Goal: Task Accomplishment & Management: Use online tool/utility

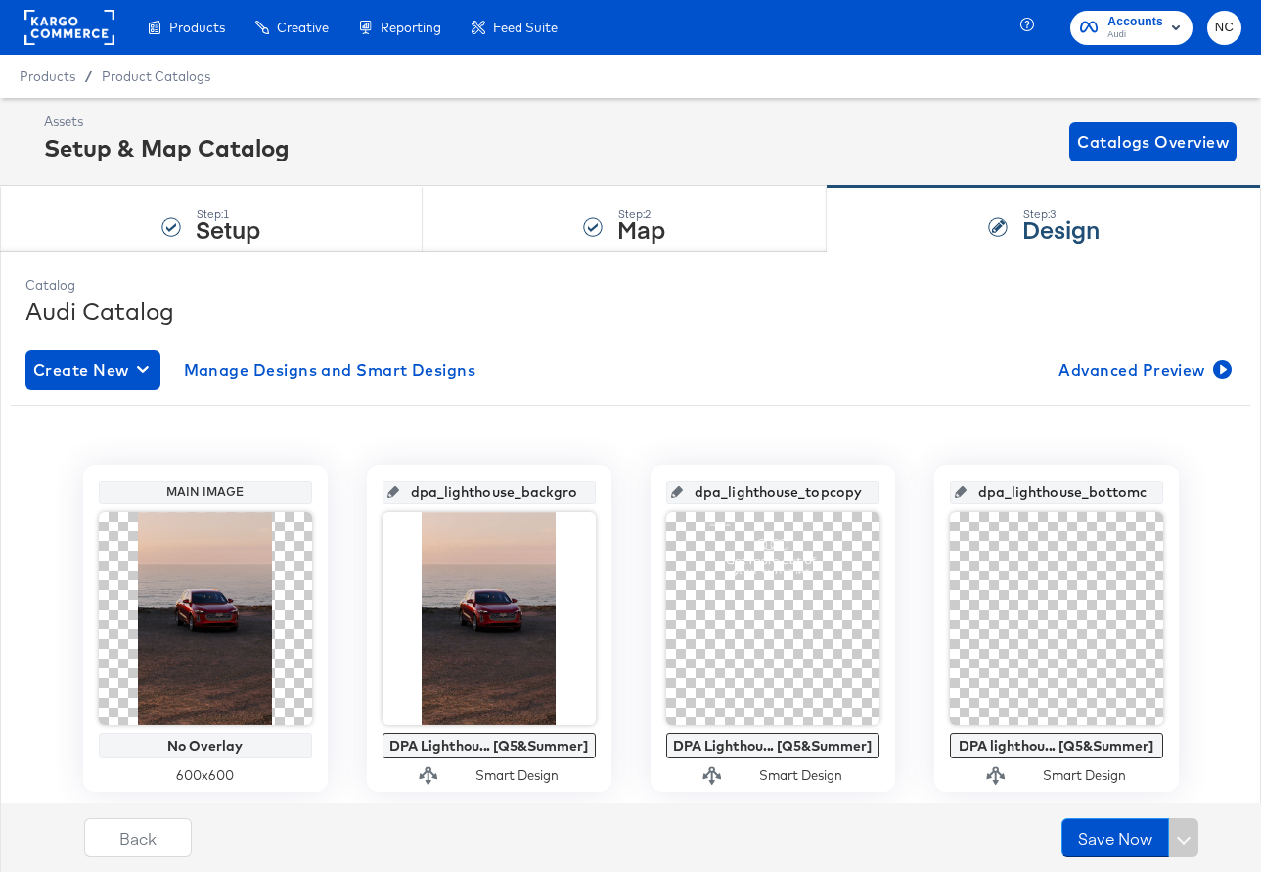
scroll to position [251, 0]
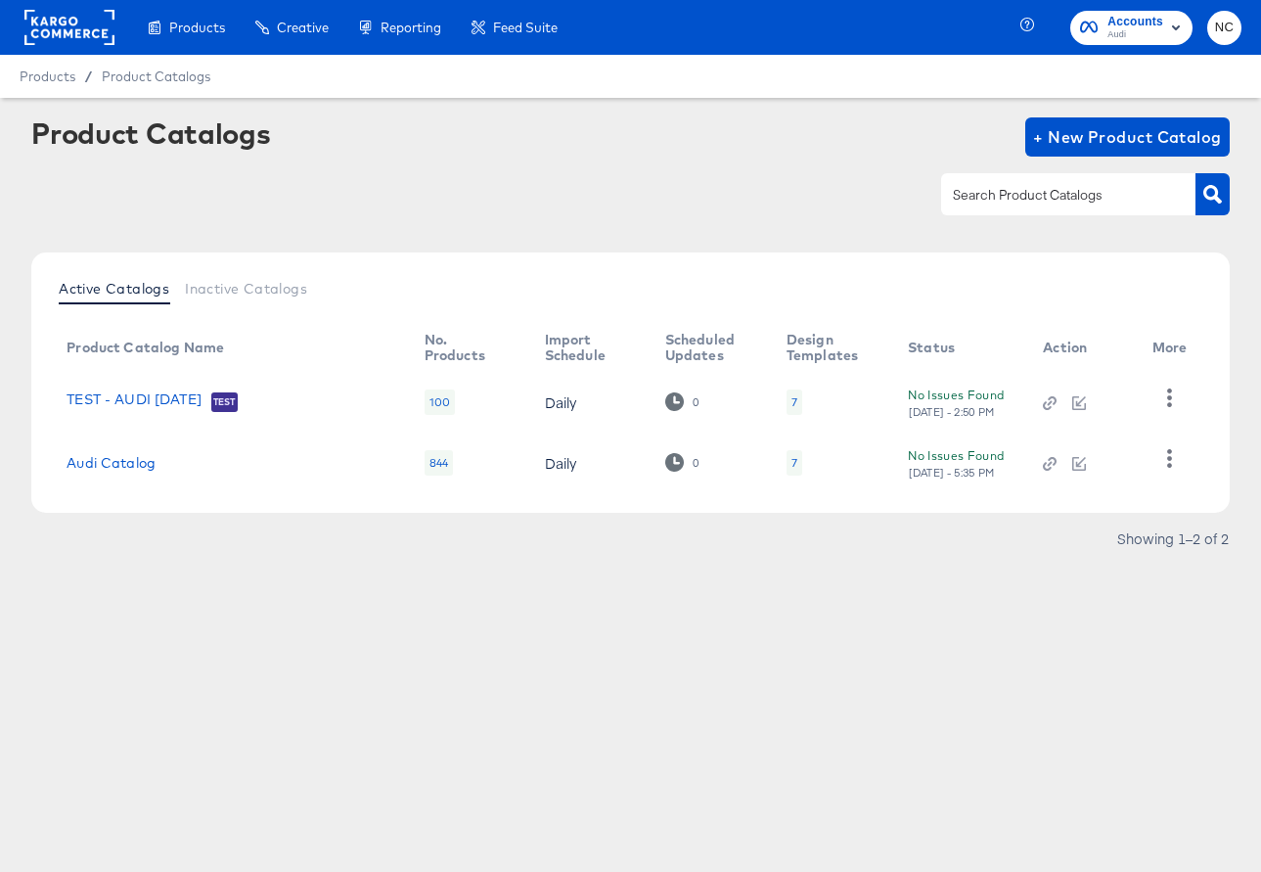
click at [89, 36] on rect at bounding box center [69, 27] width 90 height 35
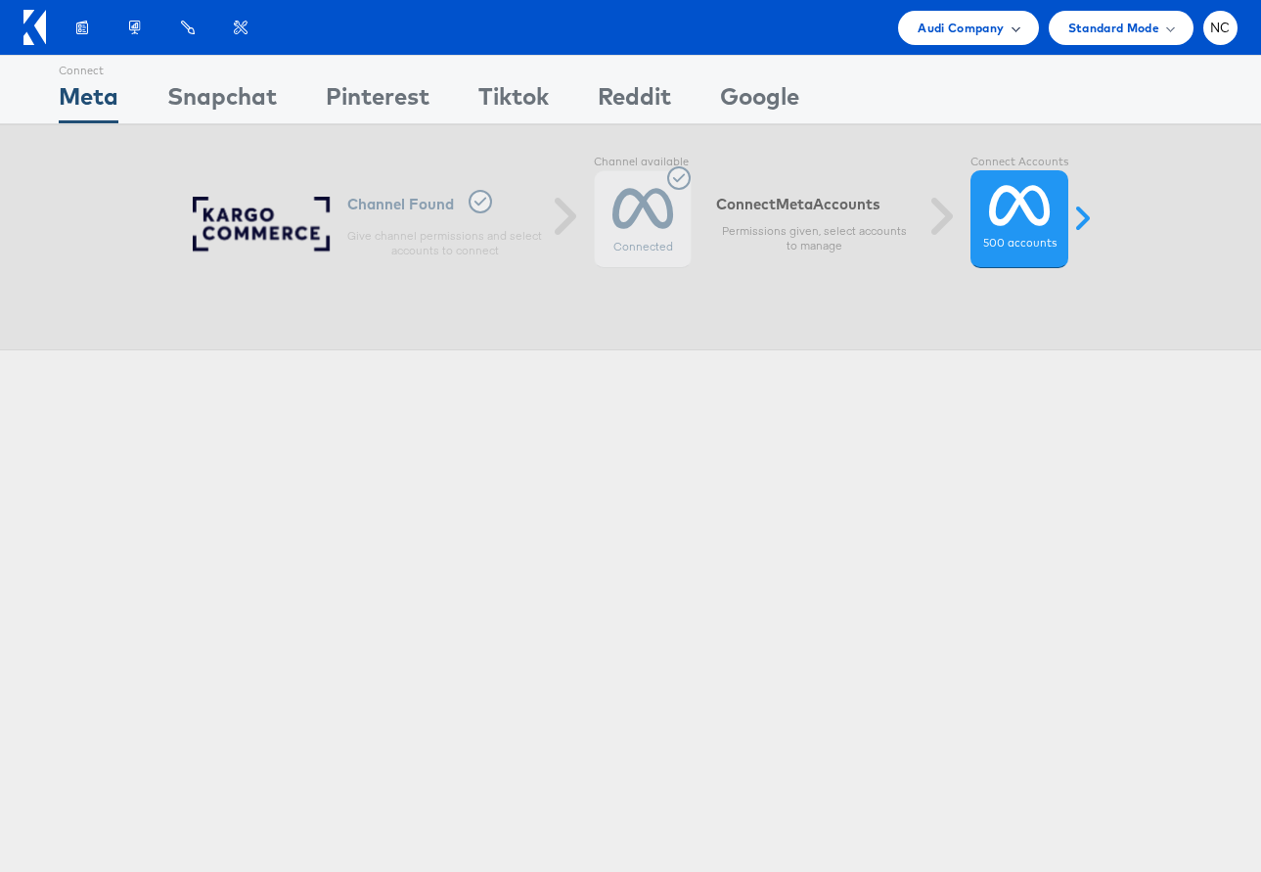
click at [972, 32] on span "Audi Company" at bounding box center [961, 28] width 86 height 21
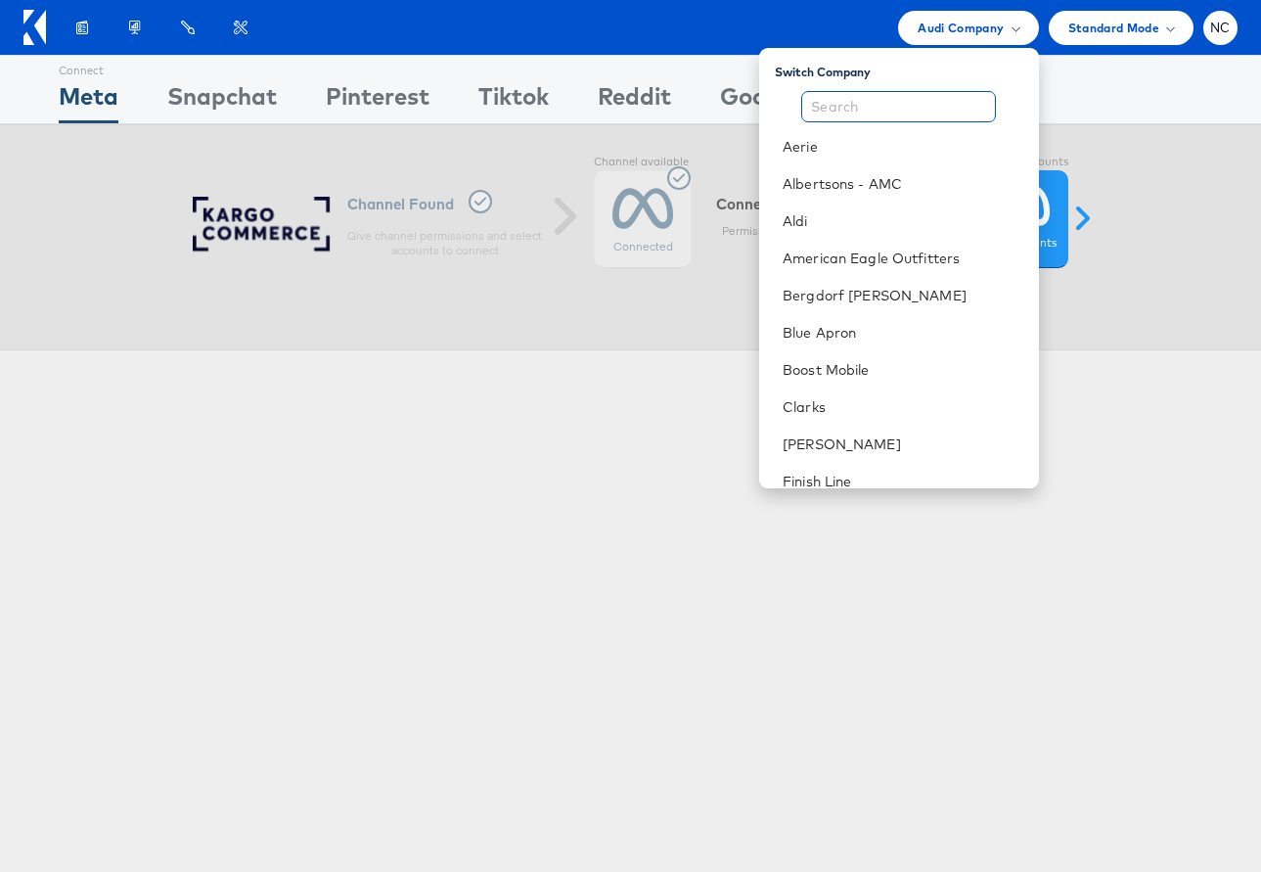
click at [911, 118] on input "text" at bounding box center [898, 106] width 195 height 31
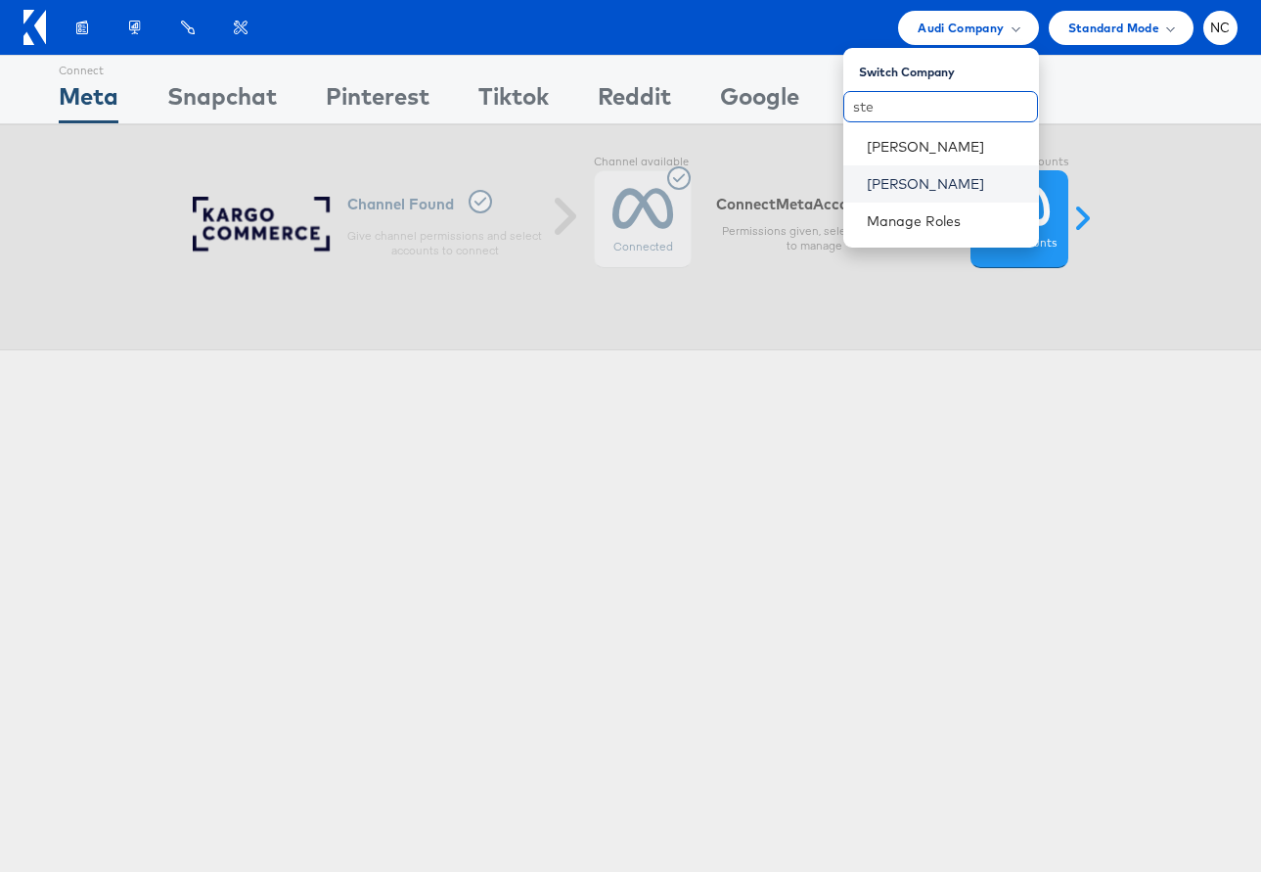
type input "ste"
click at [958, 186] on link "[PERSON_NAME]" at bounding box center [945, 184] width 157 height 20
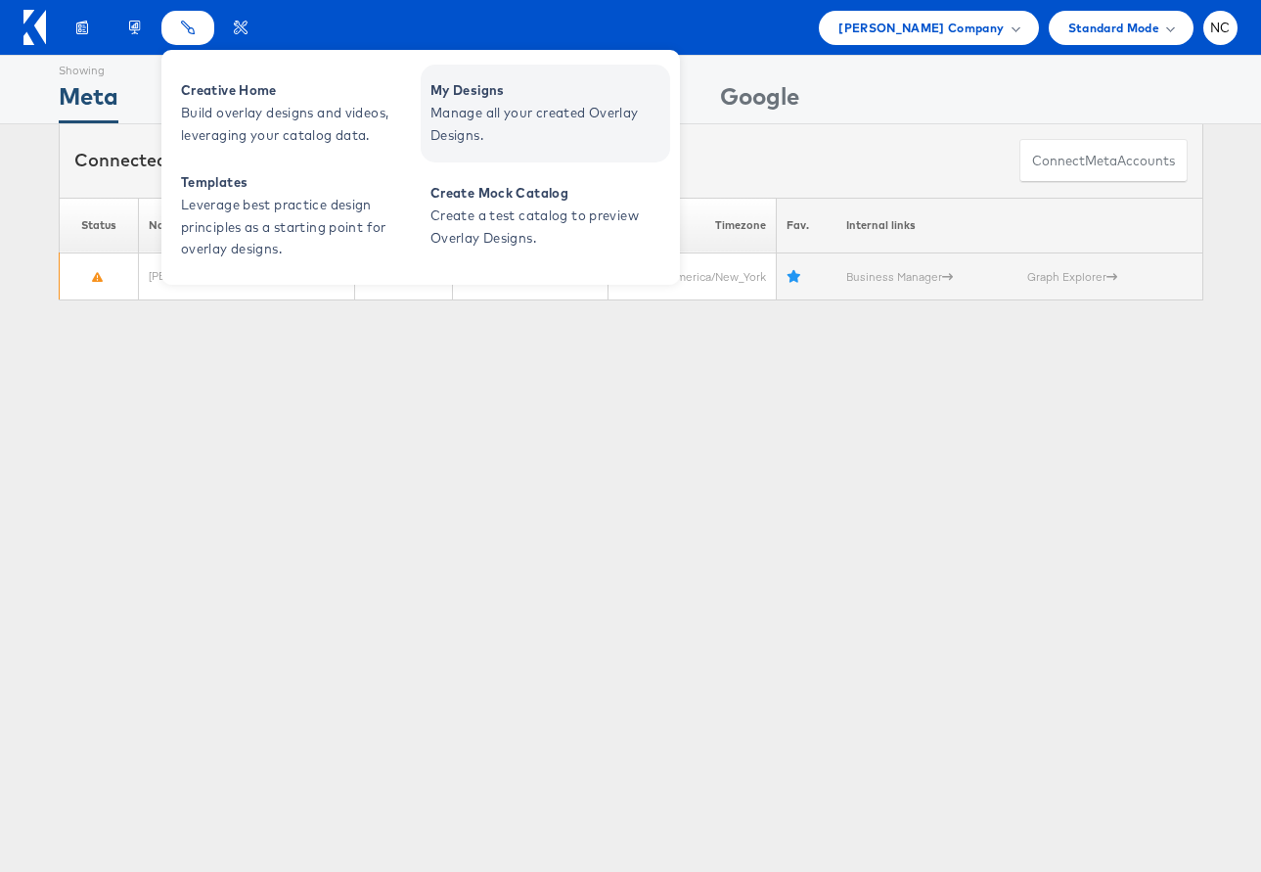
click at [453, 124] on span "Manage all your created Overlay Designs." at bounding box center [548, 124] width 235 height 45
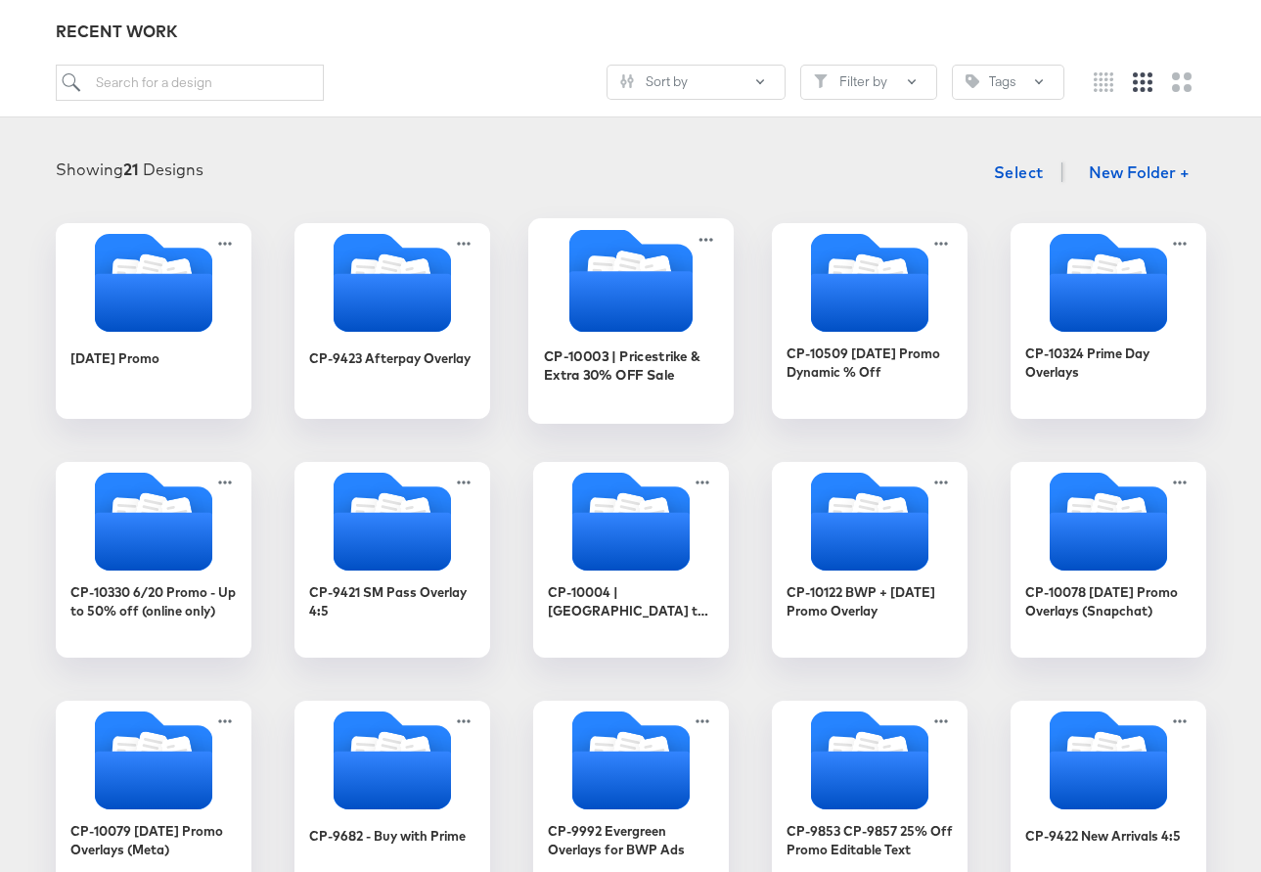
scroll to position [218, 0]
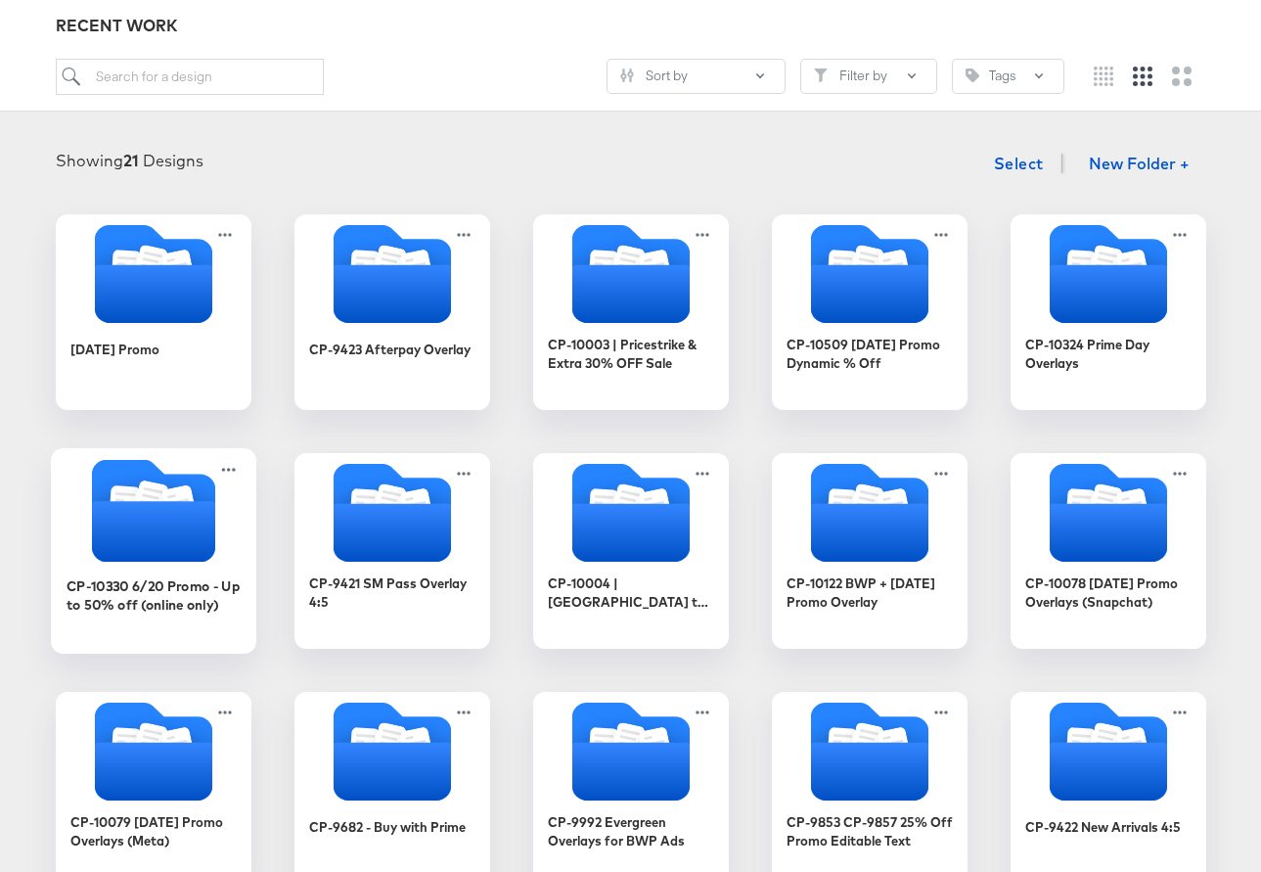
click at [156, 511] on icon "Folder" at bounding box center [152, 531] width 123 height 61
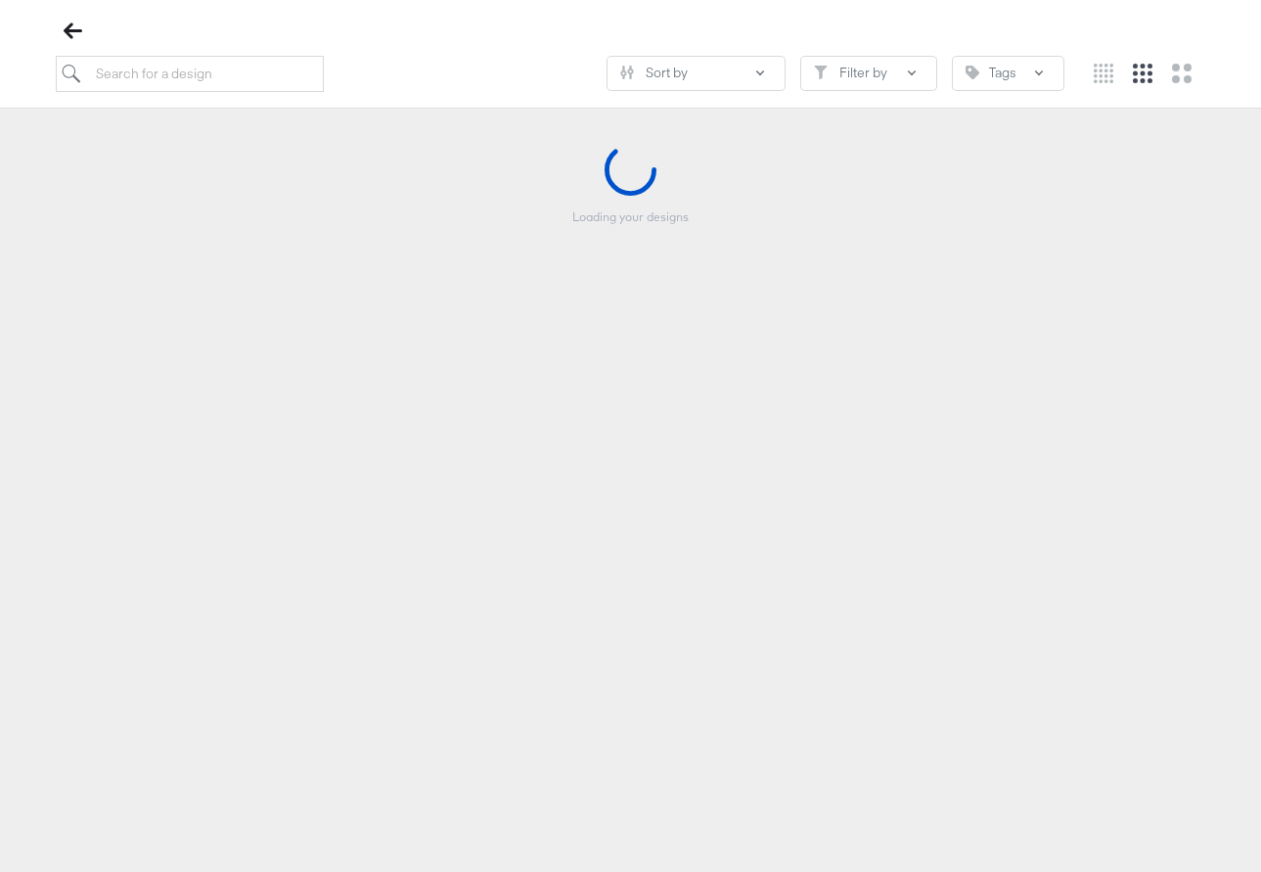
scroll to position [216, 0]
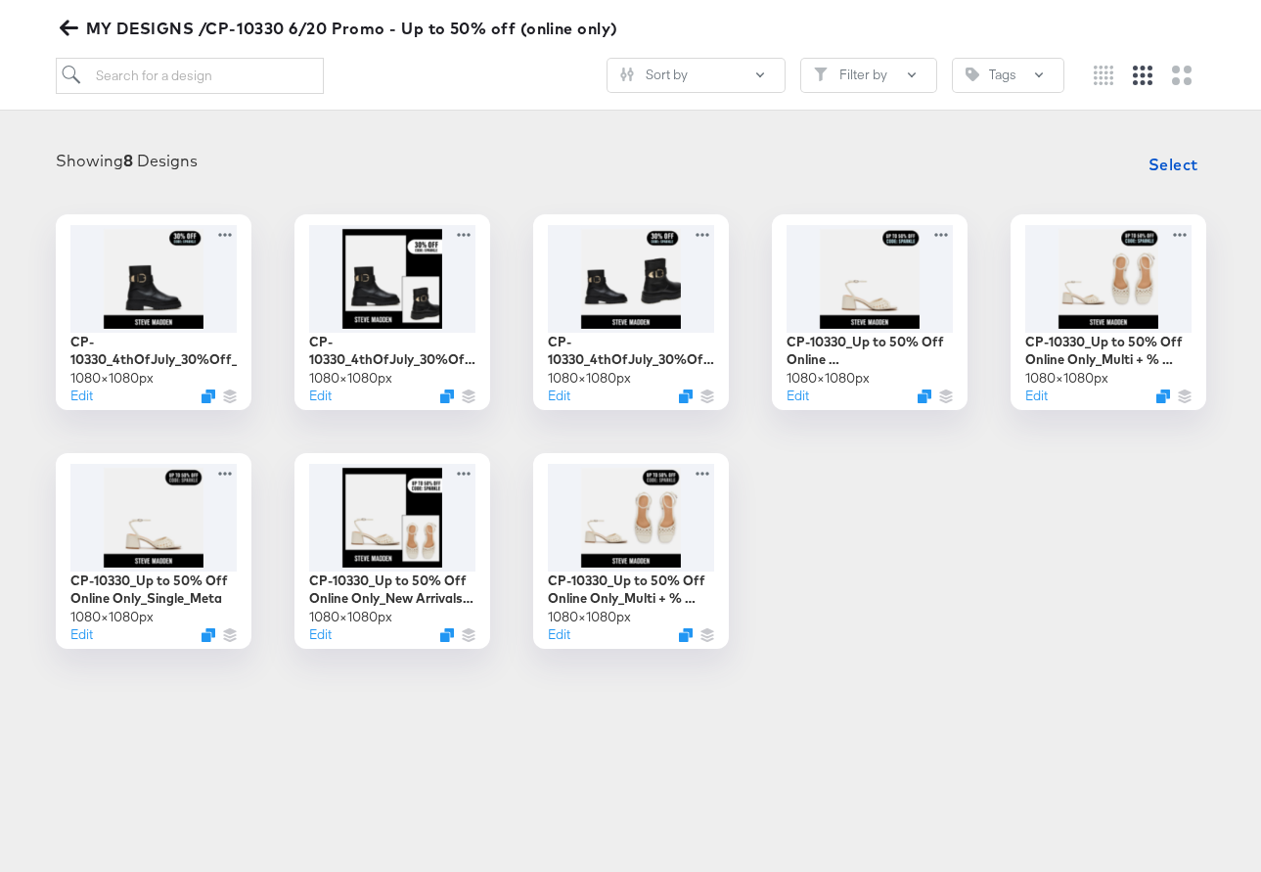
click at [61, 23] on icon "button" at bounding box center [69, 28] width 19 height 19
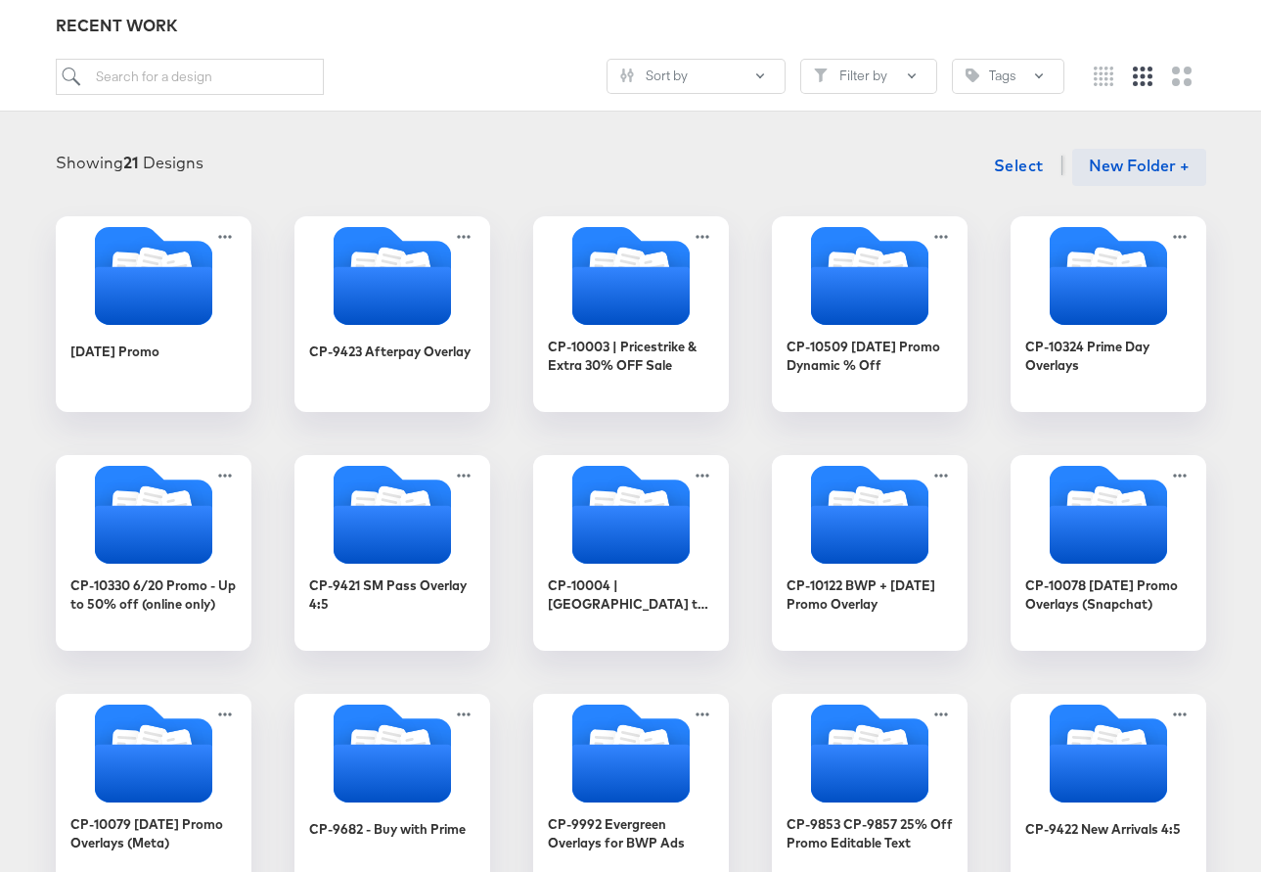
click at [1103, 162] on button "New Folder +" at bounding box center [1139, 167] width 134 height 37
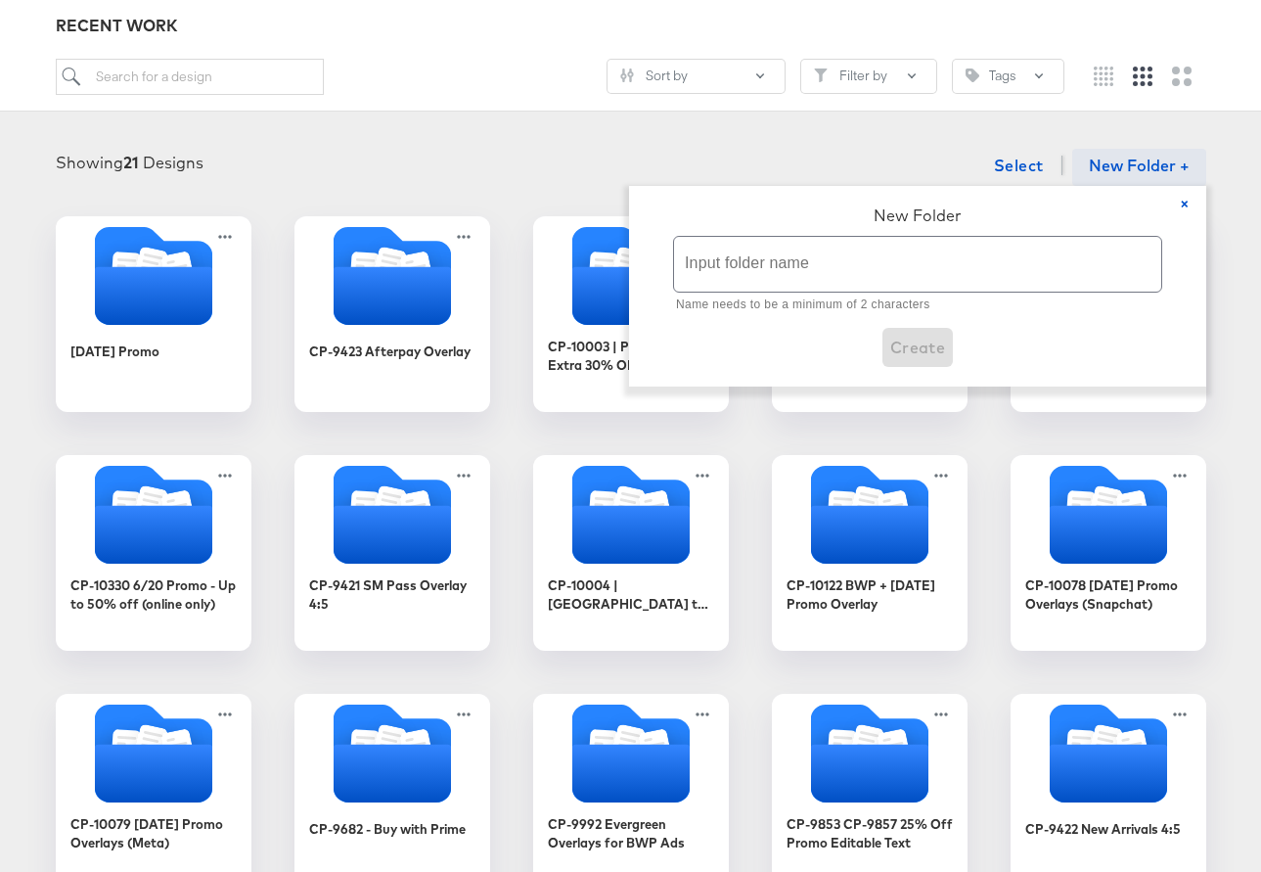
click at [853, 276] on input "text" at bounding box center [917, 264] width 487 height 55
paste input "CP-23634 Labor Day Weekend Sale Overlays"
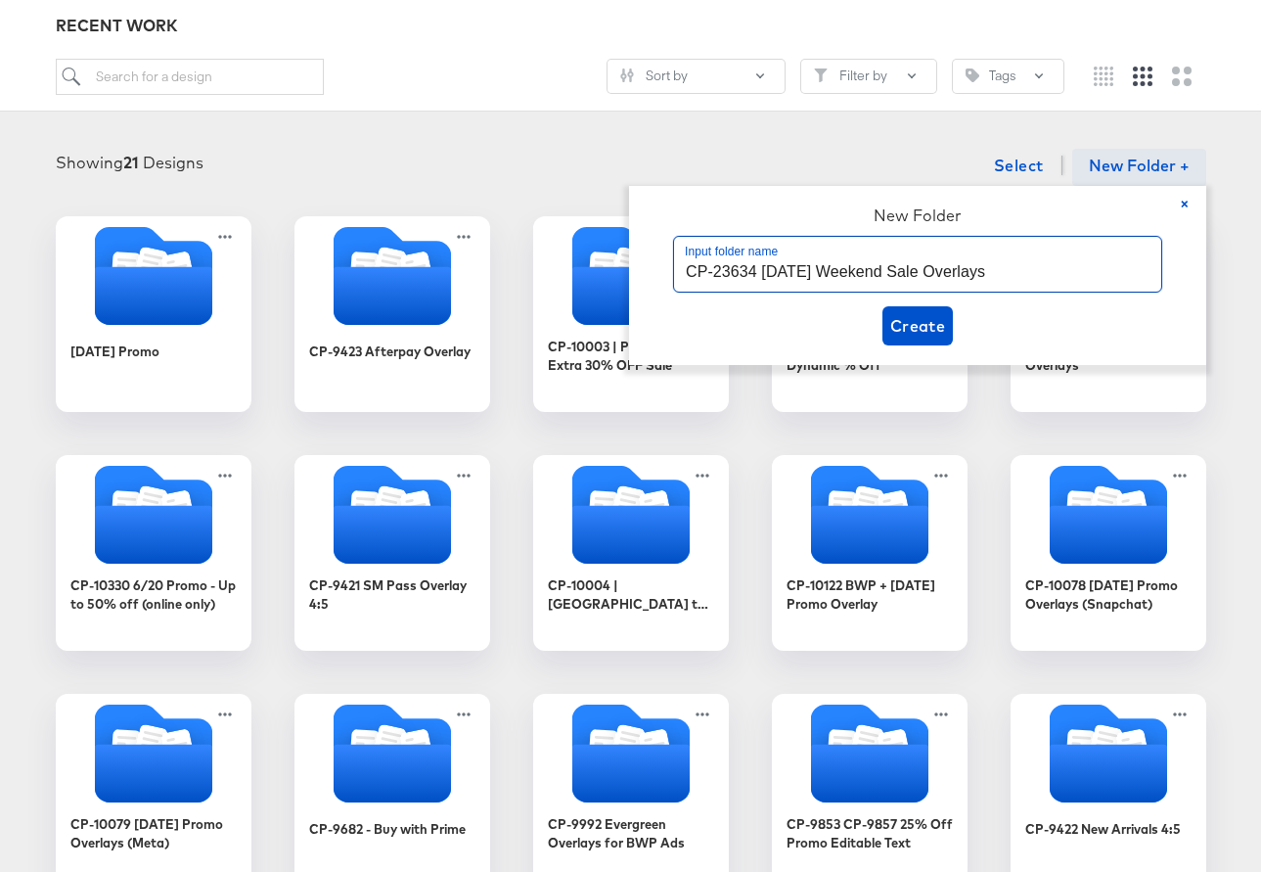
drag, startPoint x: 1031, startPoint y: 267, endPoint x: 950, endPoint y: 264, distance: 81.3
click at [950, 264] on input "CP-23634 Labor Day Weekend Sale Overlays" at bounding box center [917, 264] width 487 height 55
type input "CP-23634 [DATE] Weekend Sale"
click at [925, 317] on span "Create" at bounding box center [918, 325] width 56 height 27
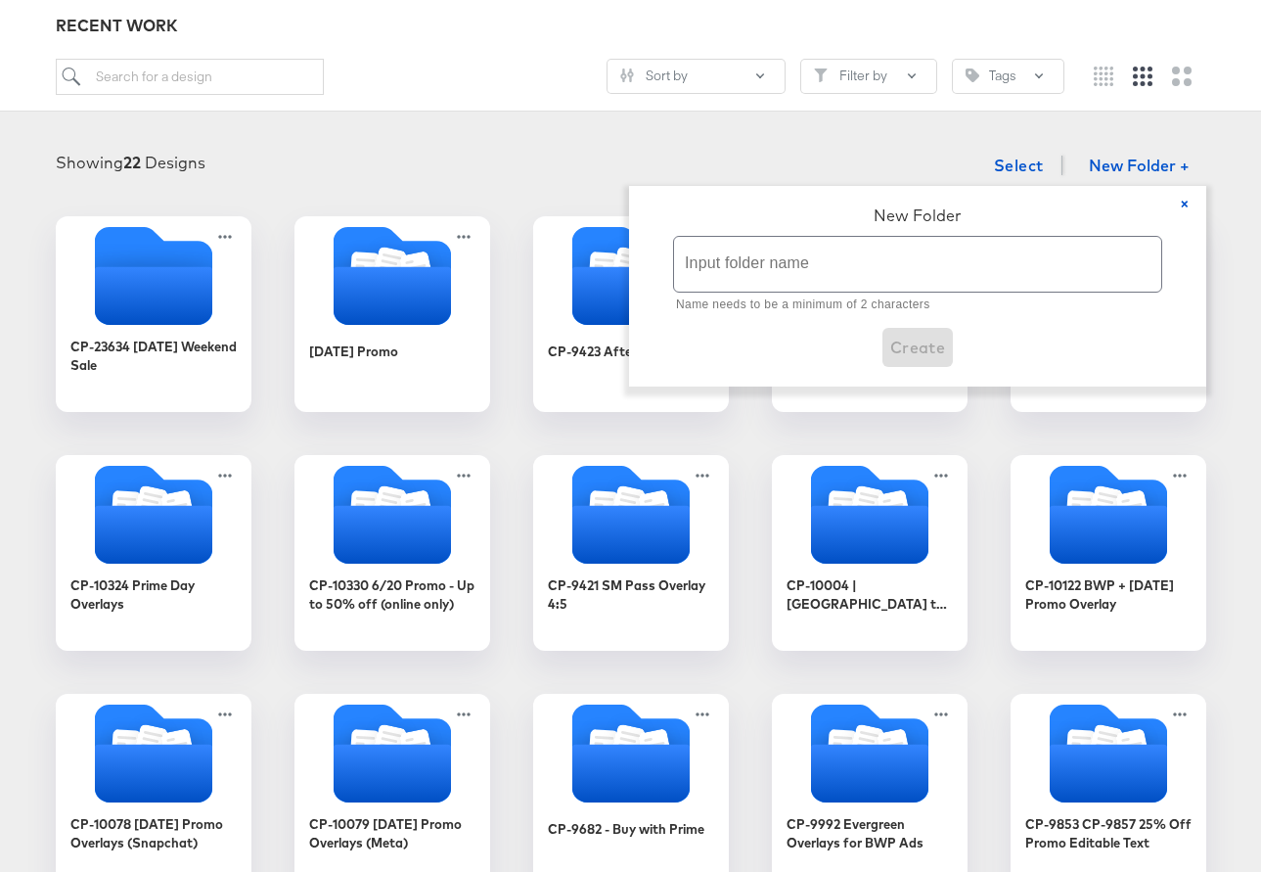
click at [638, 176] on div "Showing 22 Designs Select New Folder + × New Folder Input folder name Name need…" at bounding box center [631, 166] width 1222 height 40
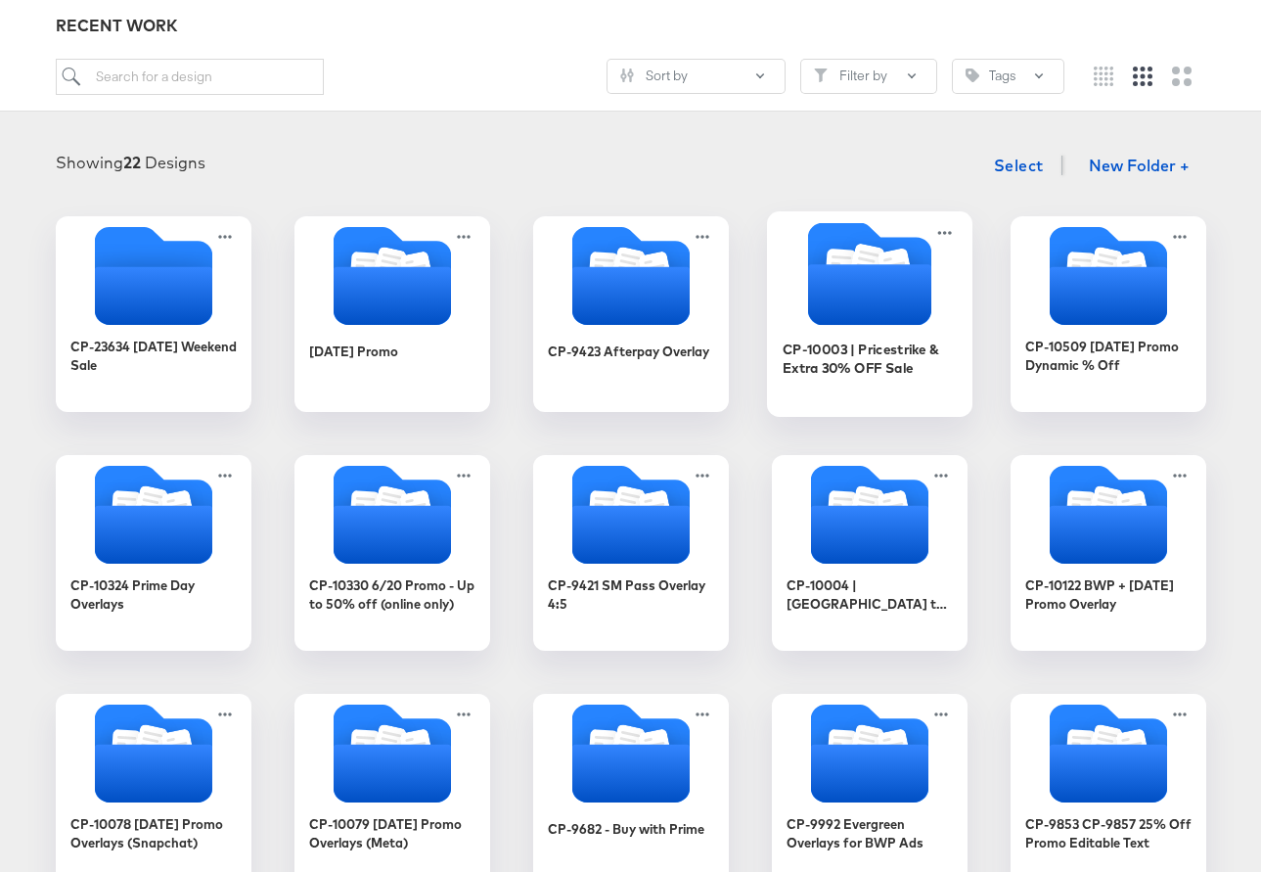
click at [865, 291] on icon "Folder" at bounding box center [868, 294] width 123 height 61
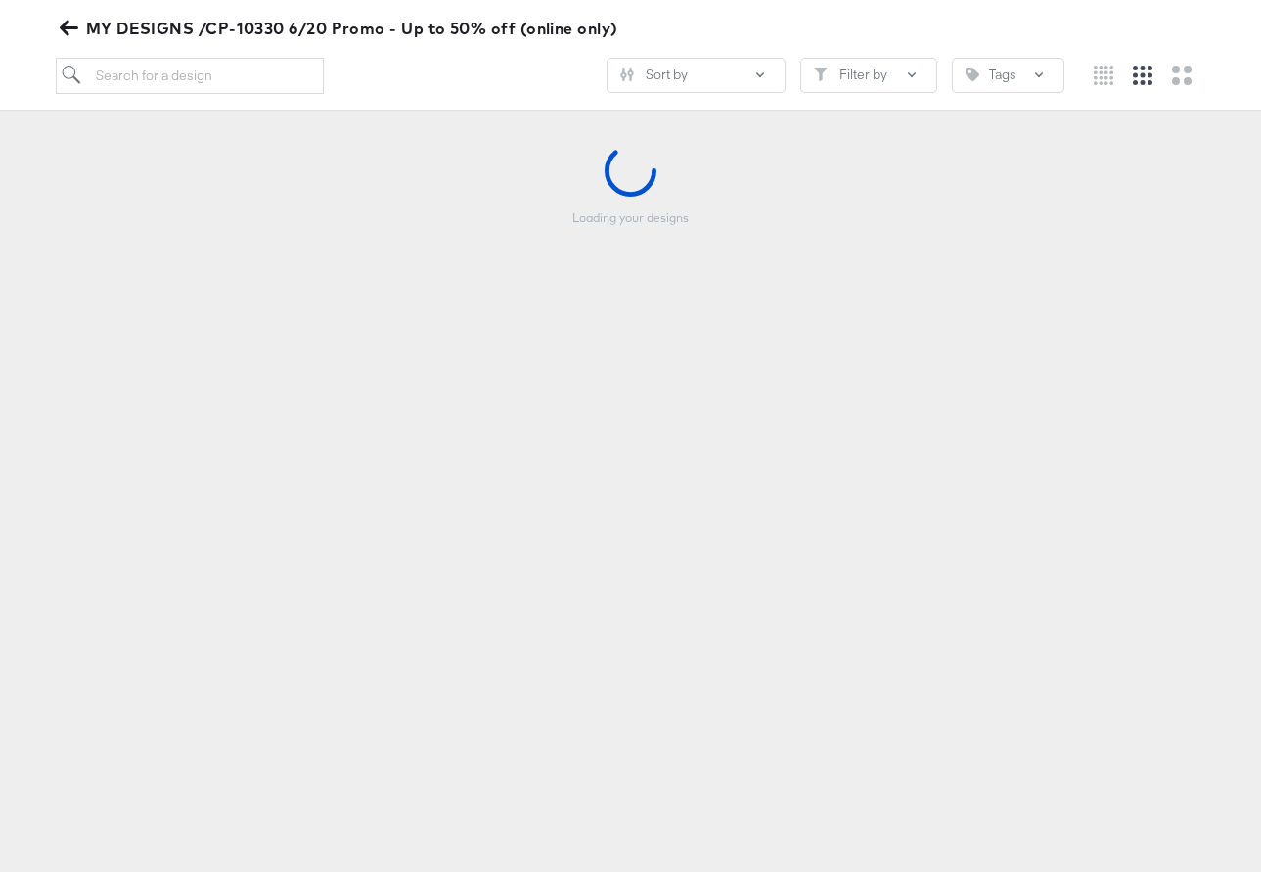
scroll to position [214, 0]
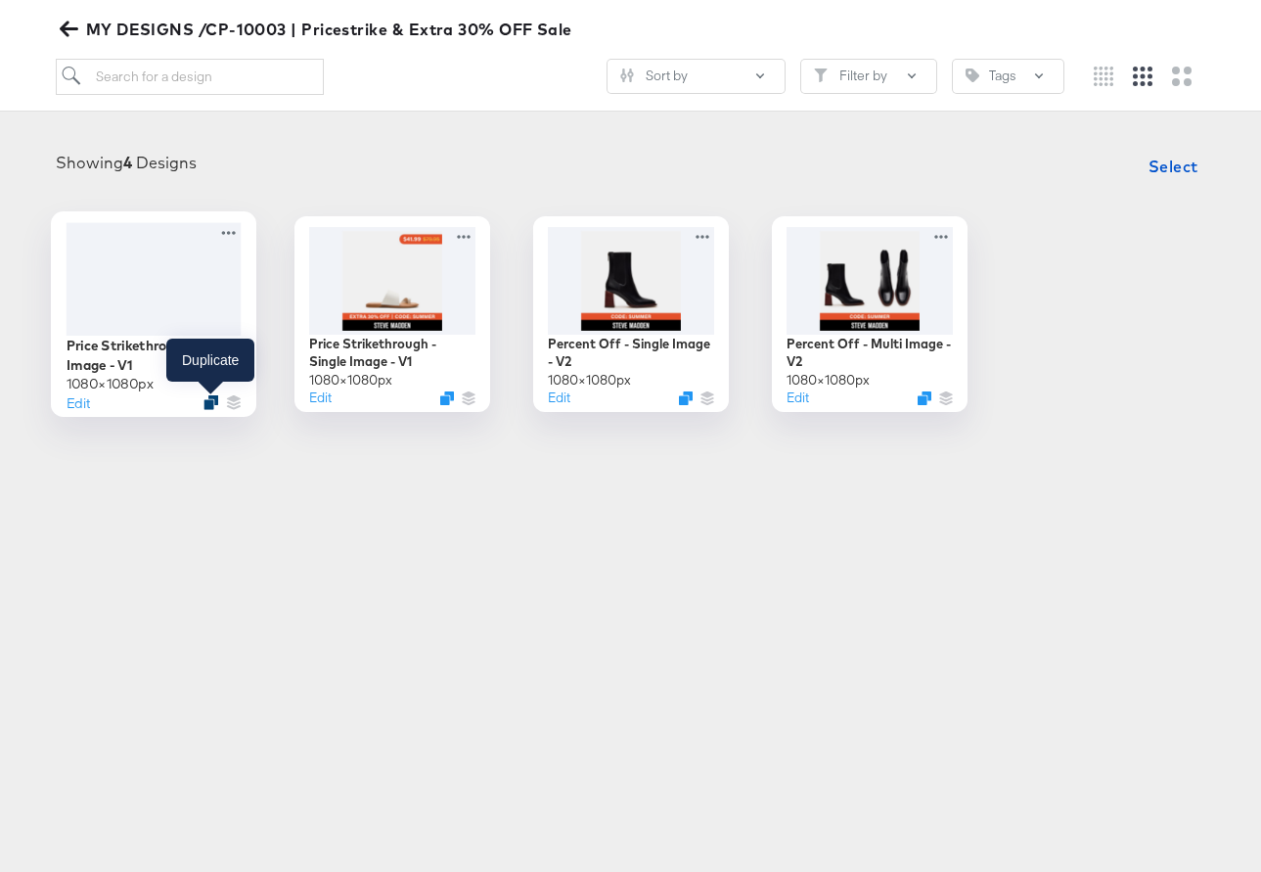
click at [210, 399] on icon "Duplicate" at bounding box center [211, 401] width 15 height 15
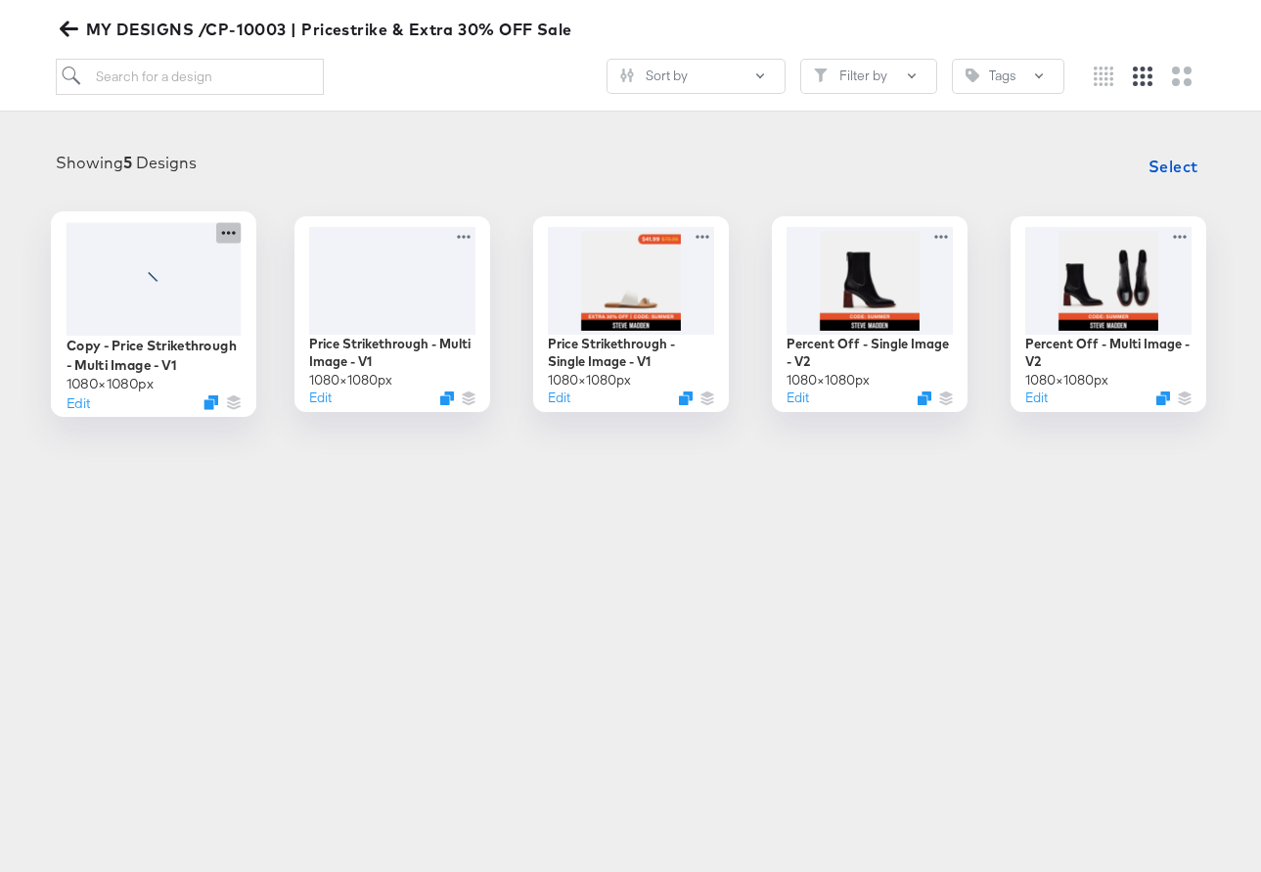
click at [229, 228] on icon at bounding box center [228, 232] width 24 height 21
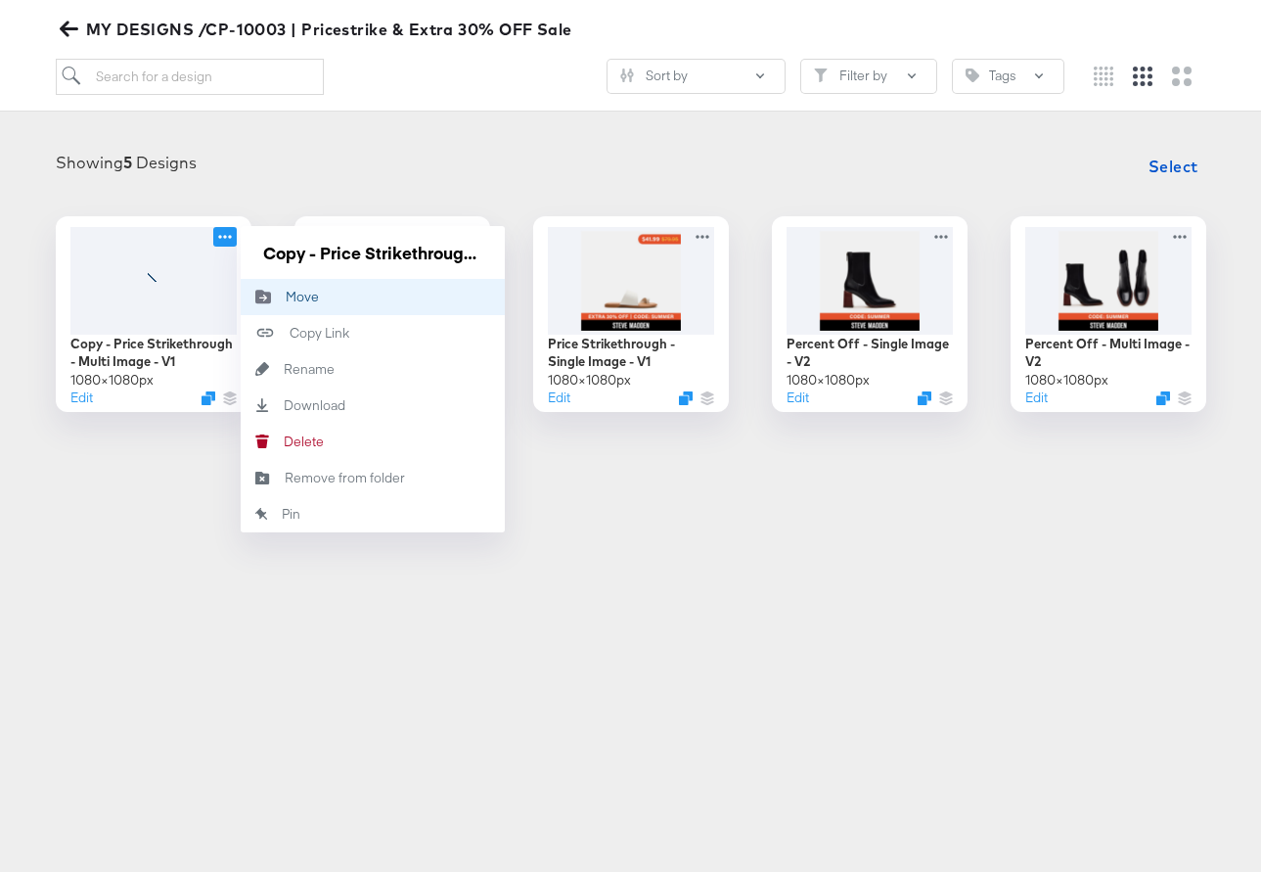
click at [286, 296] on div "Move Move" at bounding box center [286, 296] width 0 height 0
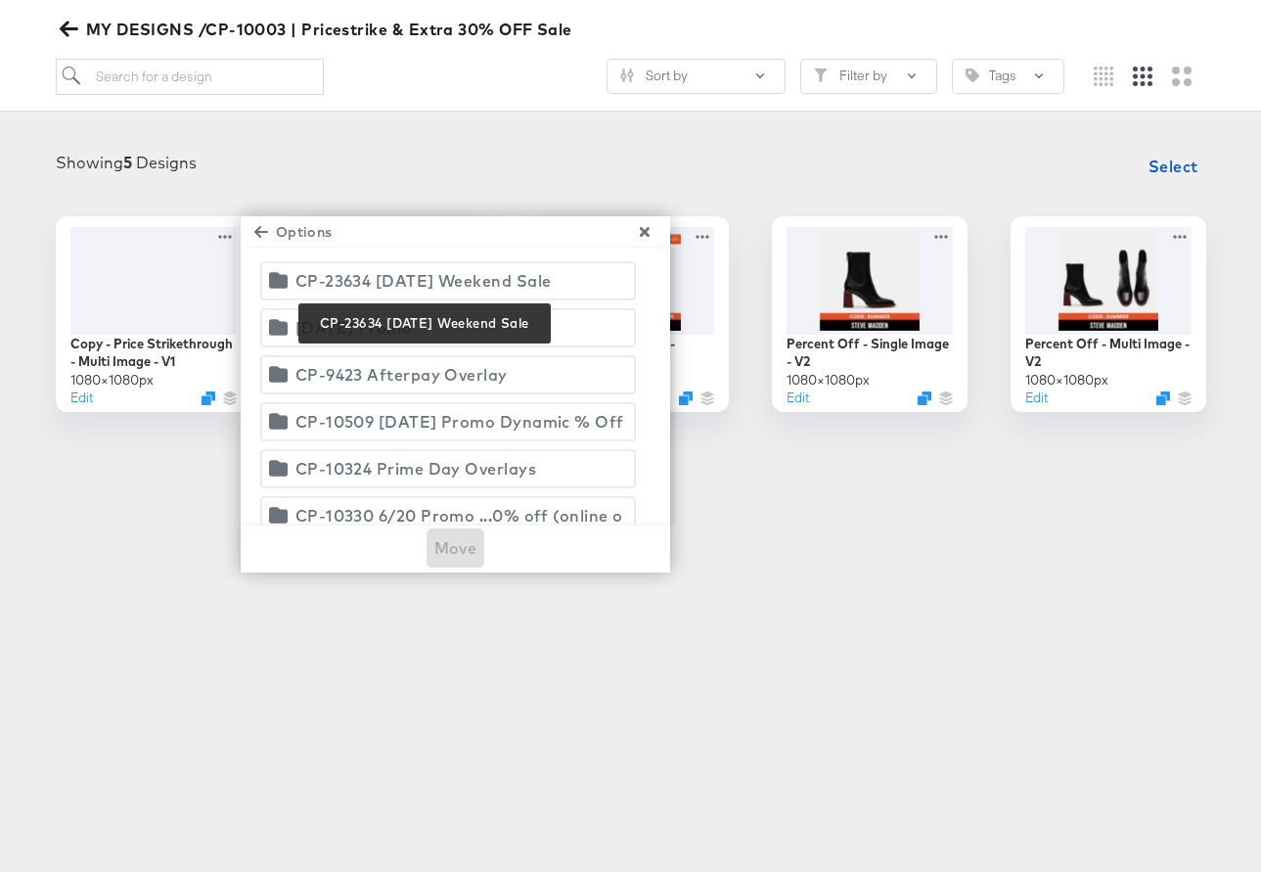
click at [424, 274] on div "CP-23634 [DATE] Weekend Sale" at bounding box center [423, 280] width 256 height 27
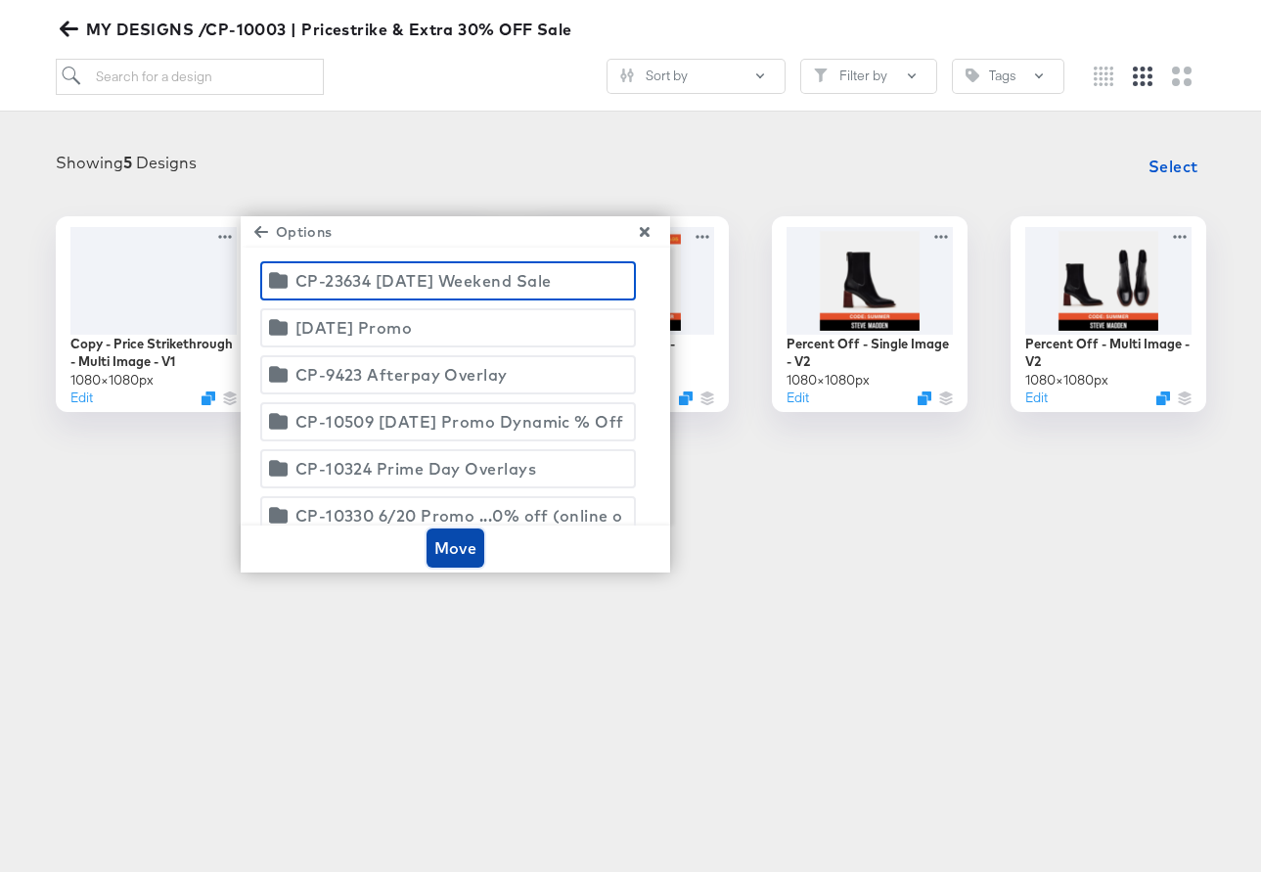
click at [449, 535] on span "Move" at bounding box center [455, 547] width 43 height 27
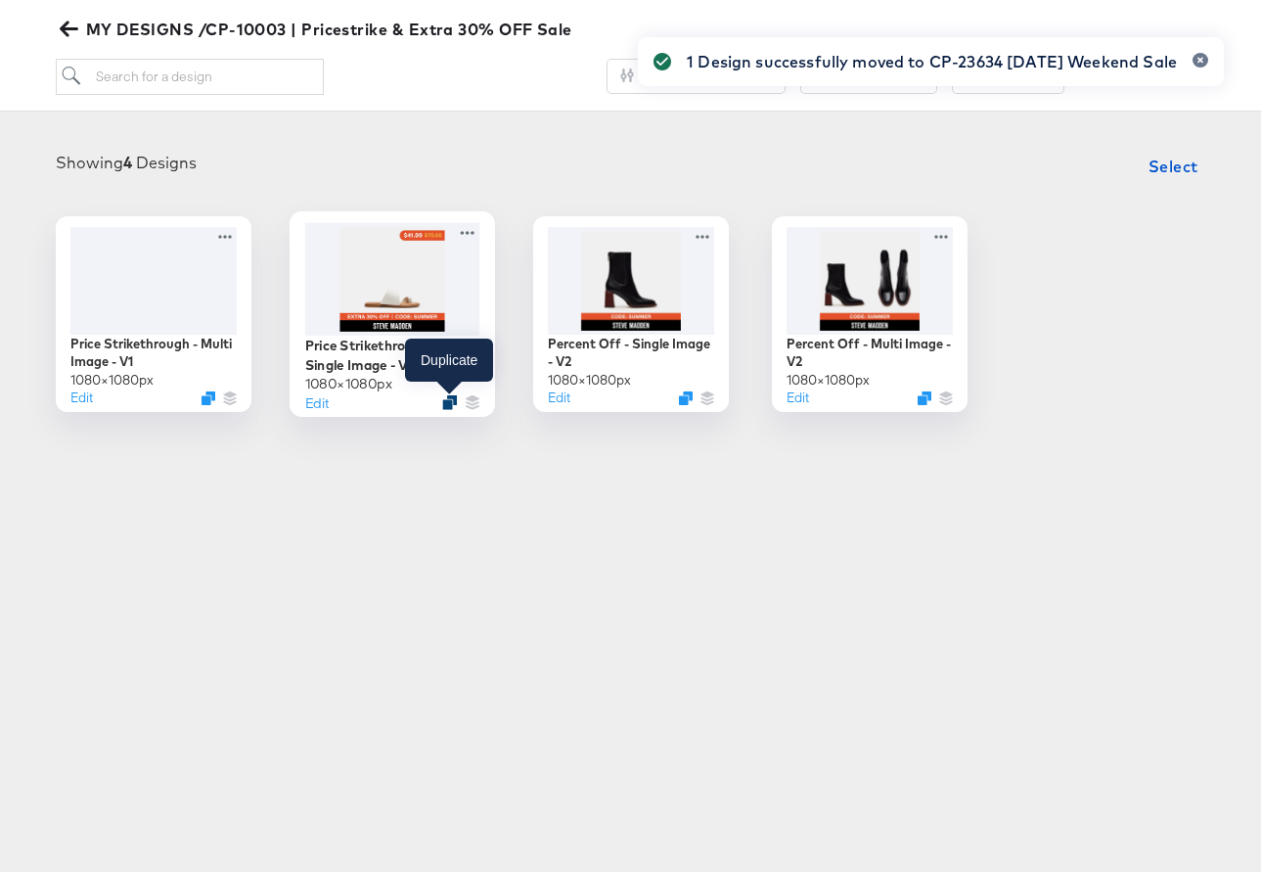
click at [442, 398] on icon "Duplicate" at bounding box center [449, 401] width 15 height 15
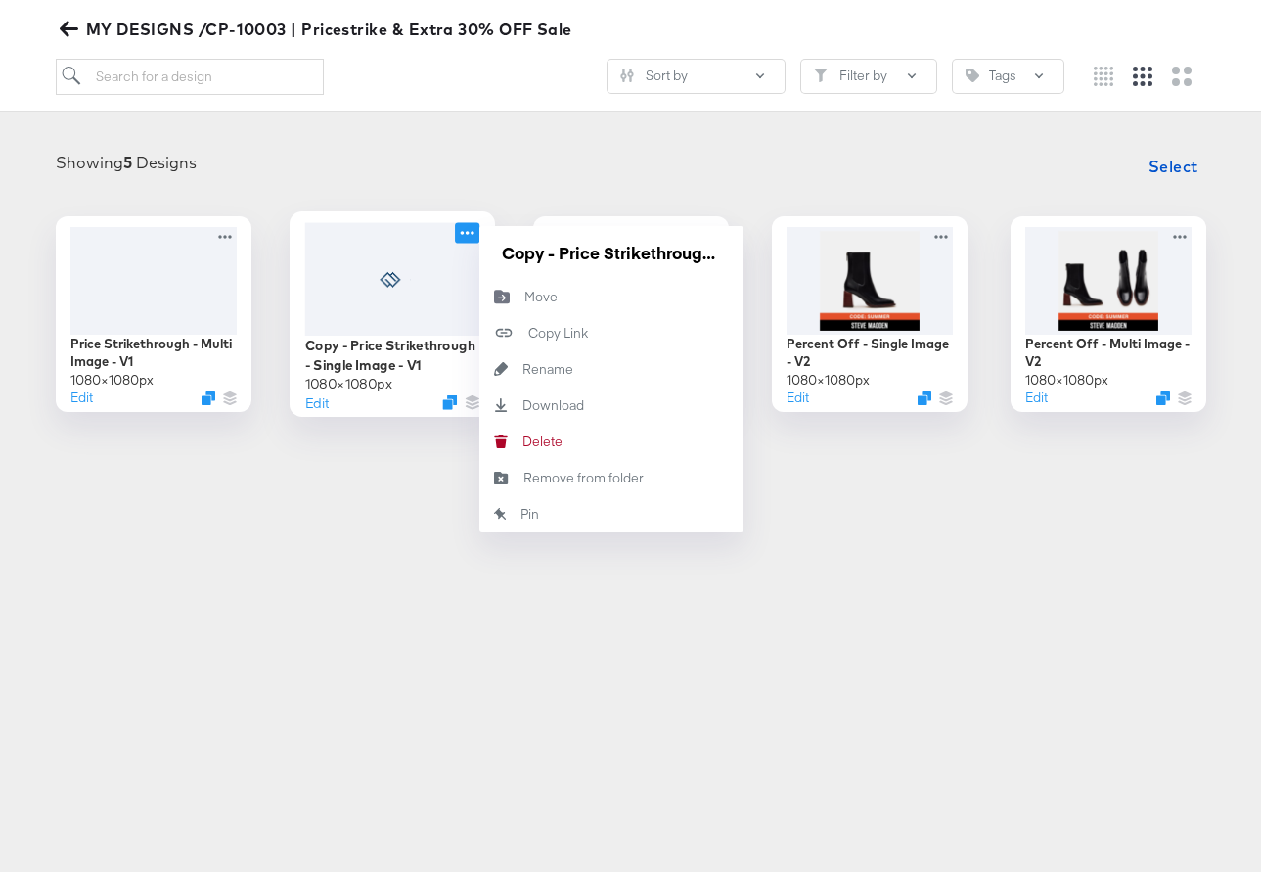
click at [471, 230] on icon at bounding box center [467, 232] width 24 height 21
click at [532, 309] on button "Move Move" at bounding box center [611, 297] width 264 height 36
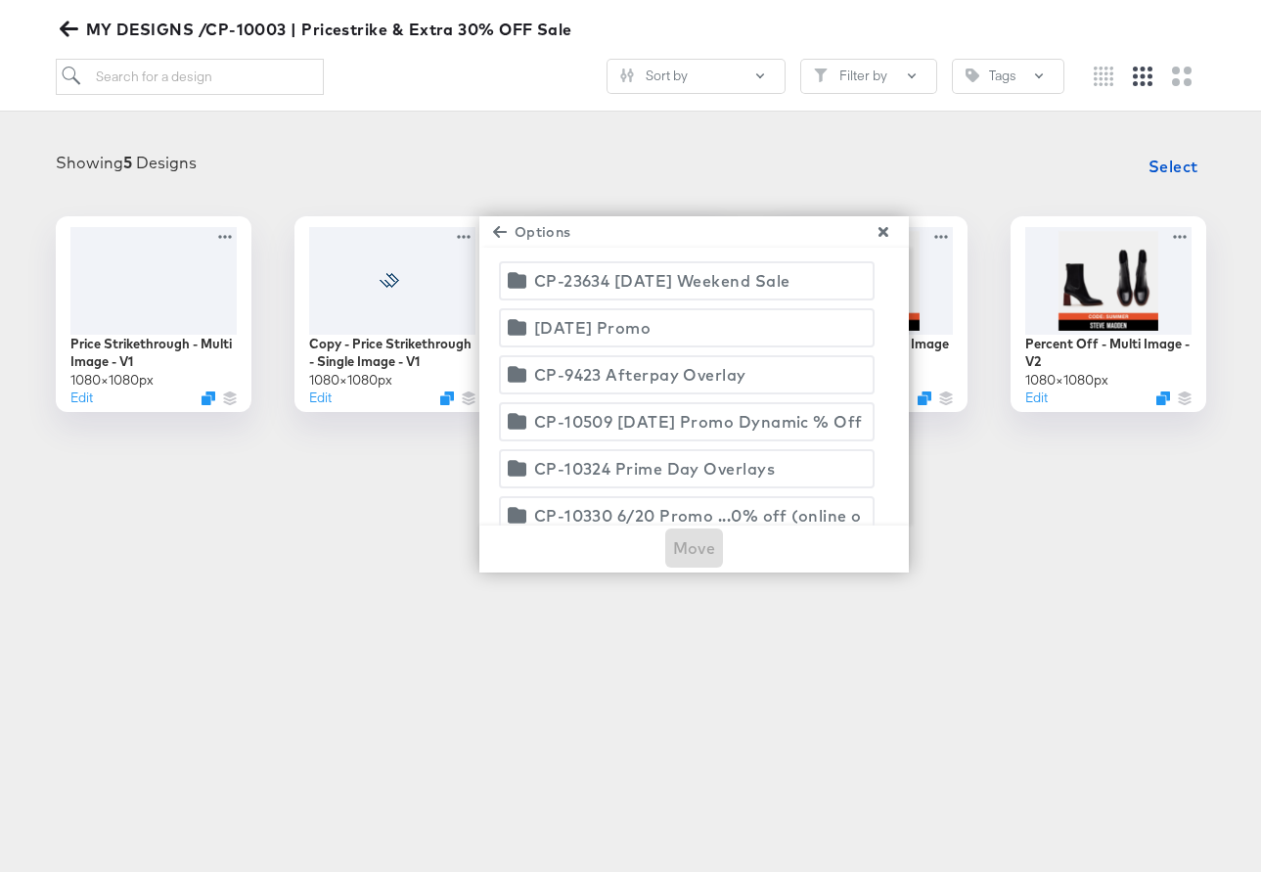
click at [667, 280] on div "CP-23634 [DATE] Weekend Sale" at bounding box center [662, 280] width 256 height 27
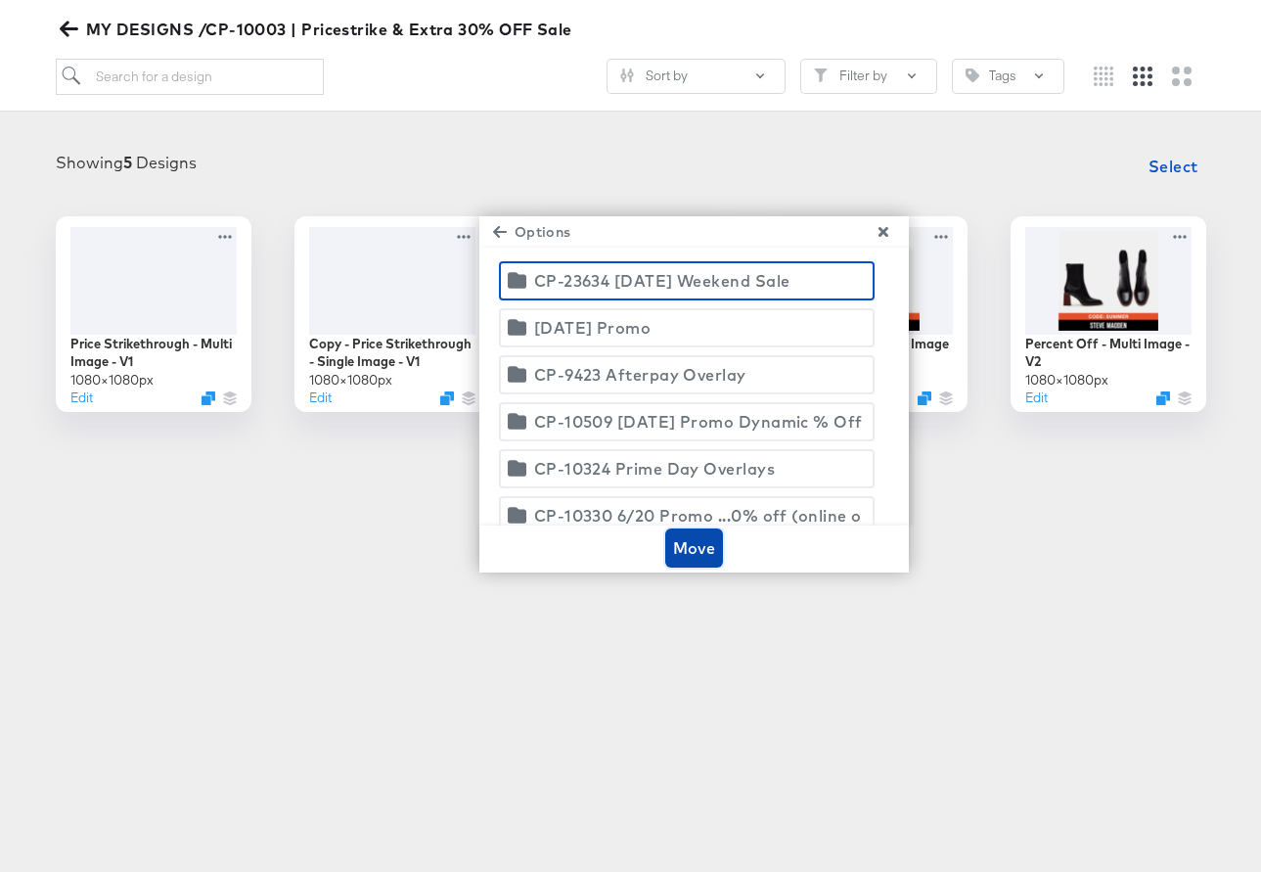
click at [680, 537] on span "Move" at bounding box center [694, 547] width 43 height 27
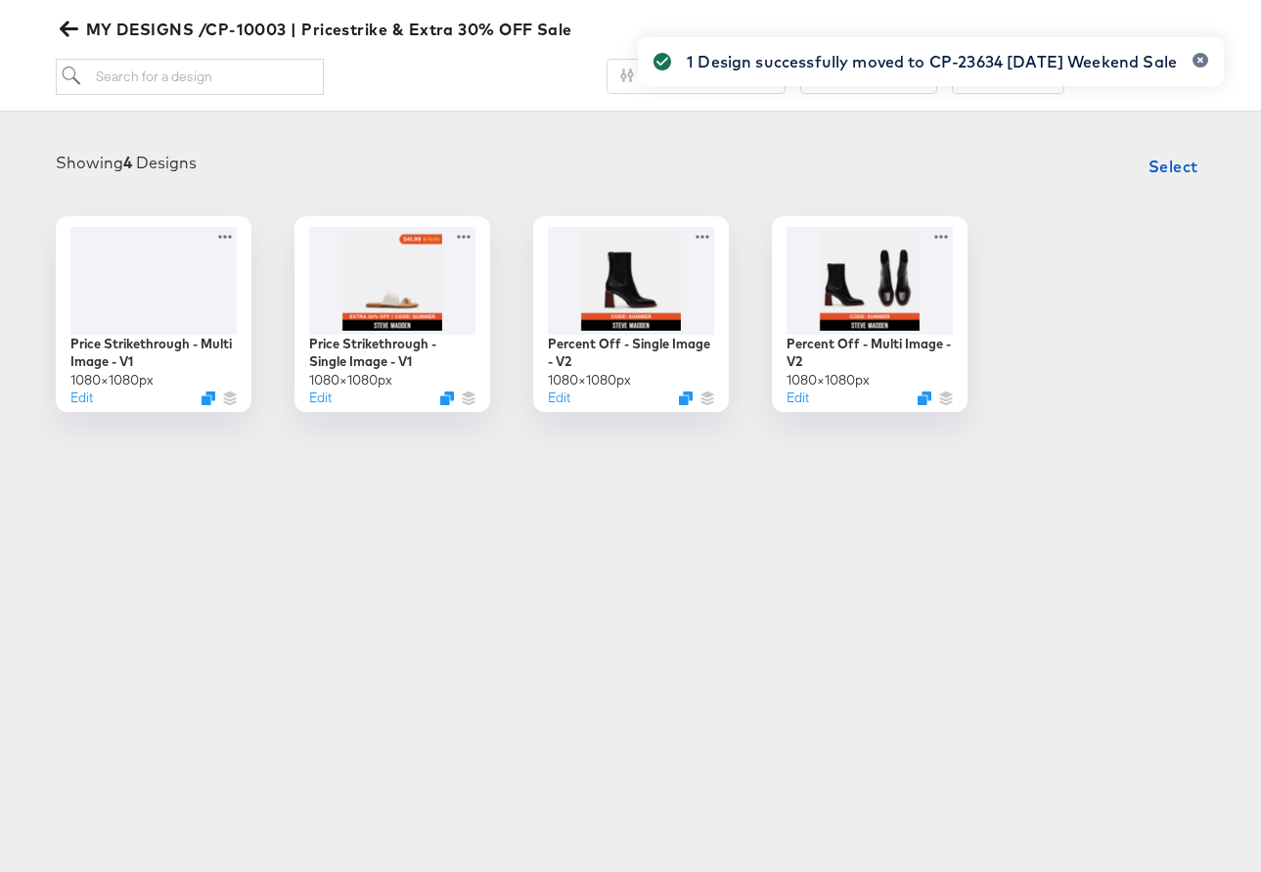
click at [68, 27] on icon "button" at bounding box center [68, 30] width 19 height 16
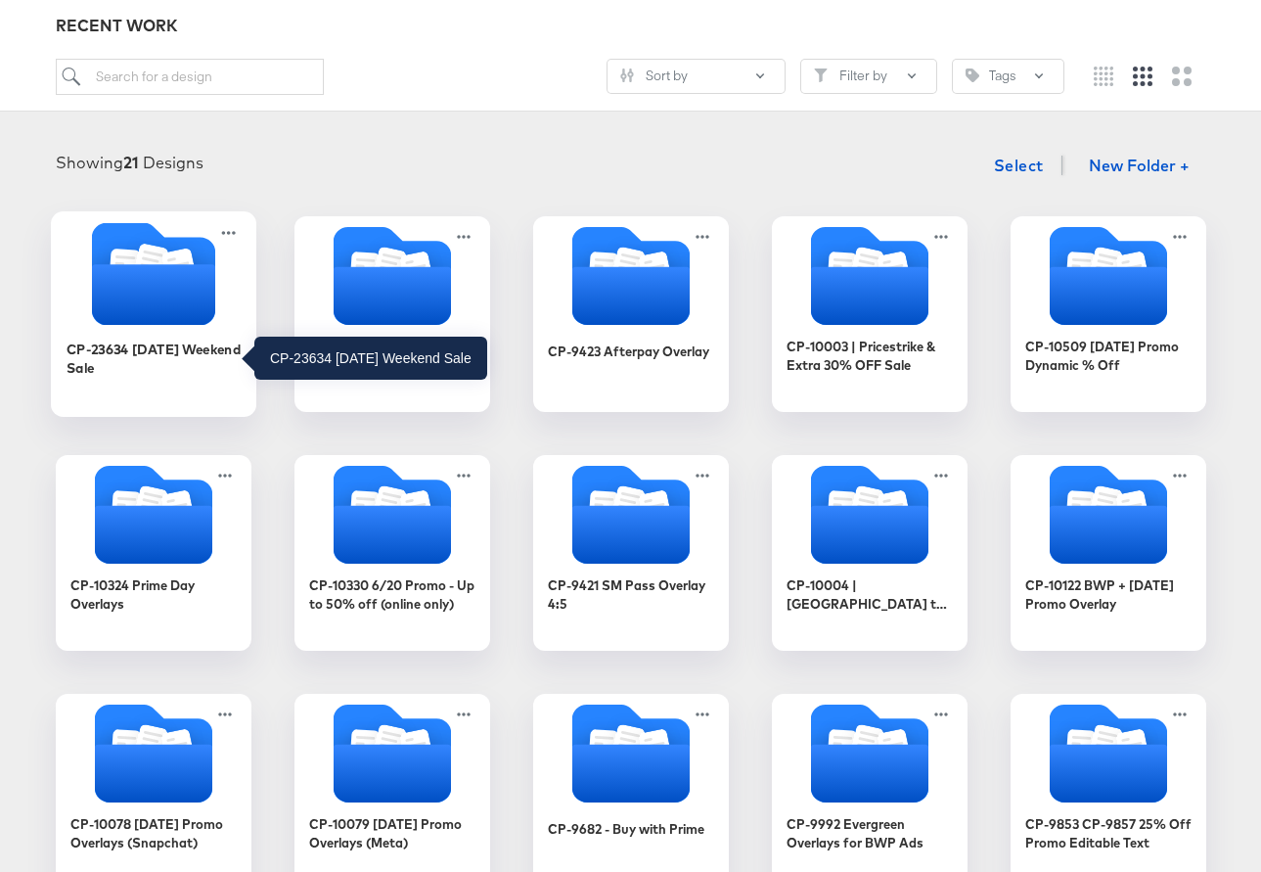
click at [169, 330] on div "CP-23634 [DATE] Weekend Sale" at bounding box center [153, 367] width 175 height 75
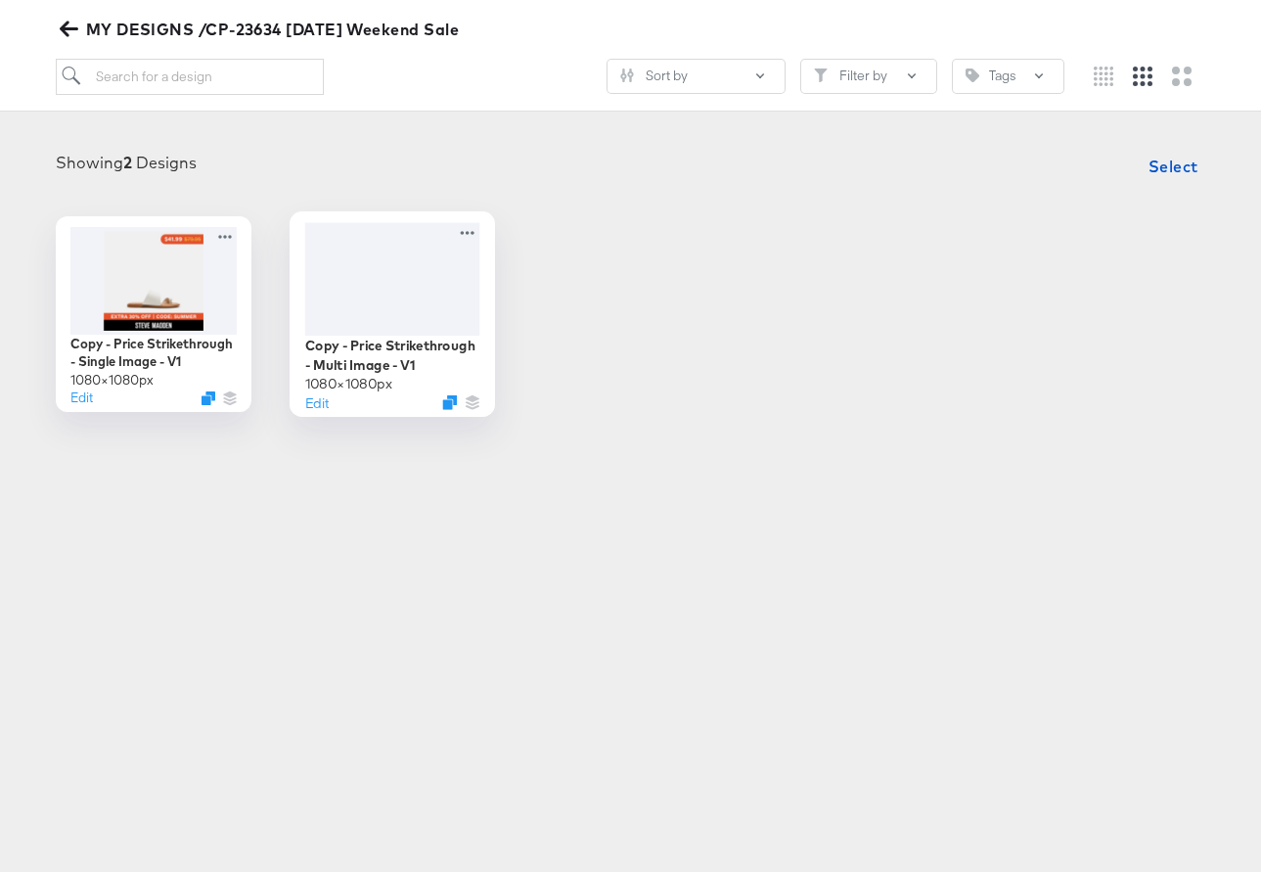
click at [343, 283] on div at bounding box center [391, 278] width 175 height 113
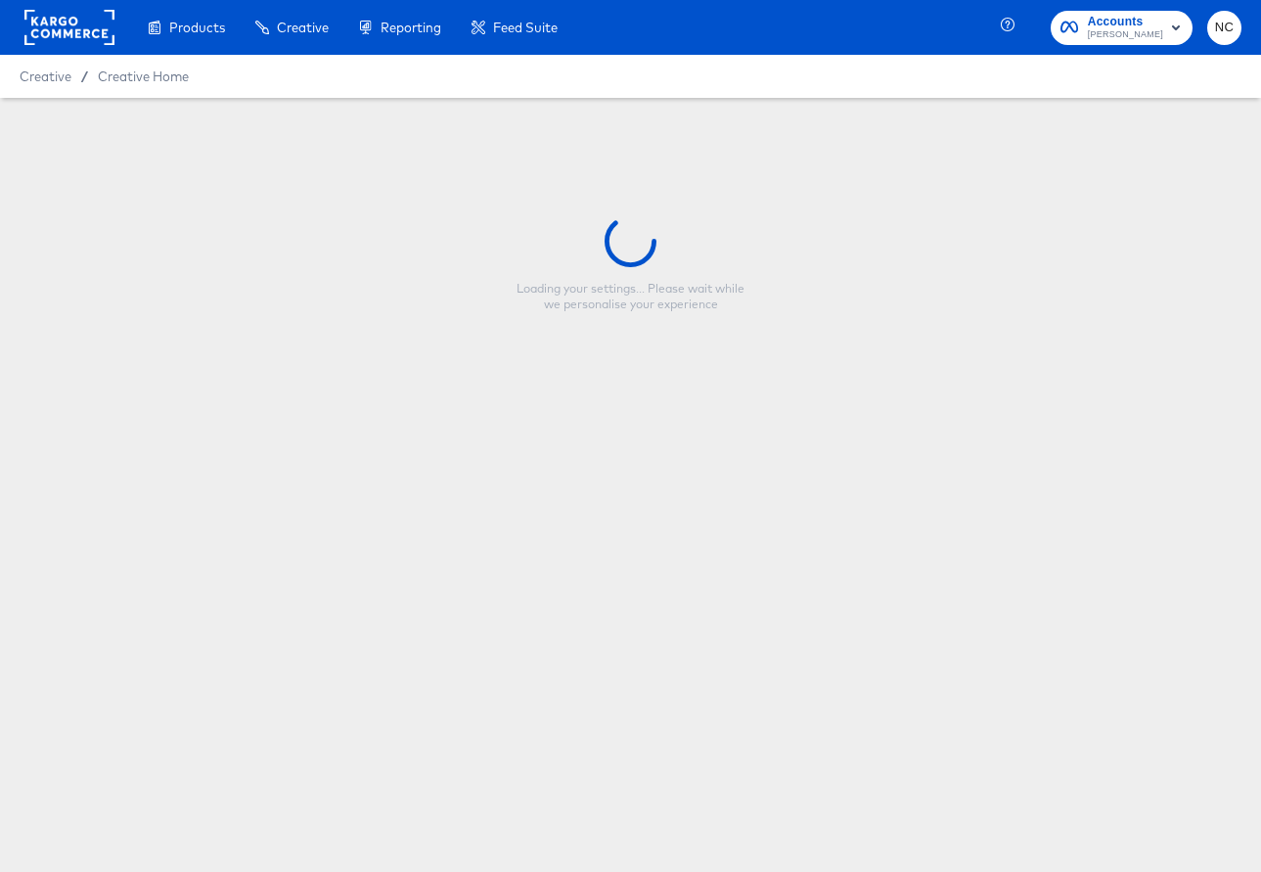
type input "Copy - Price Strikethrough - Multi Image - V1"
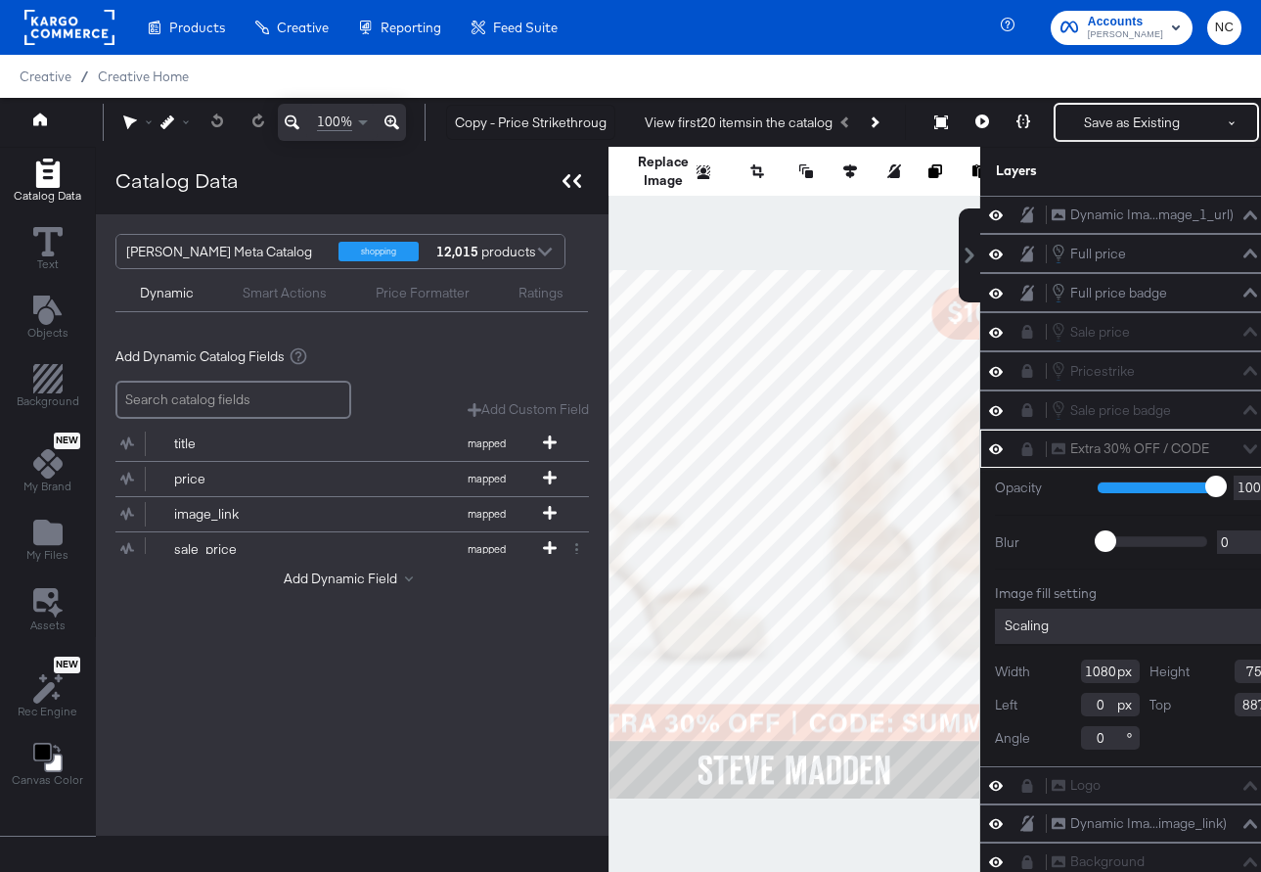
click at [565, 181] on icon at bounding box center [572, 181] width 19 height 14
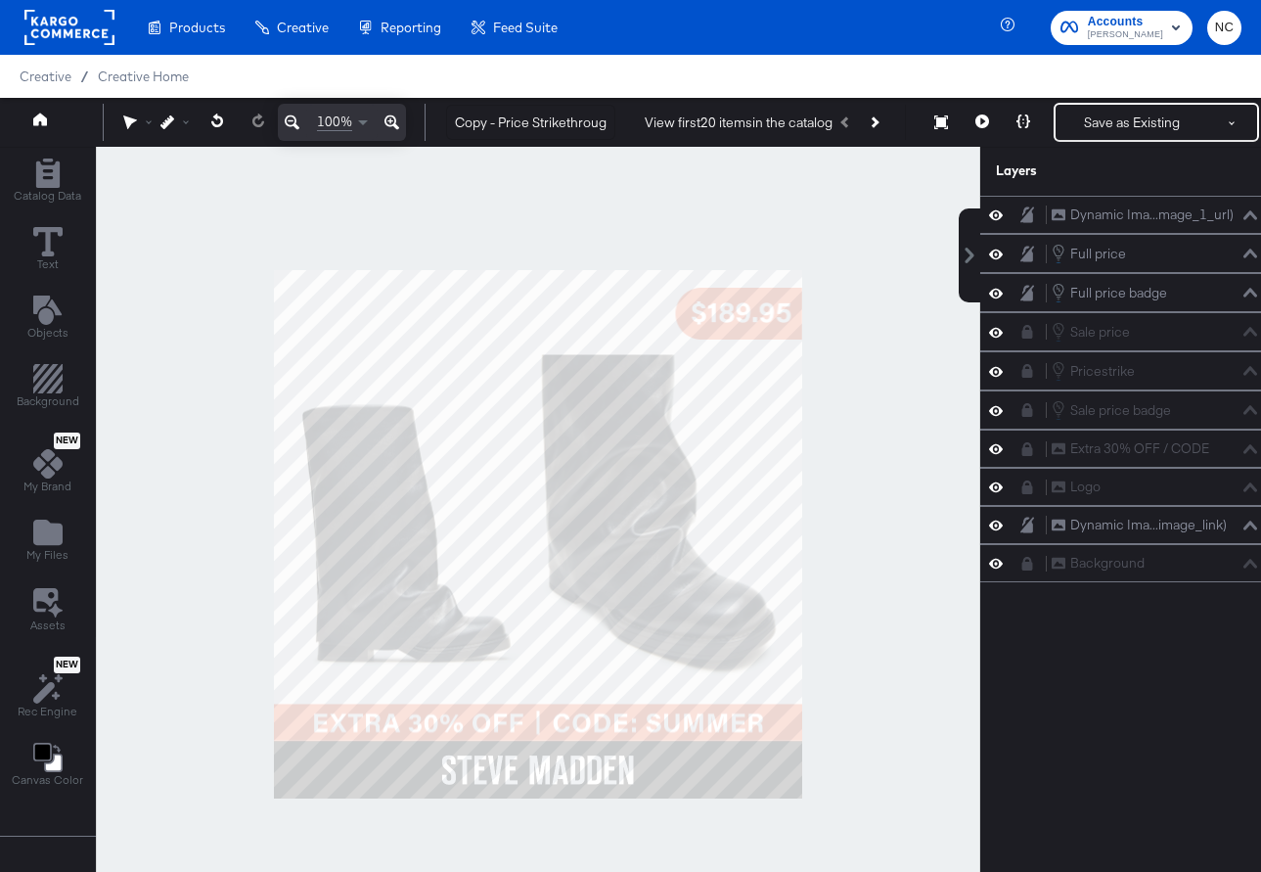
click at [795, 295] on div at bounding box center [538, 534] width 884 height 775
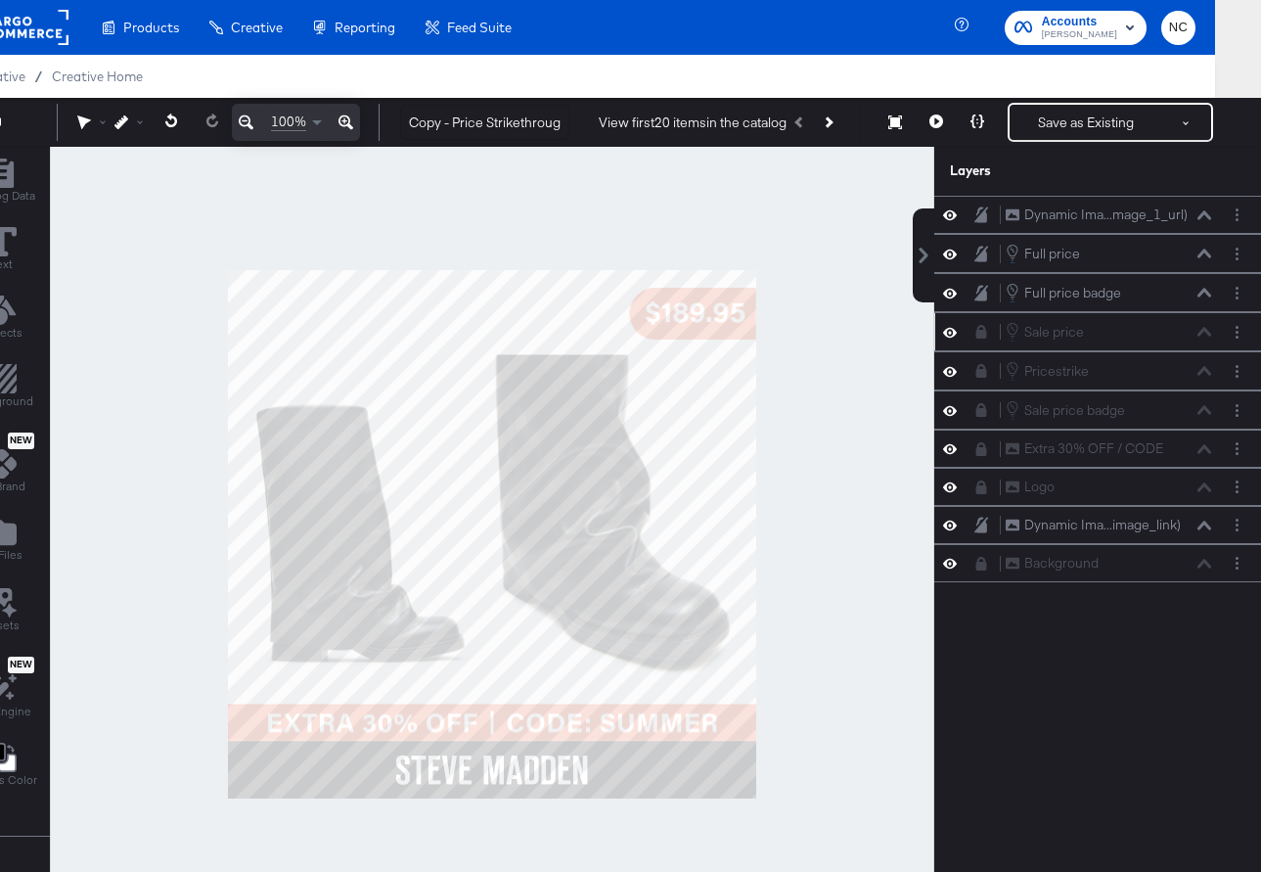
click at [950, 331] on icon at bounding box center [950, 332] width 14 height 17
click at [950, 331] on icon at bounding box center [950, 332] width 14 height 13
click at [953, 447] on icon at bounding box center [950, 449] width 14 height 10
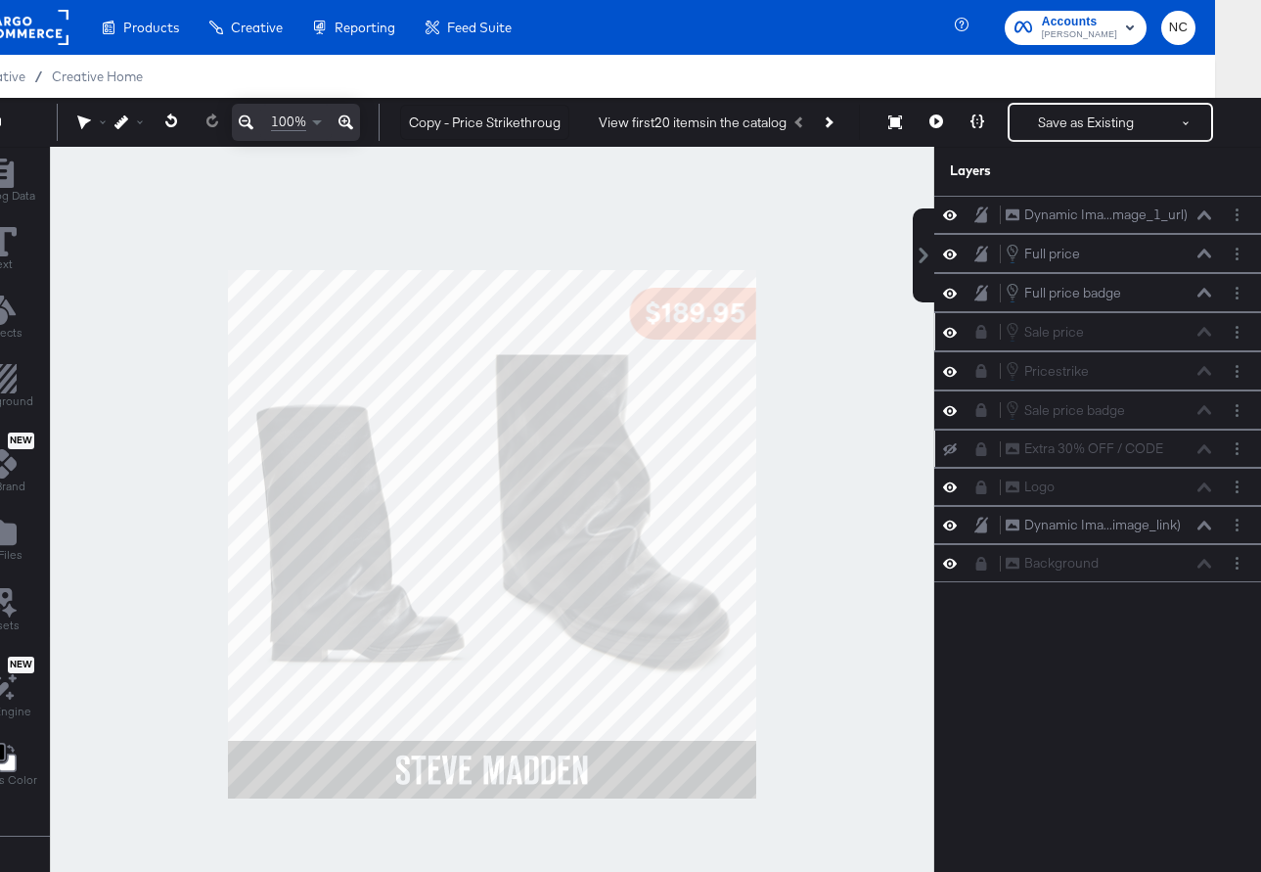
click at [953, 447] on icon at bounding box center [950, 448] width 14 height 13
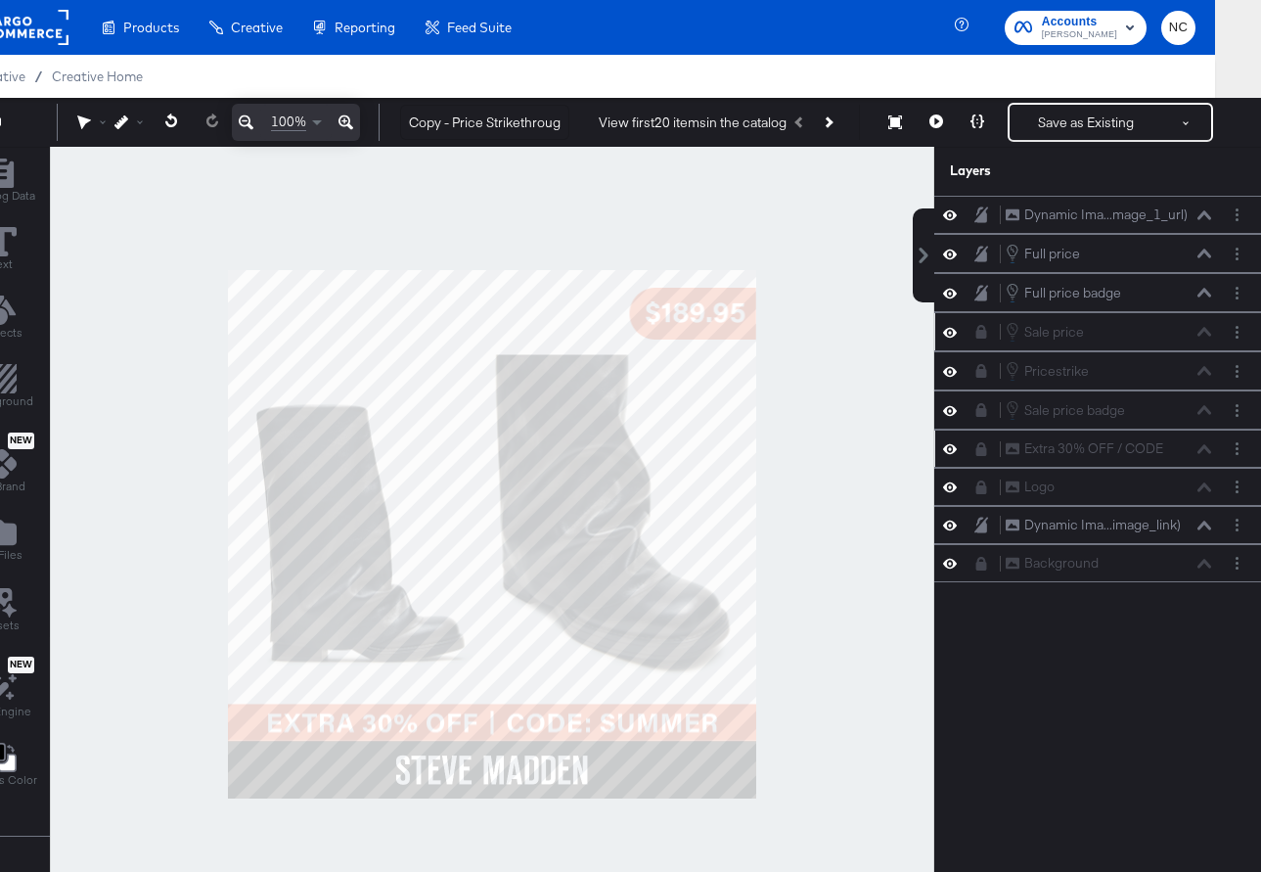
click at [1202, 449] on div "Extra 30% OFF / CODE Extra 30% OFF / CODE" at bounding box center [1108, 448] width 207 height 21
click at [981, 452] on icon at bounding box center [981, 449] width 11 height 14
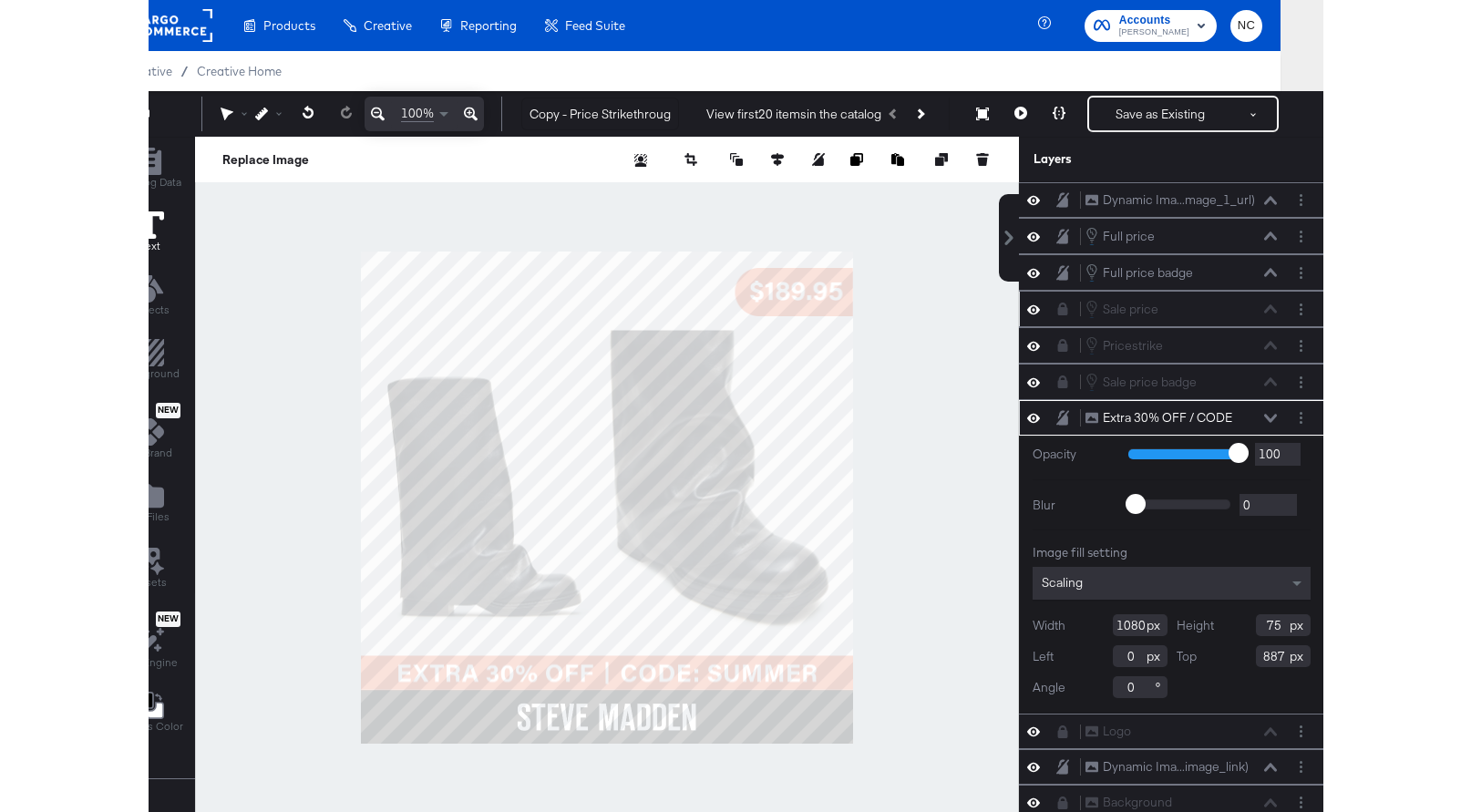
scroll to position [0, 0]
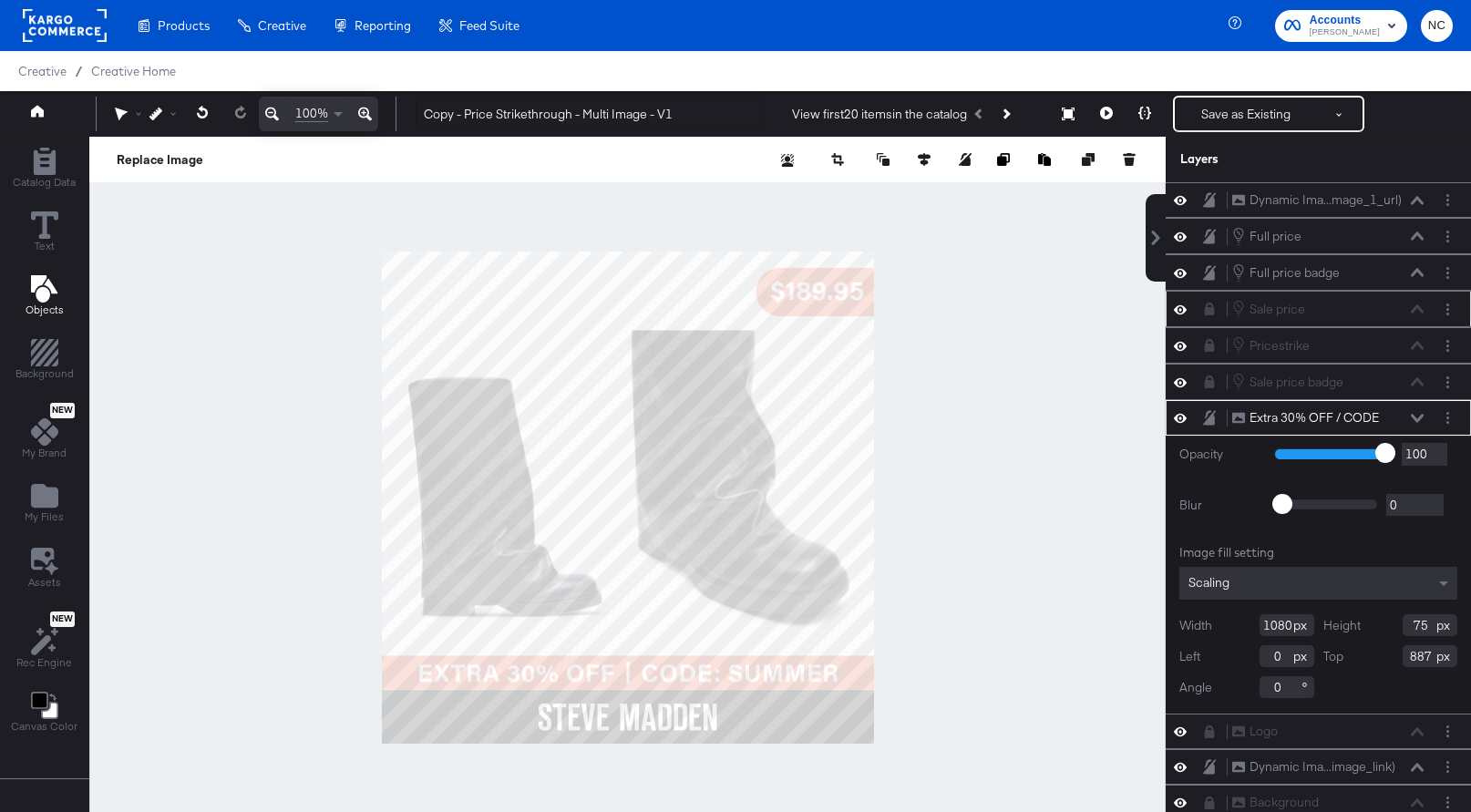
click at [46, 291] on icon "Add Text" at bounding box center [43, 288] width 26 height 27
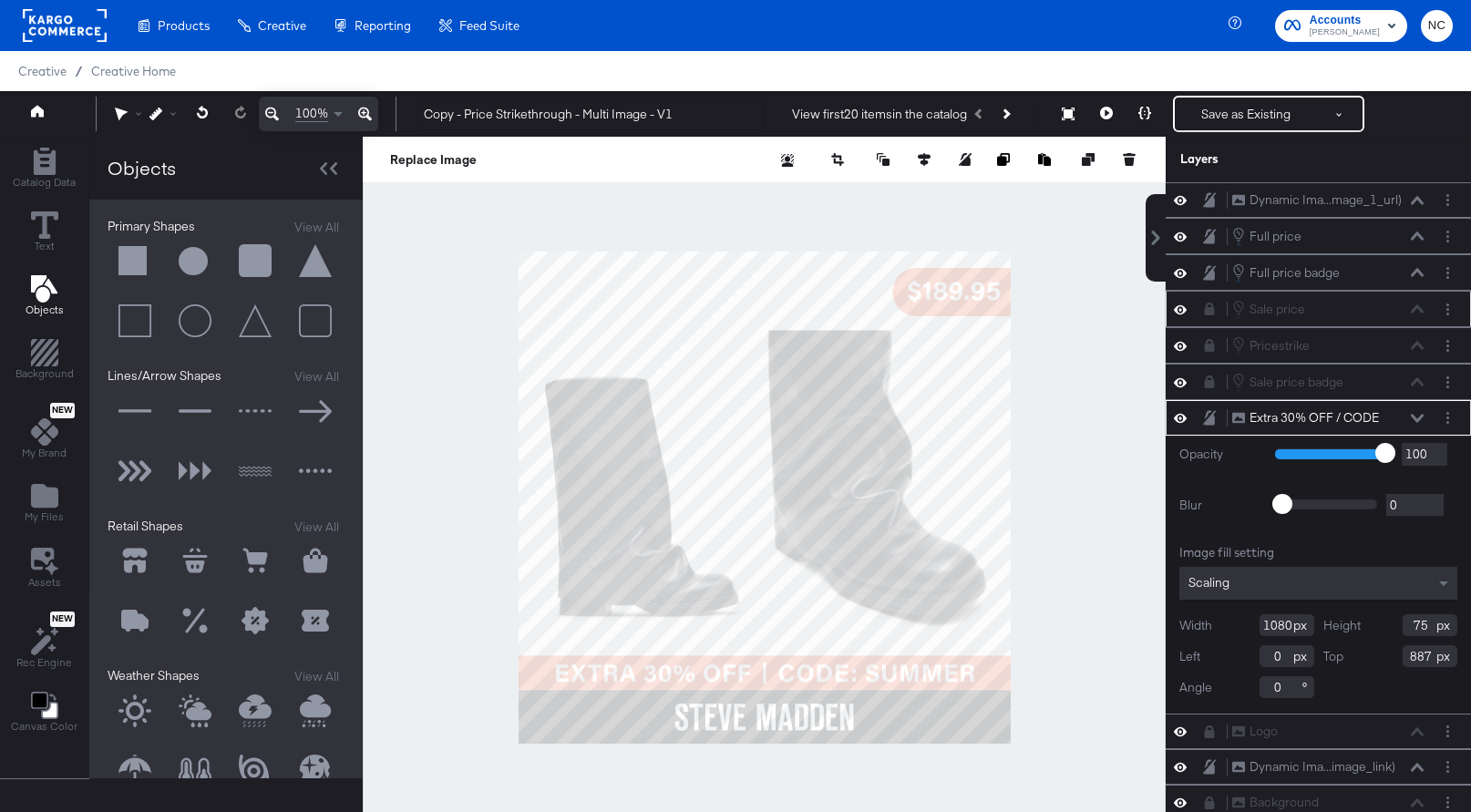
click at [143, 255] on button at bounding box center [134, 261] width 55 height 55
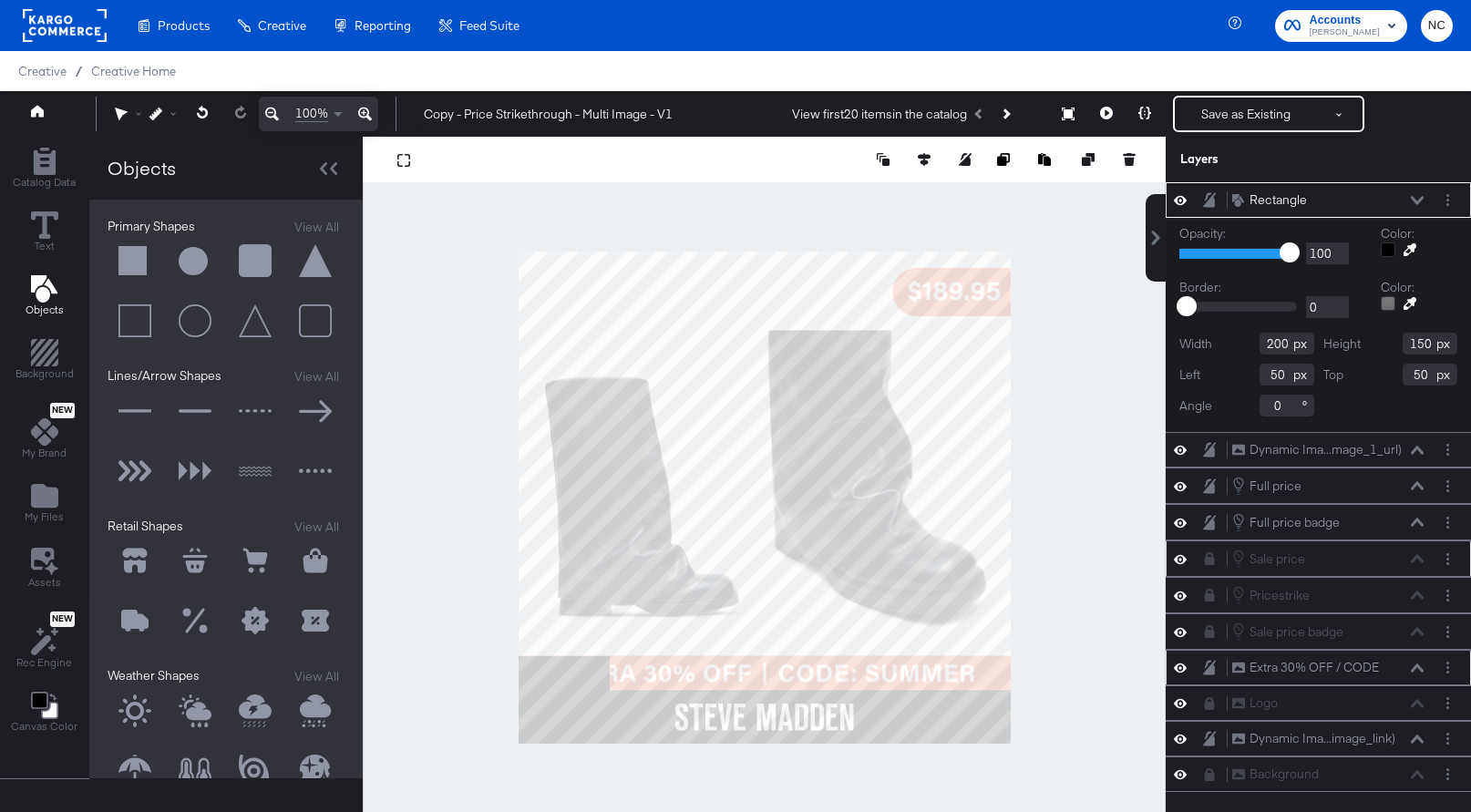
type input "0"
type input "887"
type input "1080"
type input "151"
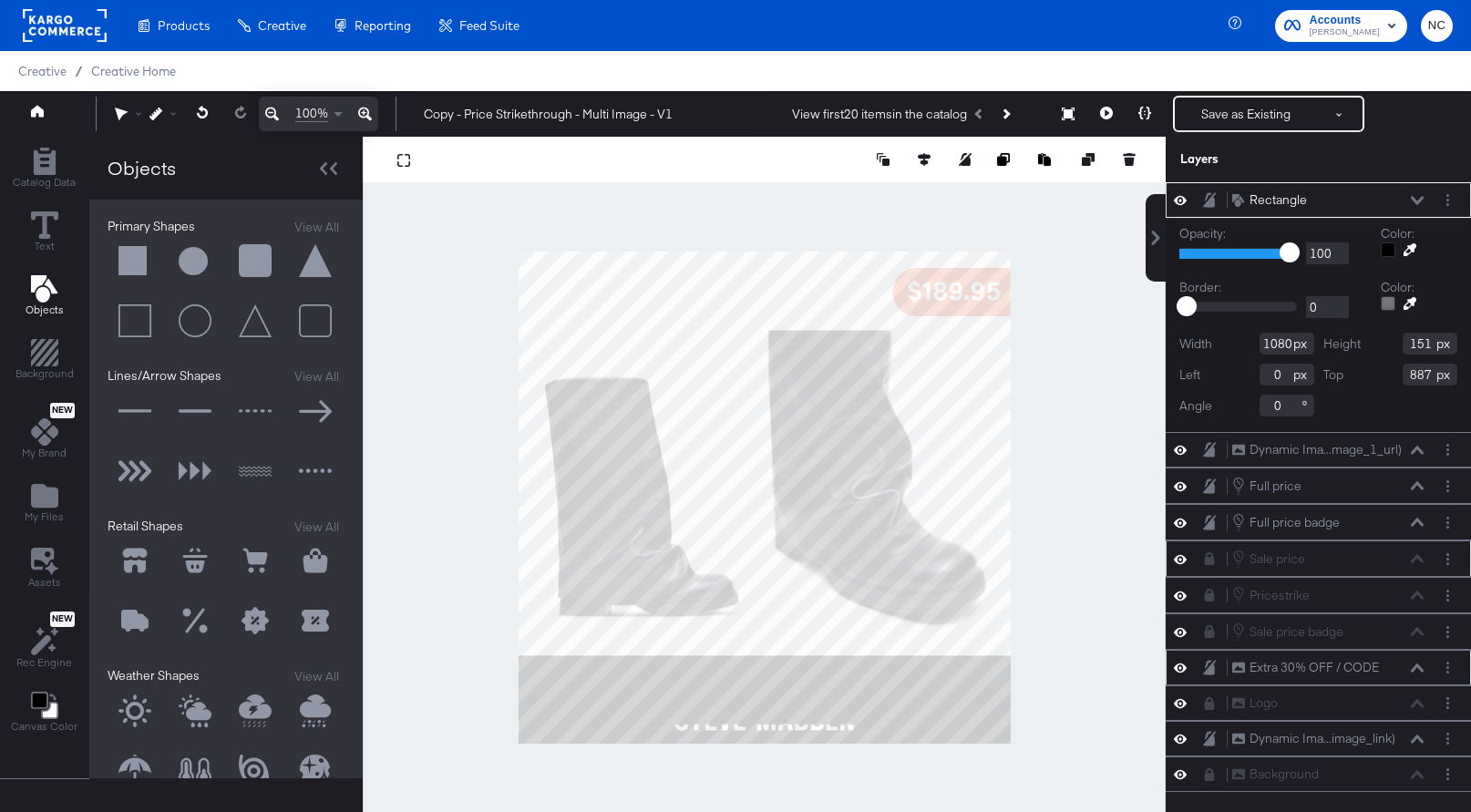
click at [1174, 245] on div at bounding box center [1388, 250] width 15 height 15
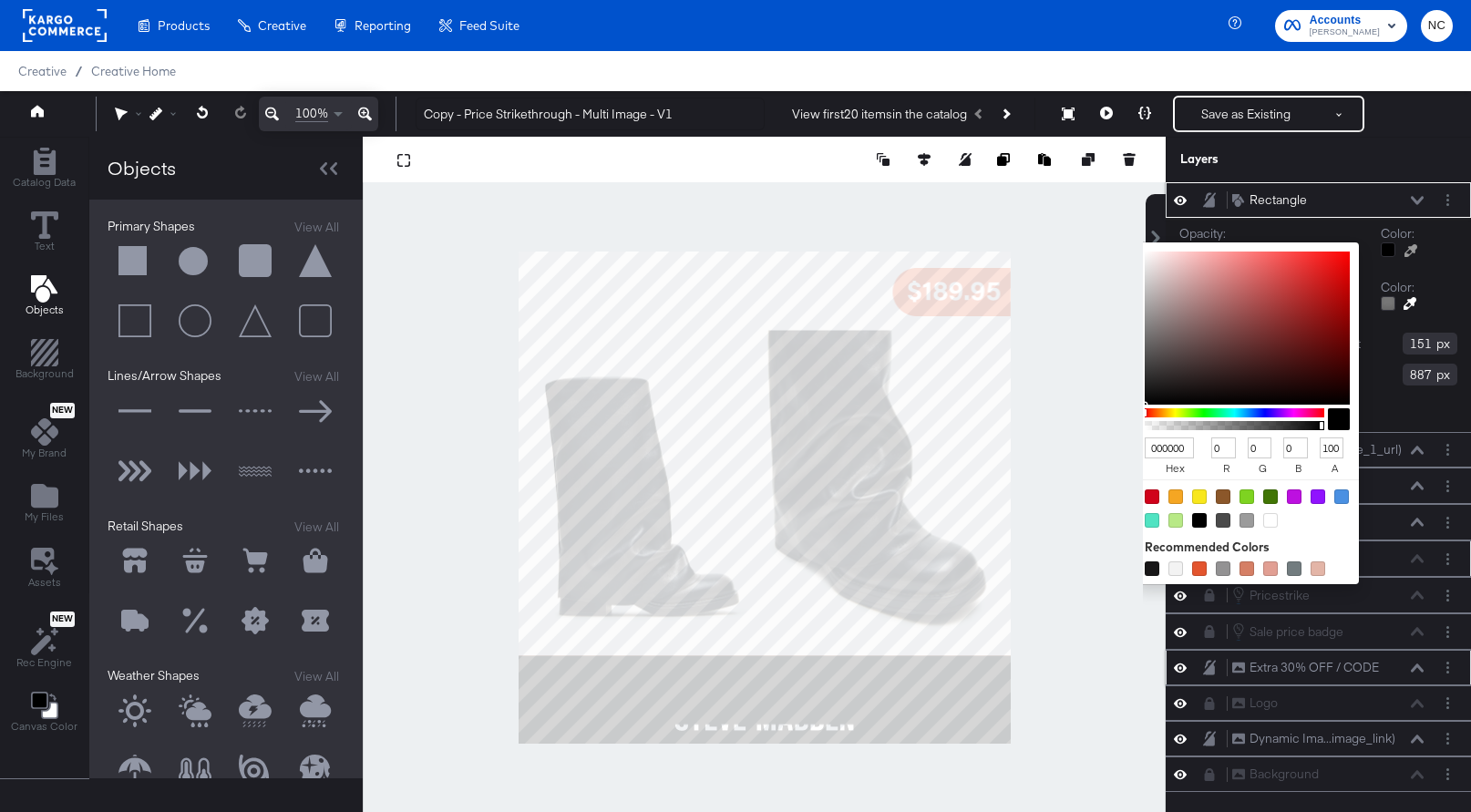
click at [1174, 520] on div at bounding box center [1271, 521] width 15 height 15
type input "FFFFFF"
type input "255"
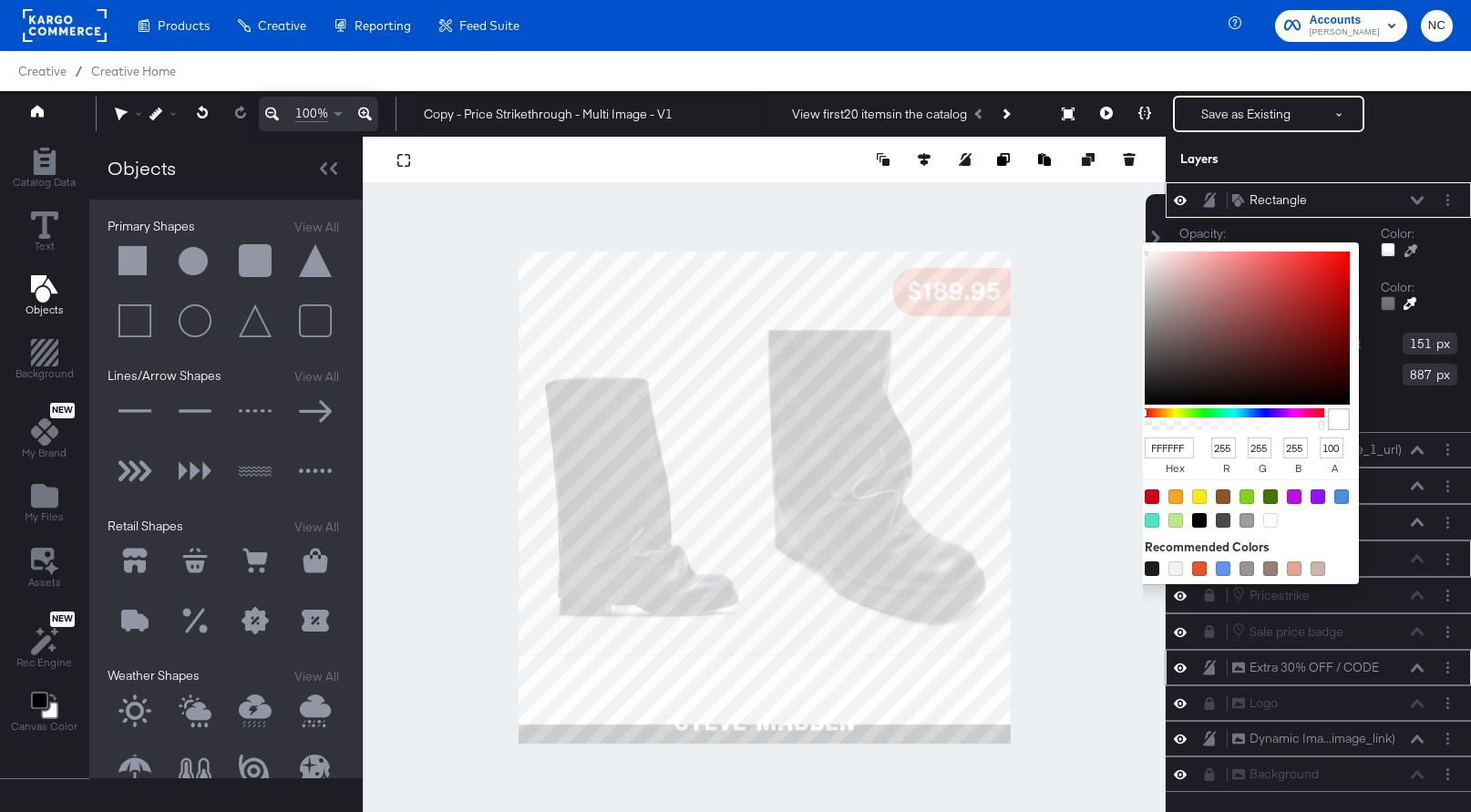
click at [1174, 197] on icon at bounding box center [1418, 200] width 13 height 9
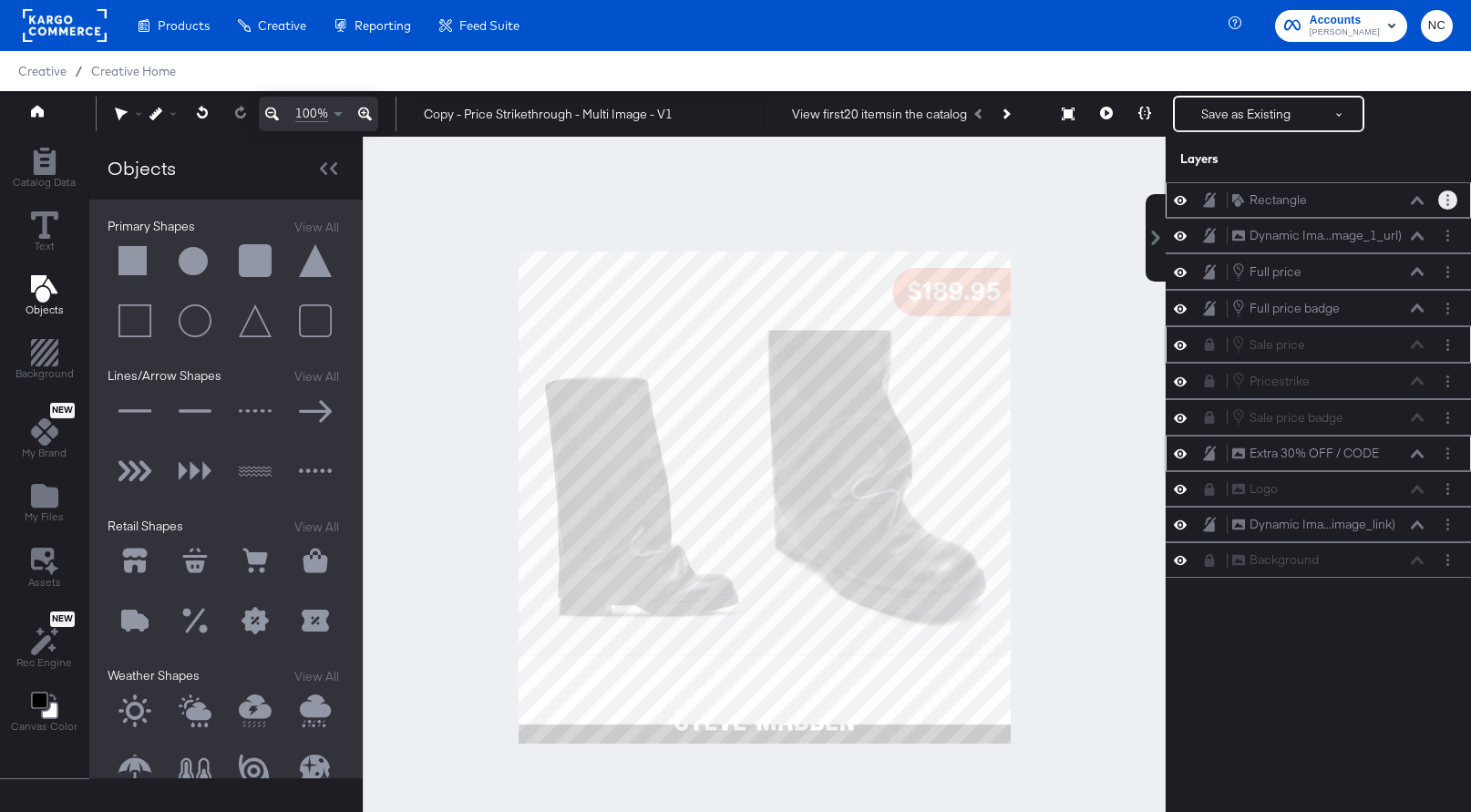
click at [1174, 202] on icon "Layer Options" at bounding box center [1448, 199] width 3 height 12
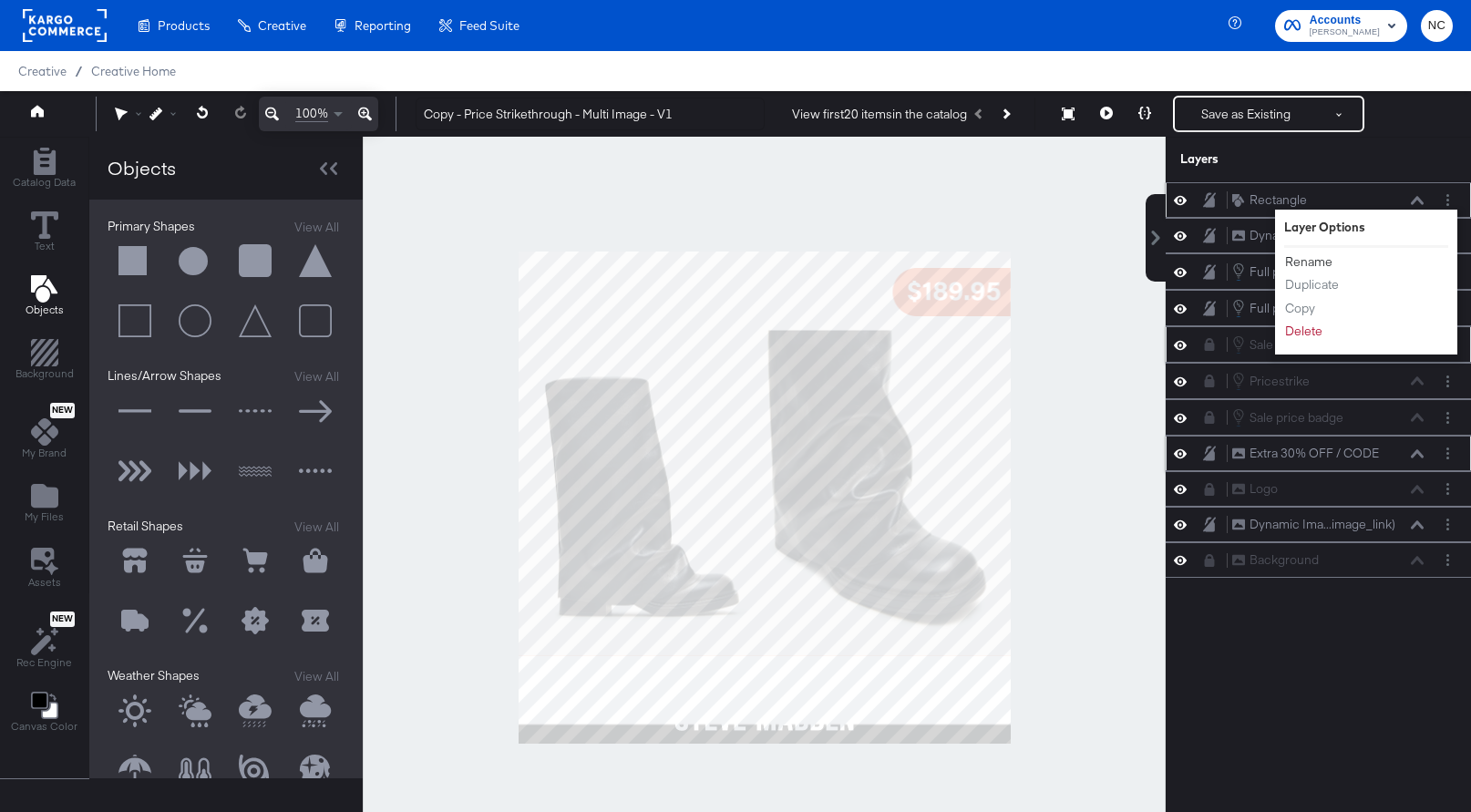
click at [1174, 268] on button "Rename" at bounding box center [1309, 262] width 49 height 20
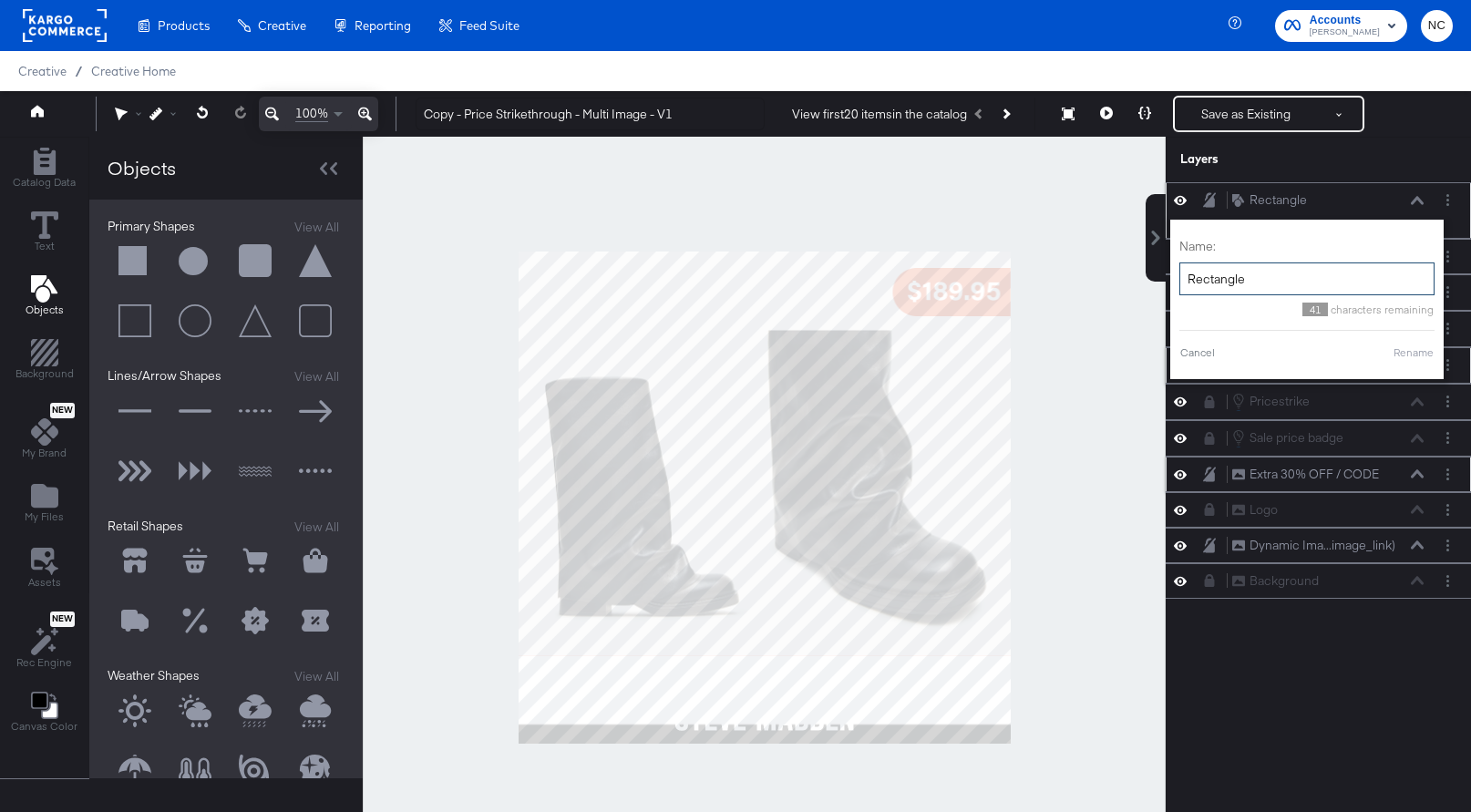
click at [1174, 283] on input "Rectangle" at bounding box center [1307, 279] width 255 height 34
type input "white"
click at [1174, 367] on div "Name: white 45 characters remaining Cancel Rename" at bounding box center [1285, 300] width 255 height 142
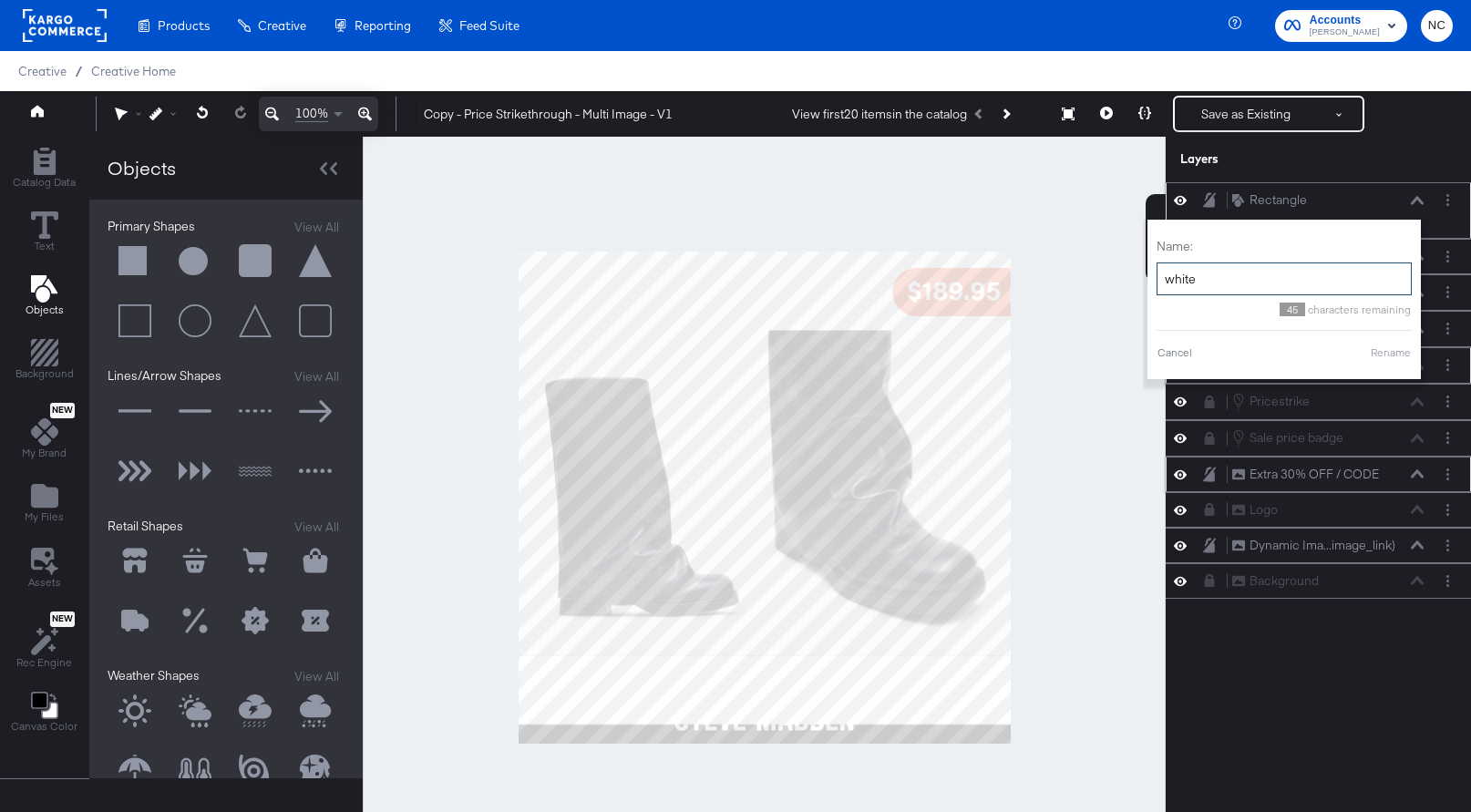
click at [1174, 362] on div "Name: white 45 characters remaining Cancel Rename" at bounding box center [1285, 300] width 255 height 142
click at [1174, 357] on button "Rename" at bounding box center [1391, 353] width 42 height 17
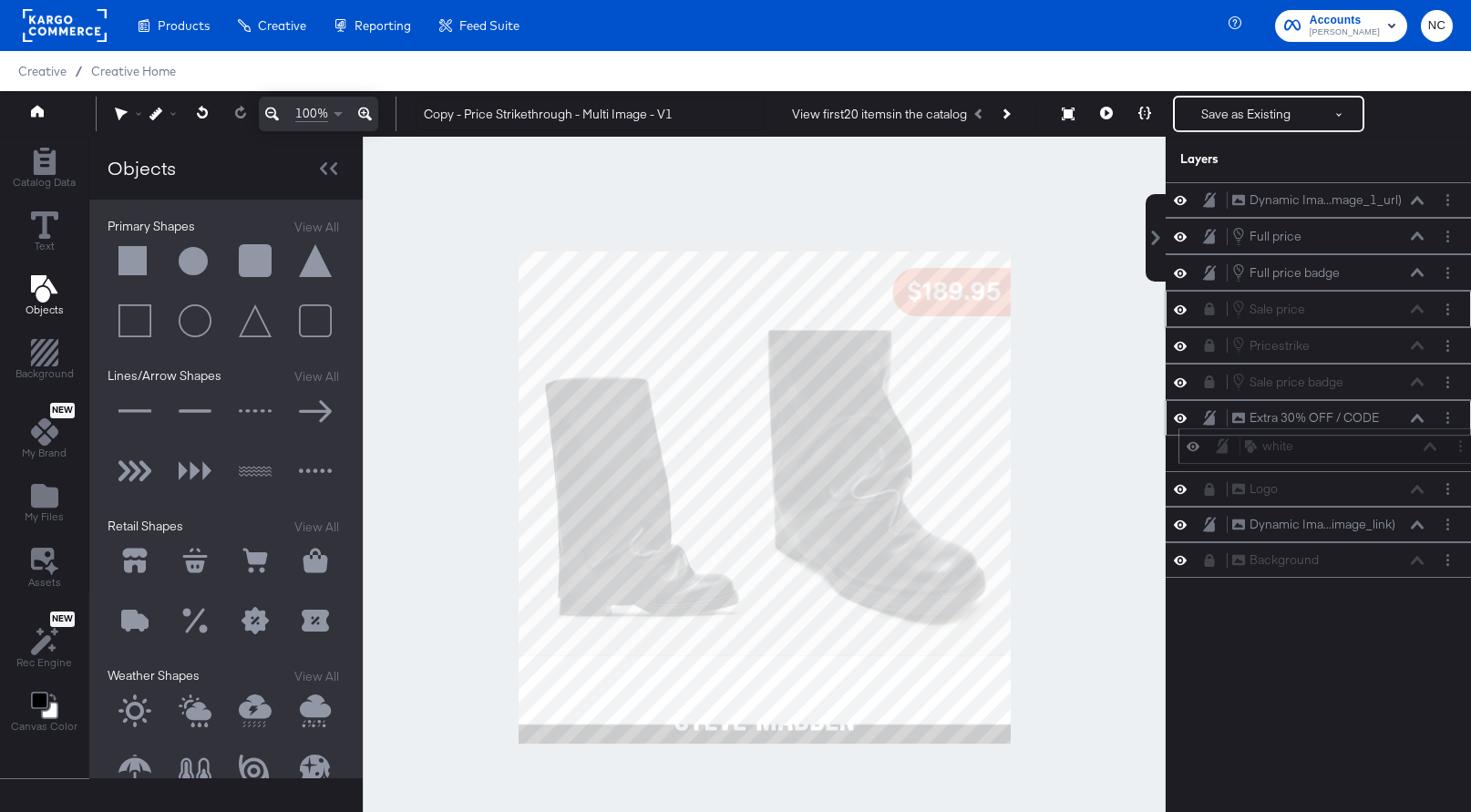
drag, startPoint x: 1239, startPoint y: 193, endPoint x: 1250, endPoint y: 443, distance: 250.2
click at [1174, 443] on icon at bounding box center [1251, 447] width 12 height 13
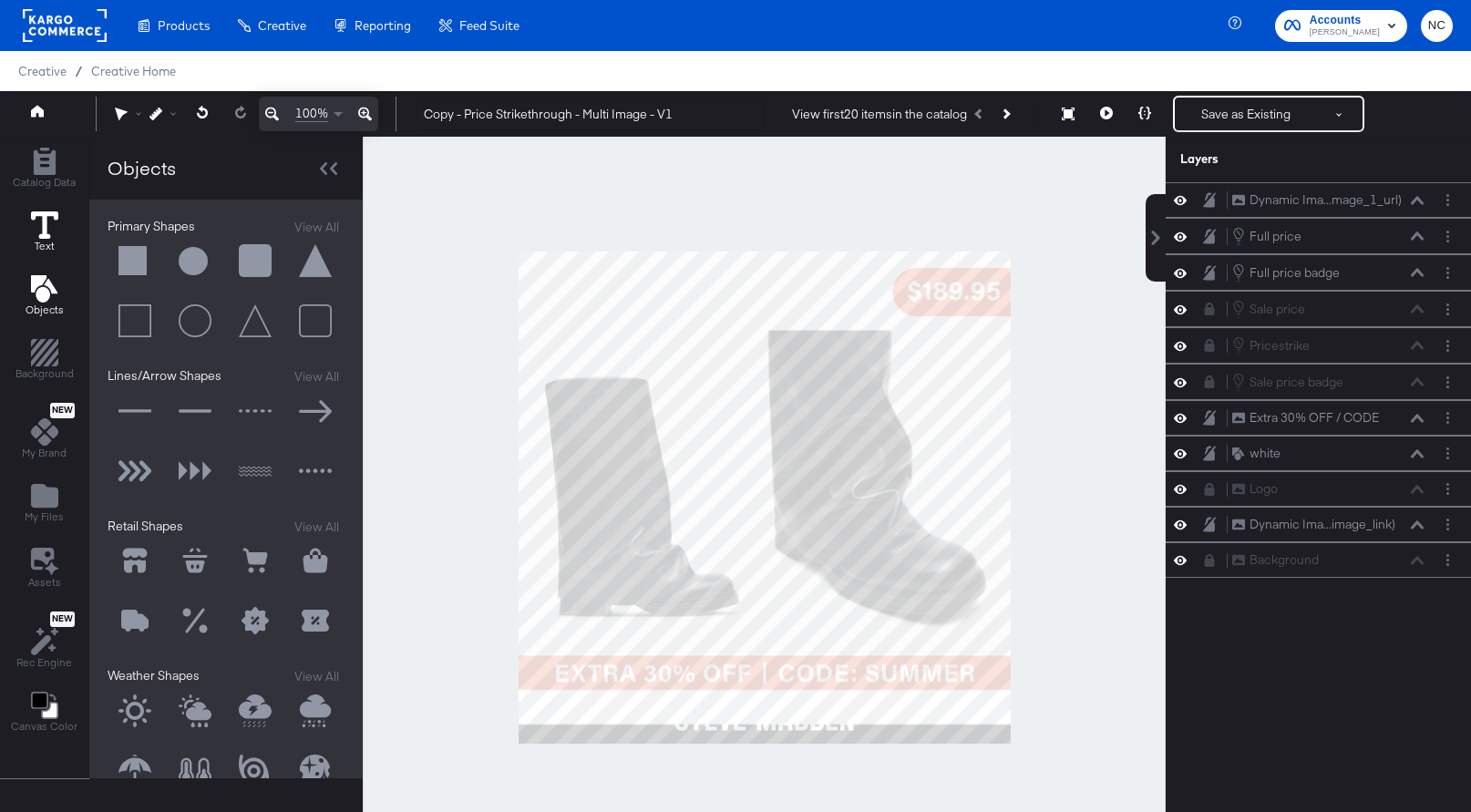
click at [50, 218] on icon at bounding box center [44, 224] width 27 height 27
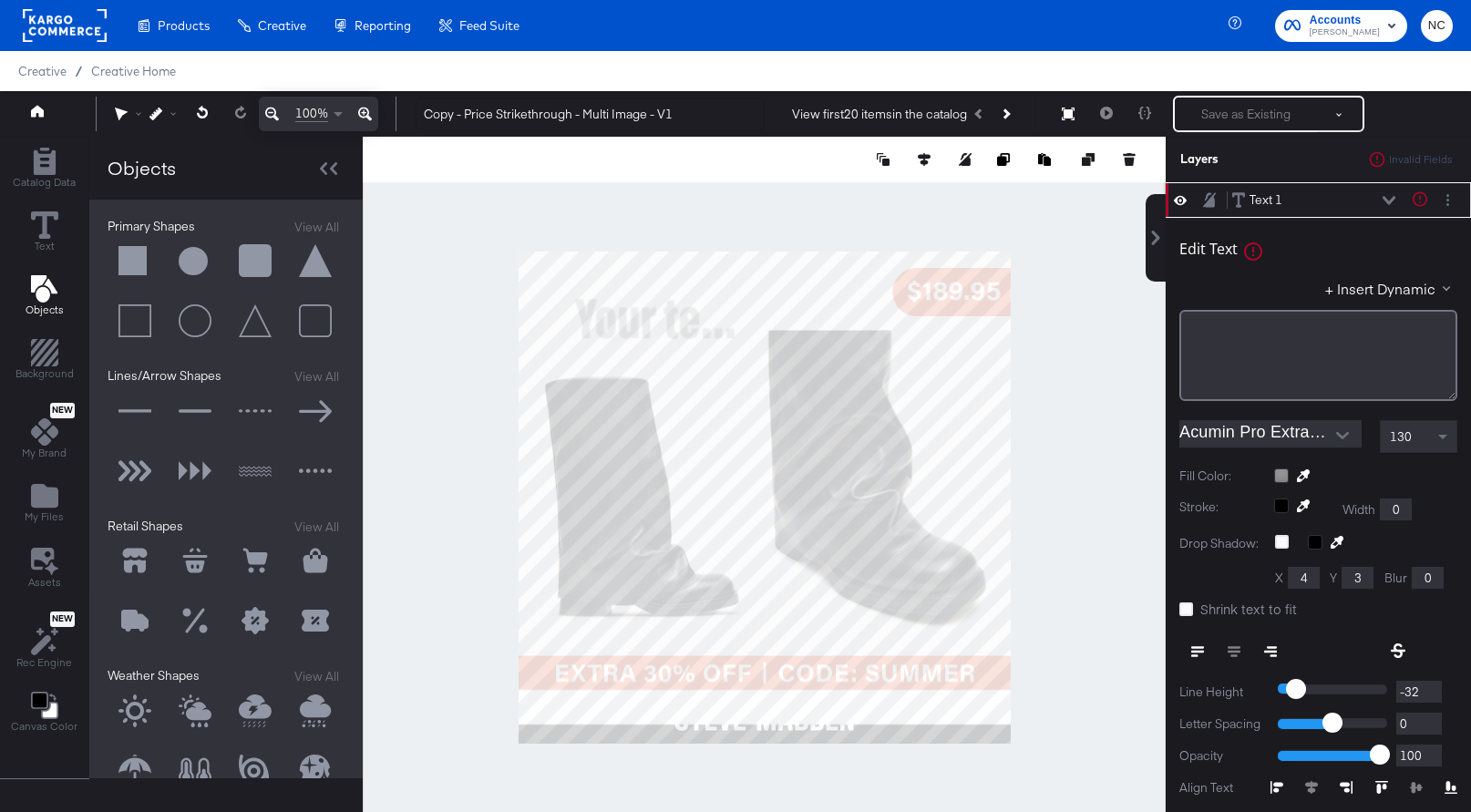
type input "48"
type input "747"
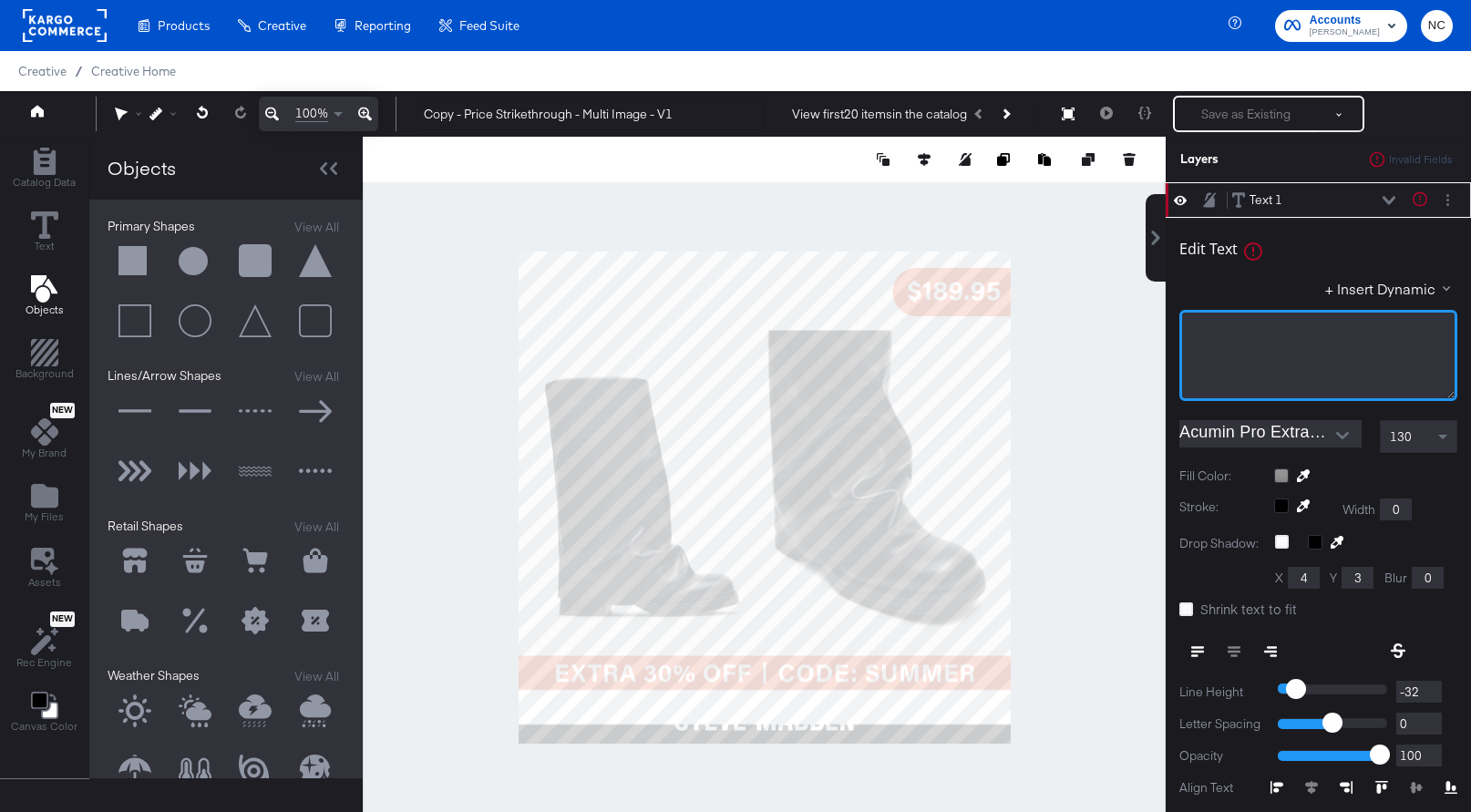
click at [1174, 338] on div "﻿" at bounding box center [1318, 356] width 278 height 91
click at [1174, 430] on div at bounding box center [1342, 435] width 38 height 27
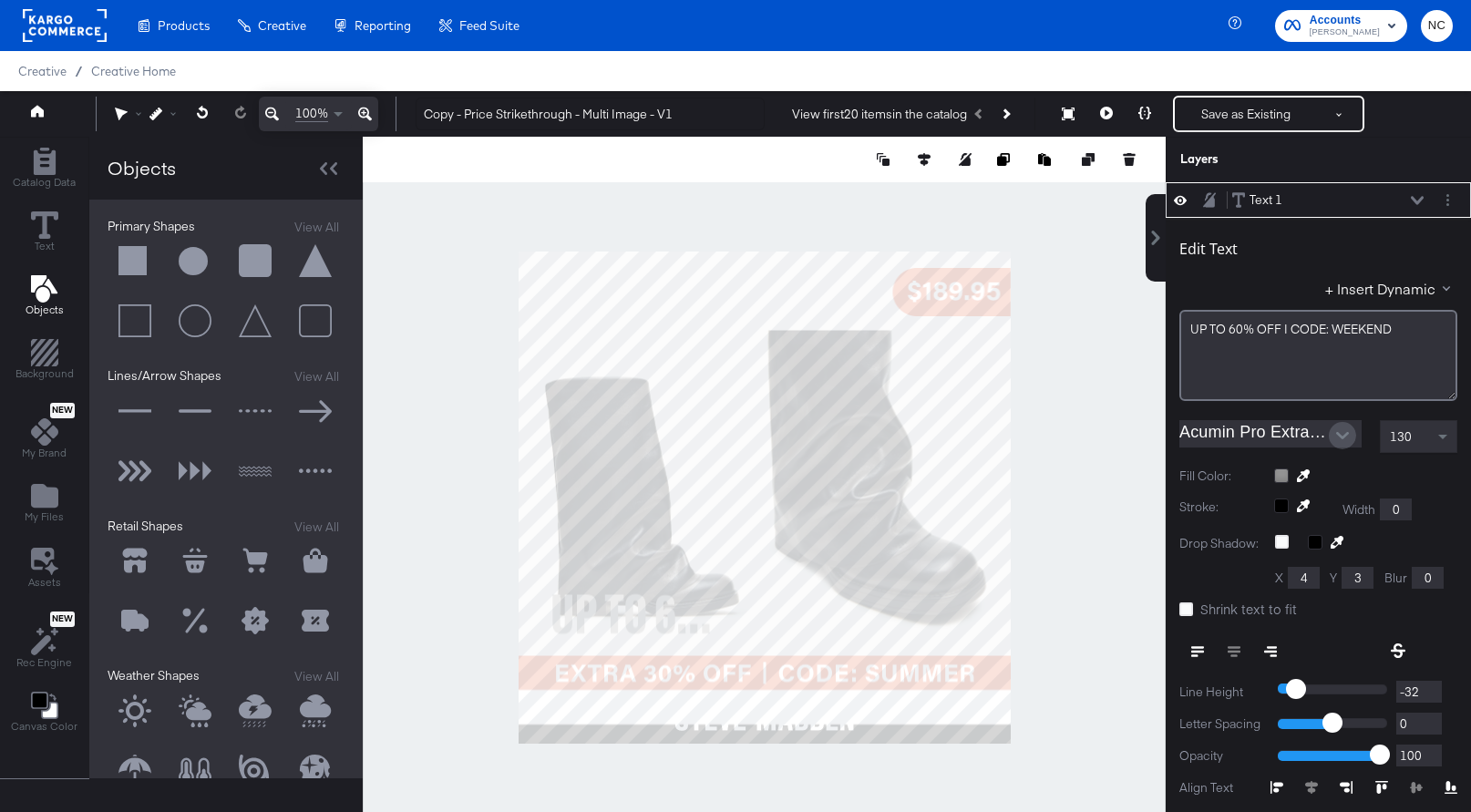
click at [1174, 433] on icon "Open" at bounding box center [1342, 436] width 13 height 7
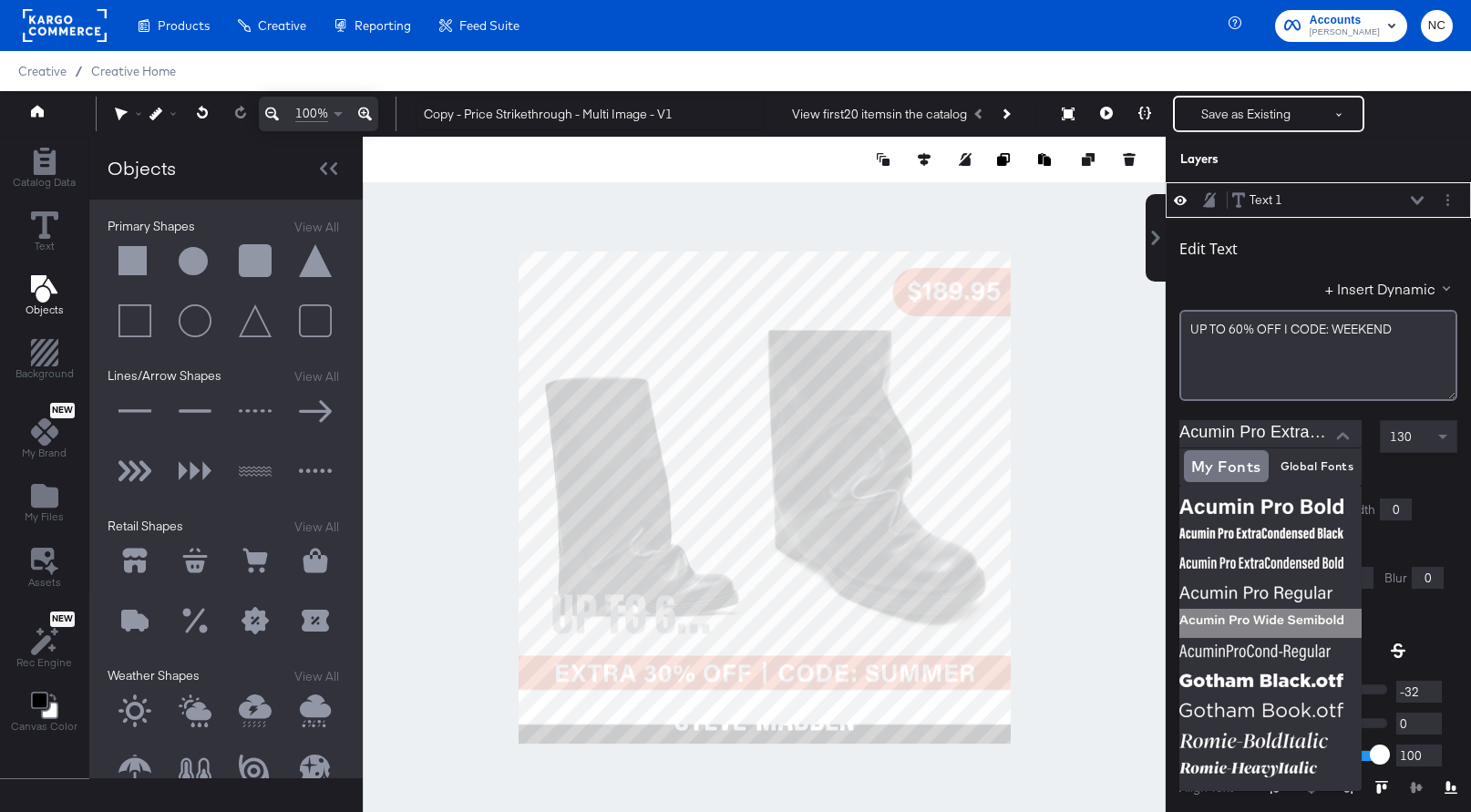
click at [1174, 623] on img at bounding box center [1271, 623] width 183 height 29
type input "Acumin Pro Wide Semibold"
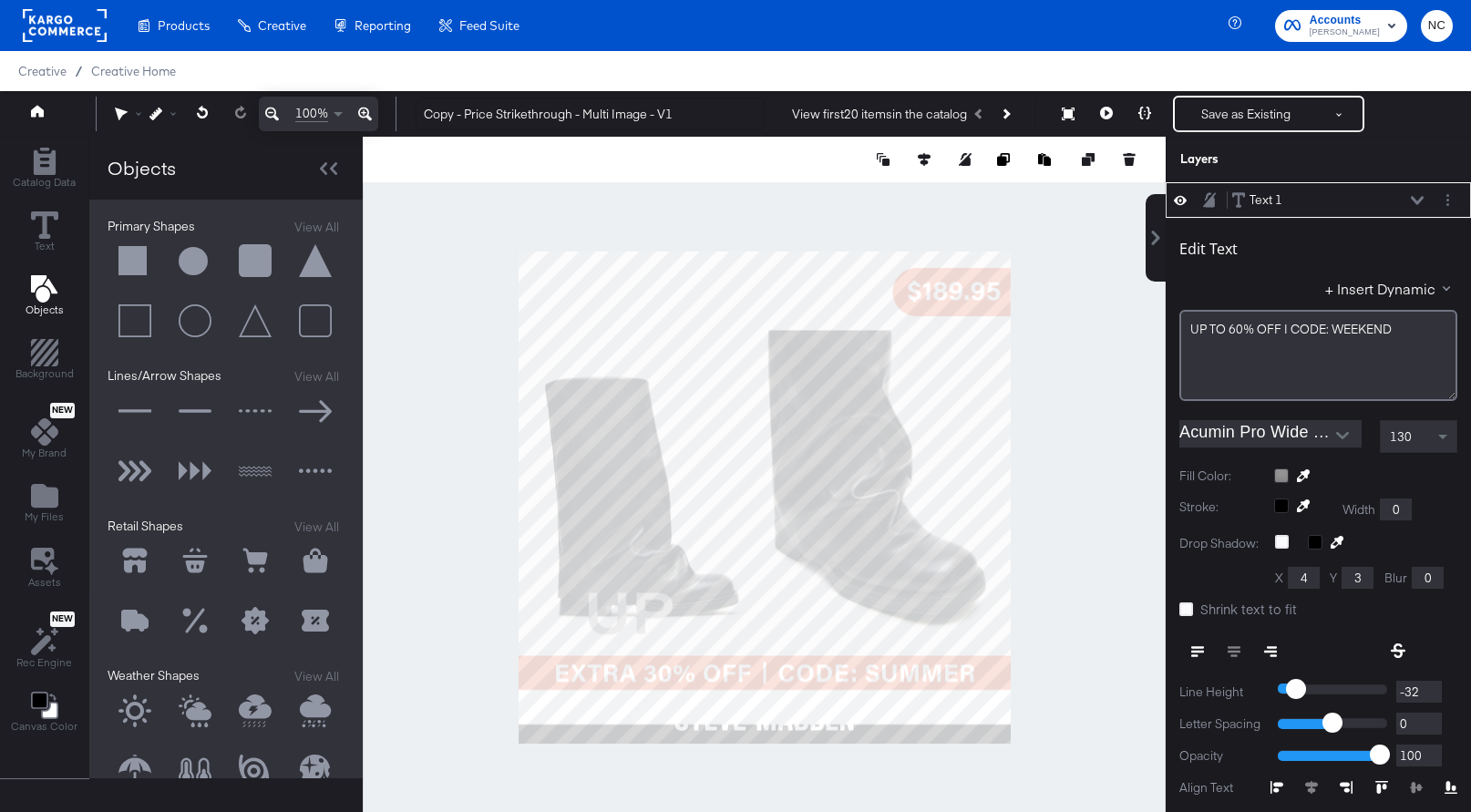
type input "976"
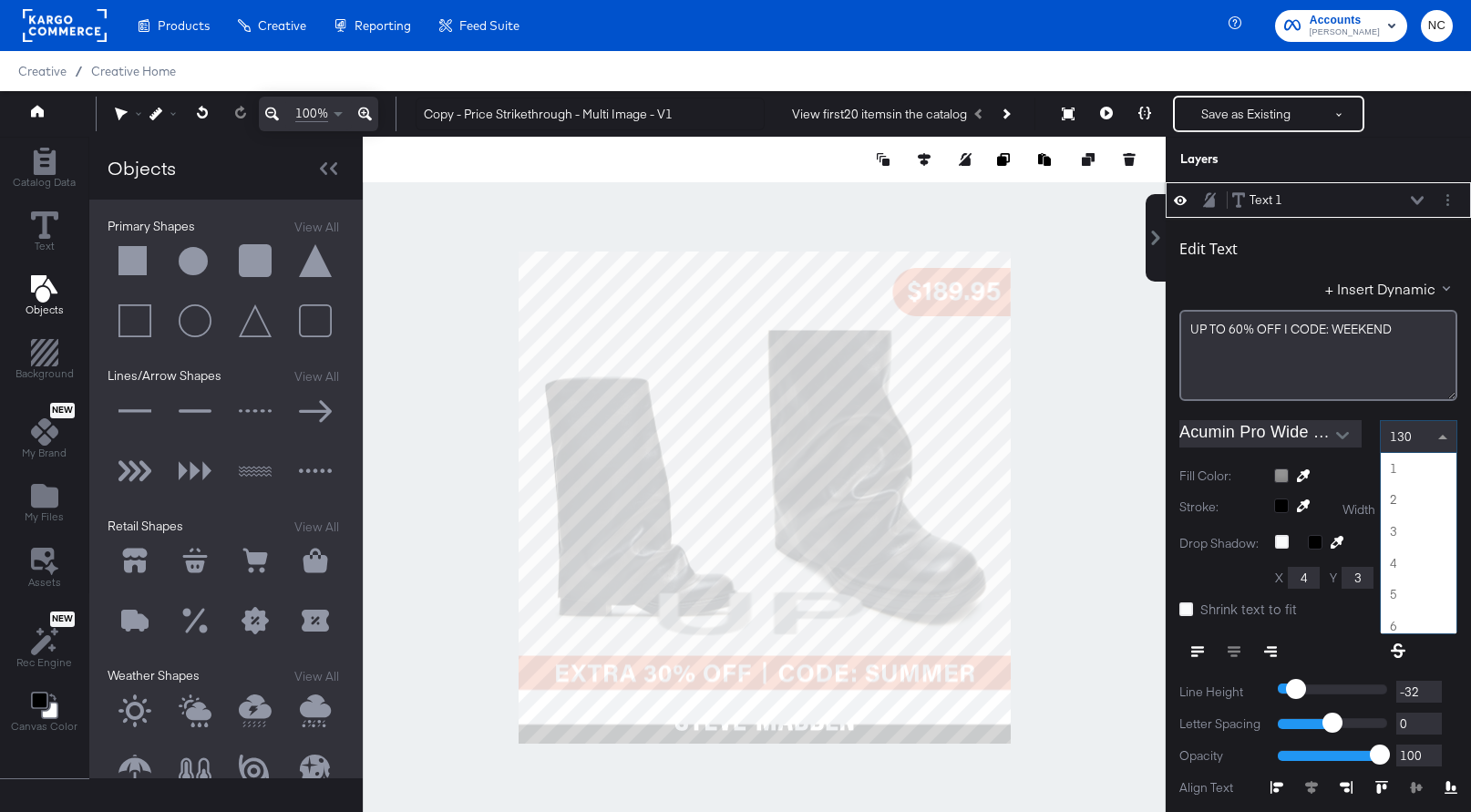
click at [1174, 435] on span at bounding box center [1445, 436] width 22 height 31
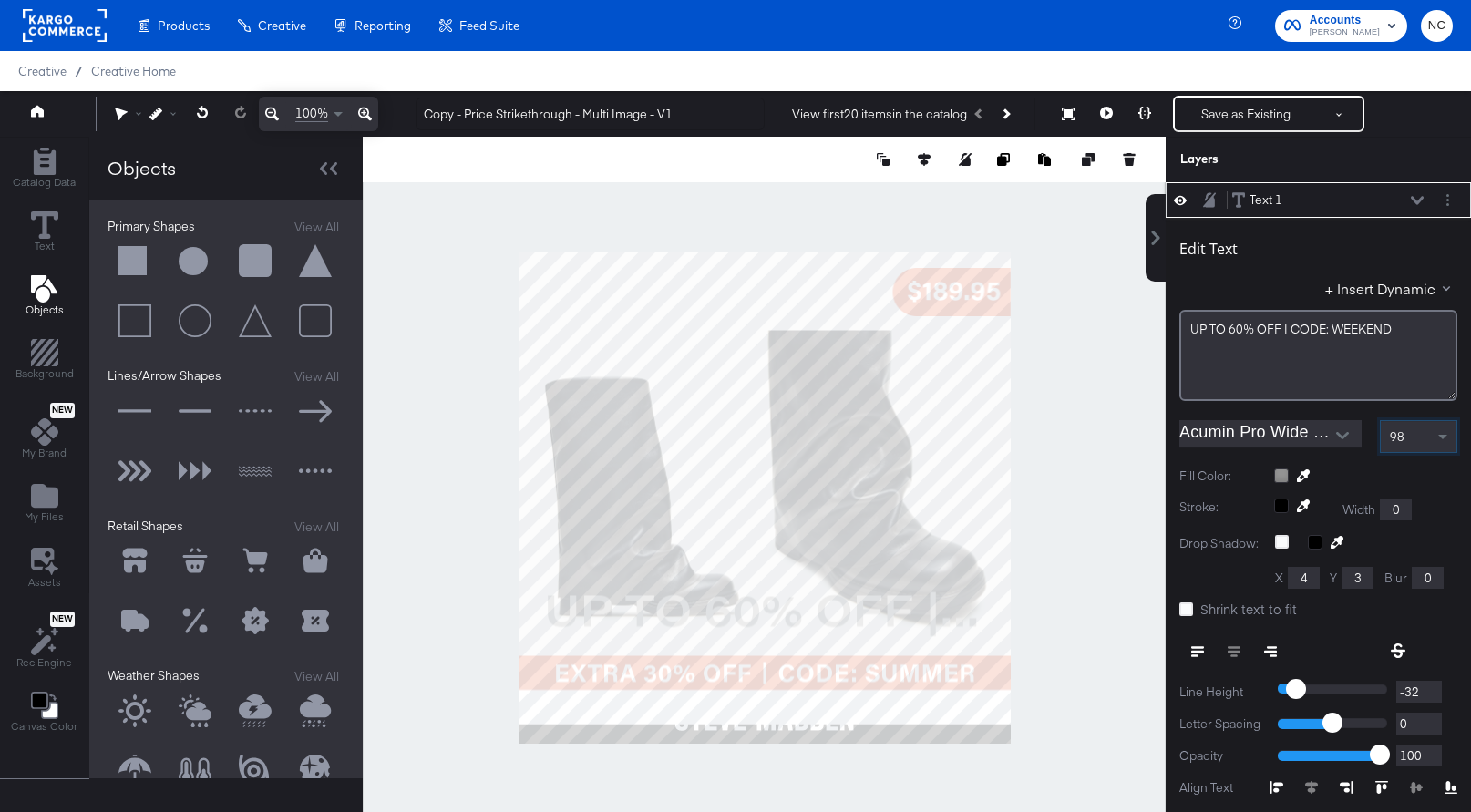
click at [1174, 432] on icon "Open" at bounding box center [1342, 436] width 13 height 13
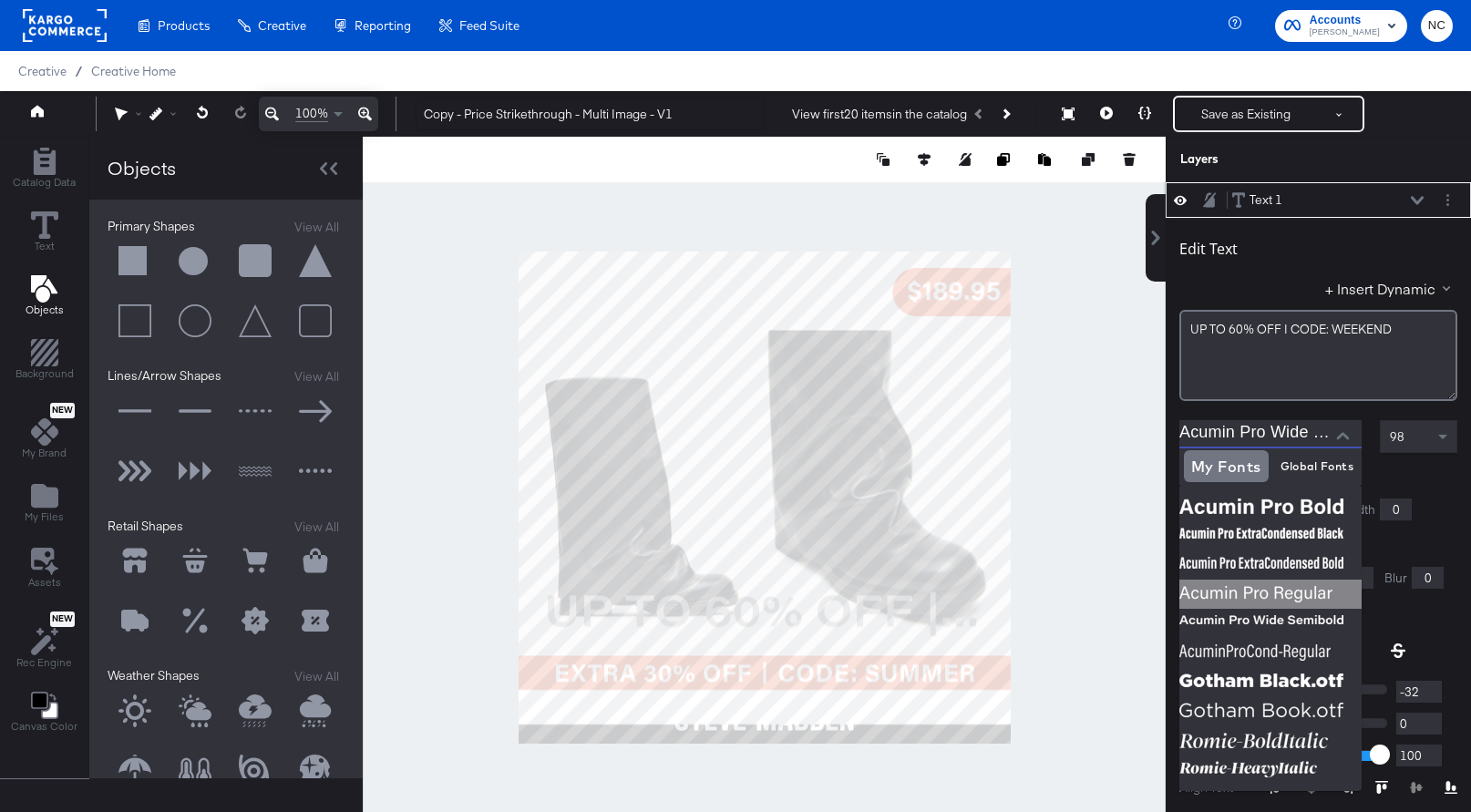
click at [1174, 593] on img at bounding box center [1271, 593] width 183 height 29
type input "Acumin Pro Regular"
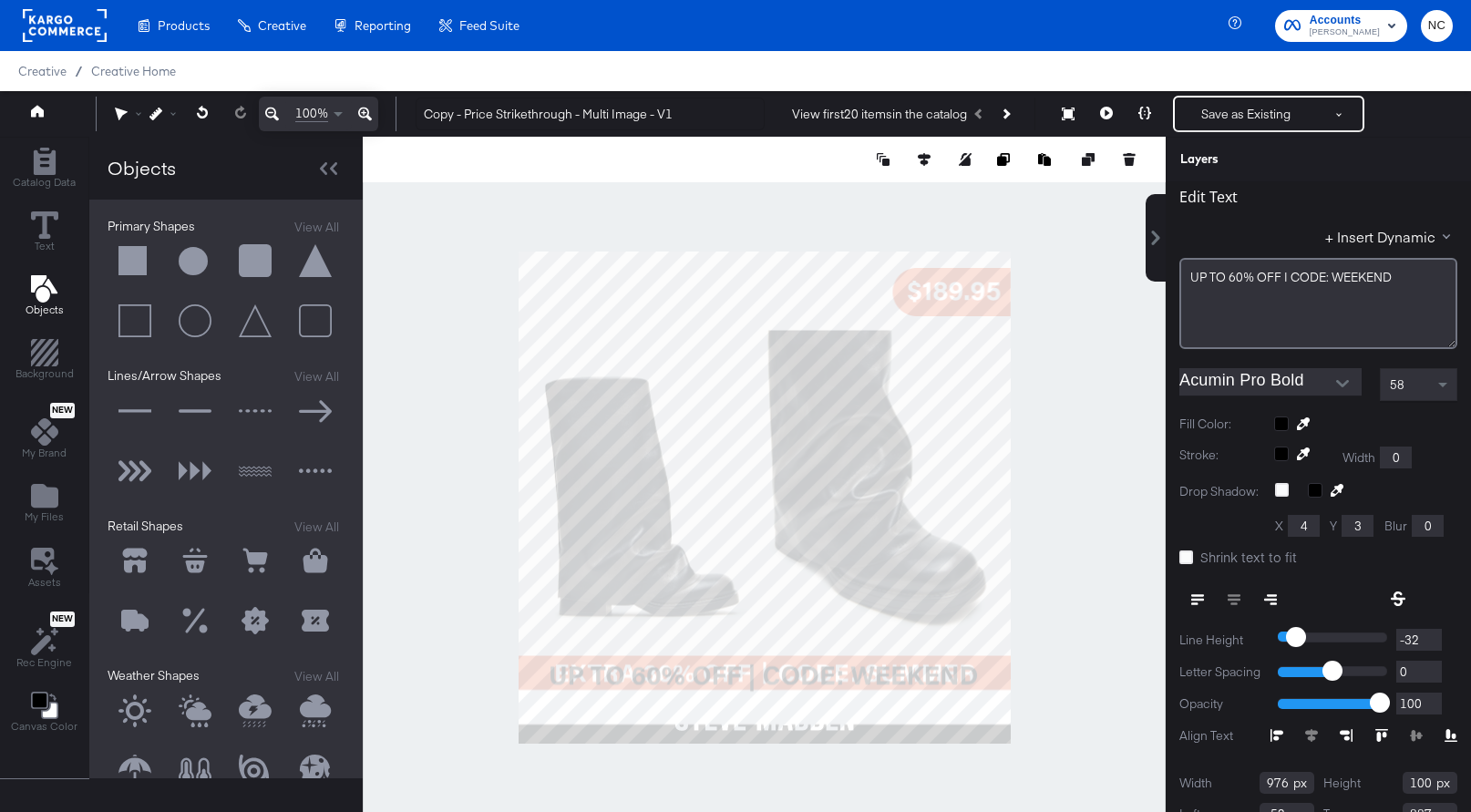
scroll to position [56, 0]
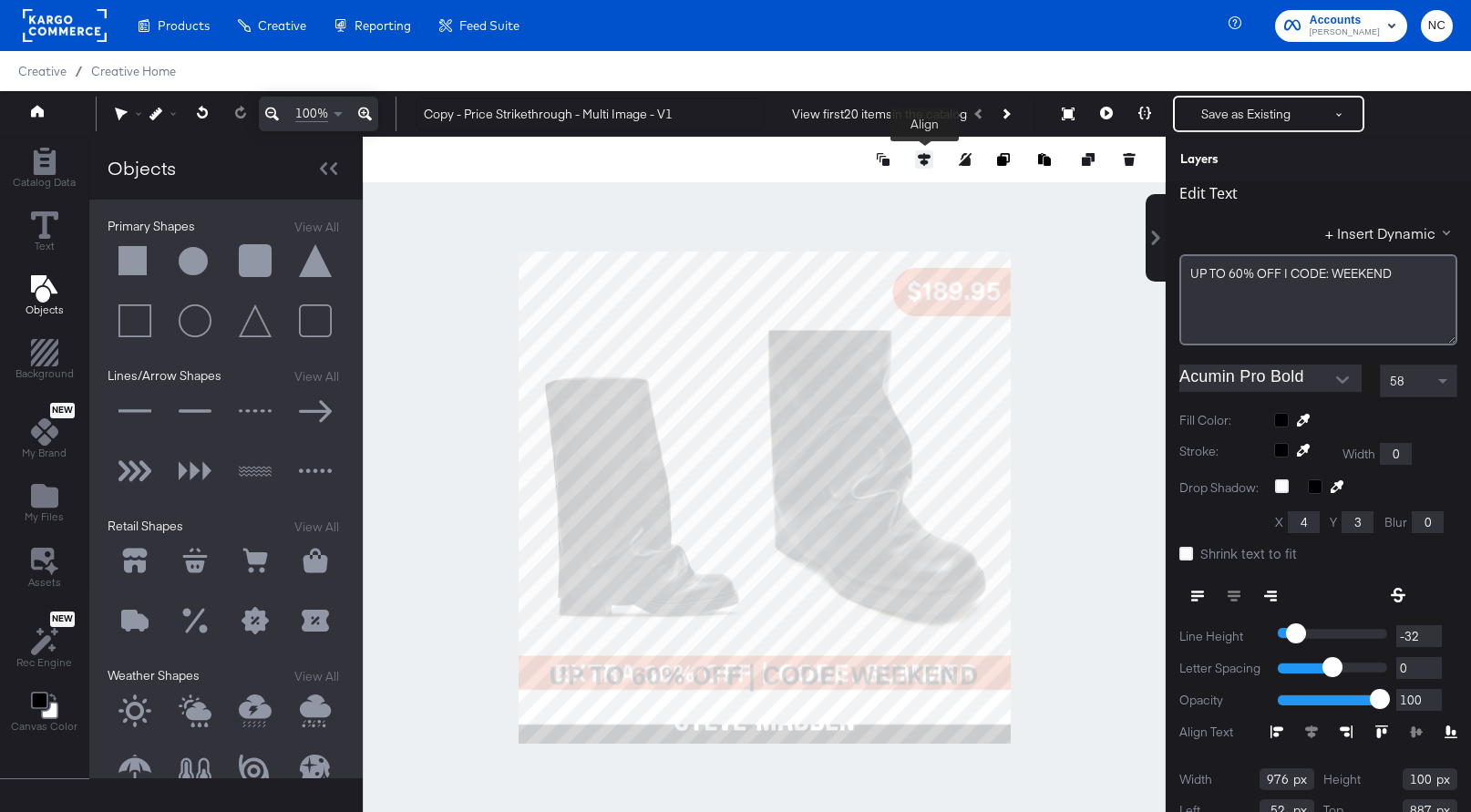
click at [923, 153] on icon at bounding box center [924, 159] width 13 height 13
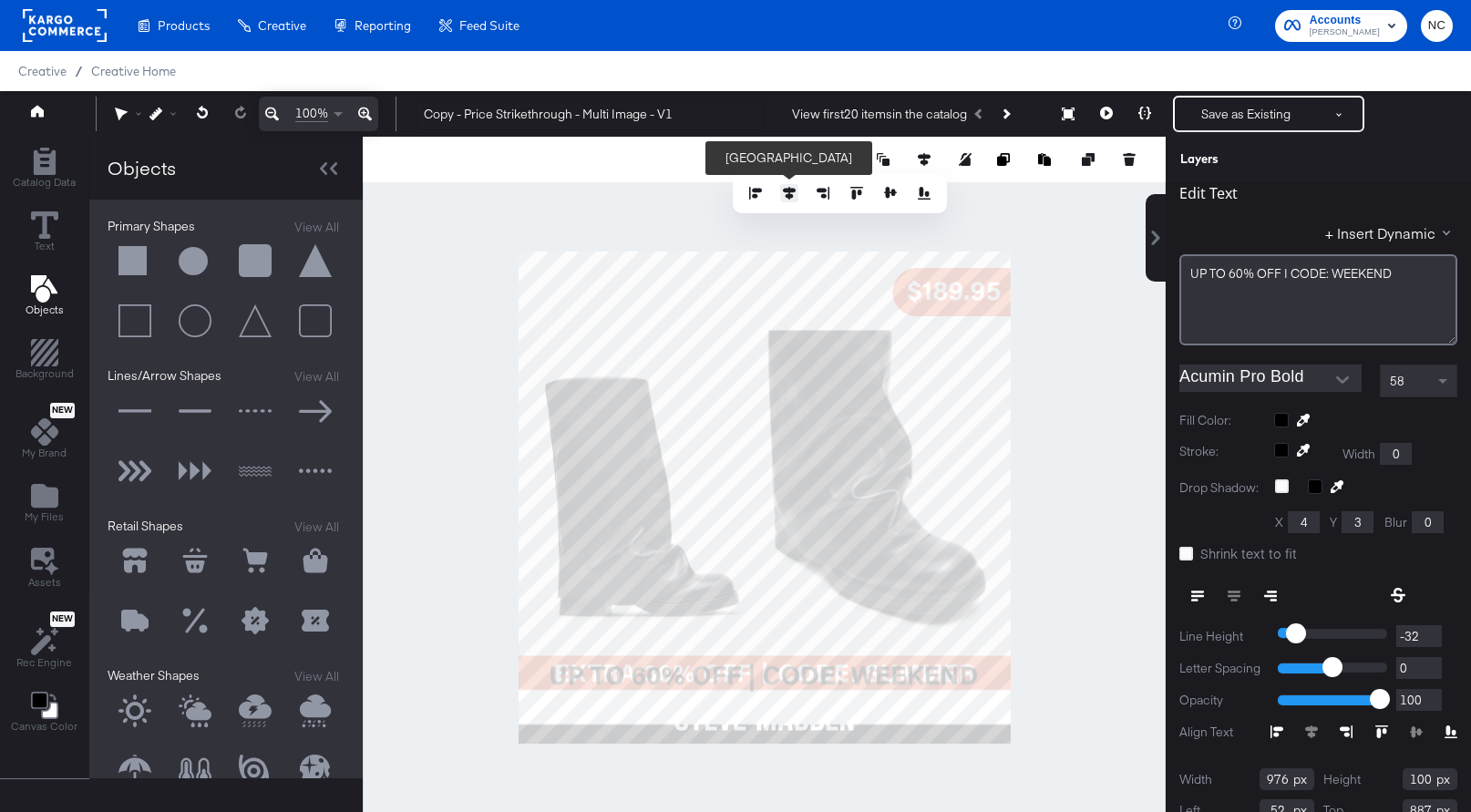
click at [791, 187] on icon at bounding box center [789, 194] width 13 height 13
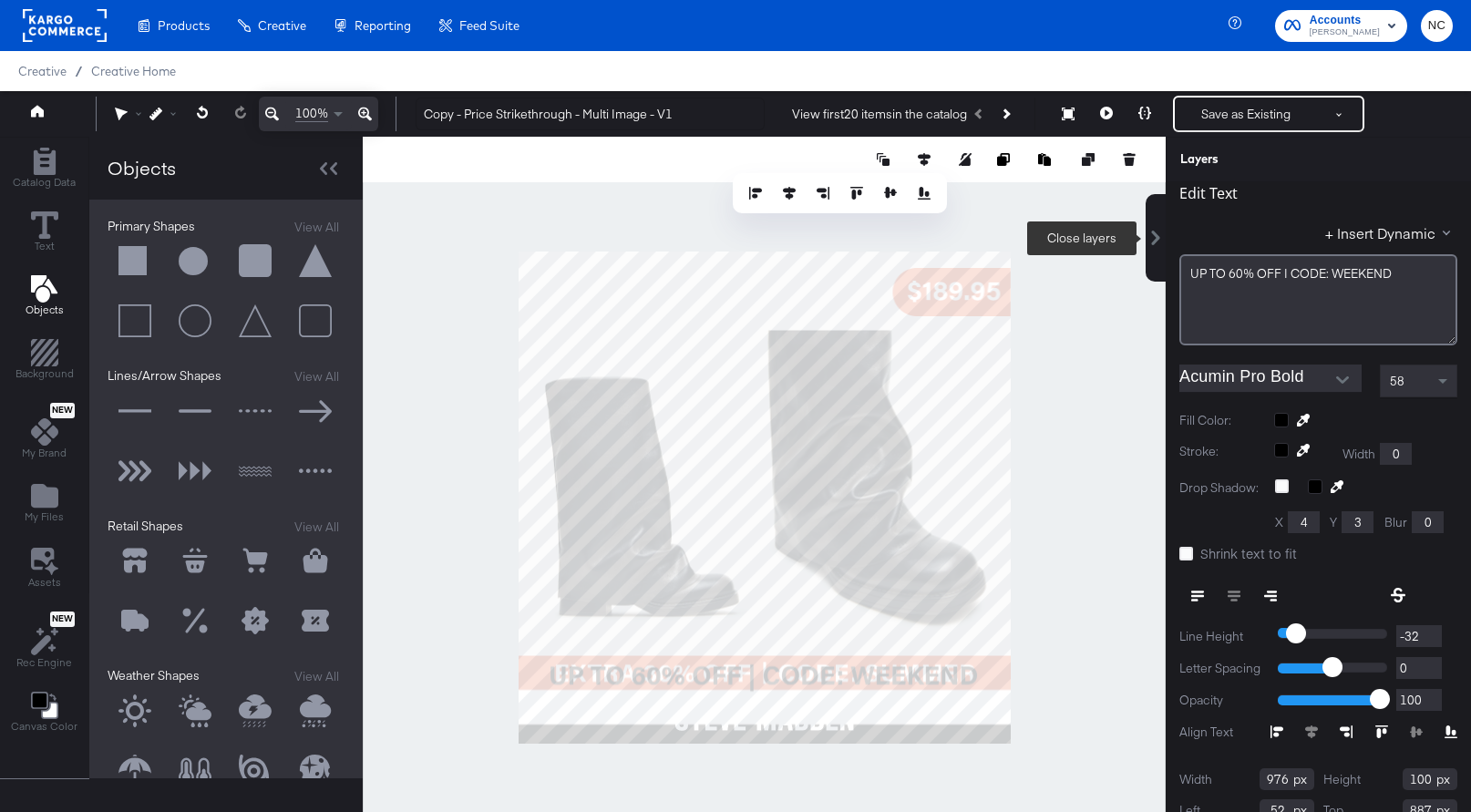
click at [1158, 241] on icon at bounding box center [1156, 238] width 15 height 15
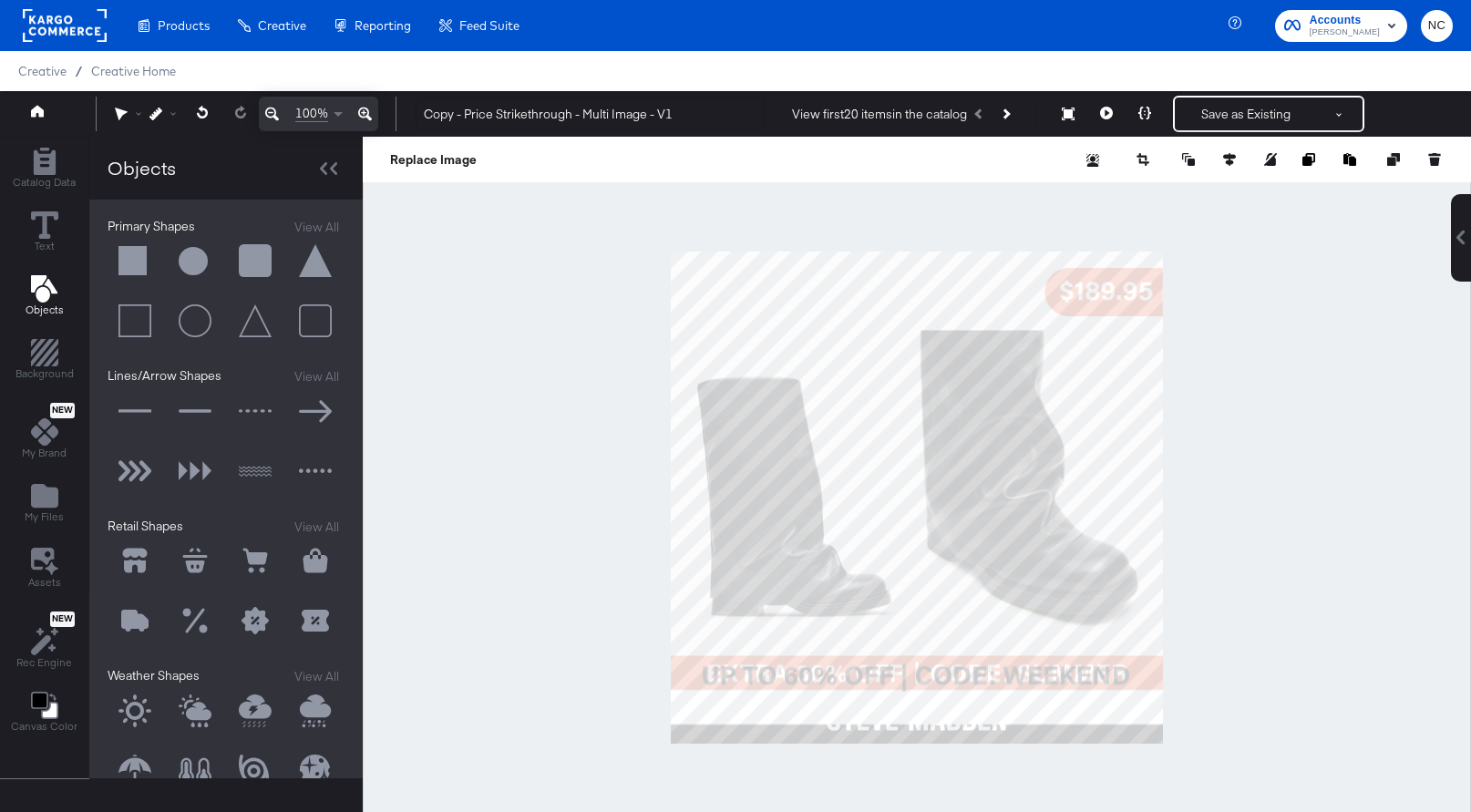
click at [1466, 249] on button at bounding box center [1462, 237] width 20 height 88
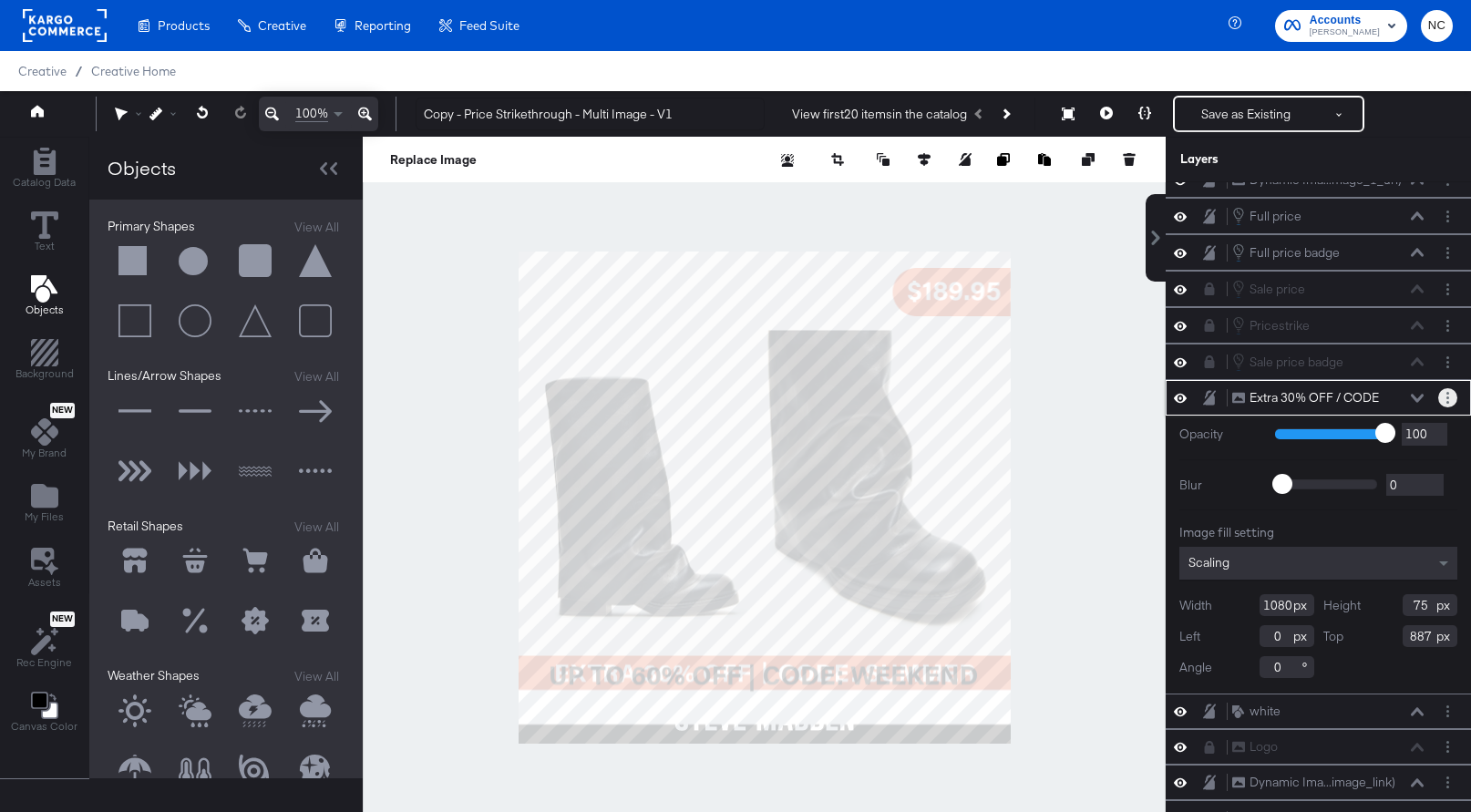
click at [1444, 397] on button "Layer Options" at bounding box center [1448, 398] width 20 height 20
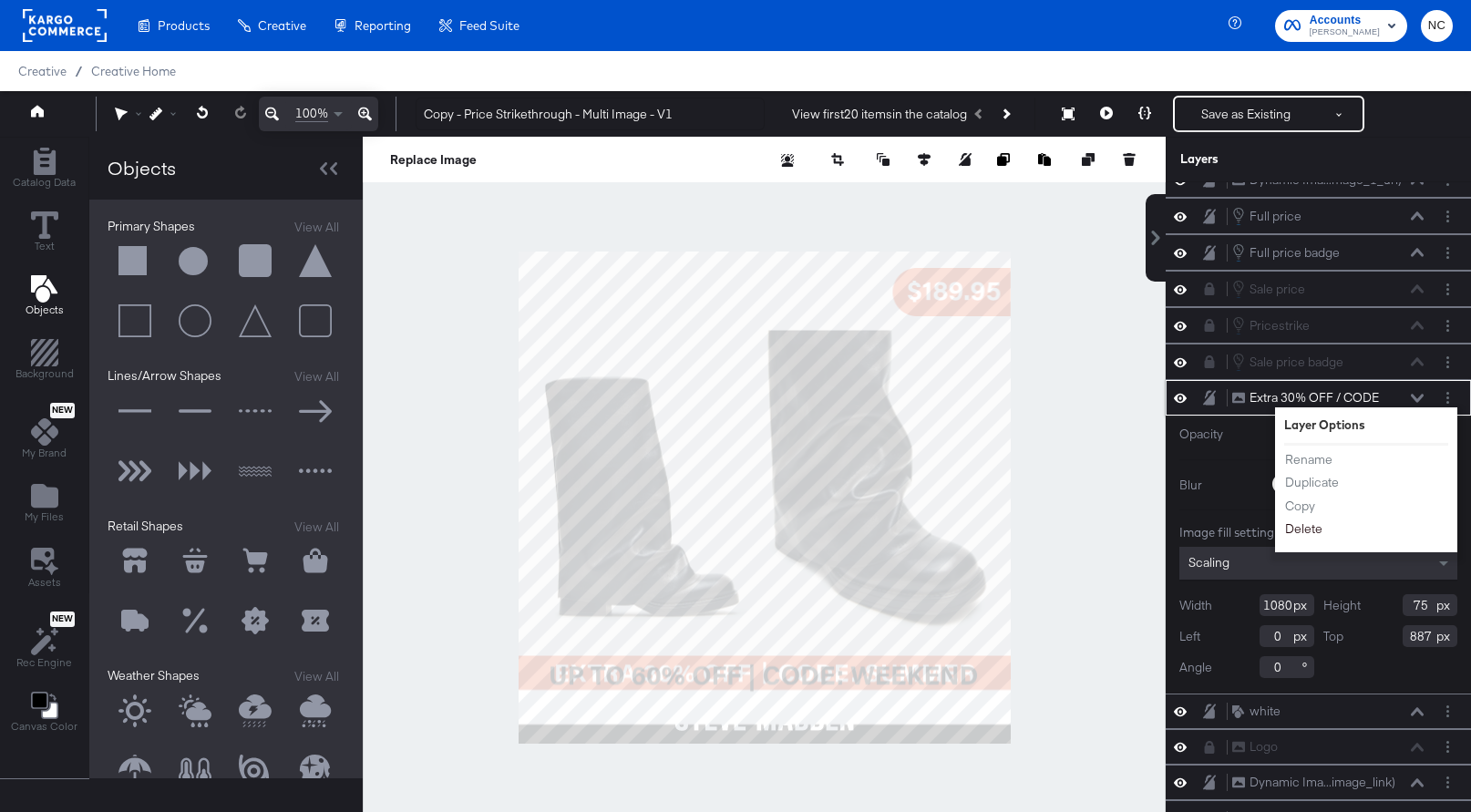
click at [1308, 530] on button "Delete" at bounding box center [1304, 529] width 39 height 20
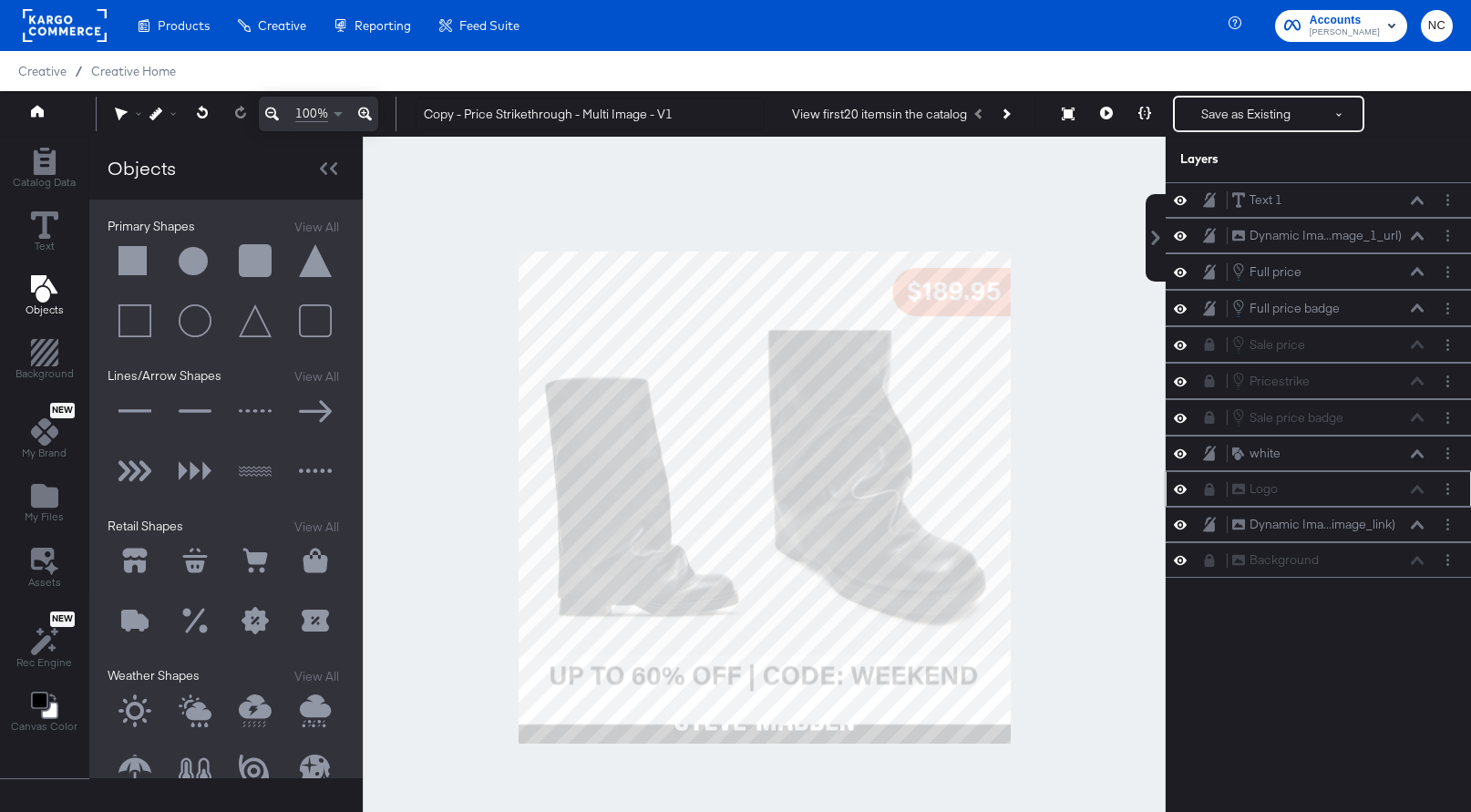
drag, startPoint x: 1250, startPoint y: 453, endPoint x: 1250, endPoint y: 502, distance: 49.0
click at [1250, 503] on div "Text 1 Text 1 Dynamic Ima...mage_1_url) Dynamic Image (additional_image_1_url) …" at bounding box center [1318, 380] width 306 height 396
drag, startPoint x: 1244, startPoint y: 457, endPoint x: 1259, endPoint y: 506, distance: 51.2
click at [1259, 507] on div "white white" at bounding box center [1269, 499] width 48 height 18
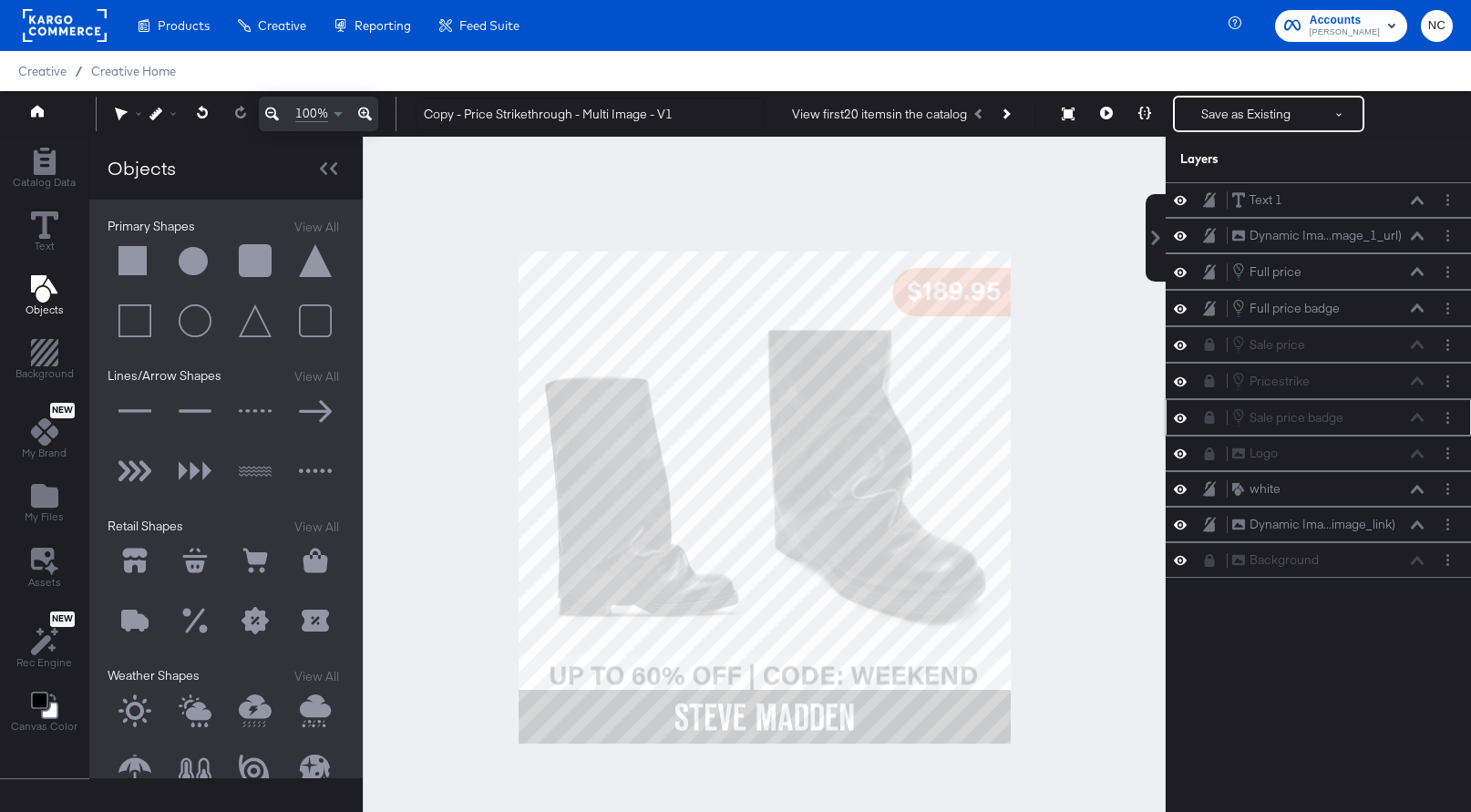
drag, startPoint x: 1262, startPoint y: 206, endPoint x: 1260, endPoint y: 418, distance: 212.0
click at [1260, 418] on div "Text 1 Text 1 Dynamic Ima...mage_1_url) Dynamic Image (additional_image_1_url) …" at bounding box center [1318, 380] width 306 height 396
drag, startPoint x: 1240, startPoint y: 195, endPoint x: 1242, endPoint y: 448, distance: 253.0
click at [1243, 448] on icon at bounding box center [1242, 448] width 13 height 16
click at [1451, 454] on button "Layer Options" at bounding box center [1448, 453] width 20 height 20
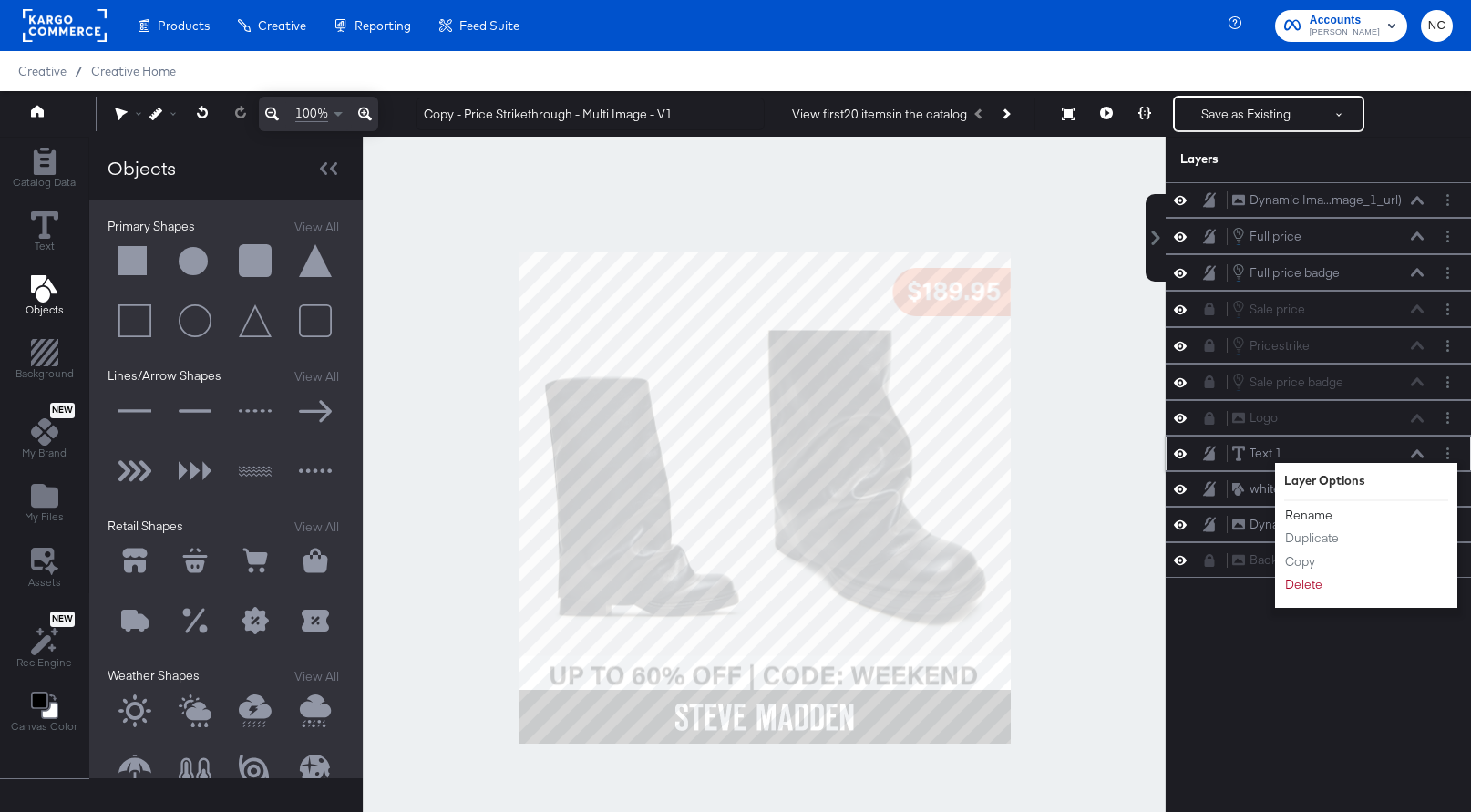
click at [1328, 516] on button "Rename" at bounding box center [1309, 515] width 49 height 20
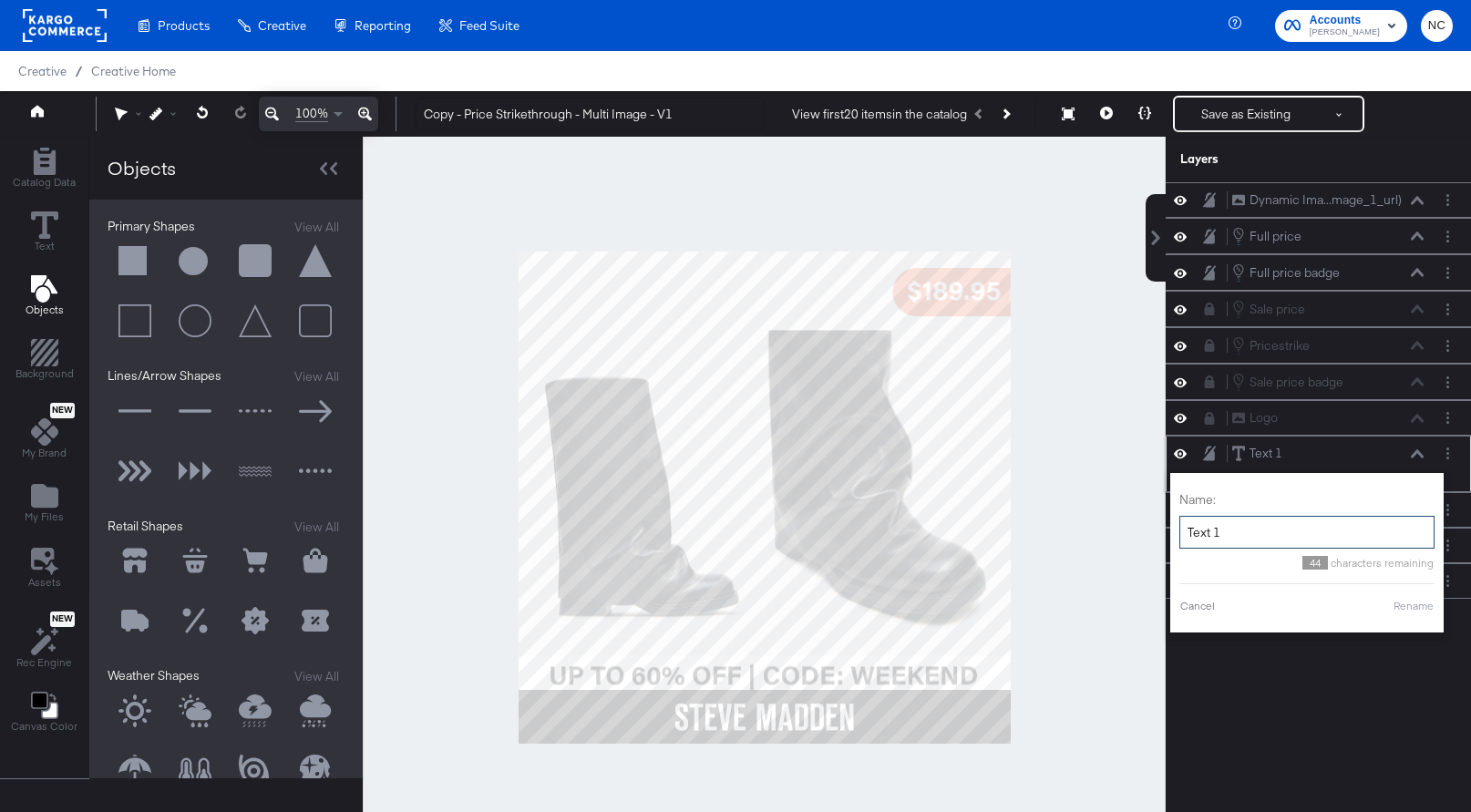
click at [1269, 527] on input "Text 1" at bounding box center [1307, 533] width 255 height 34
type input "PROMO"
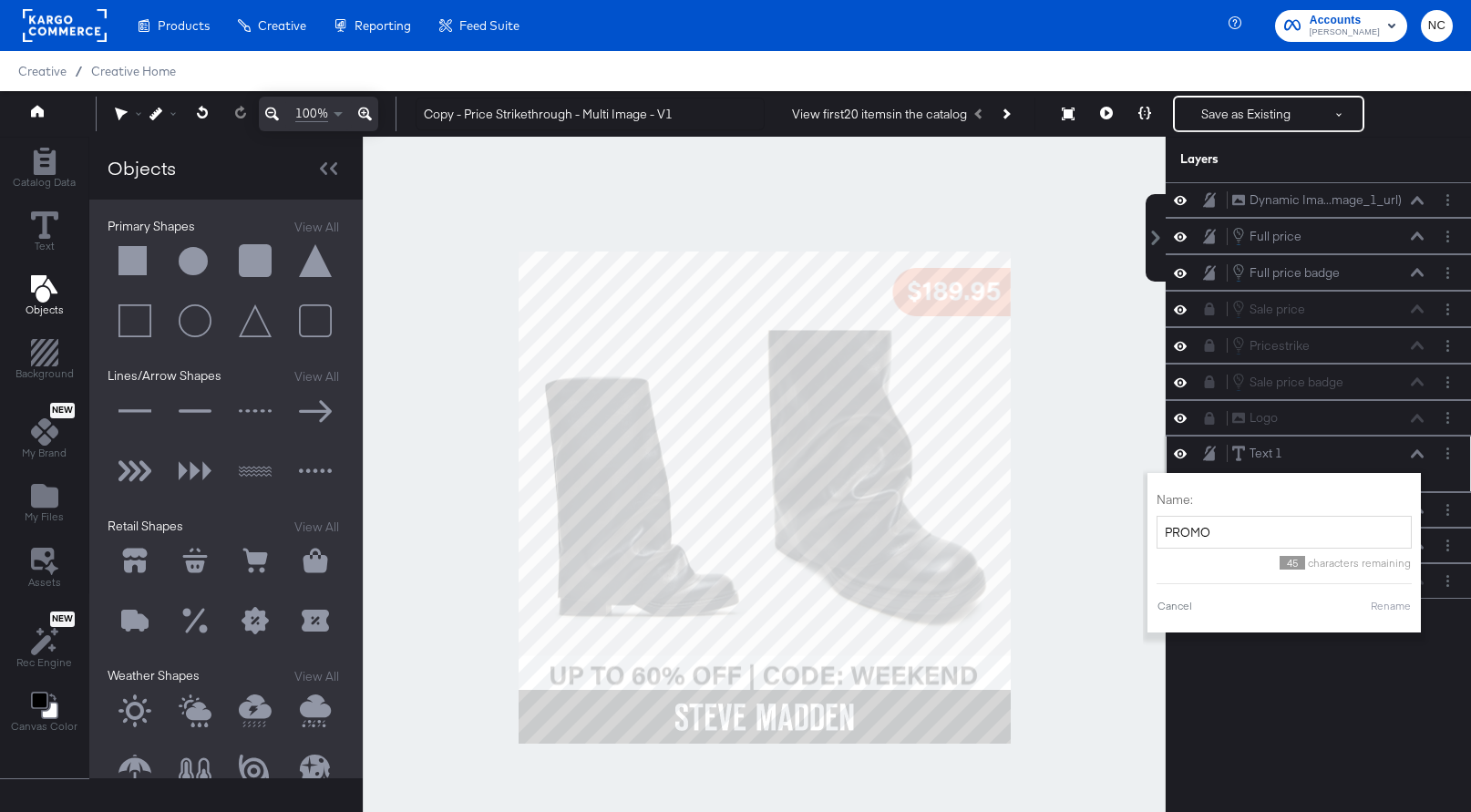
click at [1390, 605] on button "Rename" at bounding box center [1391, 606] width 42 height 17
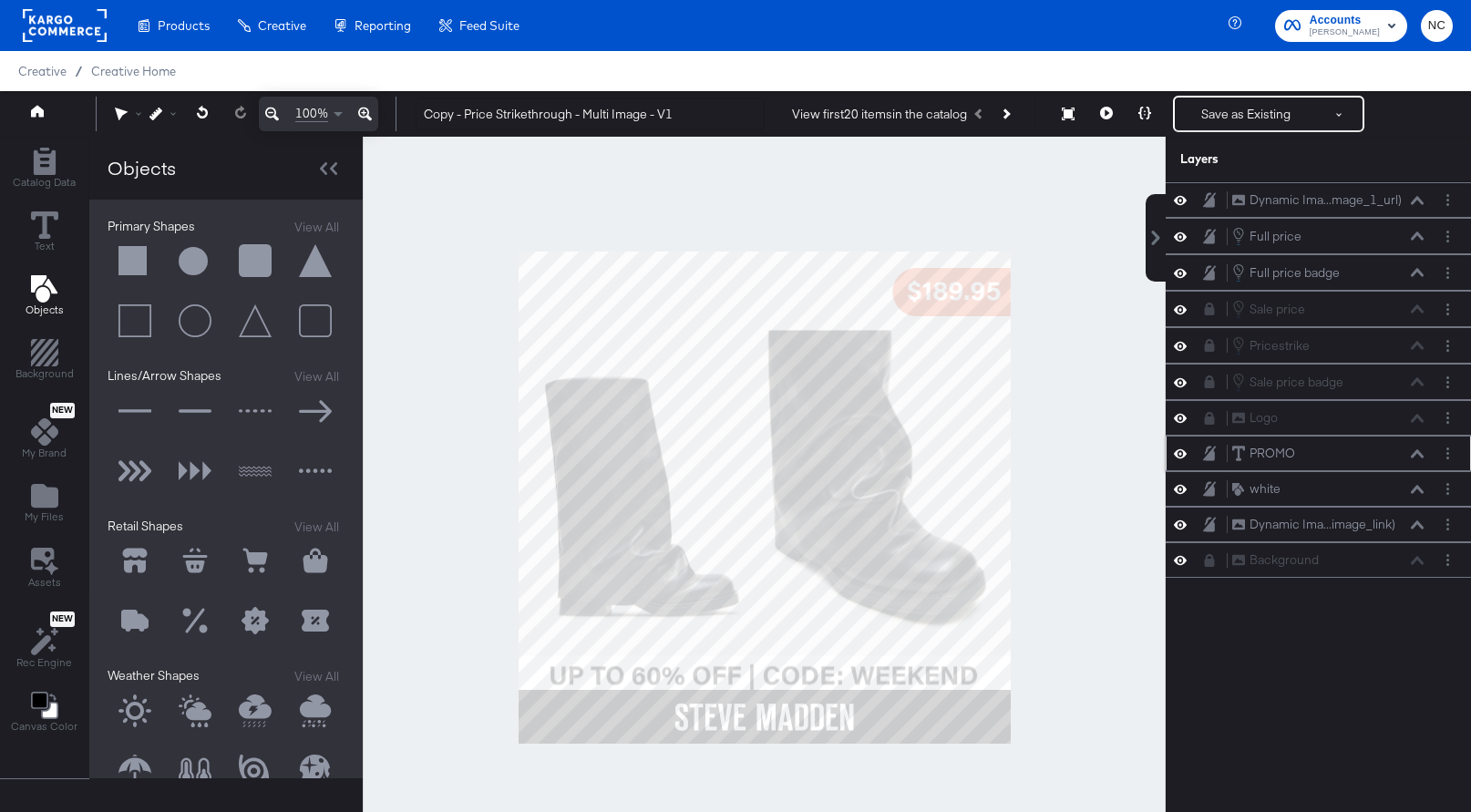
scroll to position [19, 0]
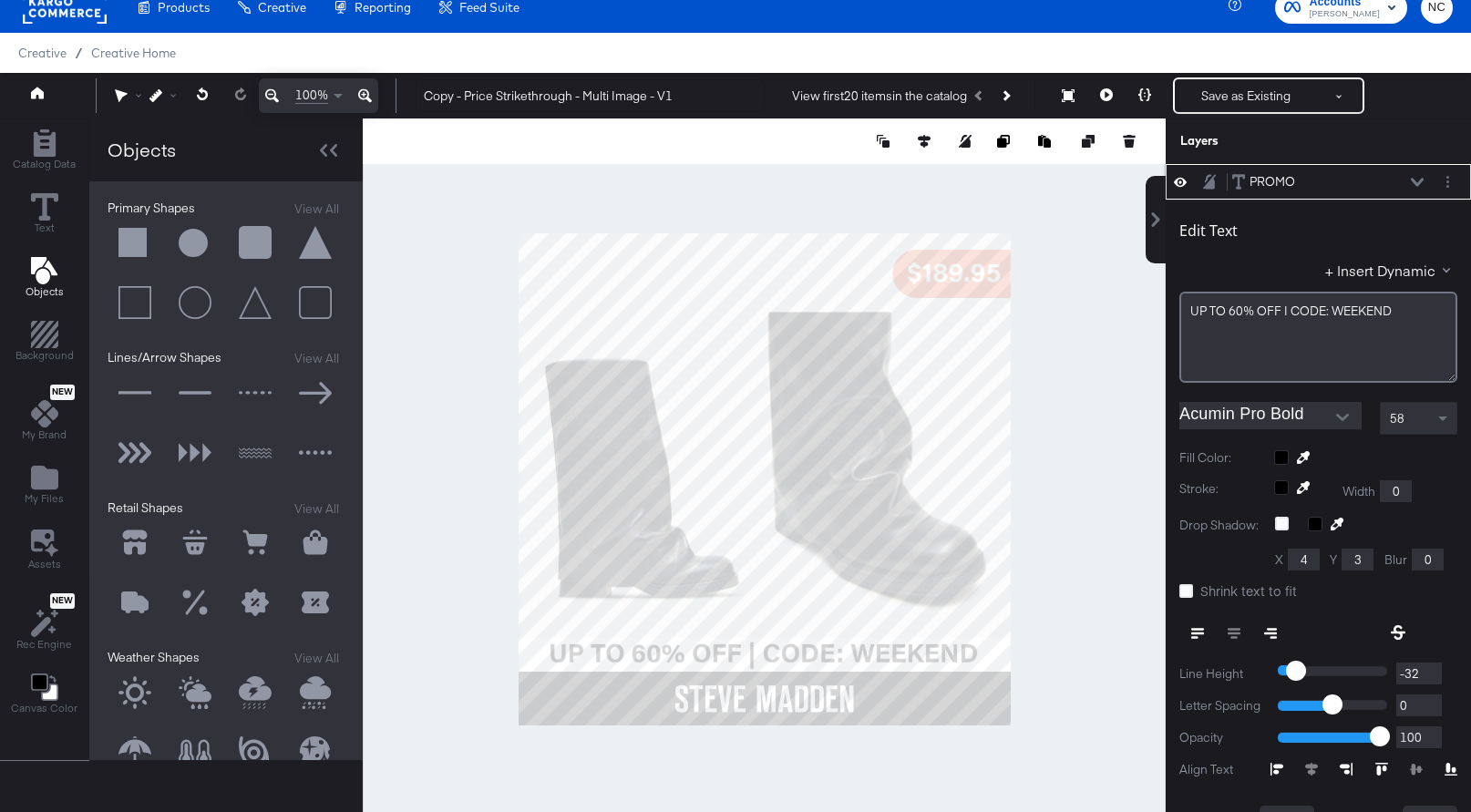
type input "877"
click at [1058, 650] on div at bounding box center [764, 479] width 803 height 722
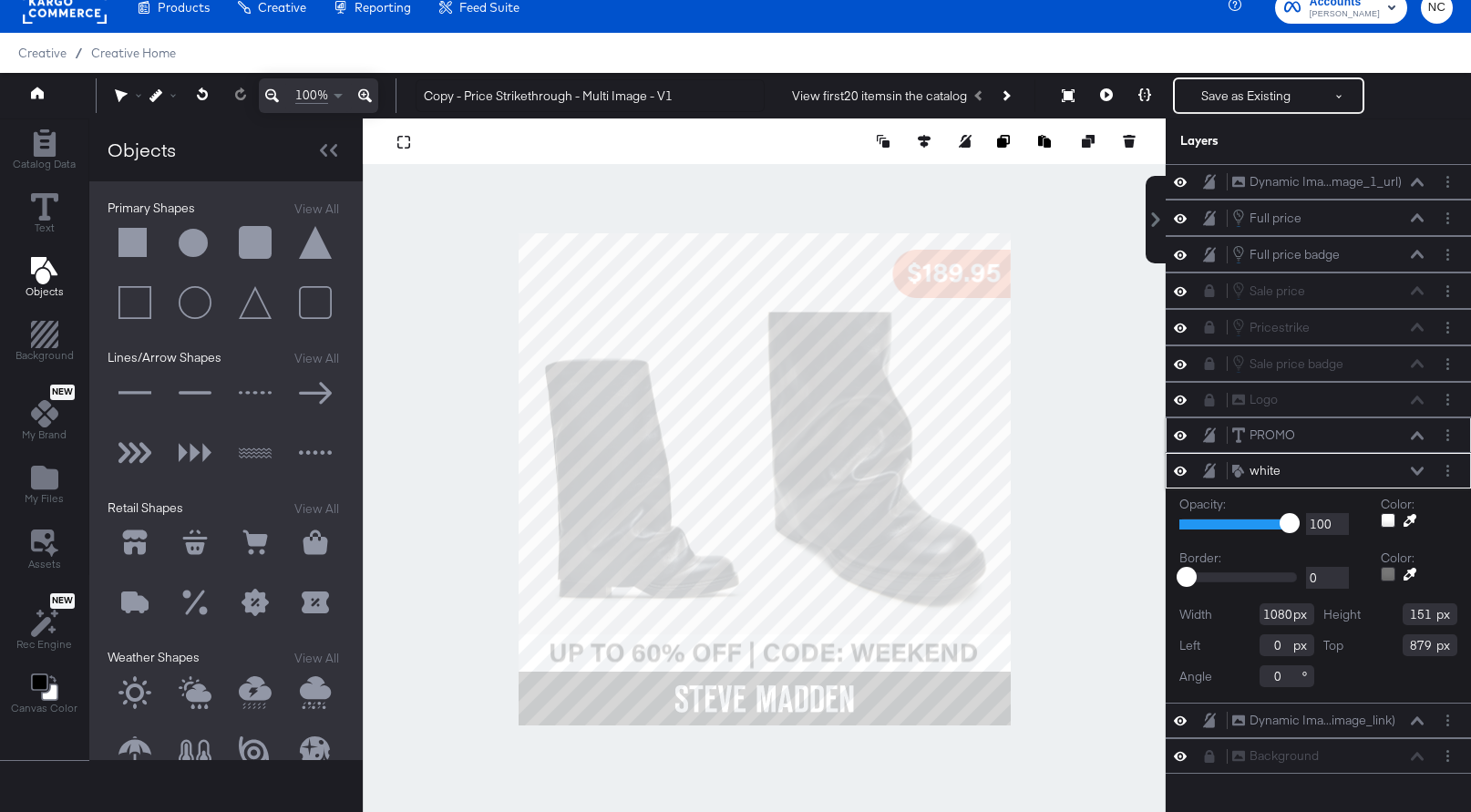
type input "878"
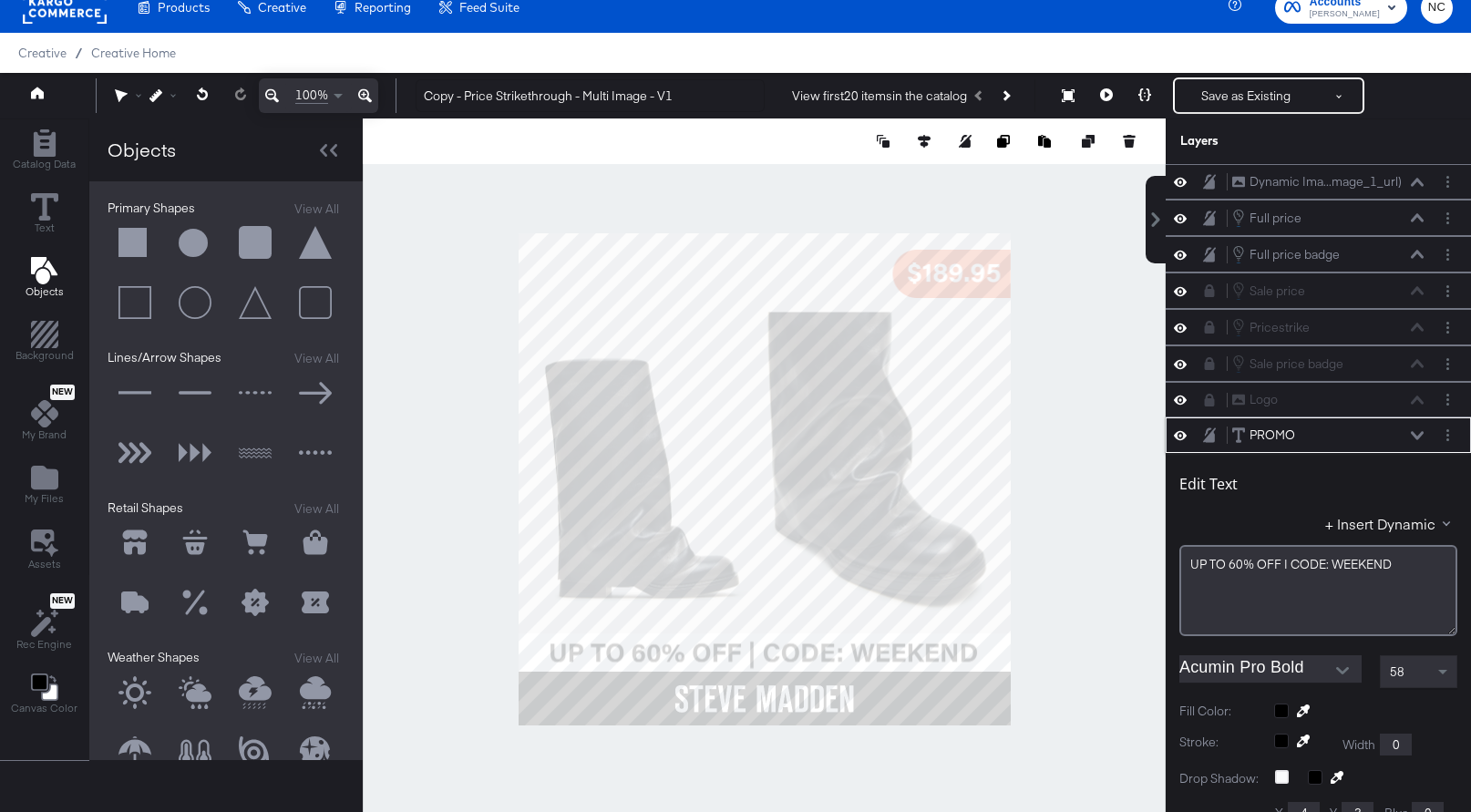
scroll to position [253, 0]
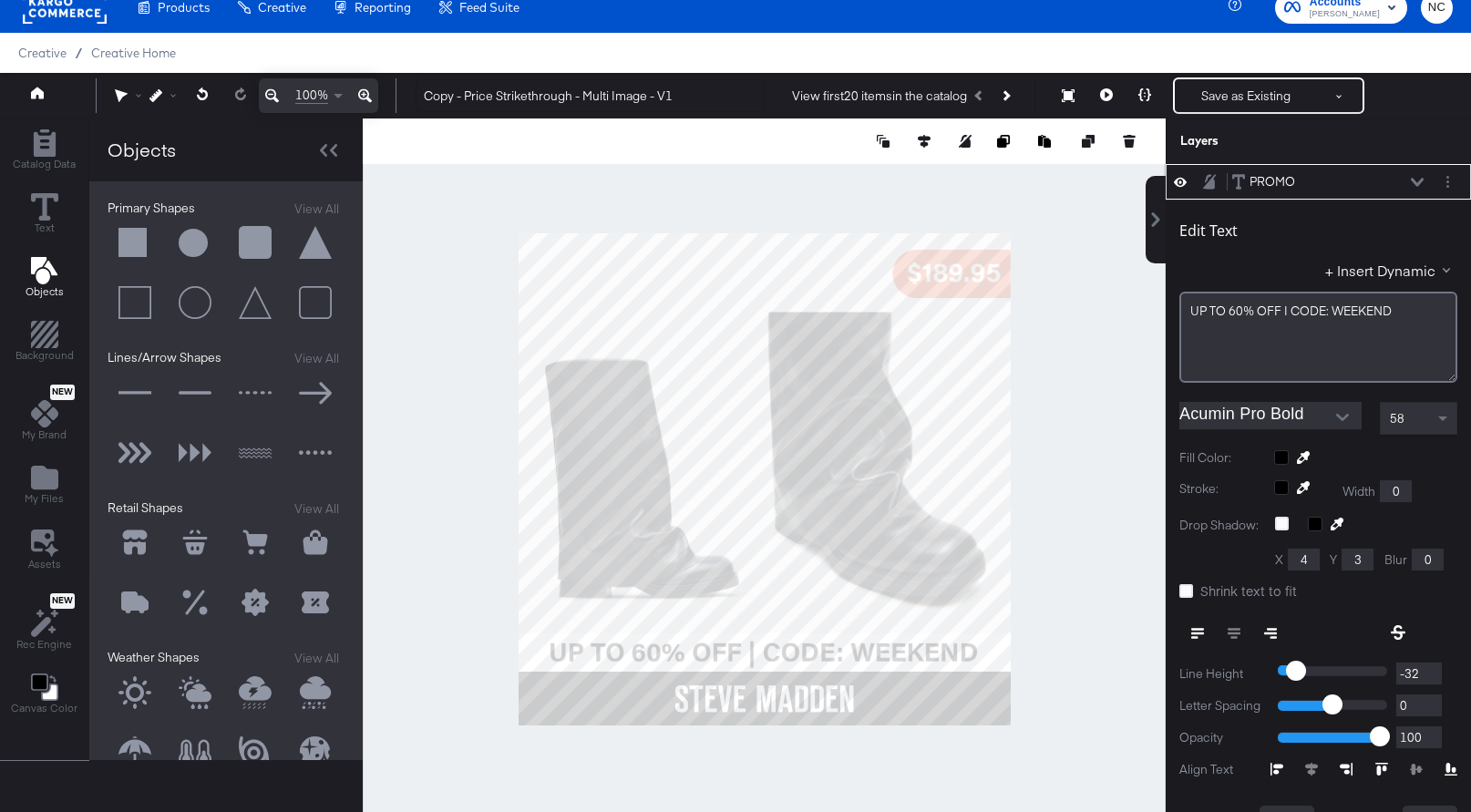
type input "874"
click at [1092, 630] on div at bounding box center [764, 479] width 803 height 722
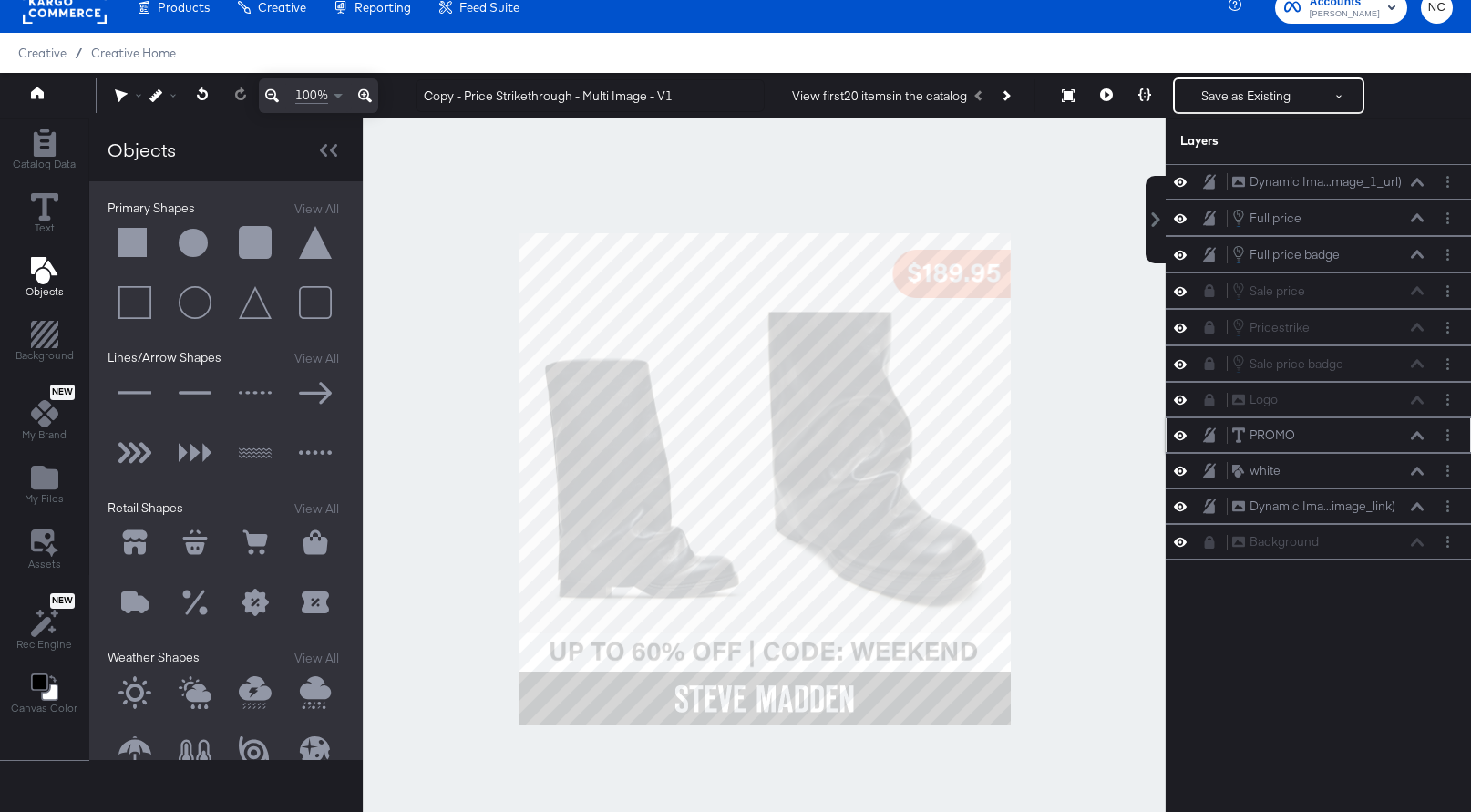
click at [782, 164] on div "Catalog Data Text Objects Background New My Brand My Files Assets New Rec Engin…" at bounding box center [735, 141] width 1471 height 46
click at [258, 232] on button at bounding box center [255, 243] width 55 height 55
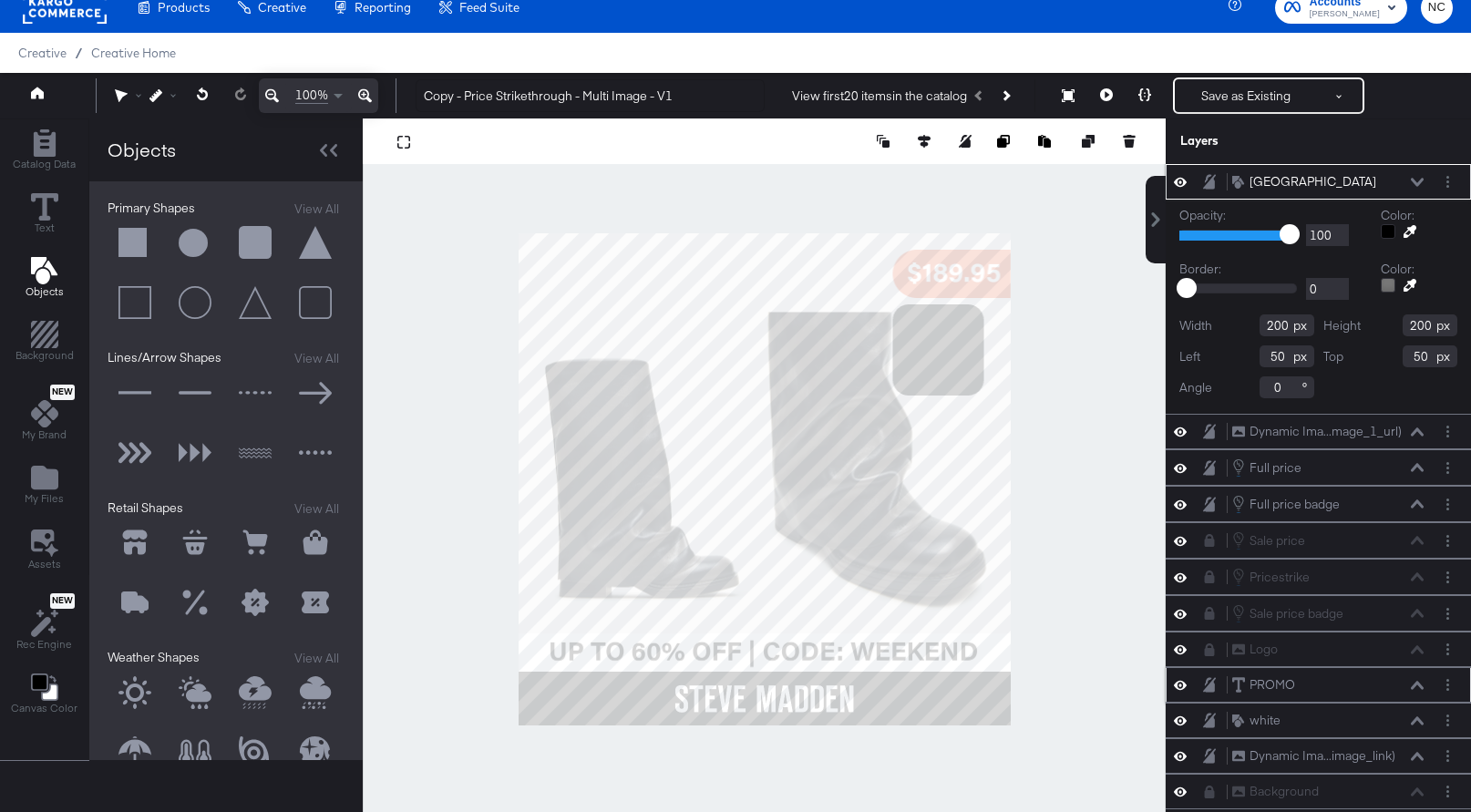
type input "821"
click at [1037, 350] on div at bounding box center [764, 479] width 803 height 722
type input "173"
type input "321"
type input "91"
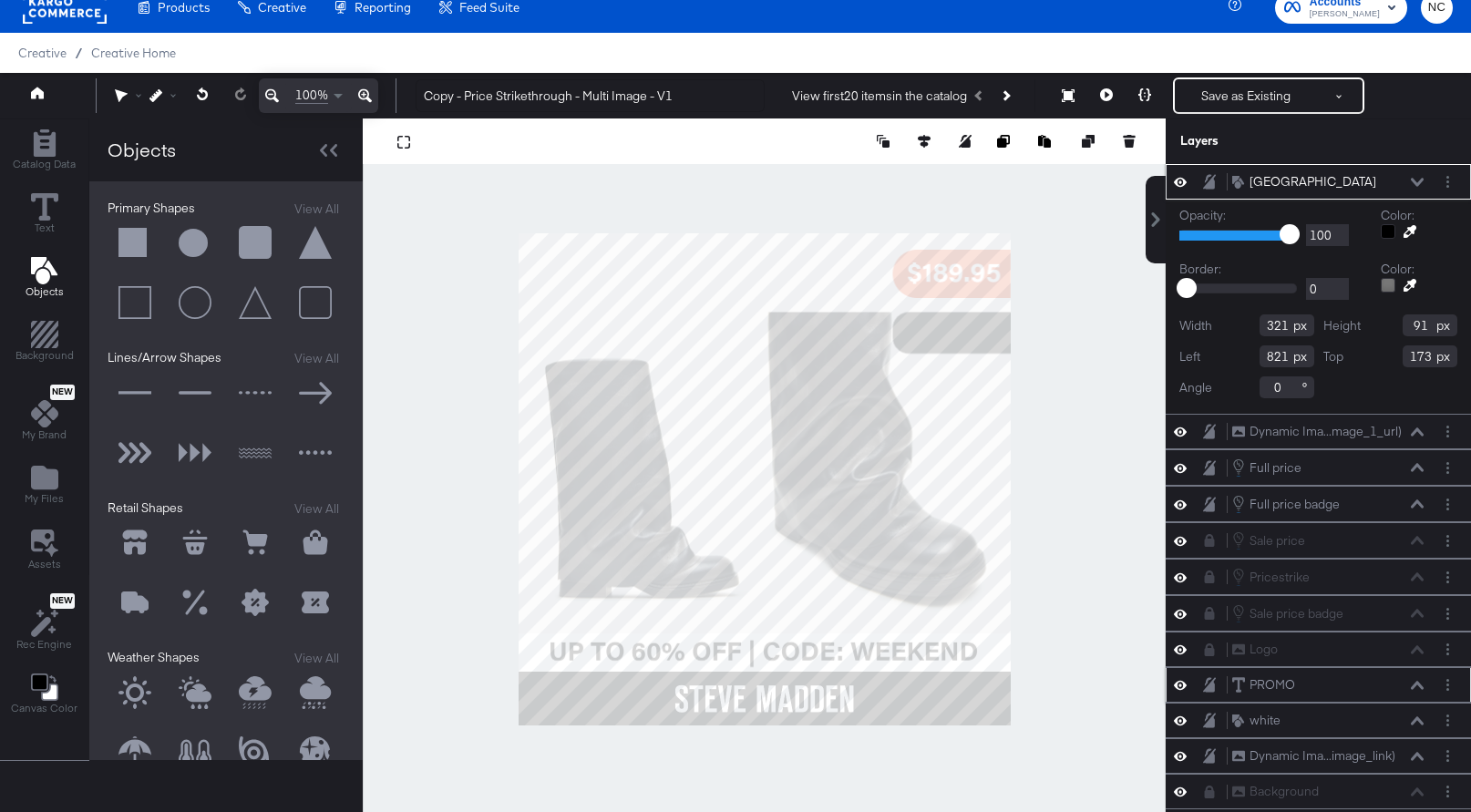
type input "689"
type input "205"
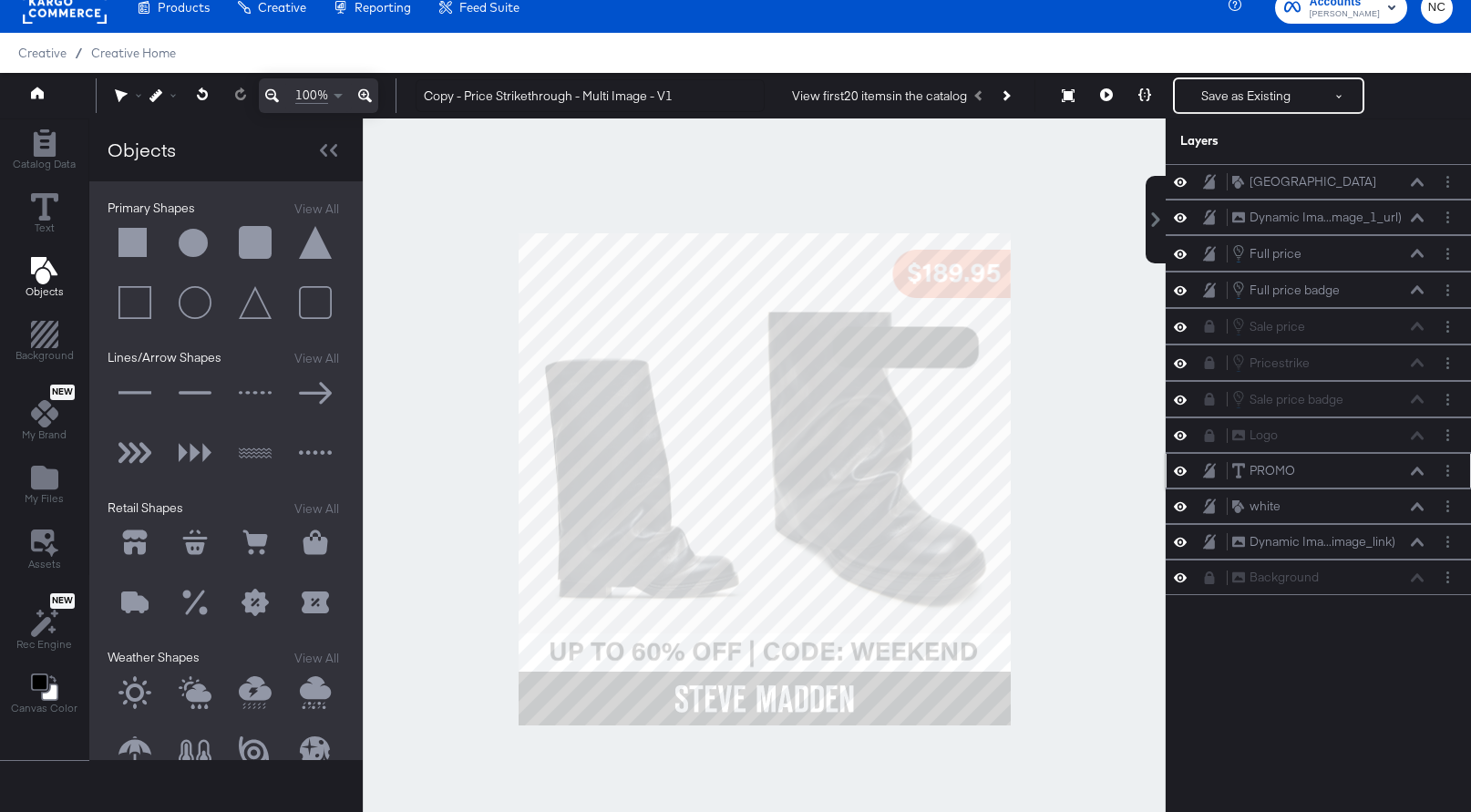
click at [1042, 359] on div at bounding box center [764, 479] width 803 height 722
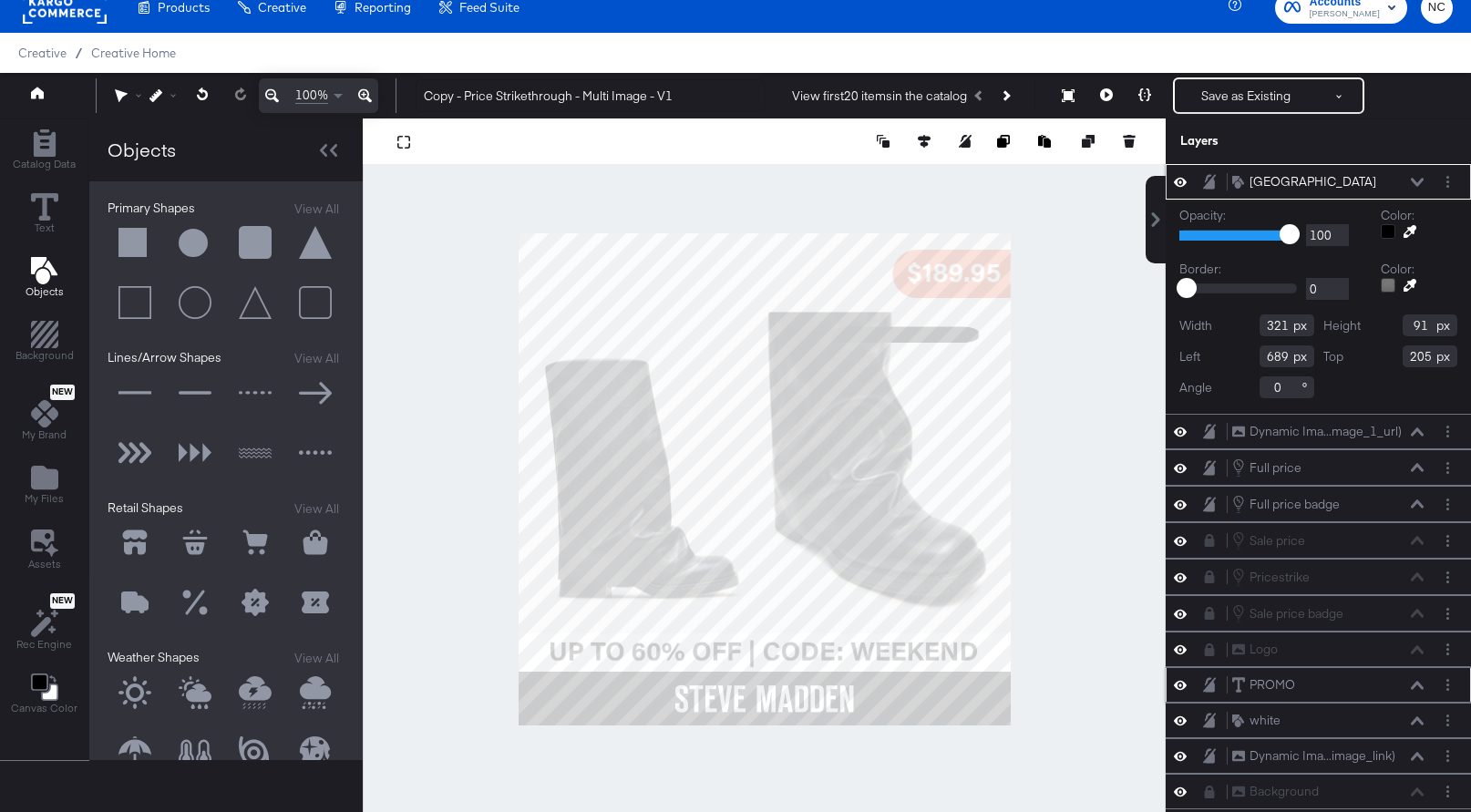
type input "35"
click at [1075, 379] on div at bounding box center [764, 479] width 803 height 722
type input "583"
type input "64"
type input "243"
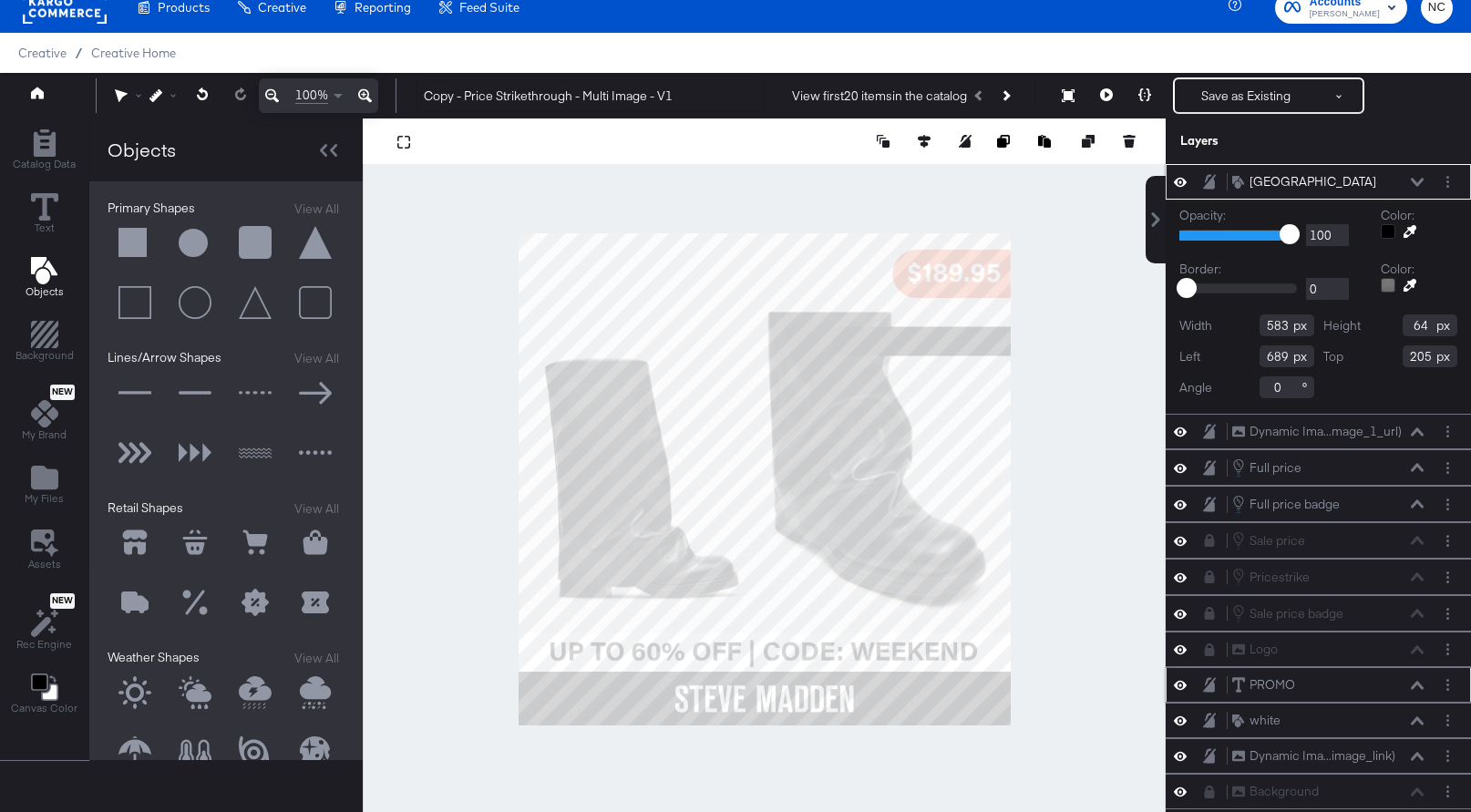
type input "109"
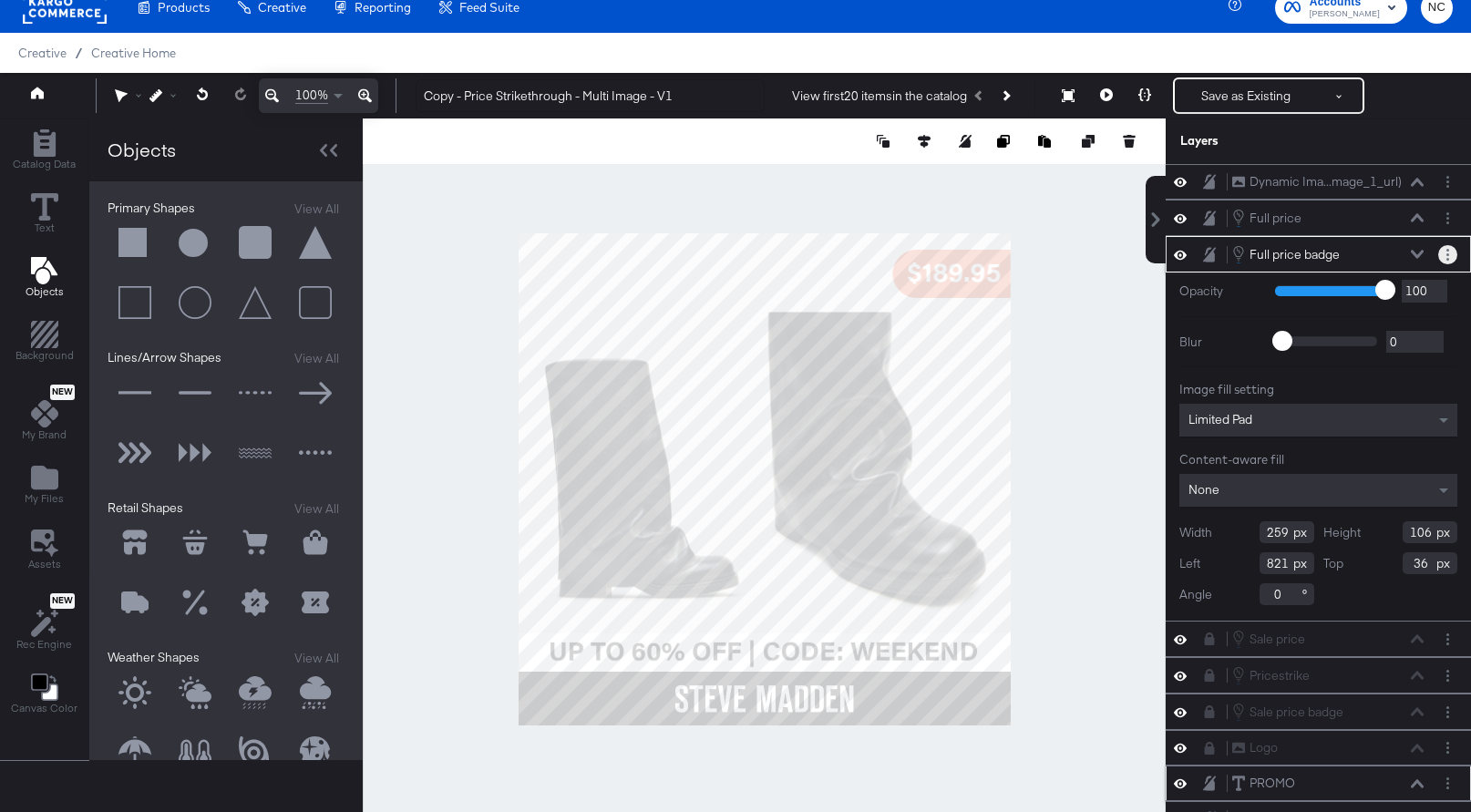
click at [1448, 253] on circle "Layer Options" at bounding box center [1448, 254] width 3 height 3
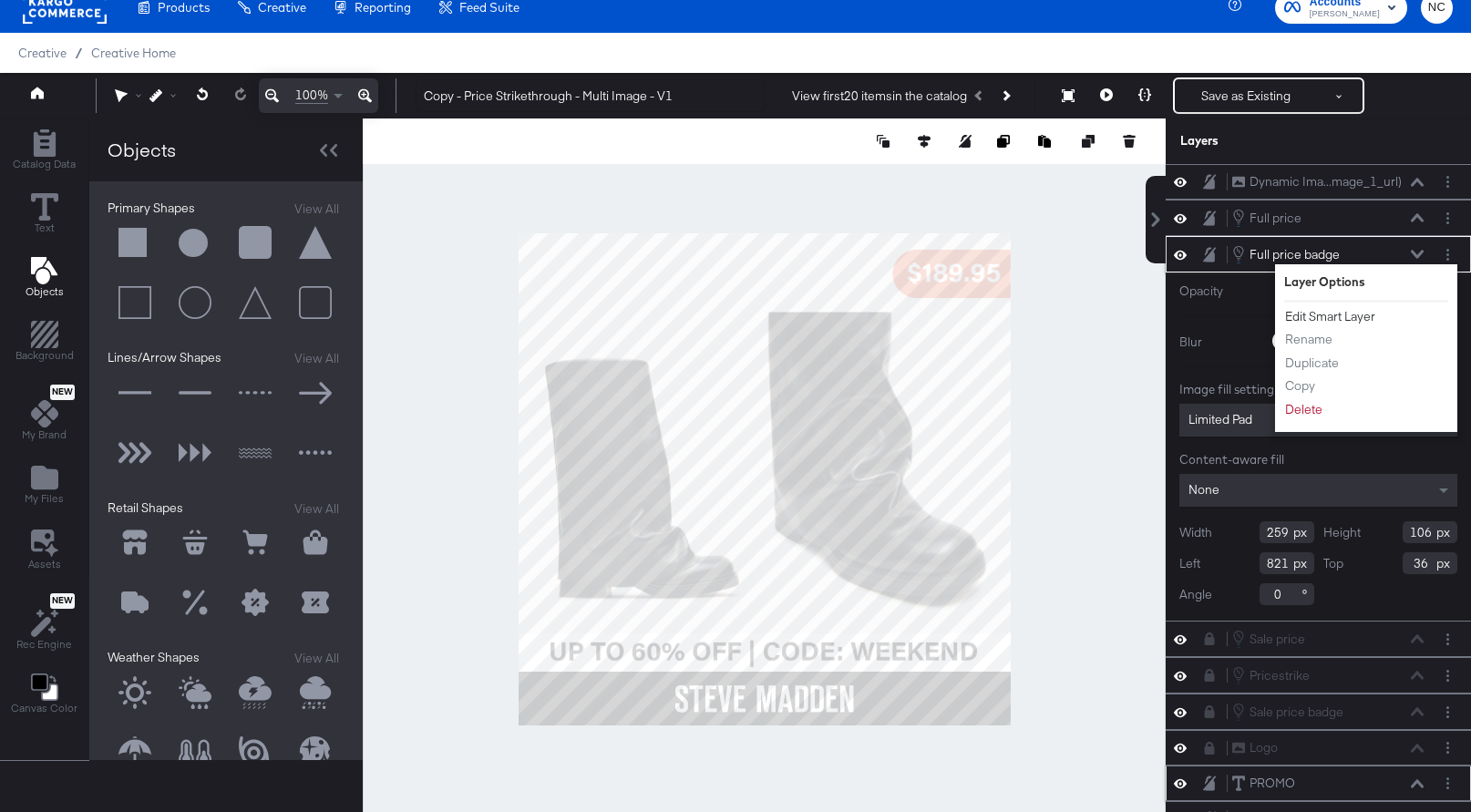
click at [1315, 320] on button "Edit Smart Layer" at bounding box center [1330, 317] width 92 height 20
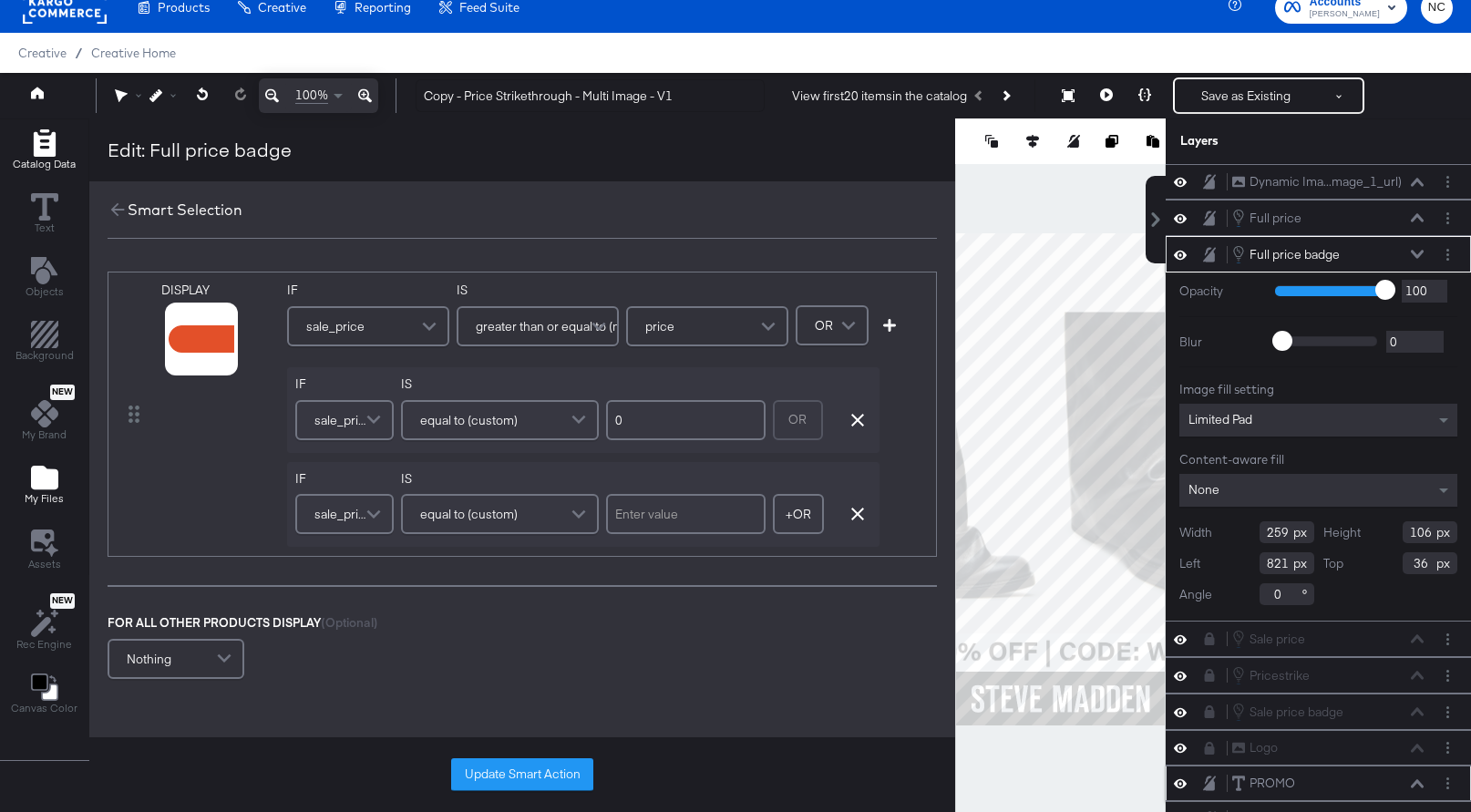
click at [51, 475] on icon "Add Files" at bounding box center [44, 477] width 27 height 23
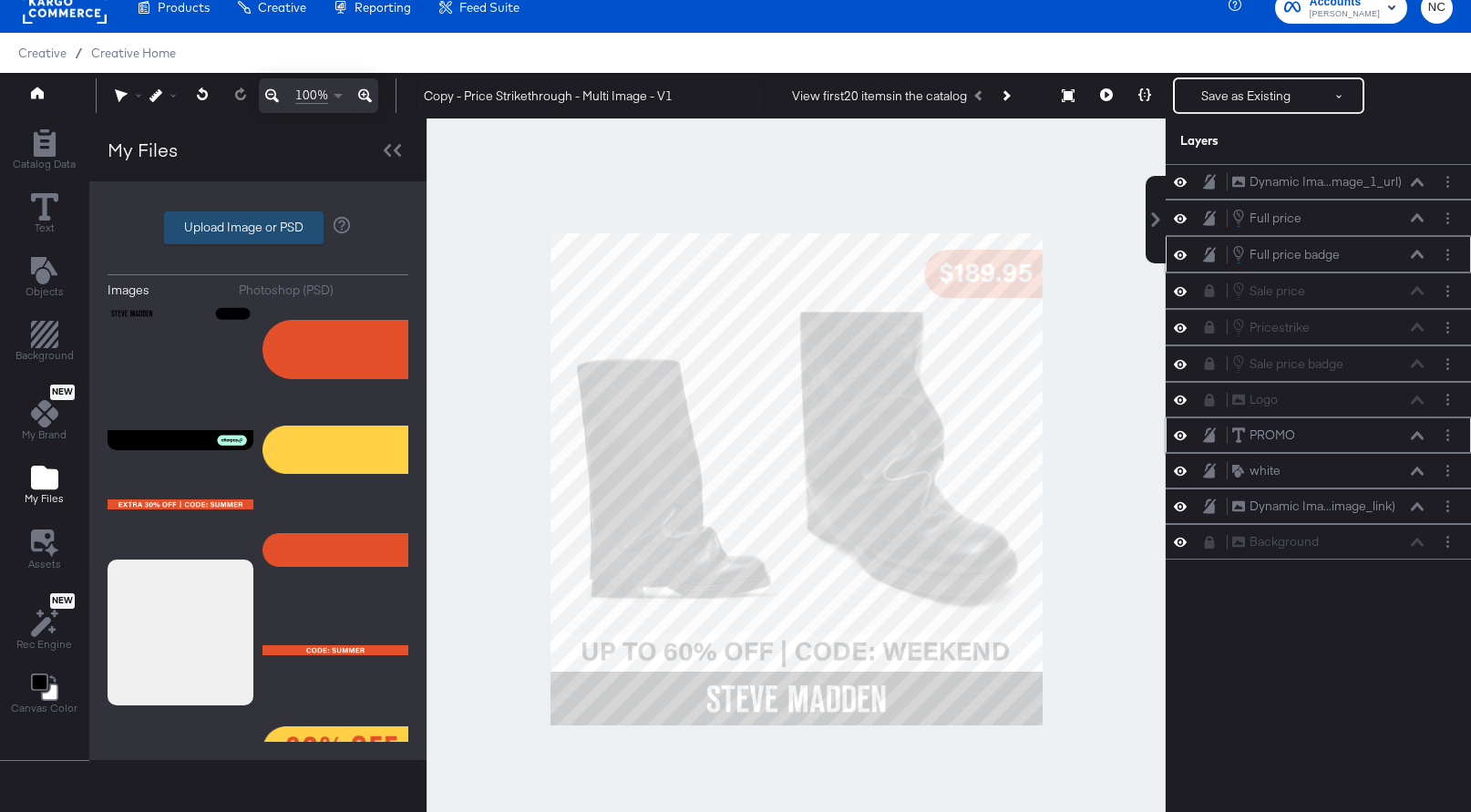
click at [238, 224] on label "Upload Image or PSD" at bounding box center [243, 227] width 157 height 31
click at [258, 228] on input "Upload Image or PSD" at bounding box center [258, 228] width 0 height 0
type input "C:\fakepath\PRICE FRAME.png"
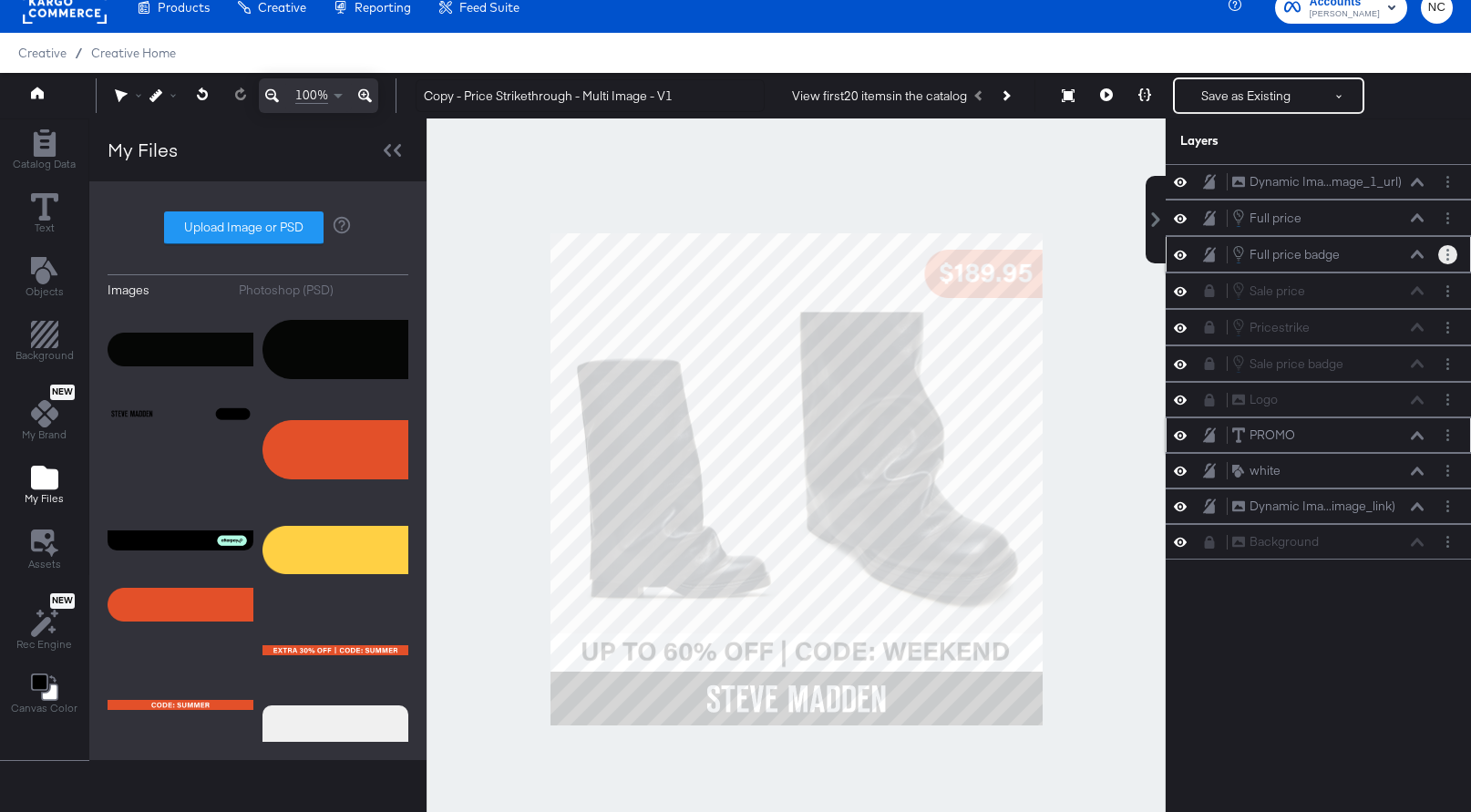
click at [1447, 259] on circle "Layer Options" at bounding box center [1448, 259] width 3 height 3
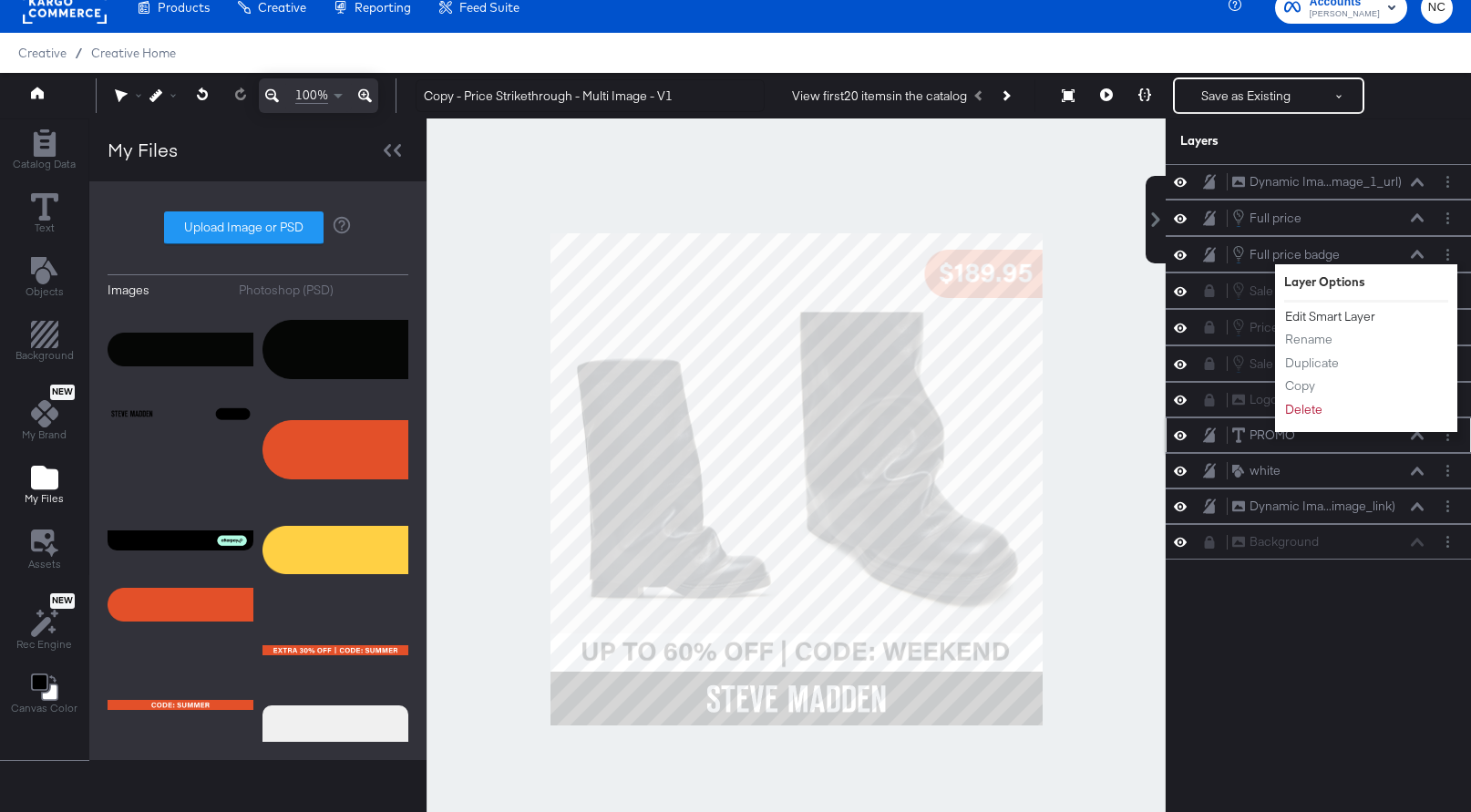
click at [1340, 318] on button "Edit Smart Layer" at bounding box center [1330, 317] width 92 height 20
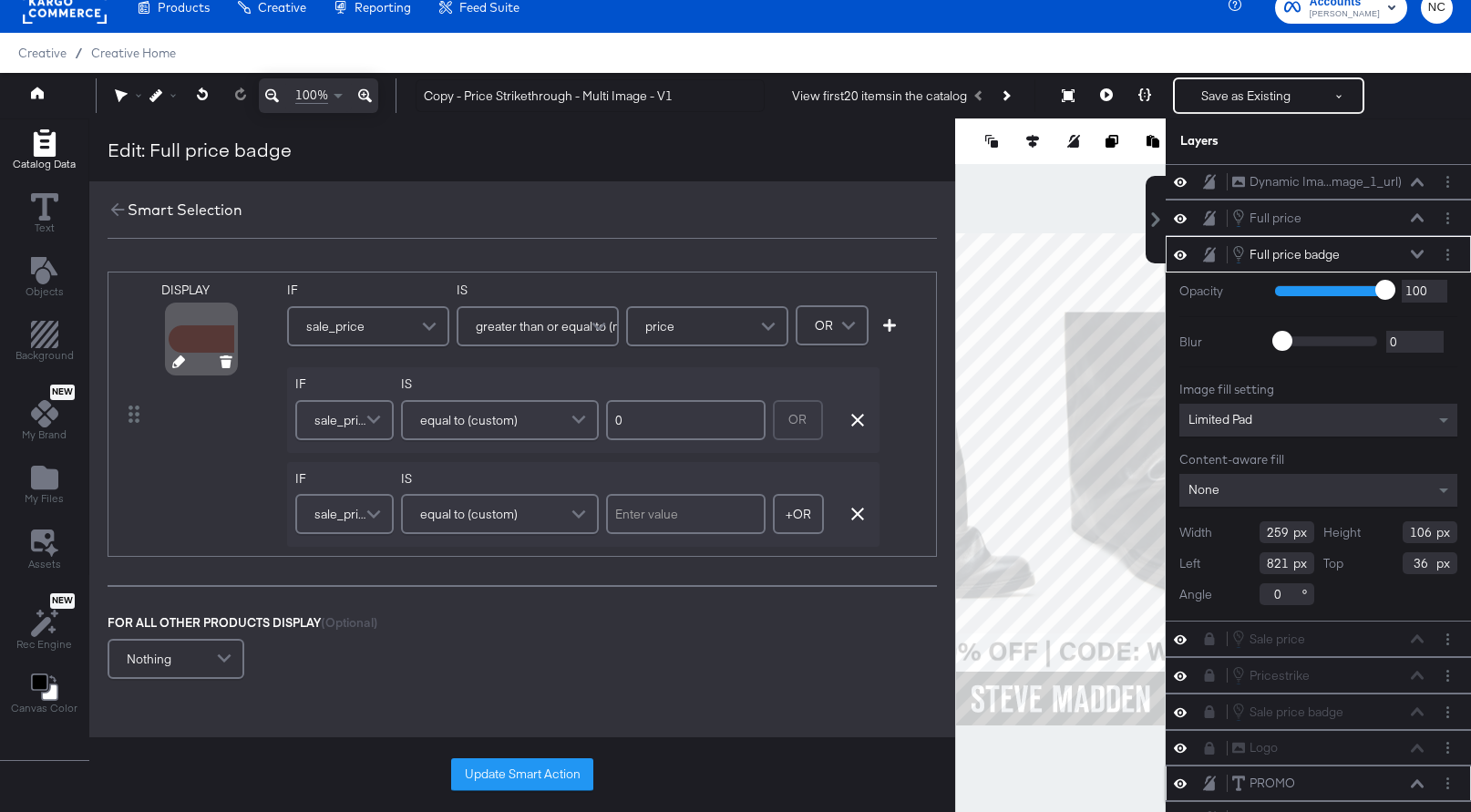
click at [172, 365] on icon at bounding box center [179, 362] width 13 height 13
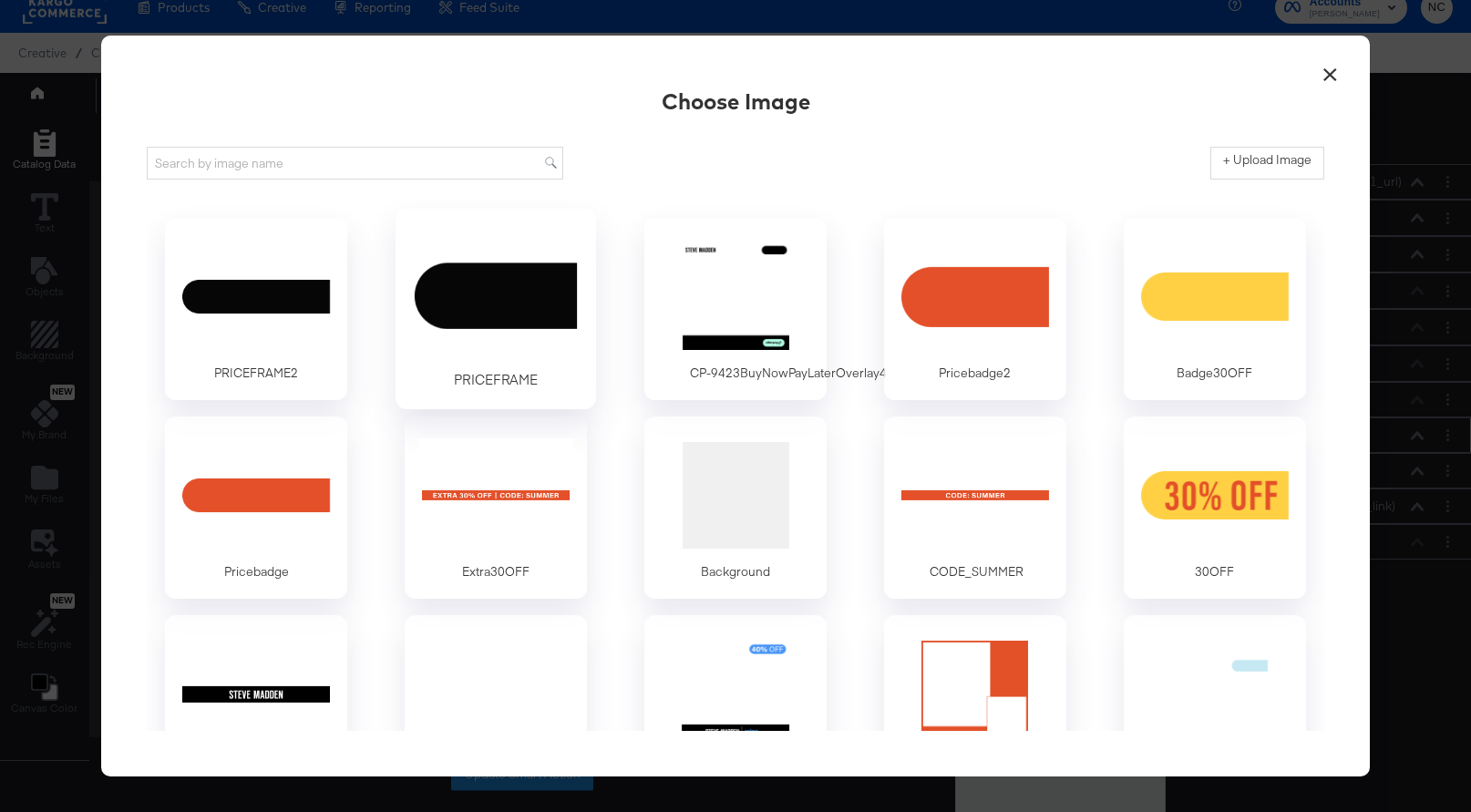
click at [488, 294] on div at bounding box center [496, 295] width 170 height 126
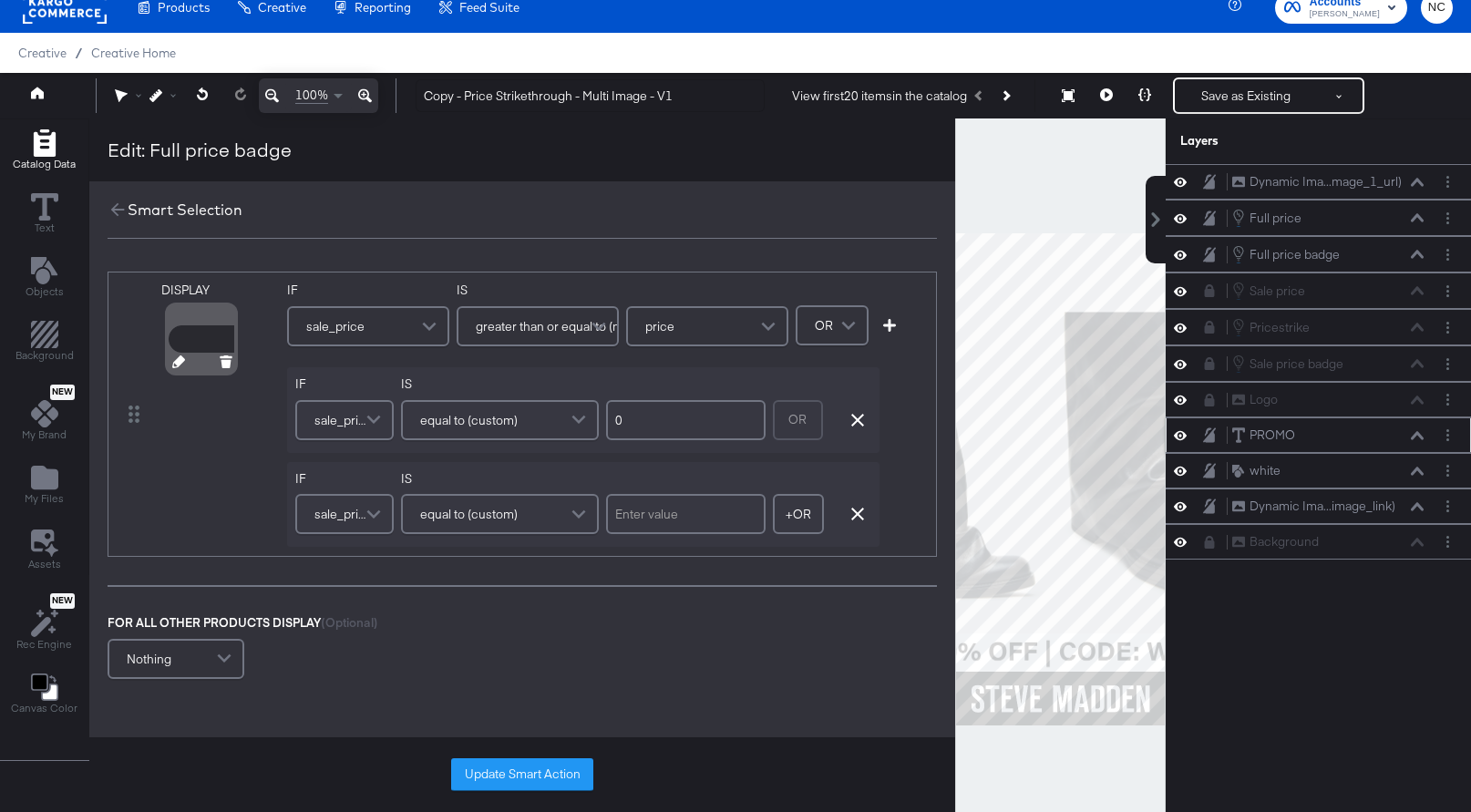
click at [197, 352] on div at bounding box center [201, 339] width 65 height 65
click at [177, 359] on icon at bounding box center [179, 362] width 13 height 13
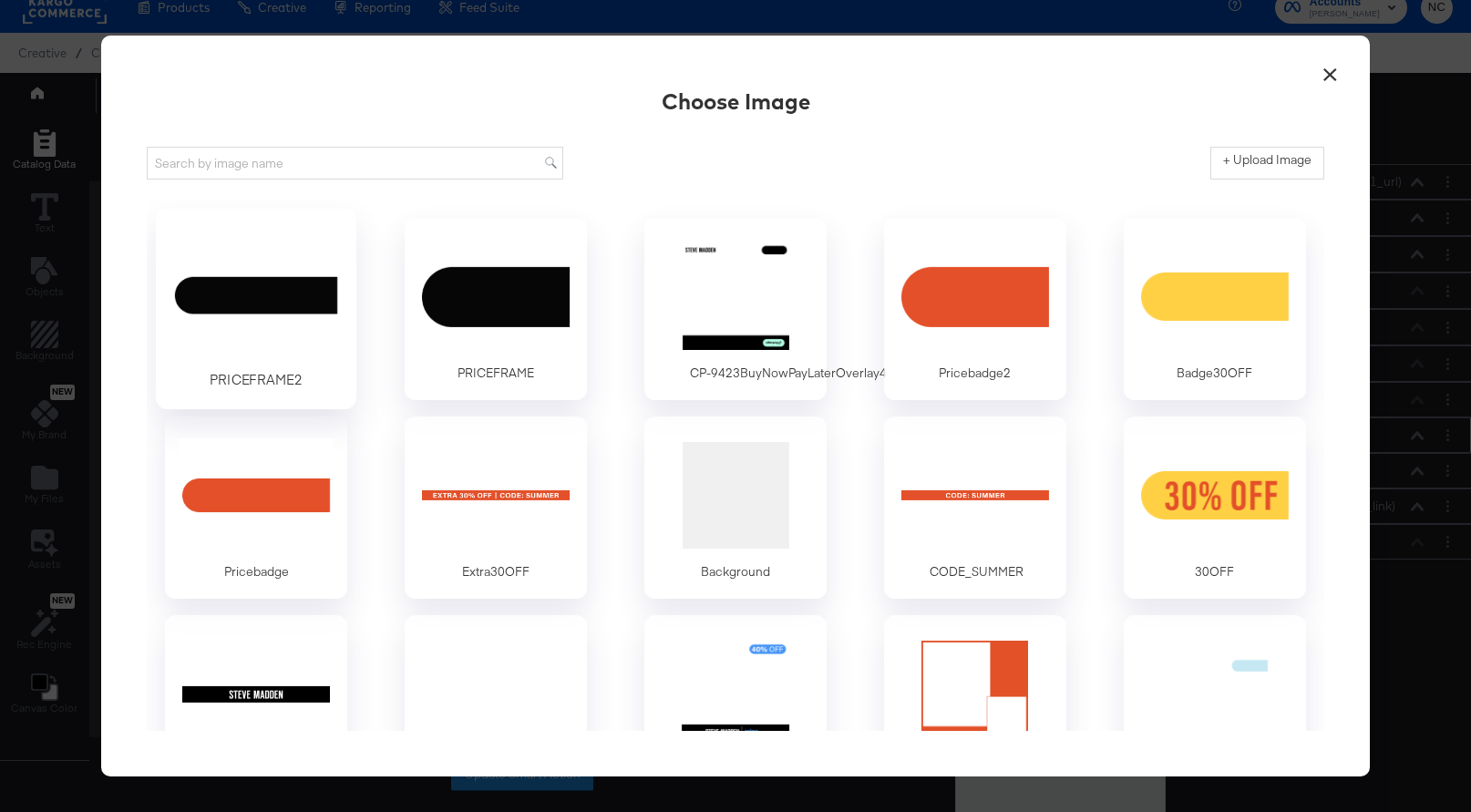
click at [283, 304] on div at bounding box center [256, 295] width 170 height 126
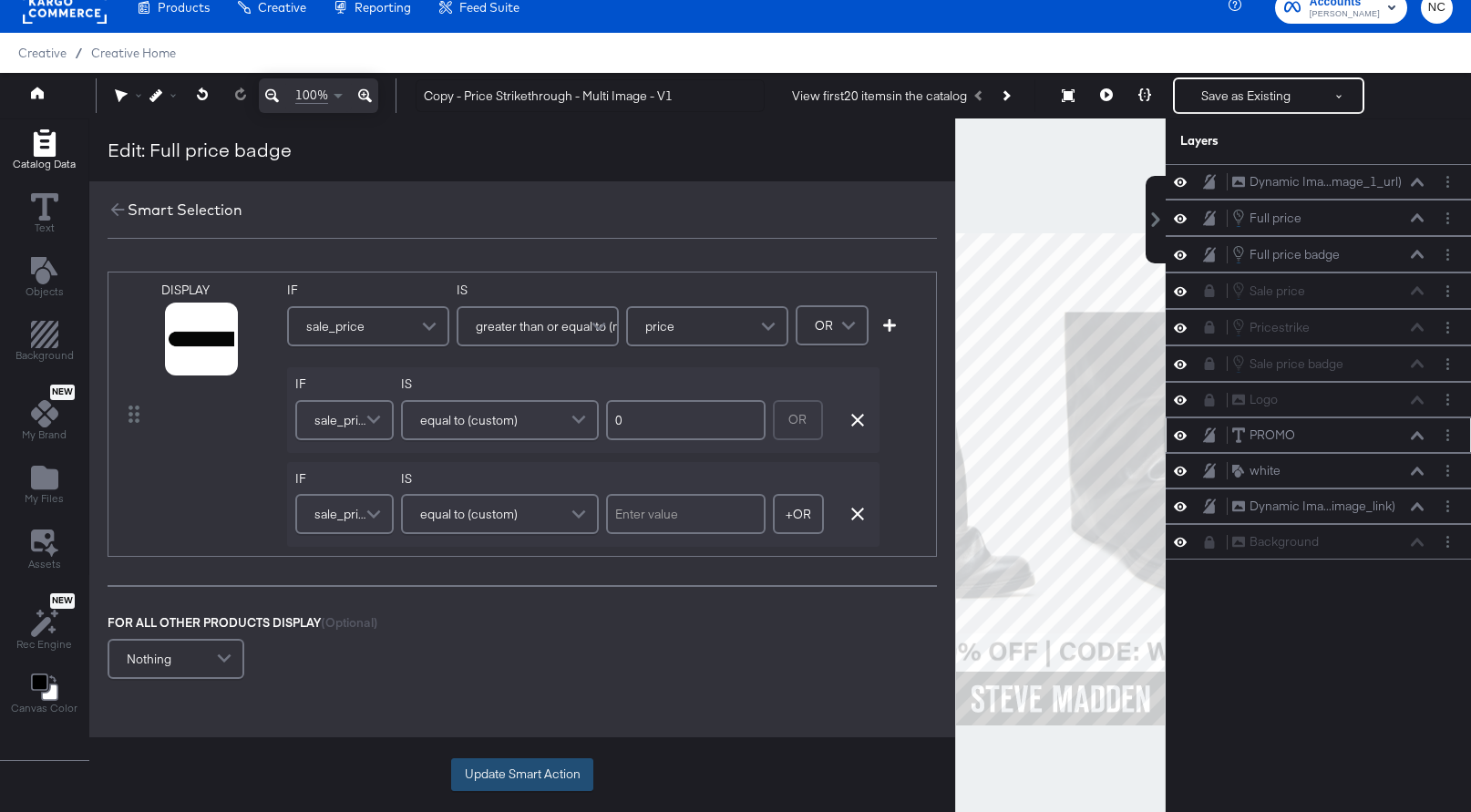
click at [538, 778] on button "Update Smart Action" at bounding box center [522, 774] width 143 height 33
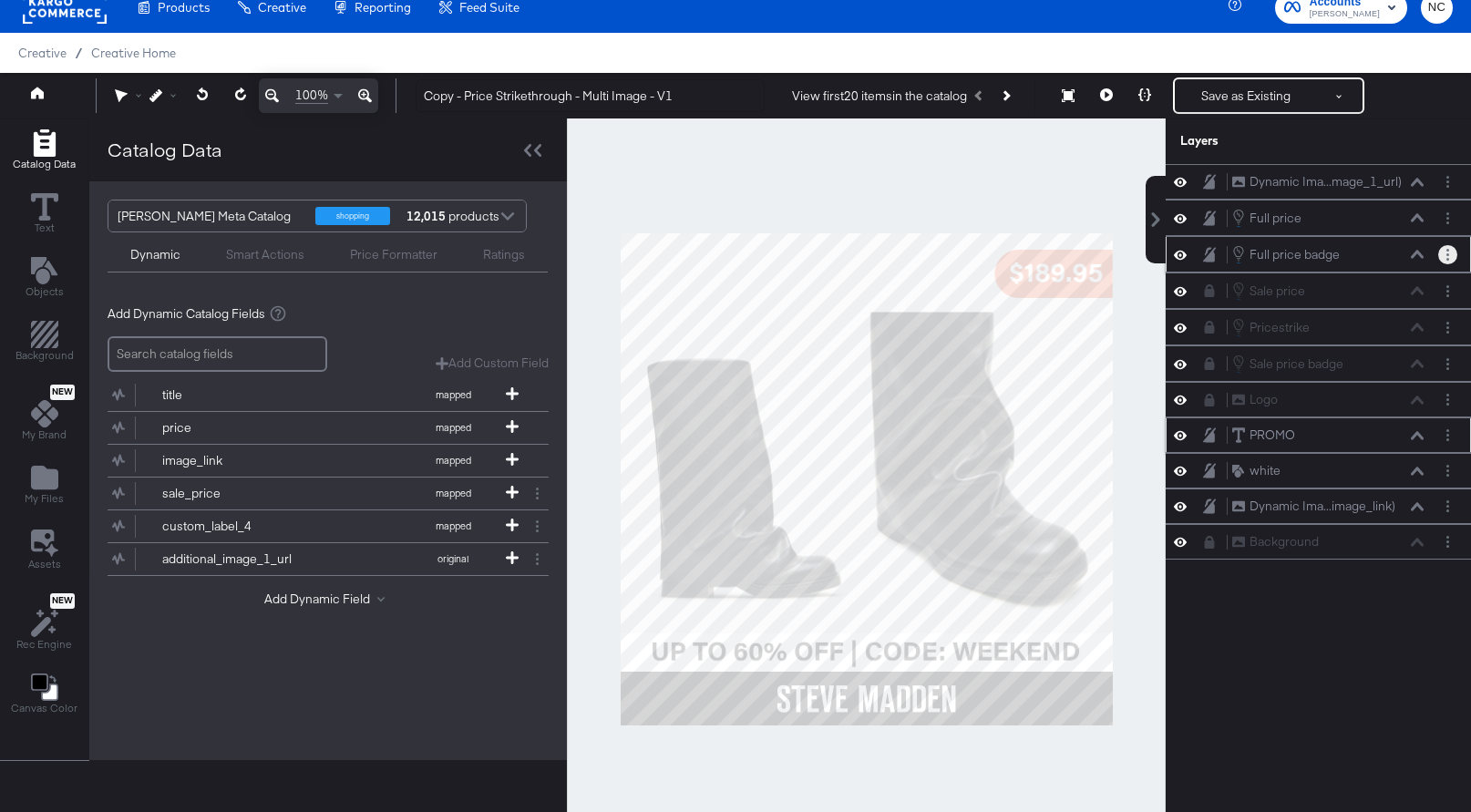
click at [1447, 254] on circle "Layer Options" at bounding box center [1448, 254] width 3 height 3
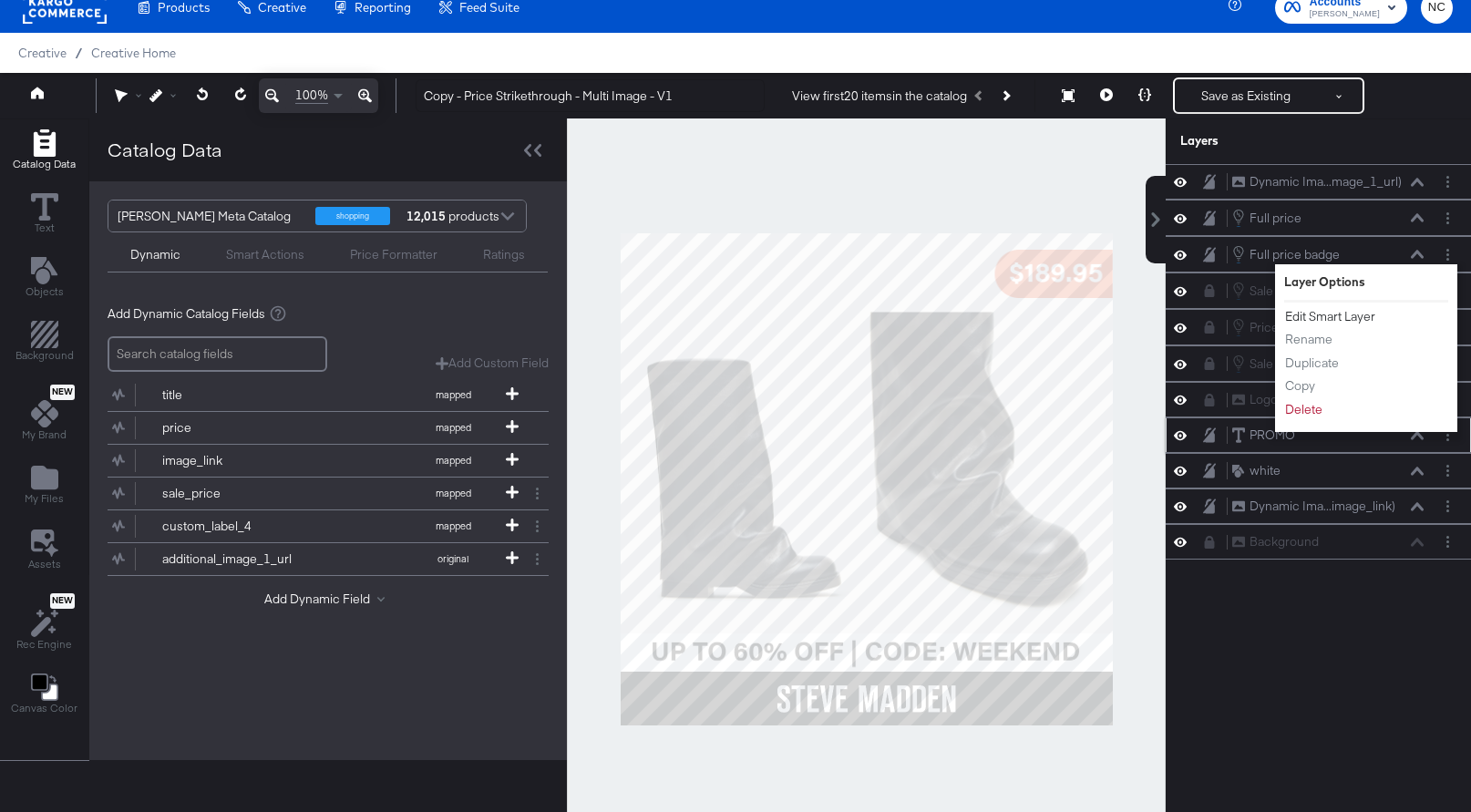
click at [1328, 316] on button "Edit Smart Layer" at bounding box center [1330, 317] width 92 height 20
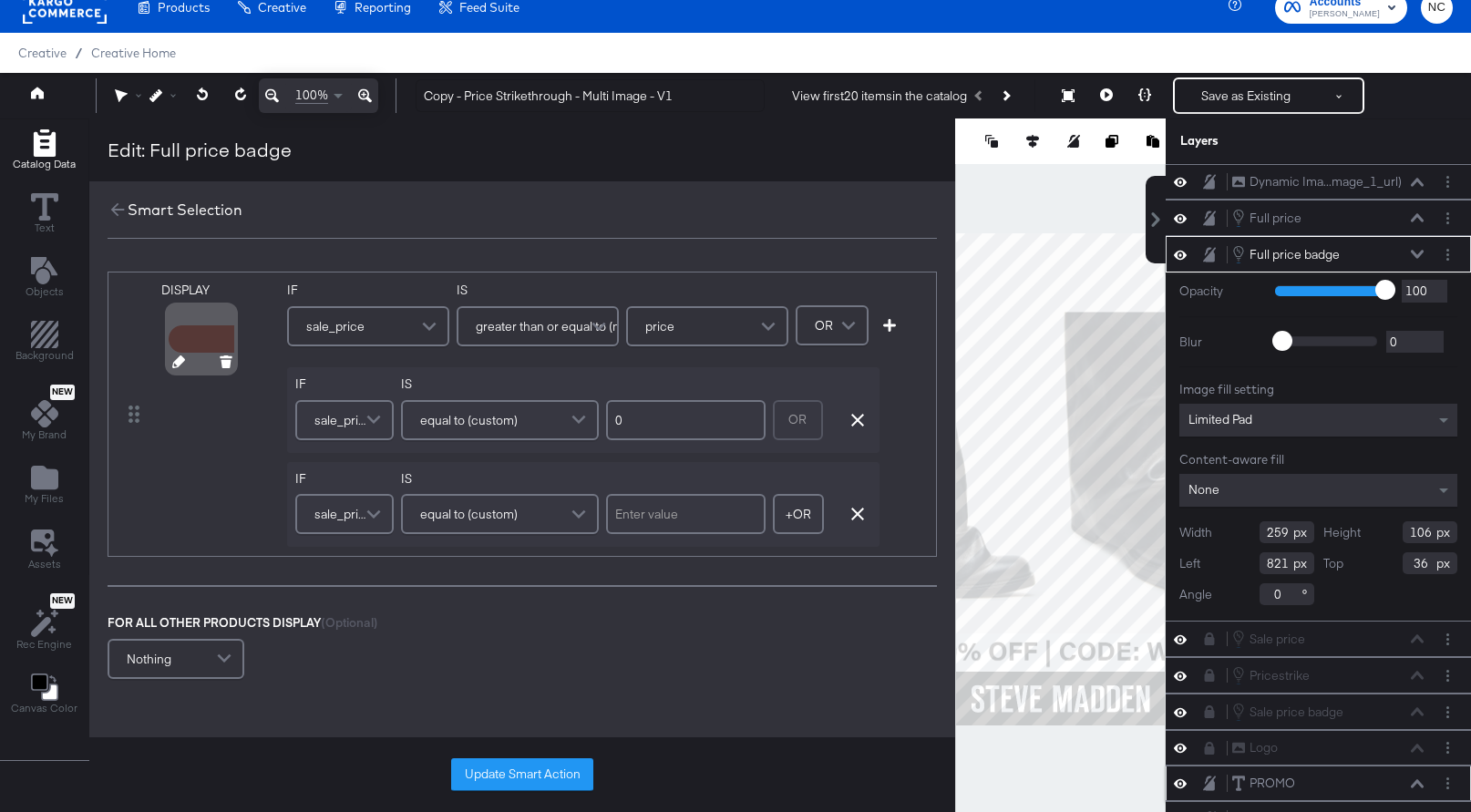
click at [180, 361] on icon at bounding box center [179, 362] width 13 height 13
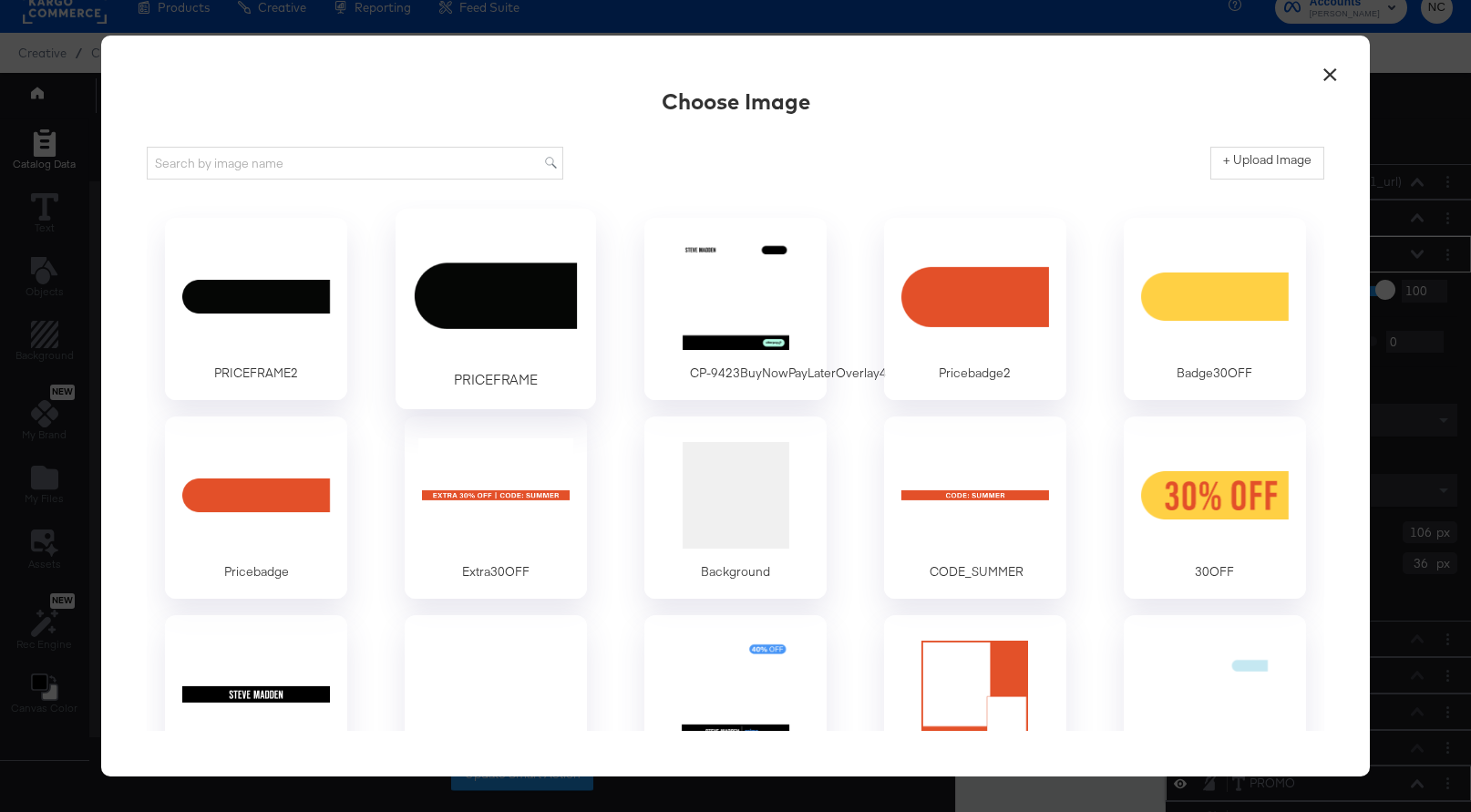
click at [496, 311] on div at bounding box center [496, 295] width 170 height 126
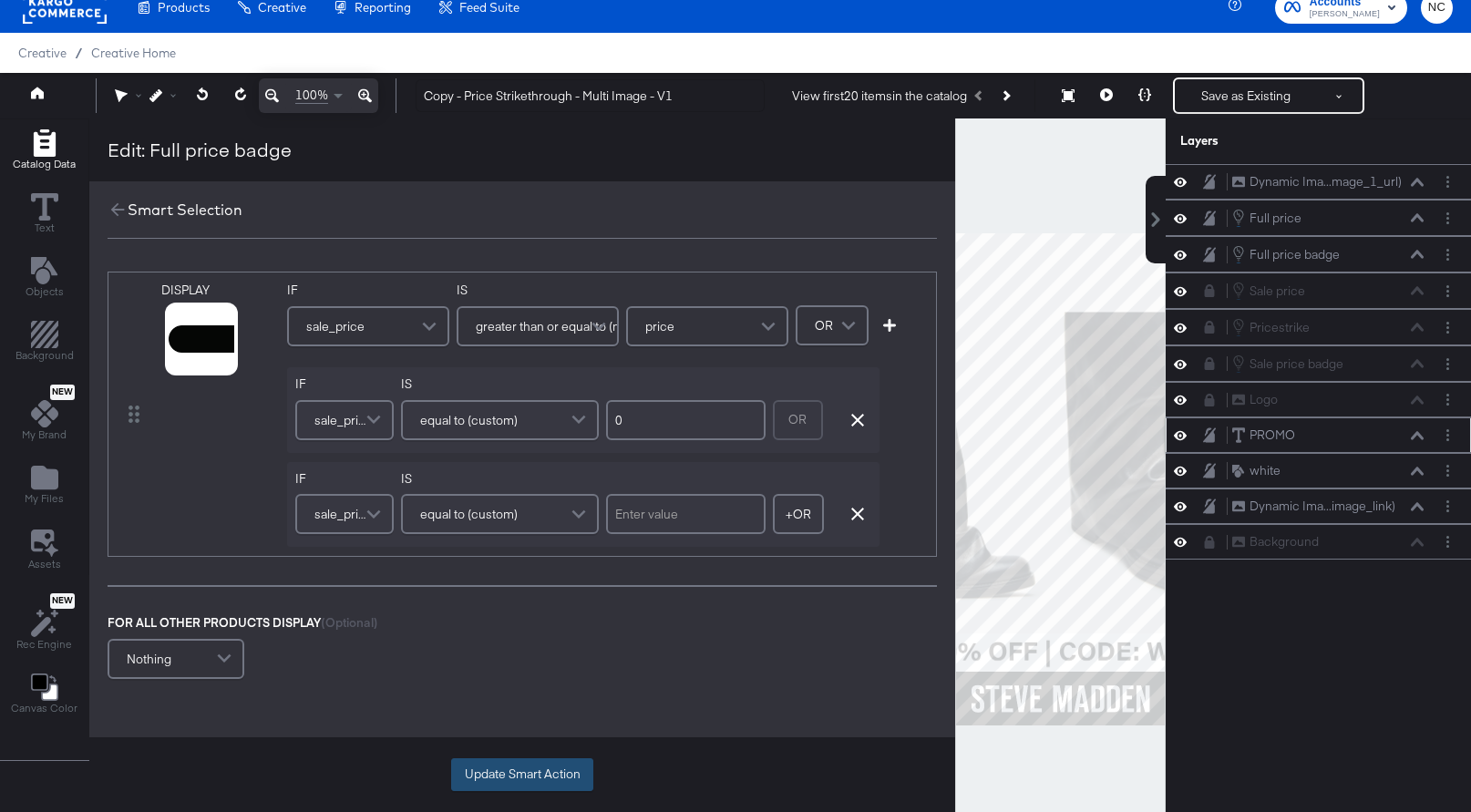
click at [554, 774] on button "Update Smart Action" at bounding box center [522, 774] width 143 height 33
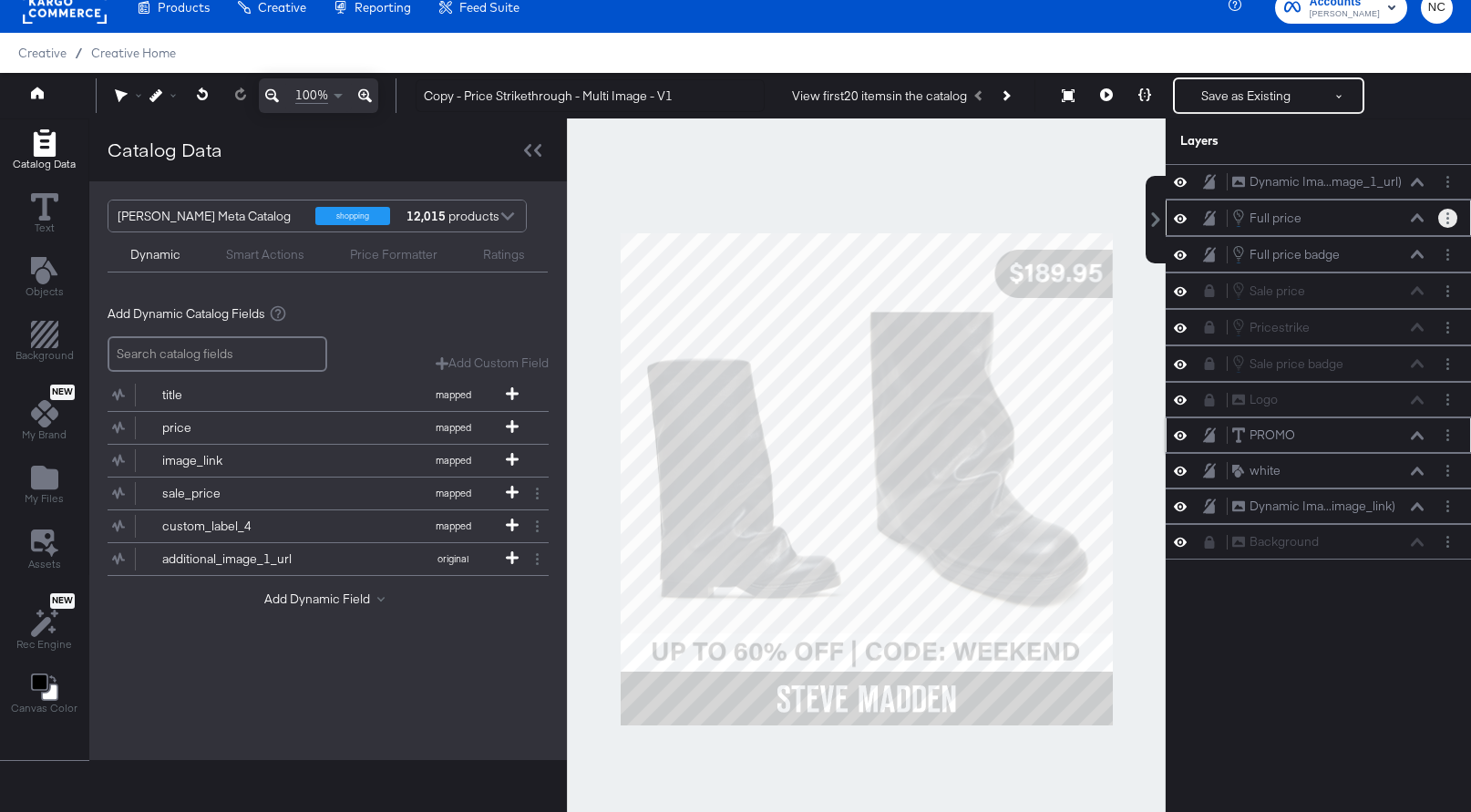
click at [1447, 216] on icon "Layer Options" at bounding box center [1448, 218] width 3 height 12
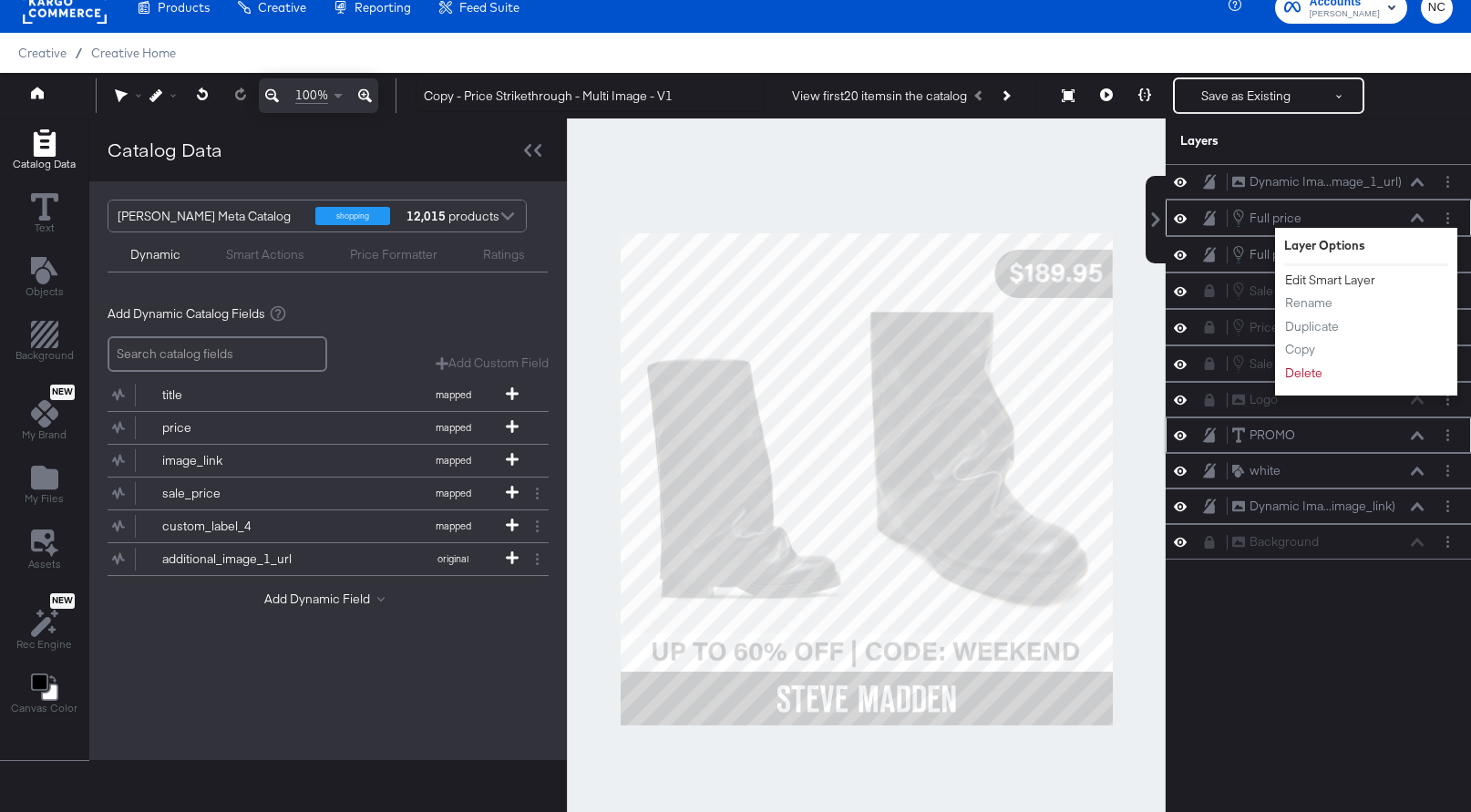
click at [1317, 283] on button "Edit Smart Layer" at bounding box center [1330, 280] width 92 height 20
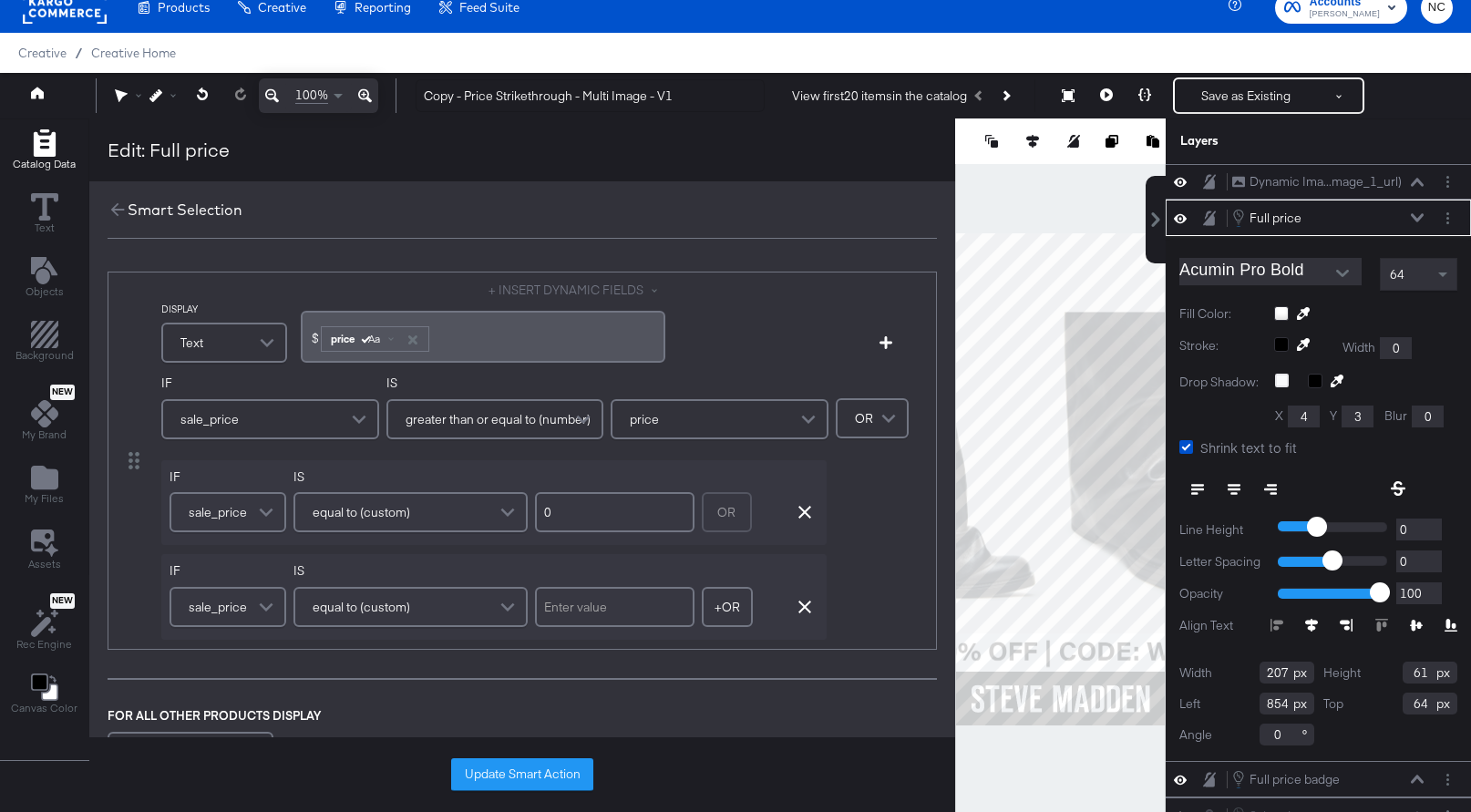
click at [1423, 217] on button at bounding box center [1418, 218] width 15 height 11
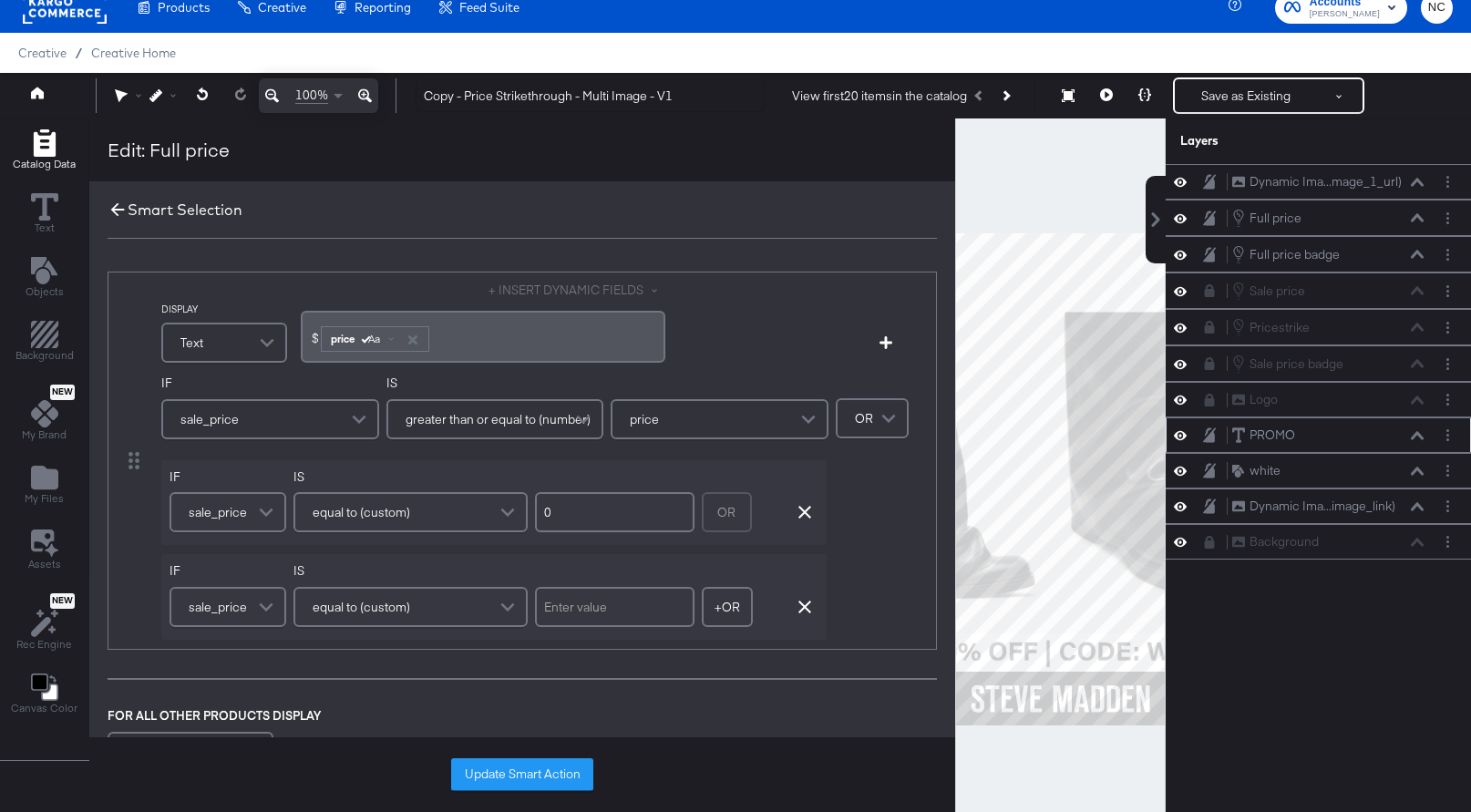
click at [121, 207] on icon at bounding box center [117, 210] width 20 height 20
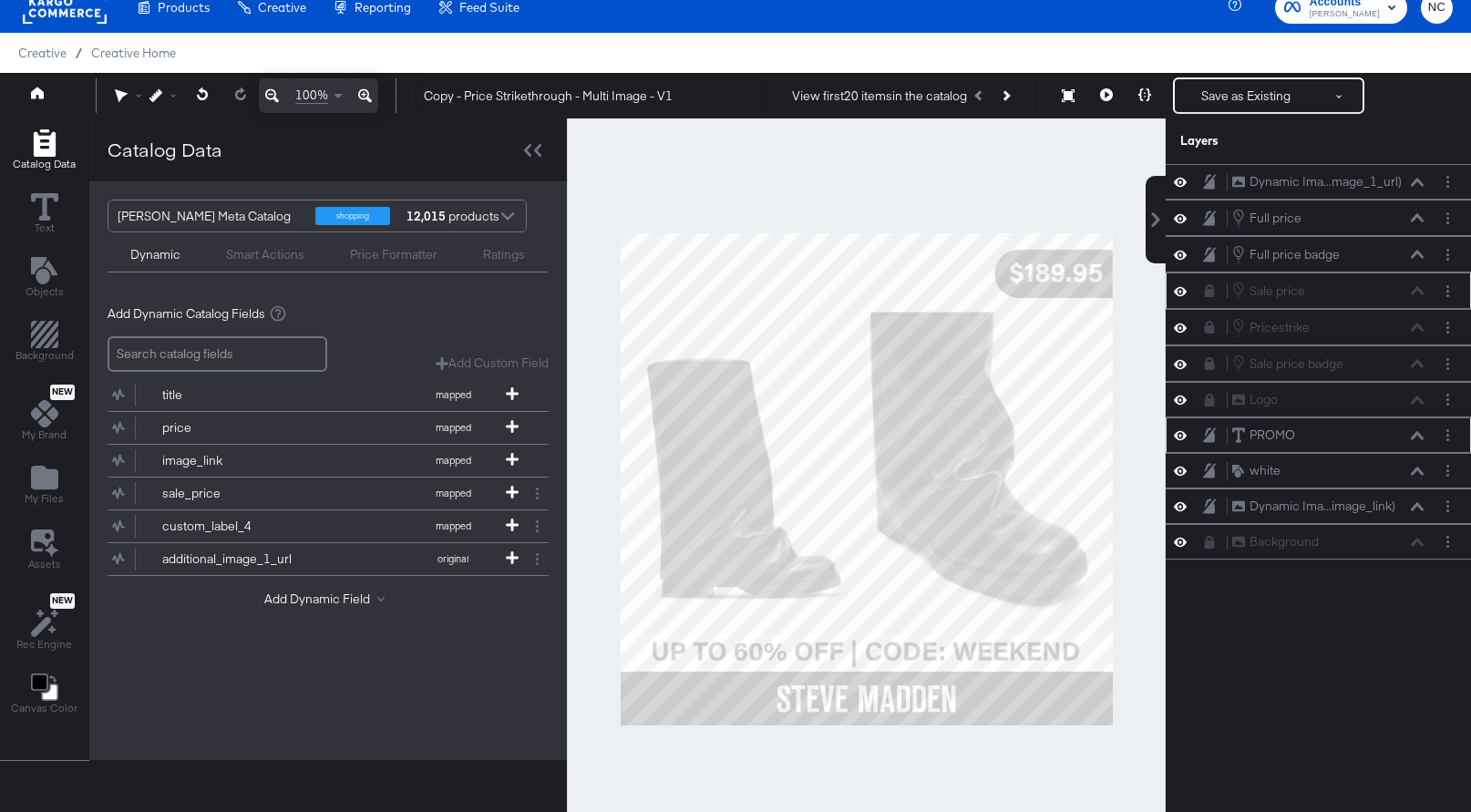
click at [1181, 291] on icon at bounding box center [1180, 291] width 13 height 9
click at [1181, 291] on icon at bounding box center [1180, 291] width 13 height 12
click at [1448, 290] on circle "Layer Options" at bounding box center [1448, 291] width 3 height 3
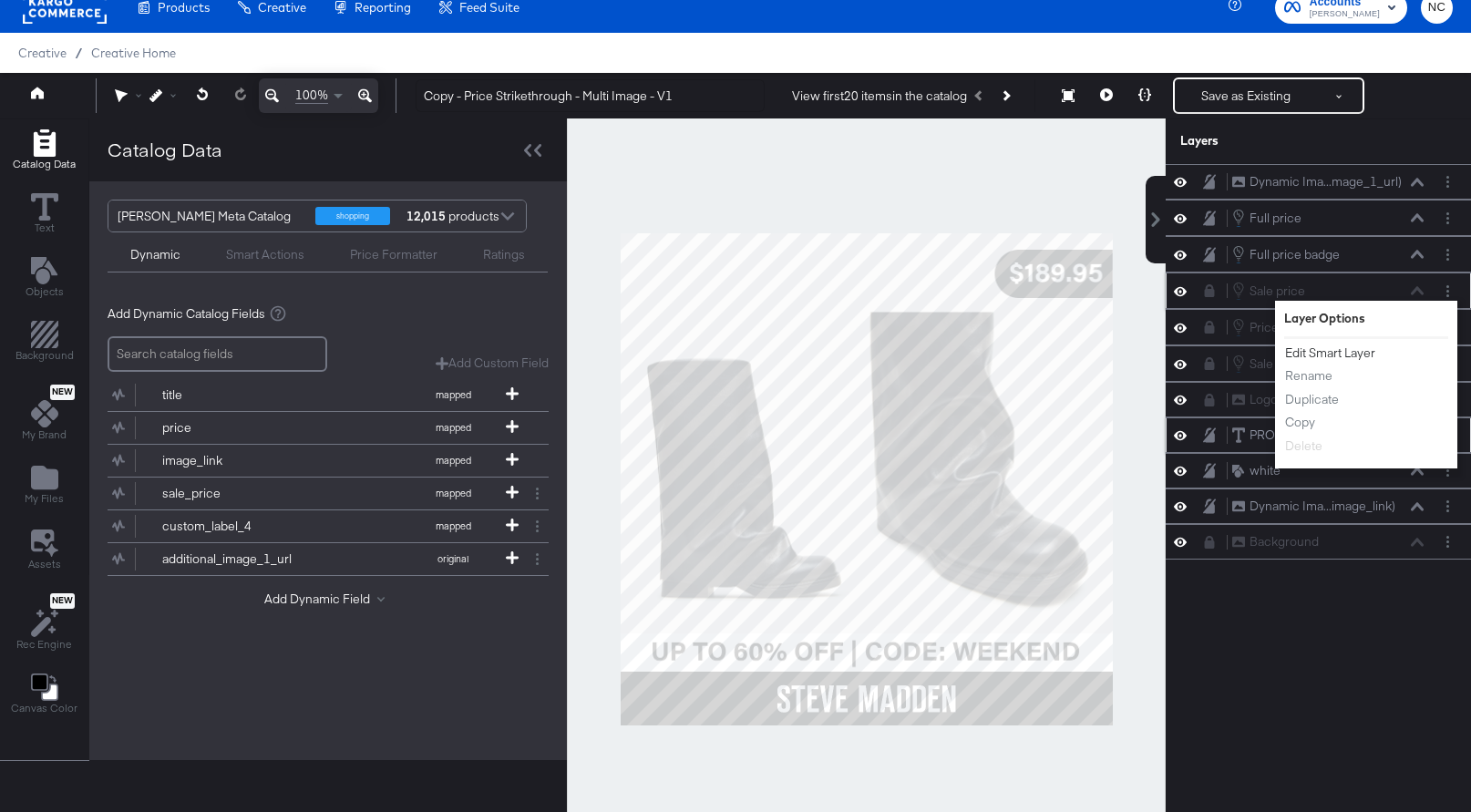
click at [1329, 356] on button "Edit Smart Layer" at bounding box center [1330, 353] width 92 height 20
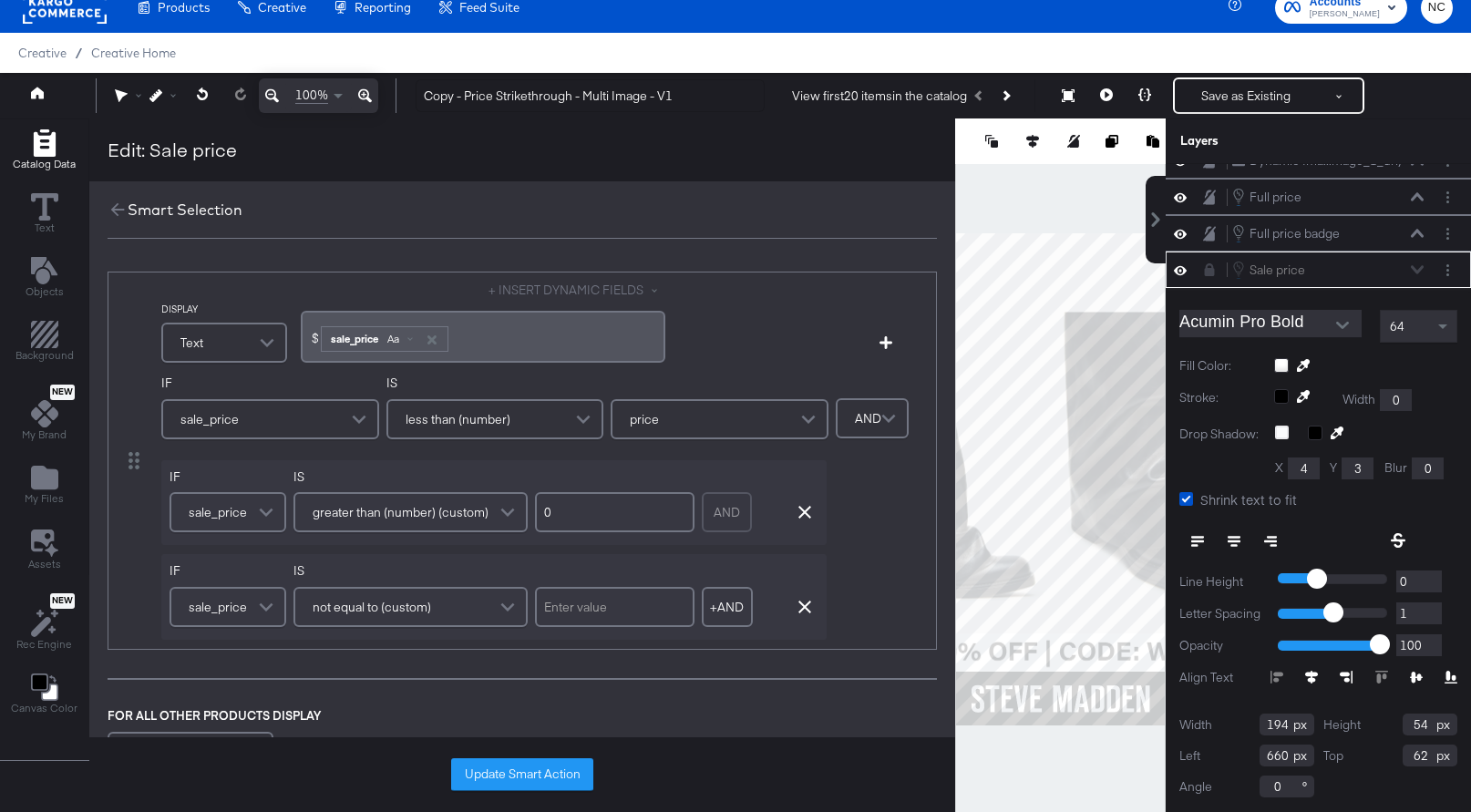
scroll to position [250, 0]
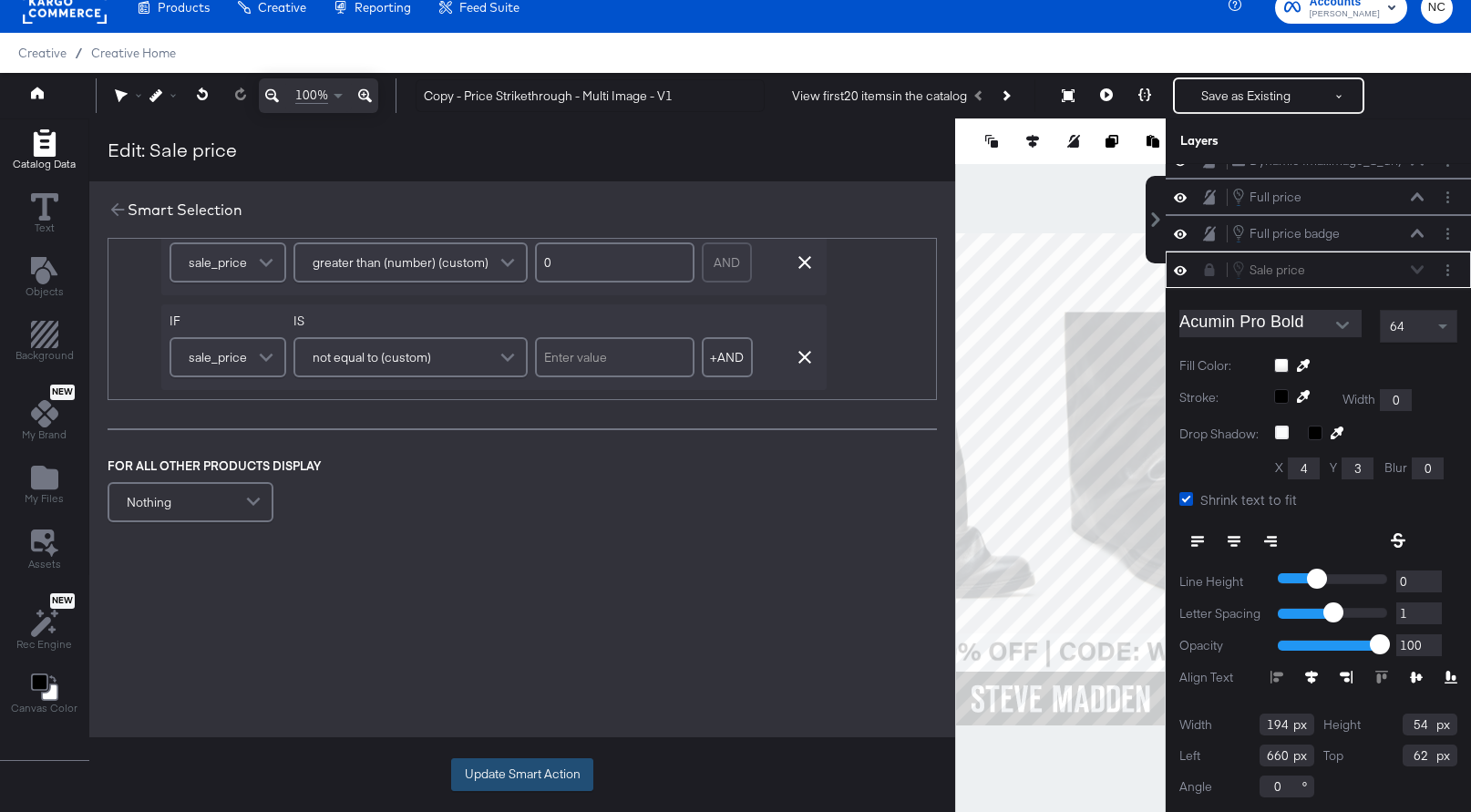
click at [503, 768] on button "Update Smart Action" at bounding box center [522, 774] width 143 height 33
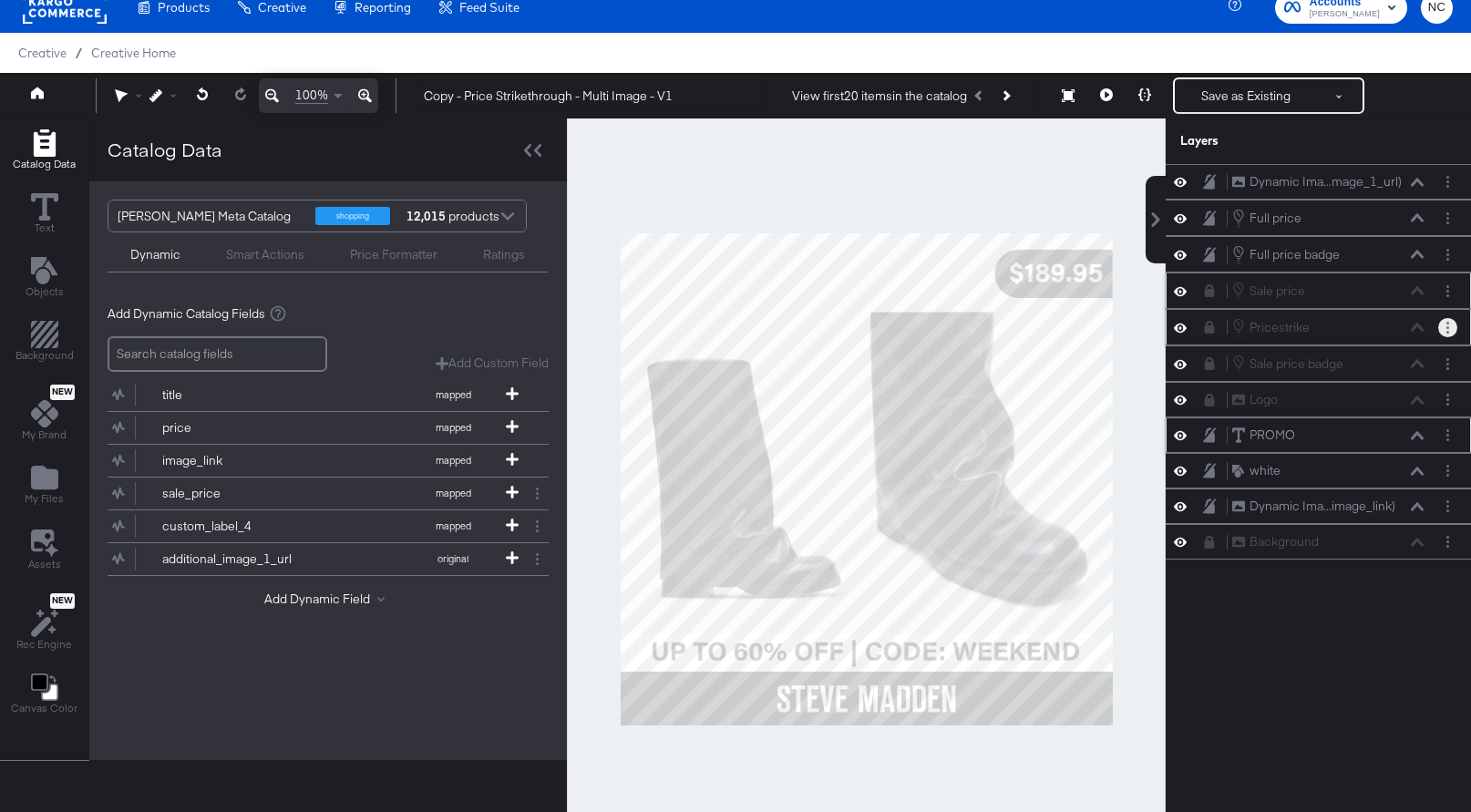
click at [1453, 330] on button "Layer Options" at bounding box center [1448, 327] width 20 height 20
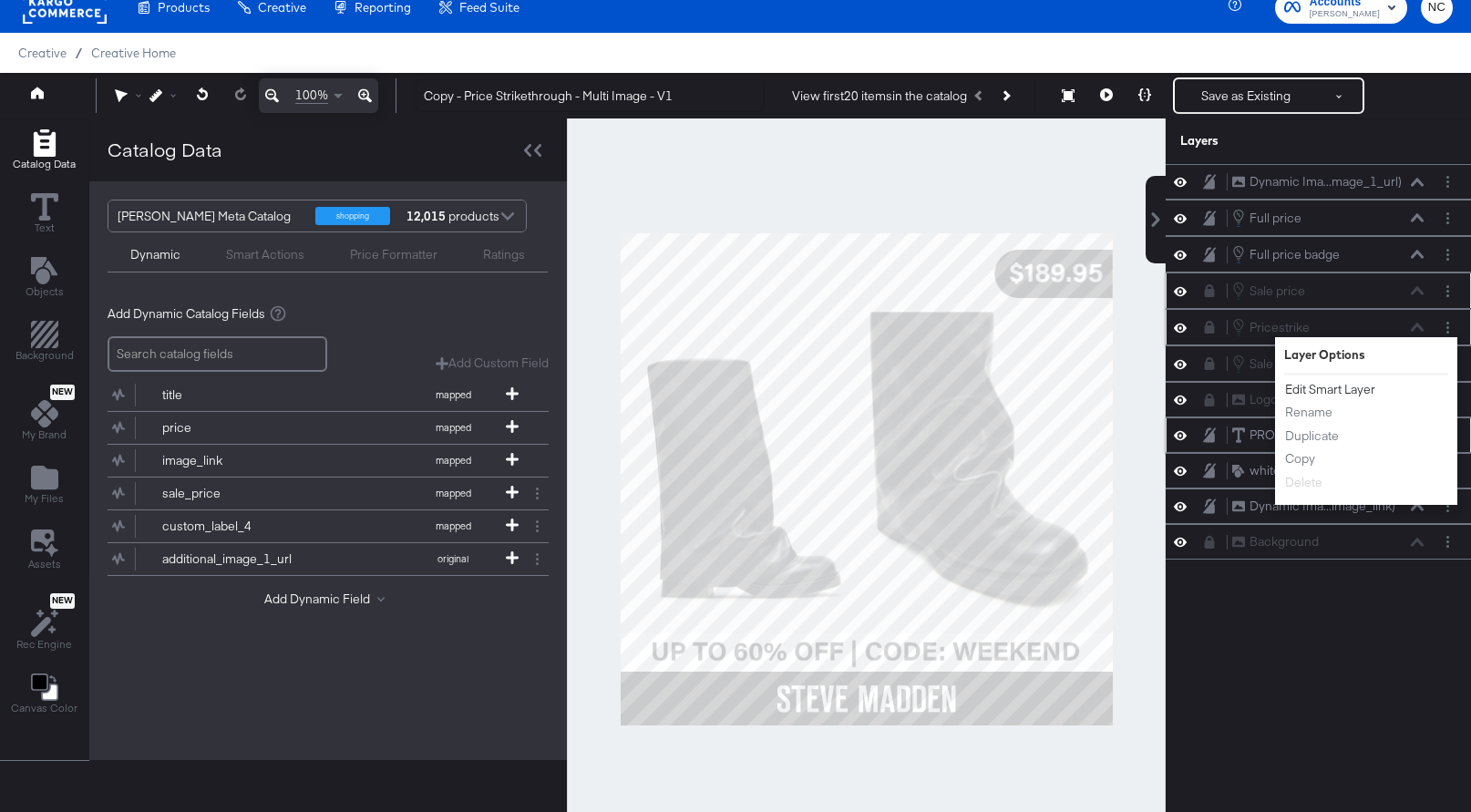
click at [1317, 395] on button "Edit Smart Layer" at bounding box center [1330, 389] width 92 height 20
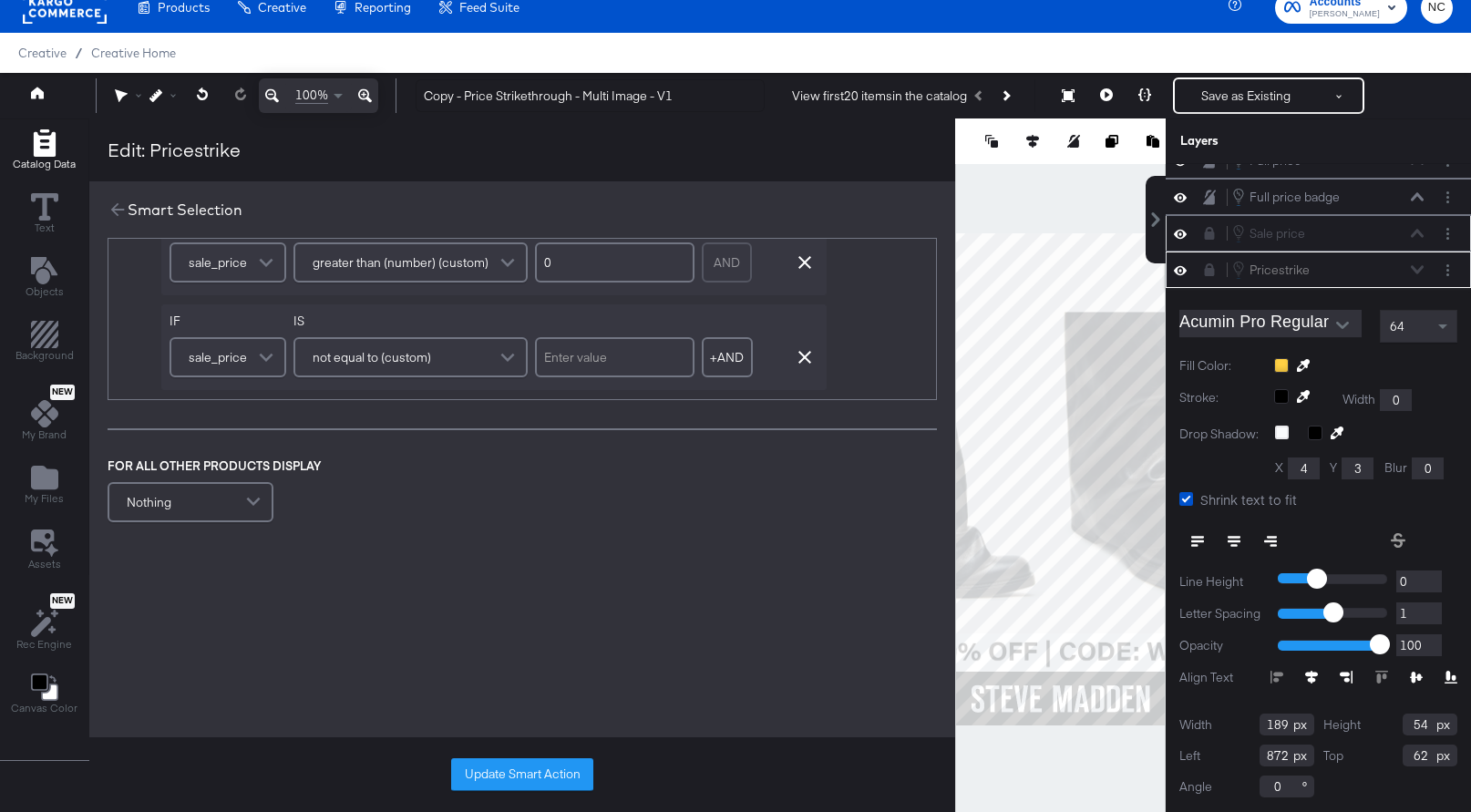
scroll to position [250, 0]
click at [541, 773] on button "Update Smart Action" at bounding box center [522, 774] width 143 height 33
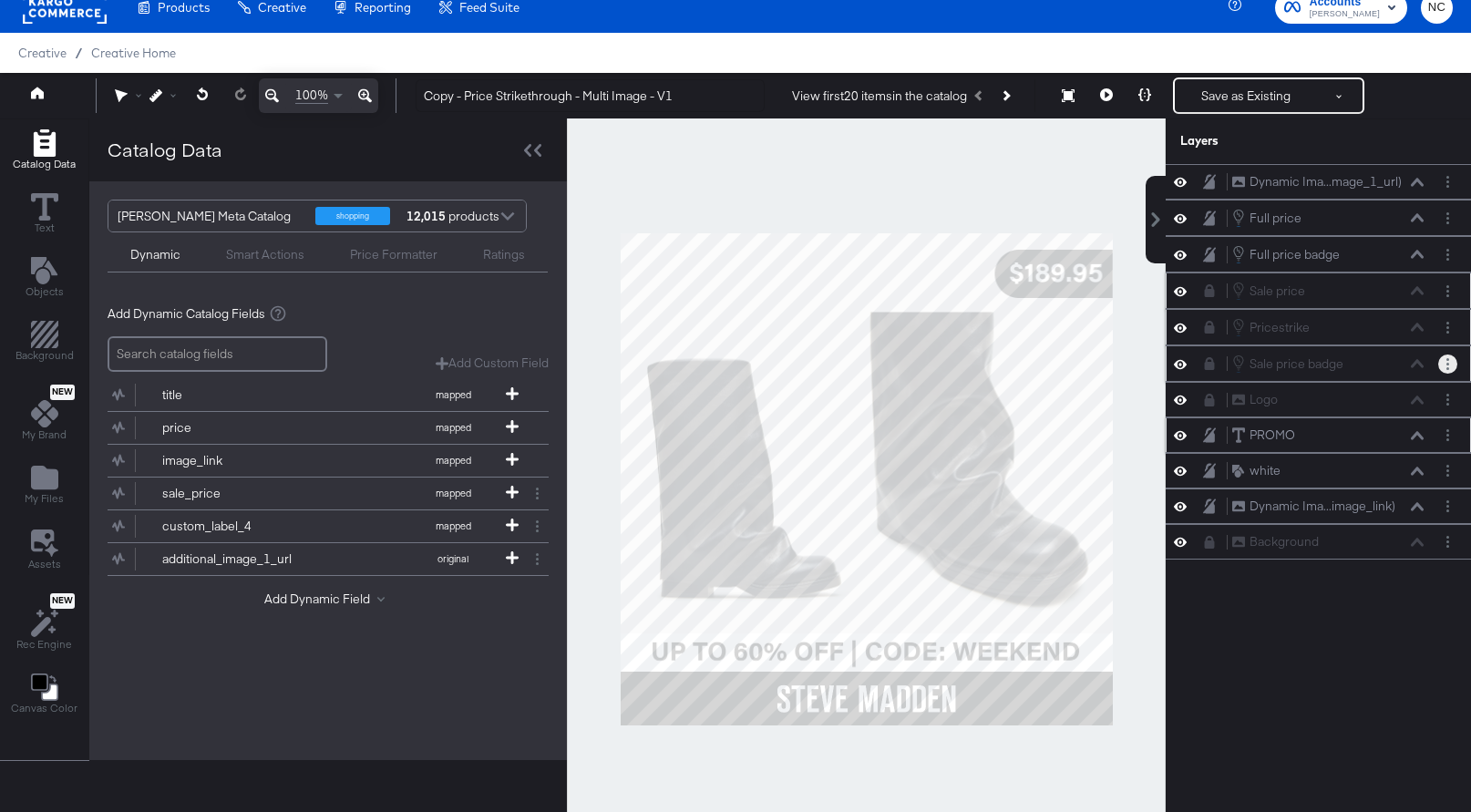
click at [1453, 365] on button "Layer Options" at bounding box center [1448, 364] width 20 height 20
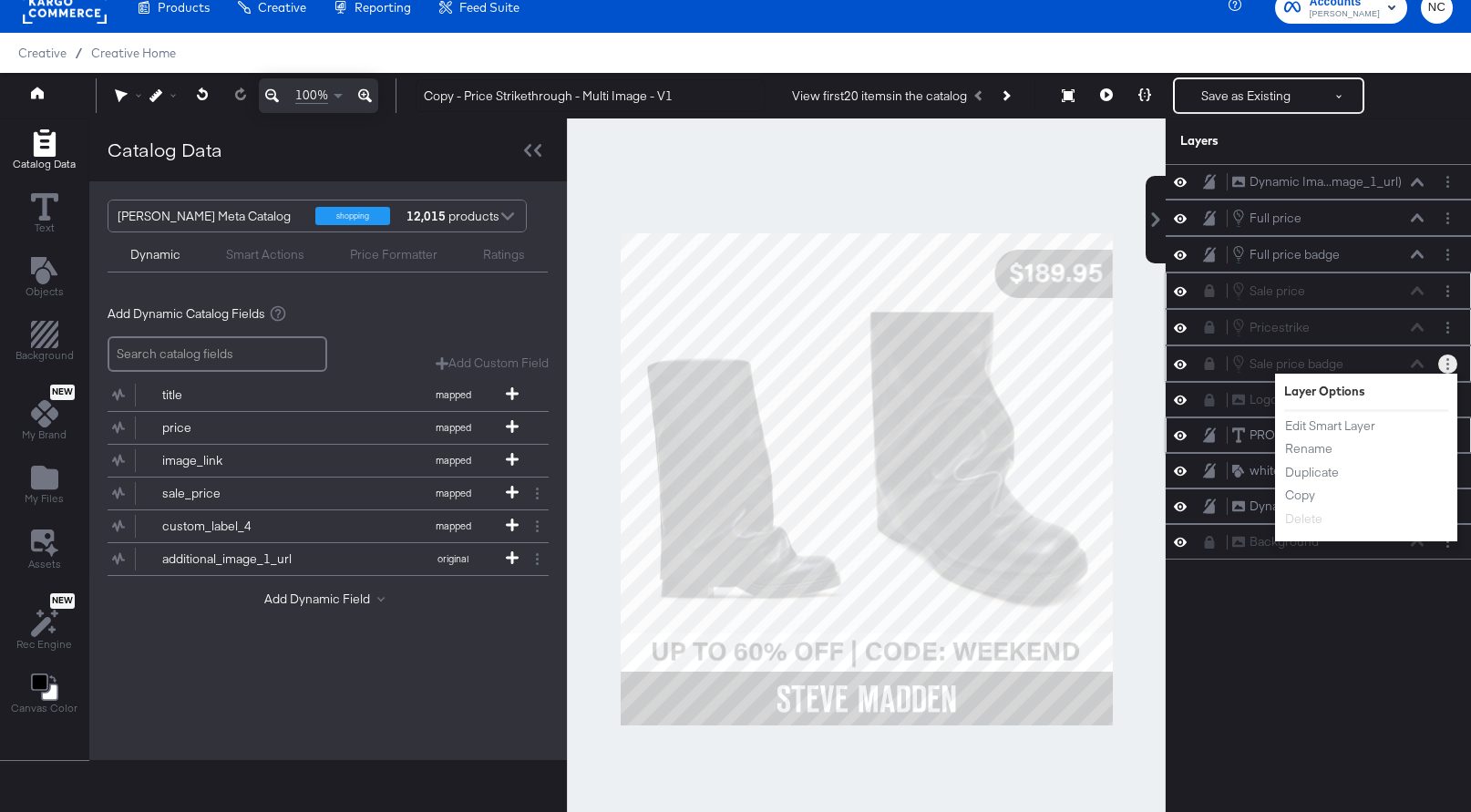
click at [1335, 436] on ul "Edit Smart Layer Rename Duplicate Copy Delete" at bounding box center [1335, 472] width 101 height 112
click at [1335, 433] on button "Edit Smart Layer" at bounding box center [1330, 426] width 92 height 20
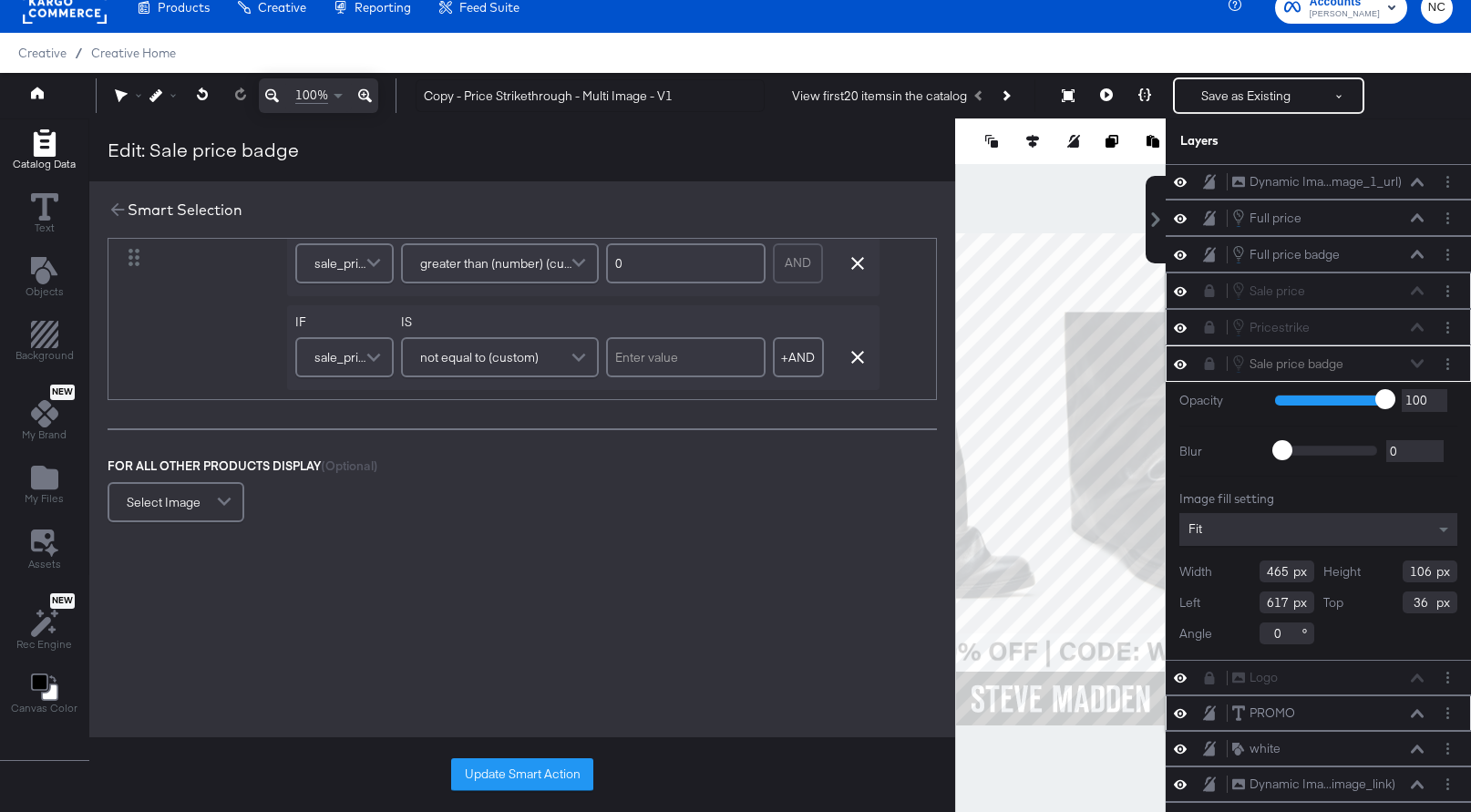
click at [178, 211] on icon at bounding box center [179, 205] width 13 height 13
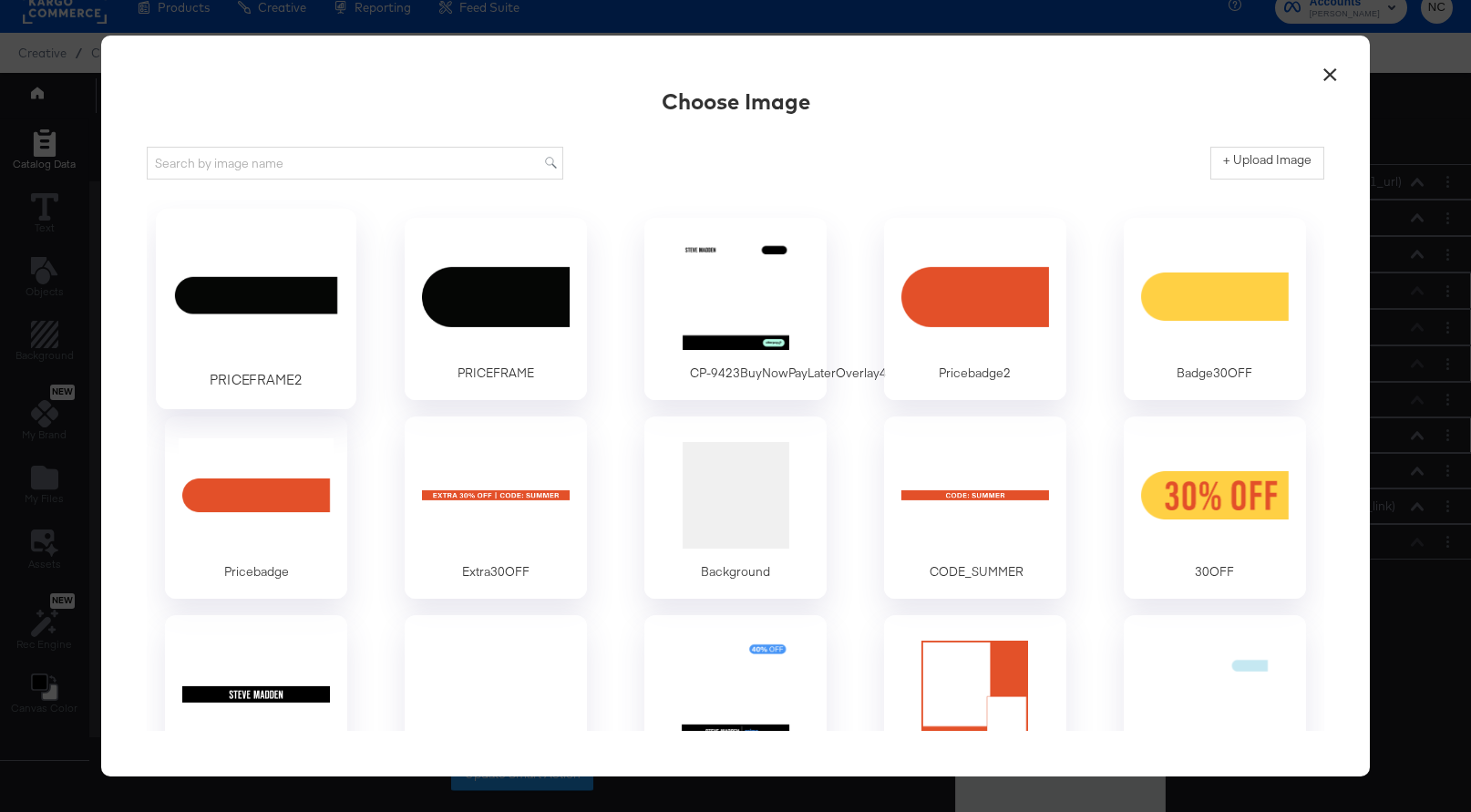
click at [223, 339] on div at bounding box center [256, 295] width 170 height 126
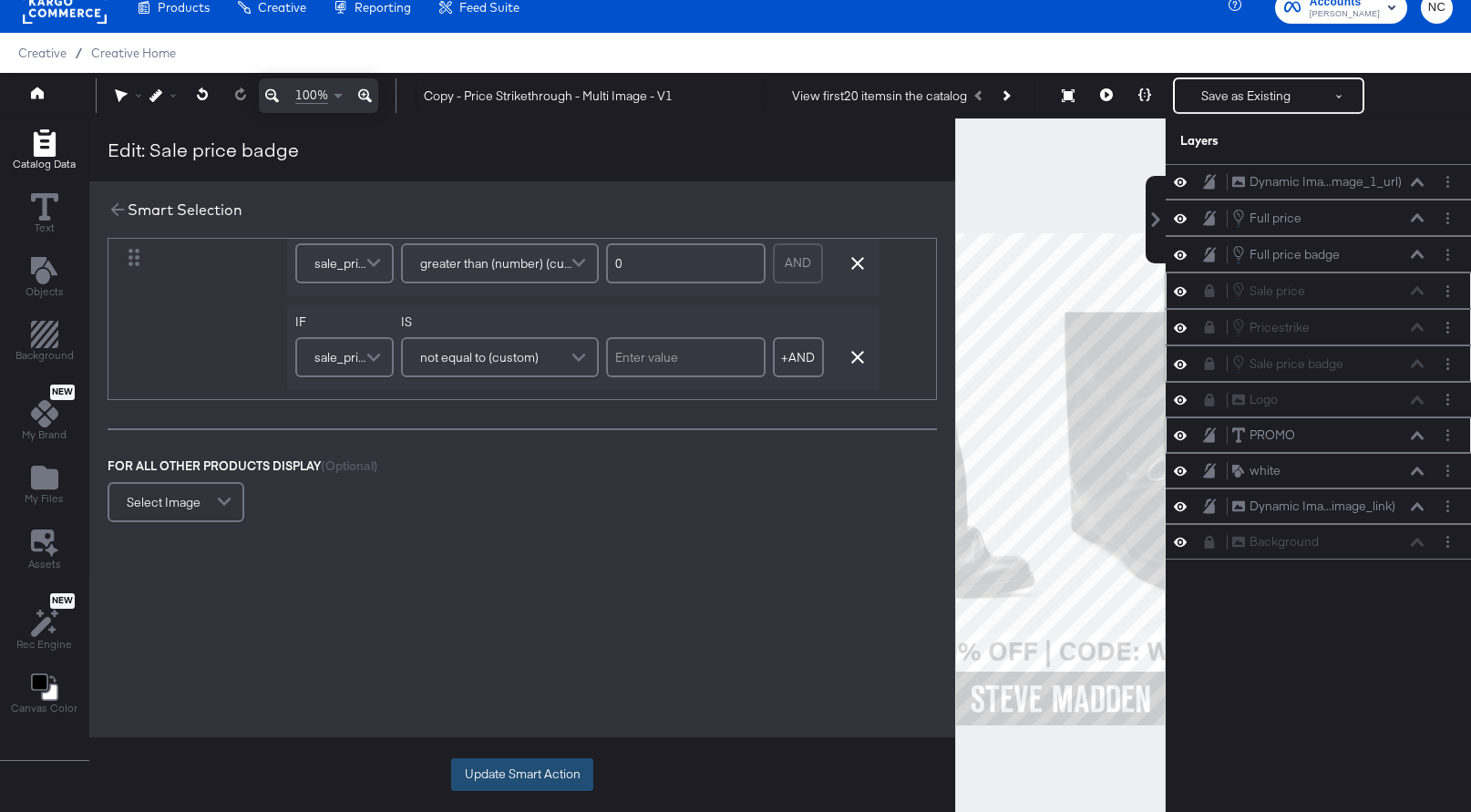
click at [556, 778] on button "Update Smart Action" at bounding box center [522, 774] width 143 height 33
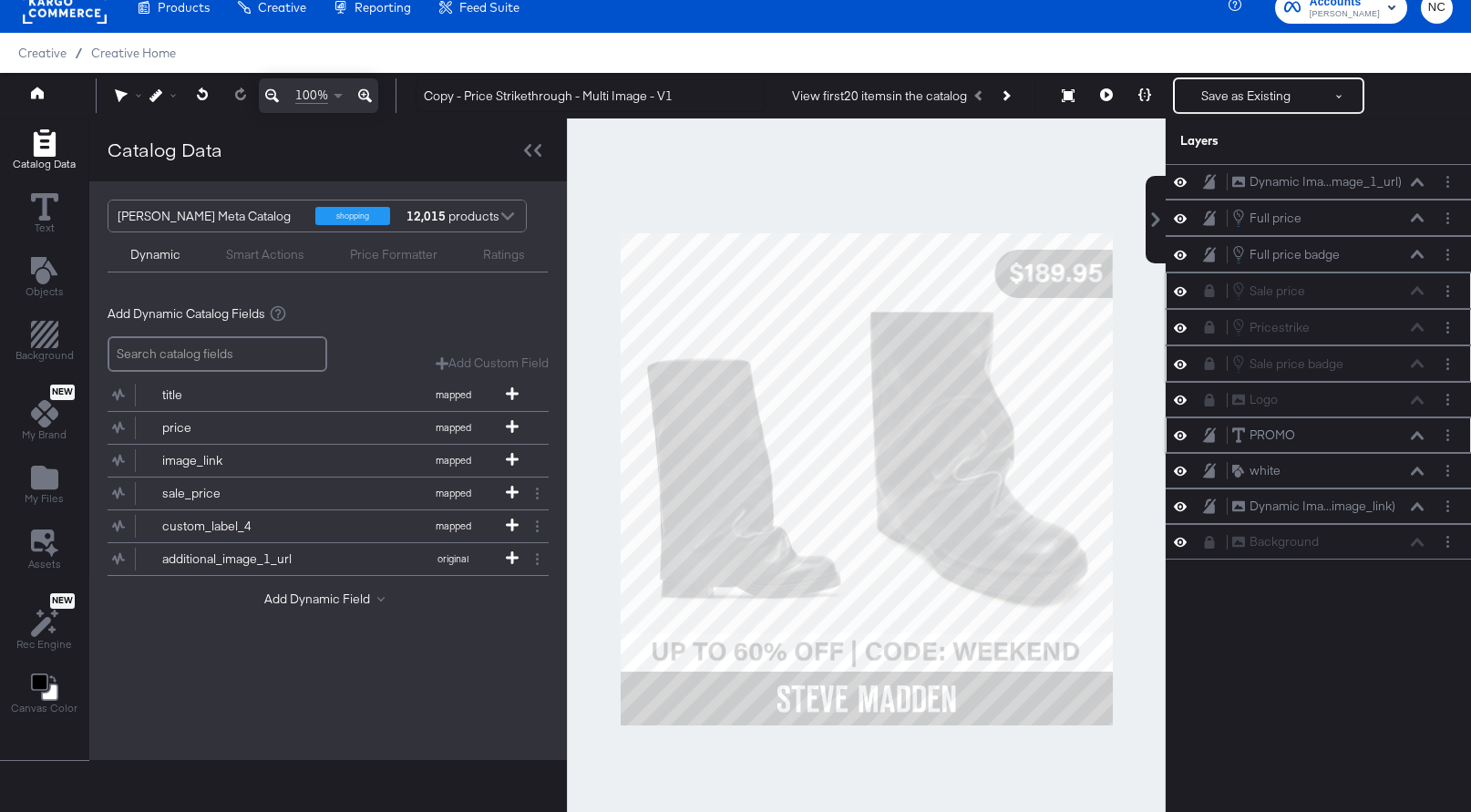
click at [1116, 91] on button at bounding box center [1106, 95] width 38 height 36
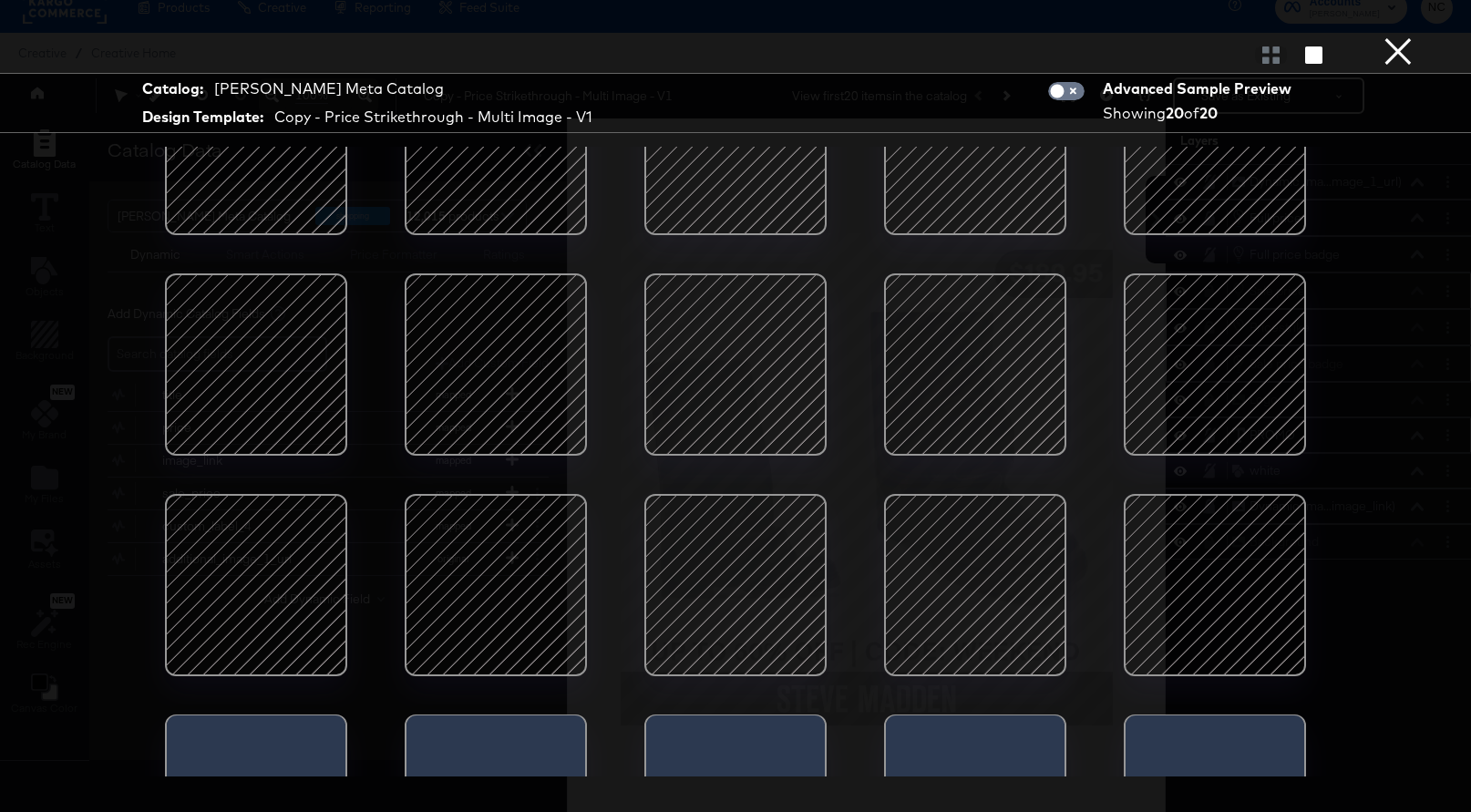
scroll to position [97, 0]
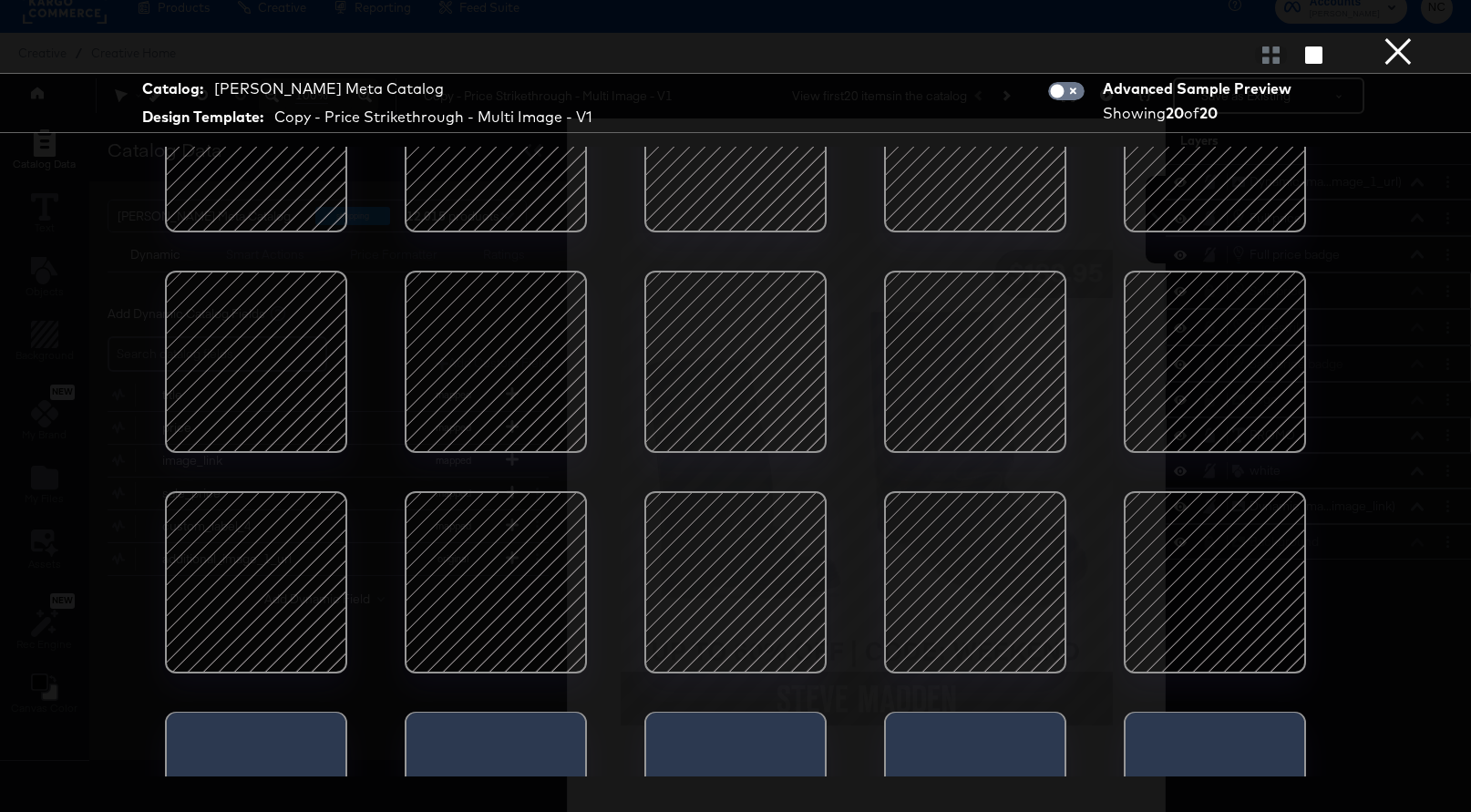
click at [1395, 36] on button "×" at bounding box center [1397, 18] width 36 height 36
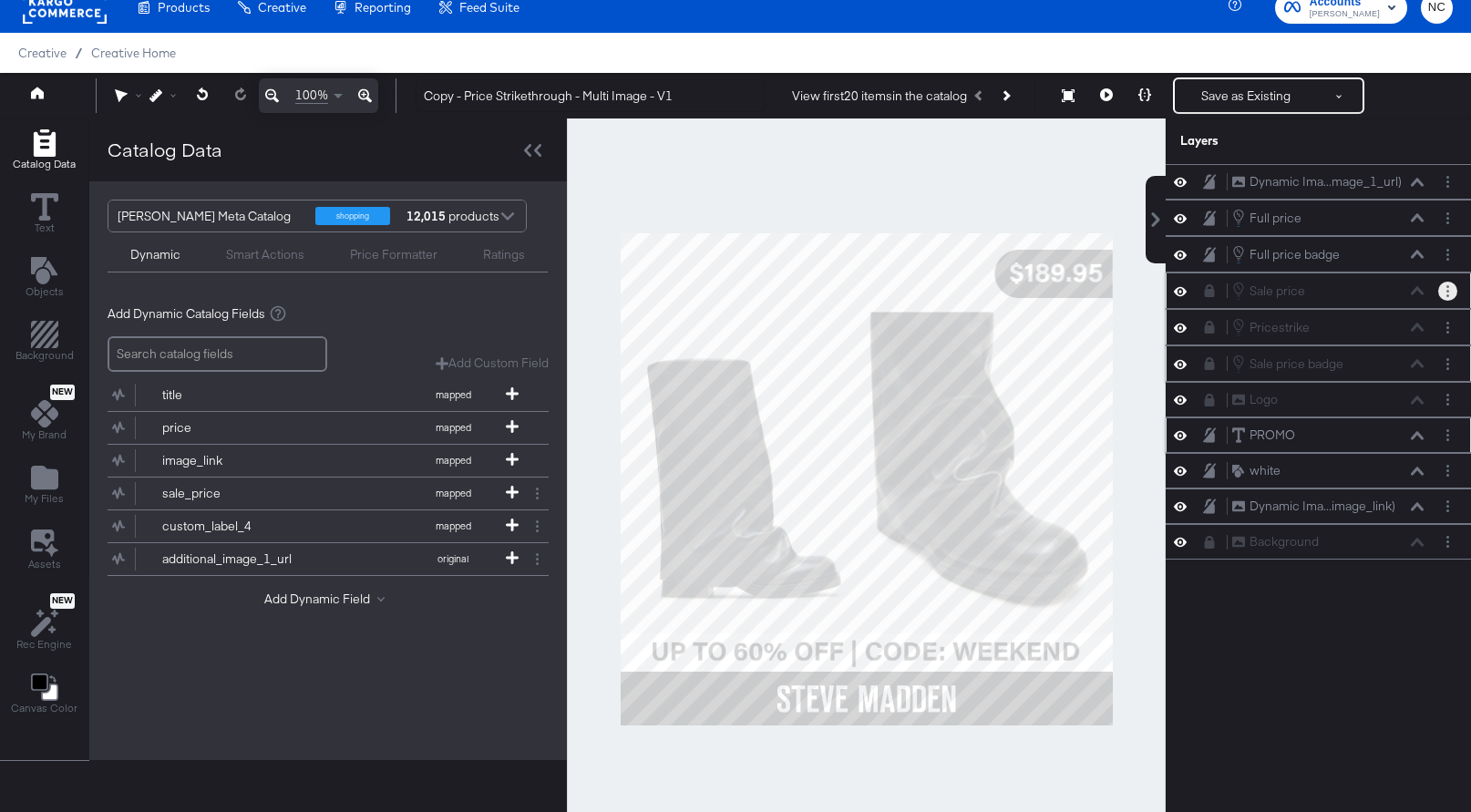
click at [1451, 291] on button "Layer Options" at bounding box center [1448, 291] width 20 height 20
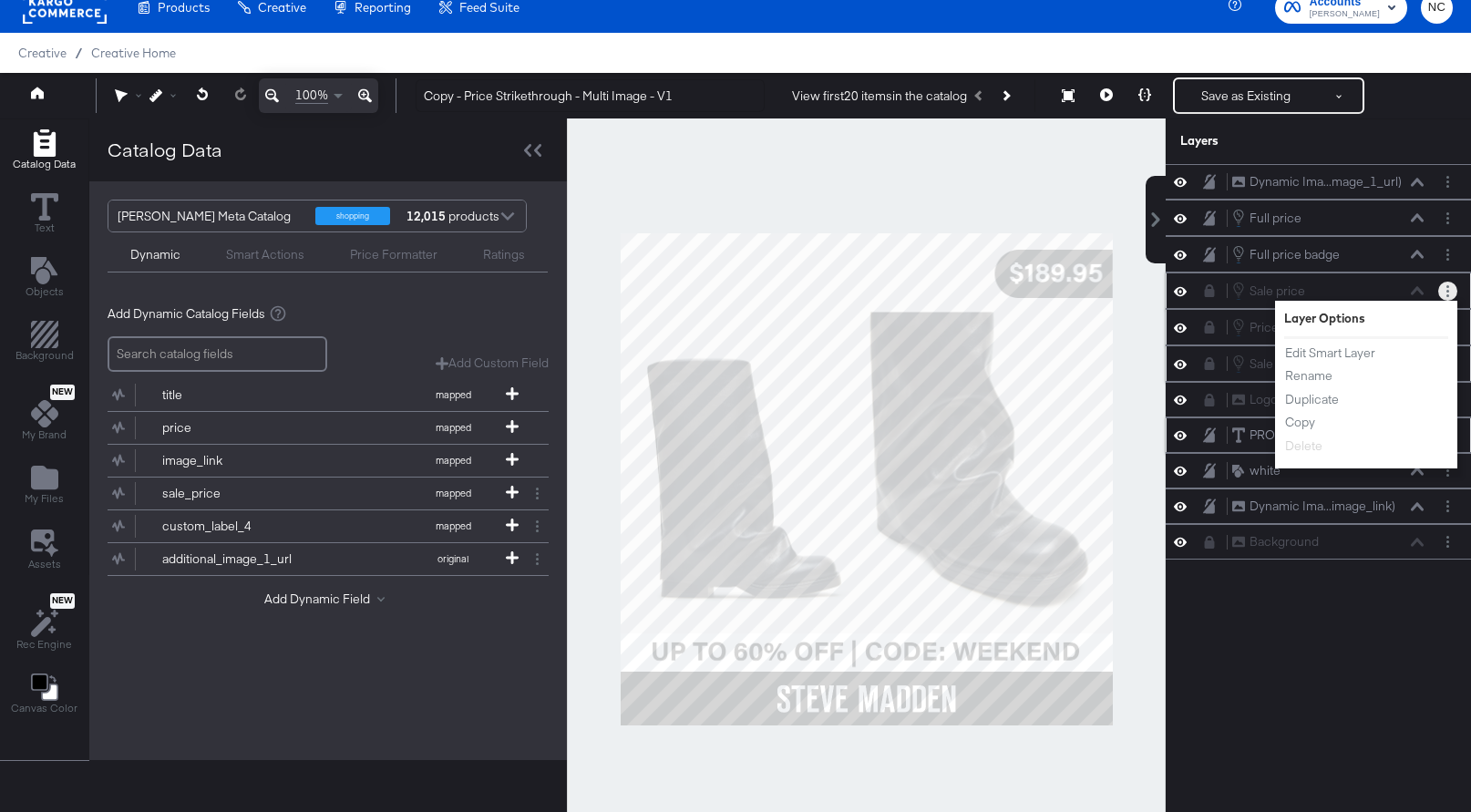
click at [1416, 292] on div "Sale price Sale price" at bounding box center [1328, 291] width 193 height 20
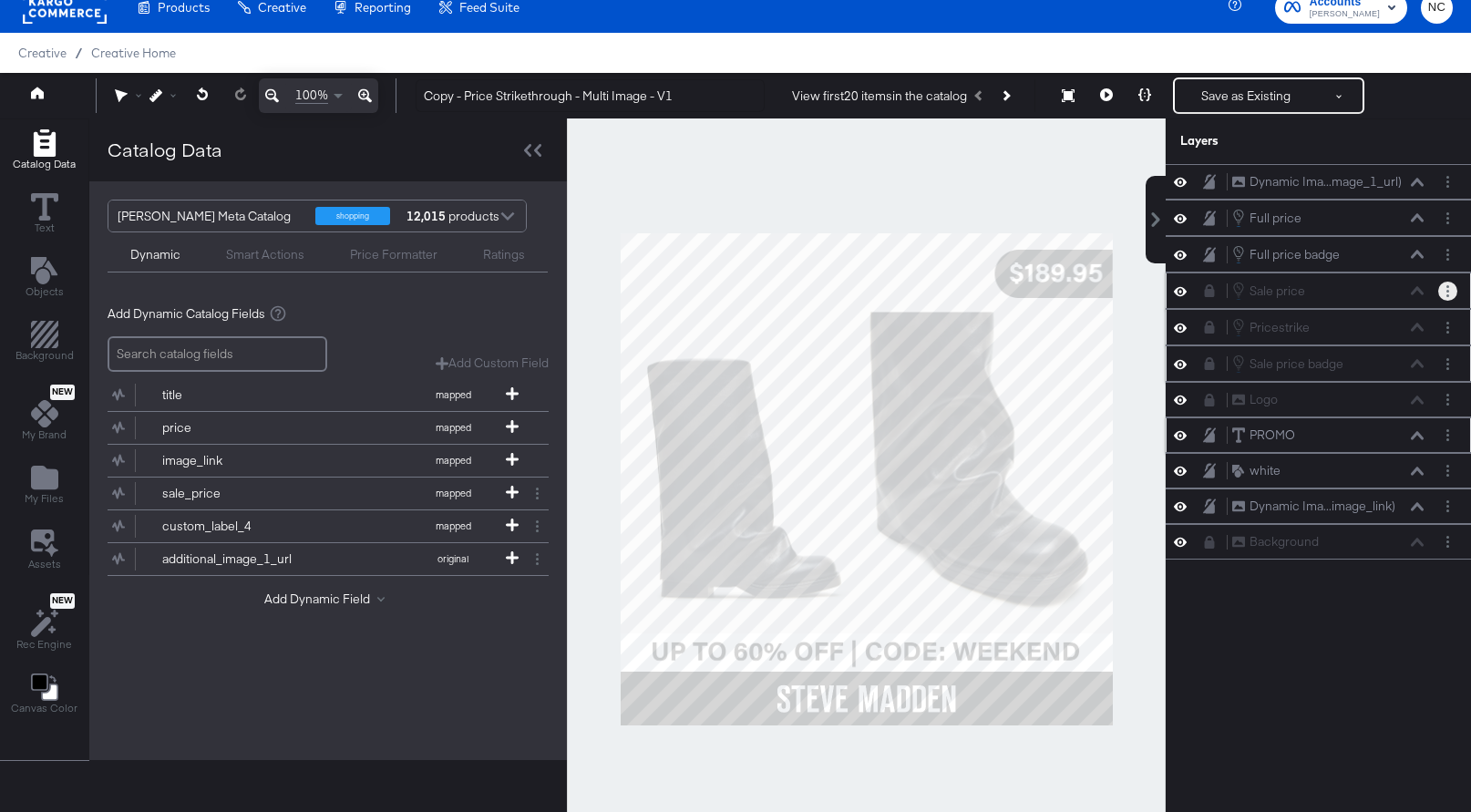
click at [1421, 292] on div "Sale price Sale price" at bounding box center [1328, 291] width 193 height 20
click at [1417, 287] on div "Sale price Sale price" at bounding box center [1328, 291] width 193 height 20
click at [1206, 295] on icon at bounding box center [1209, 291] width 10 height 13
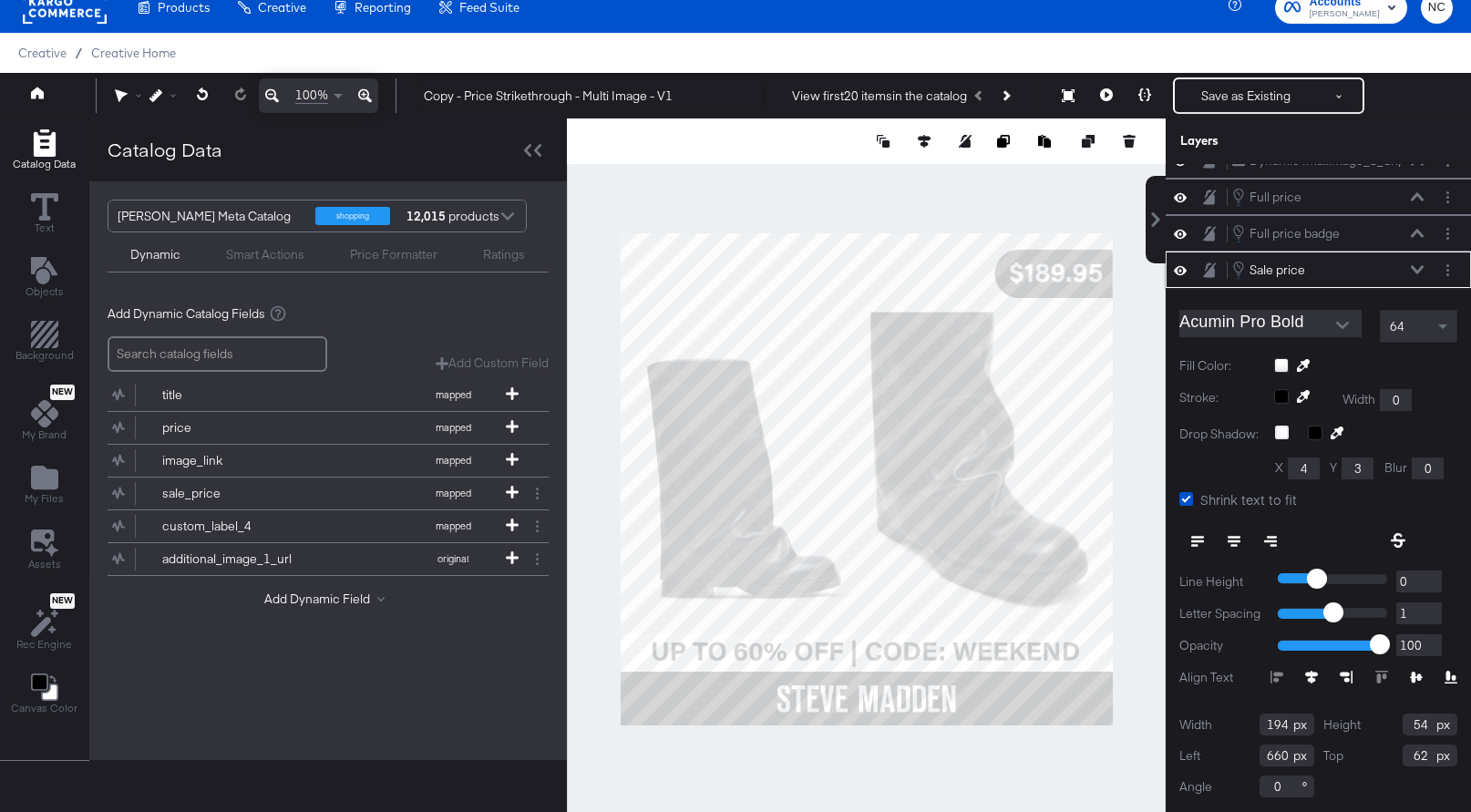
click at [1205, 317] on input "Acumin Pro Bold" at bounding box center [1257, 323] width 155 height 27
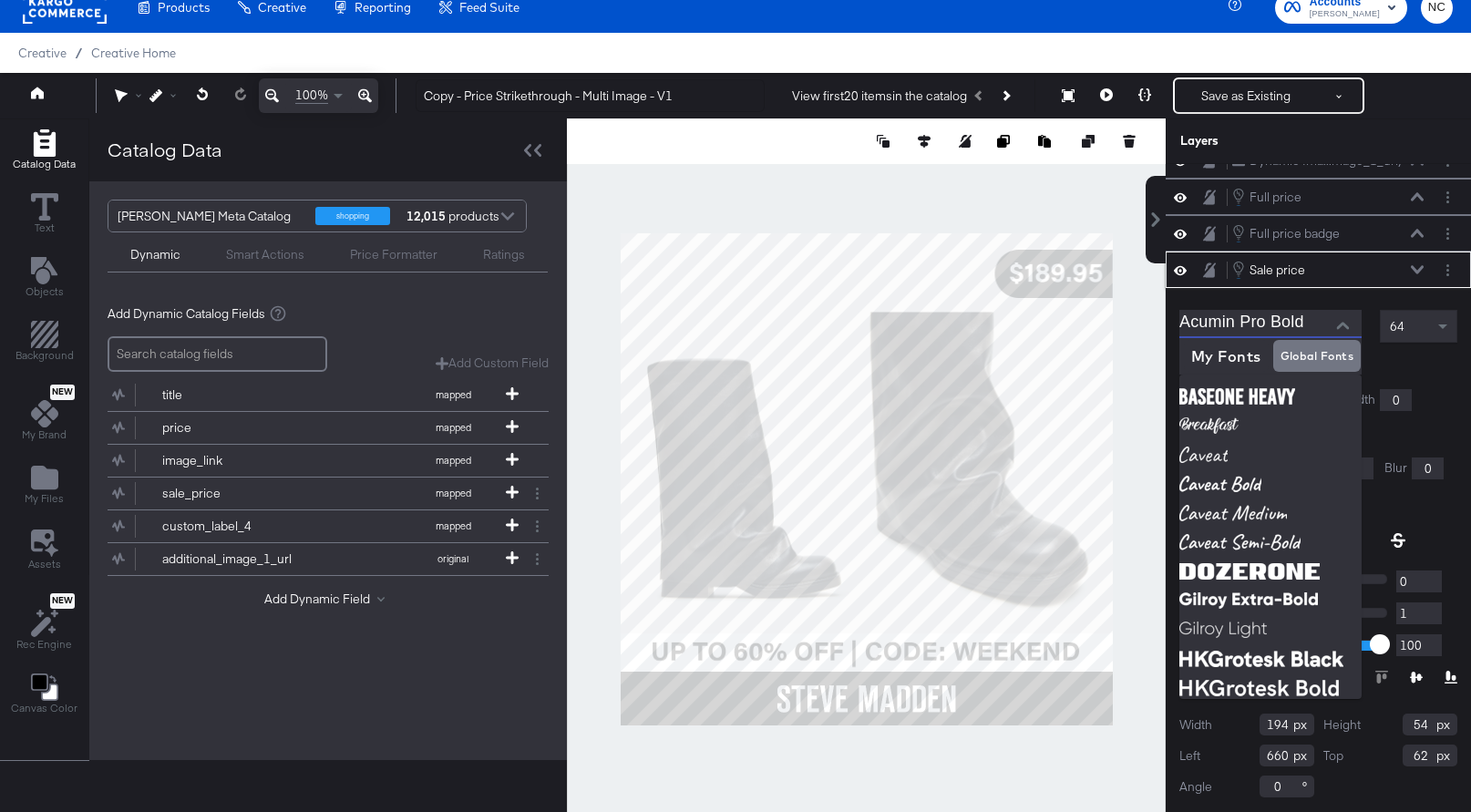
click at [1411, 272] on icon at bounding box center [1418, 270] width 13 height 9
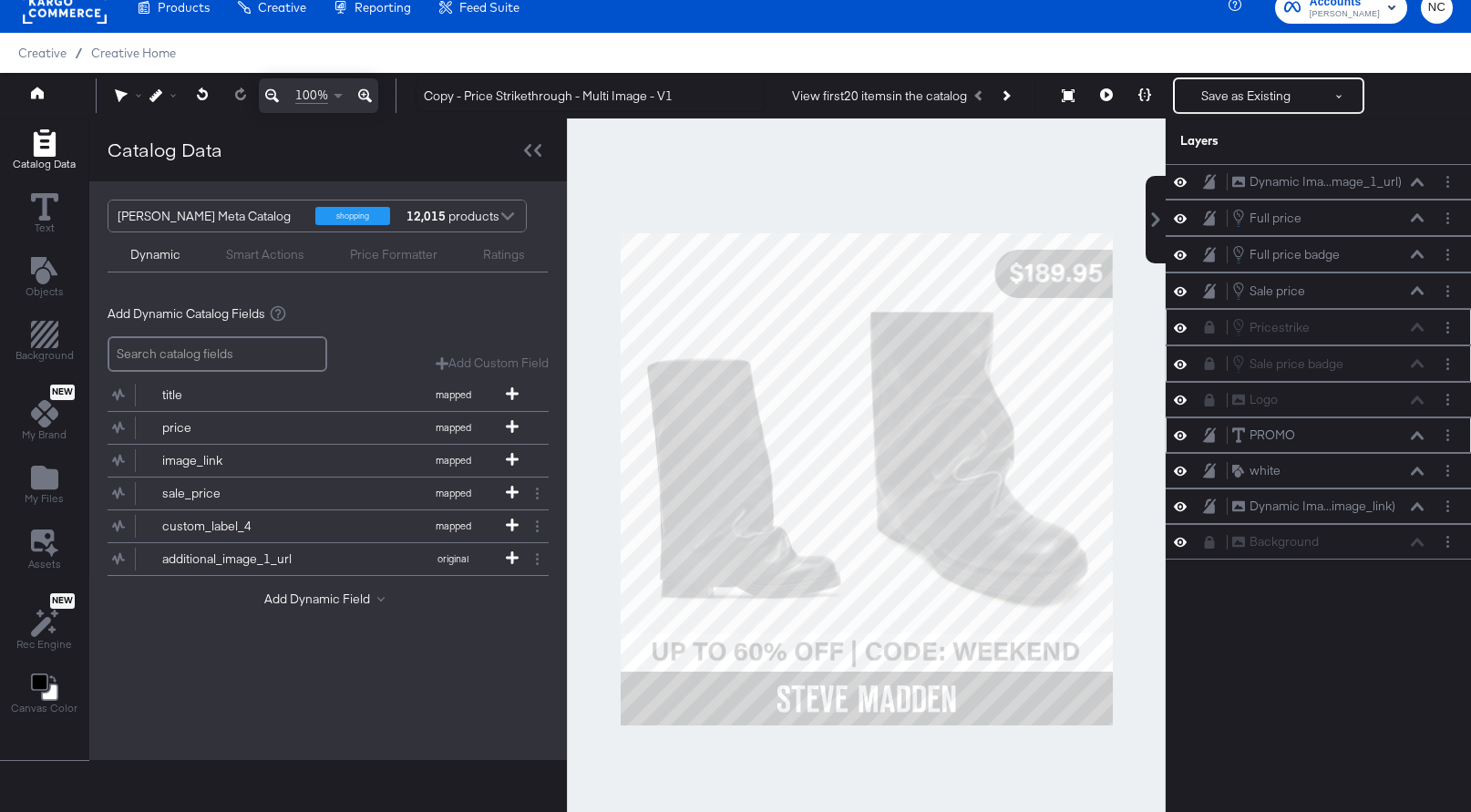
click at [1216, 333] on button at bounding box center [1210, 327] width 15 height 15
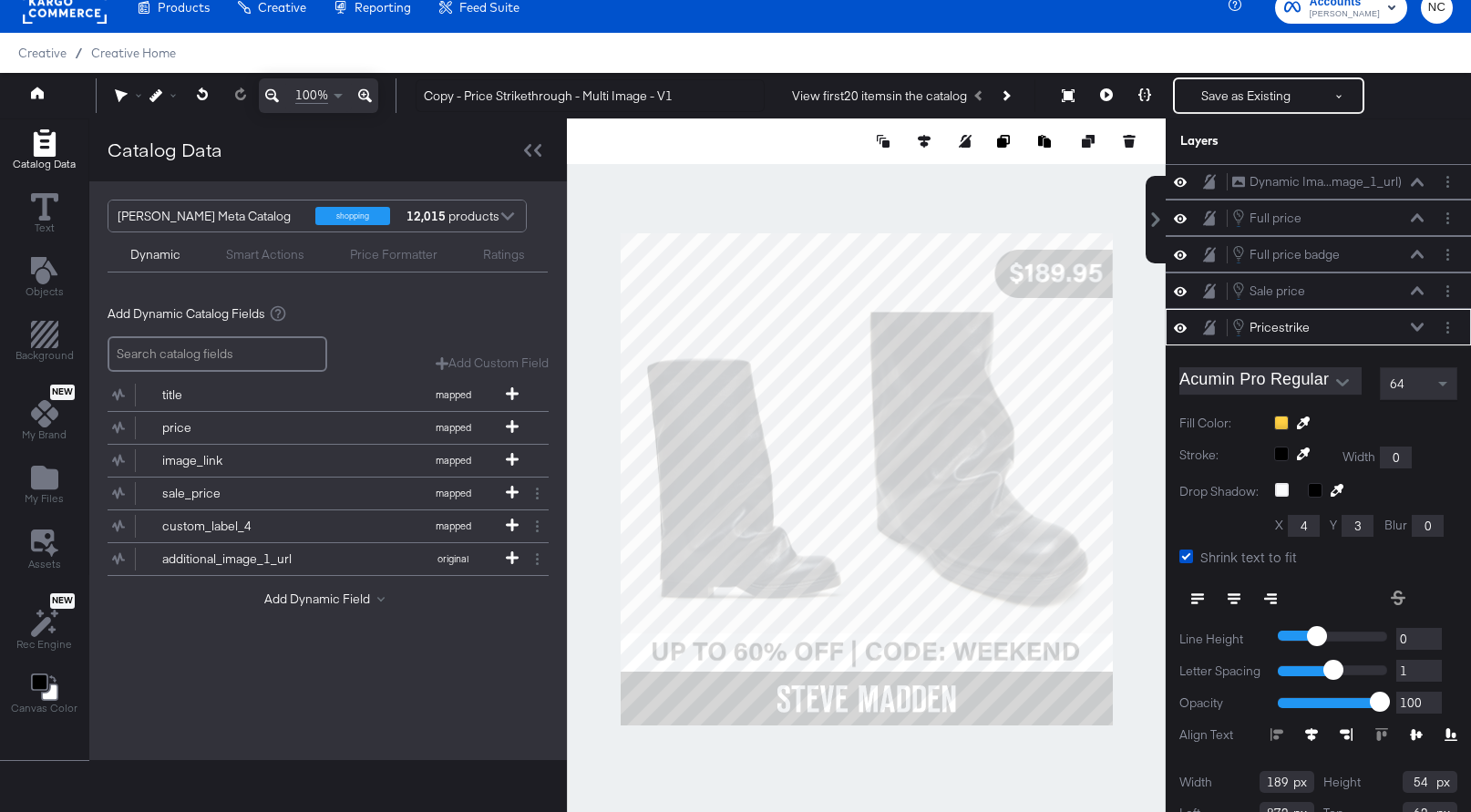
scroll to position [58, 0]
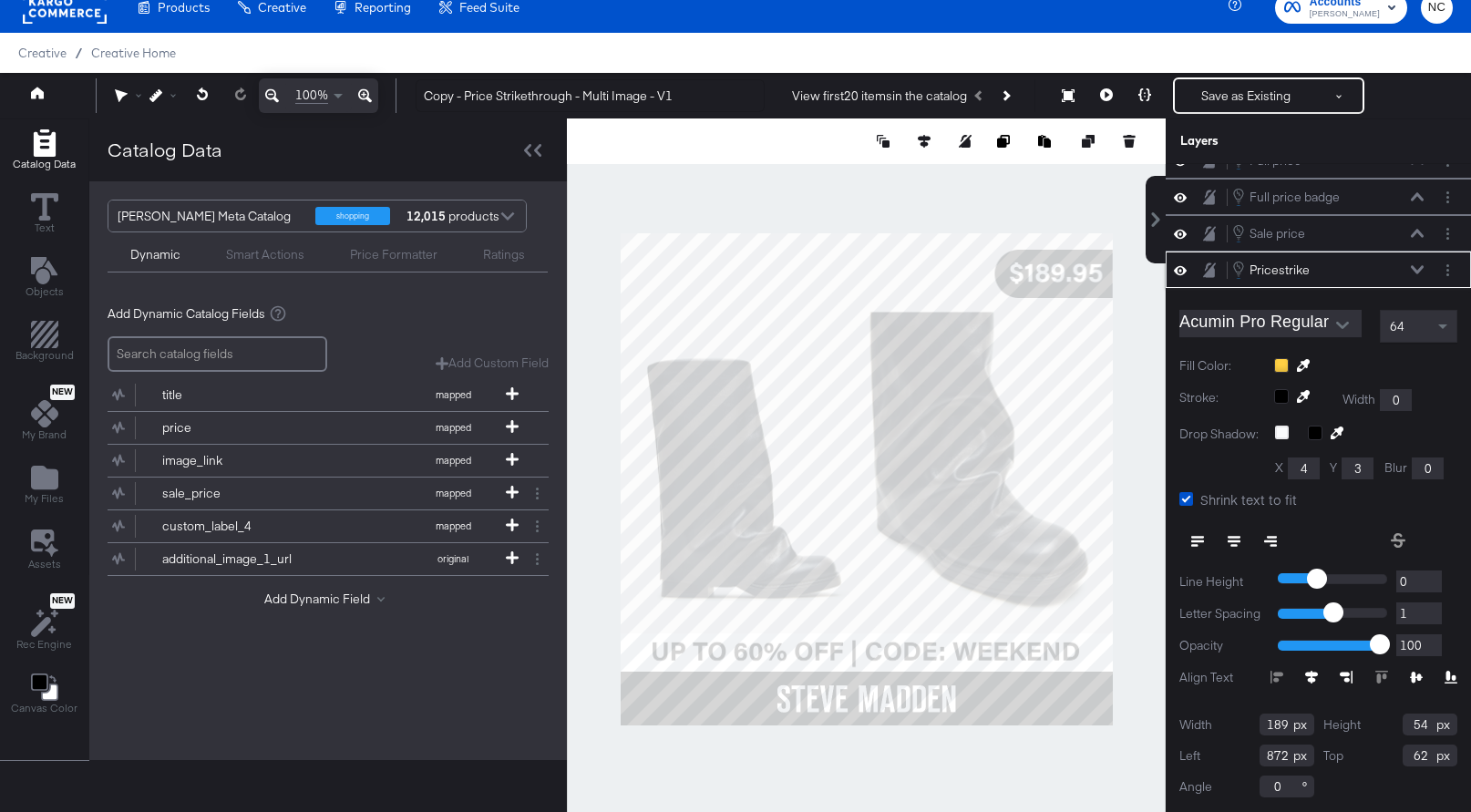
click at [1416, 266] on icon at bounding box center [1418, 270] width 13 height 9
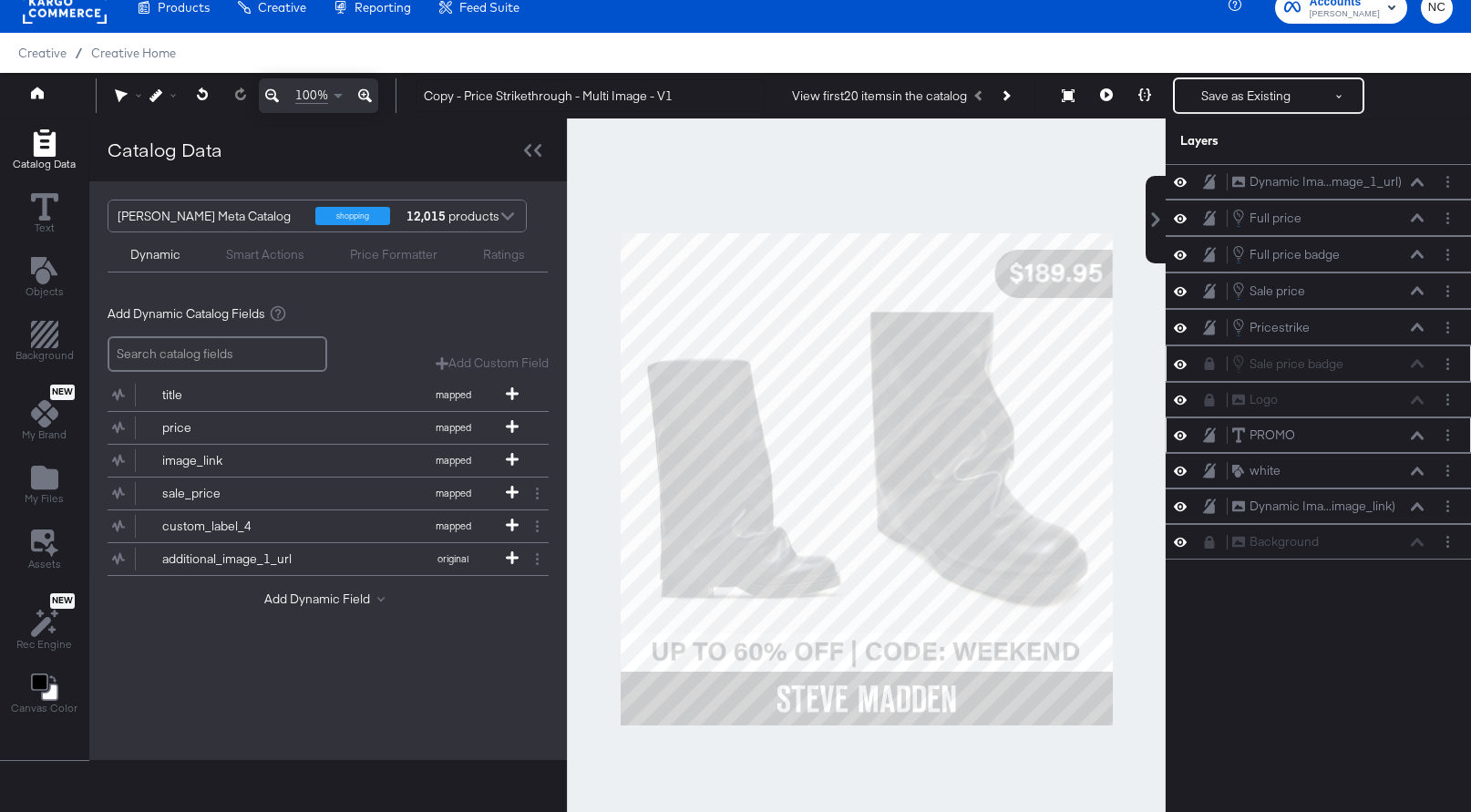
click at [1212, 369] on button at bounding box center [1210, 364] width 15 height 15
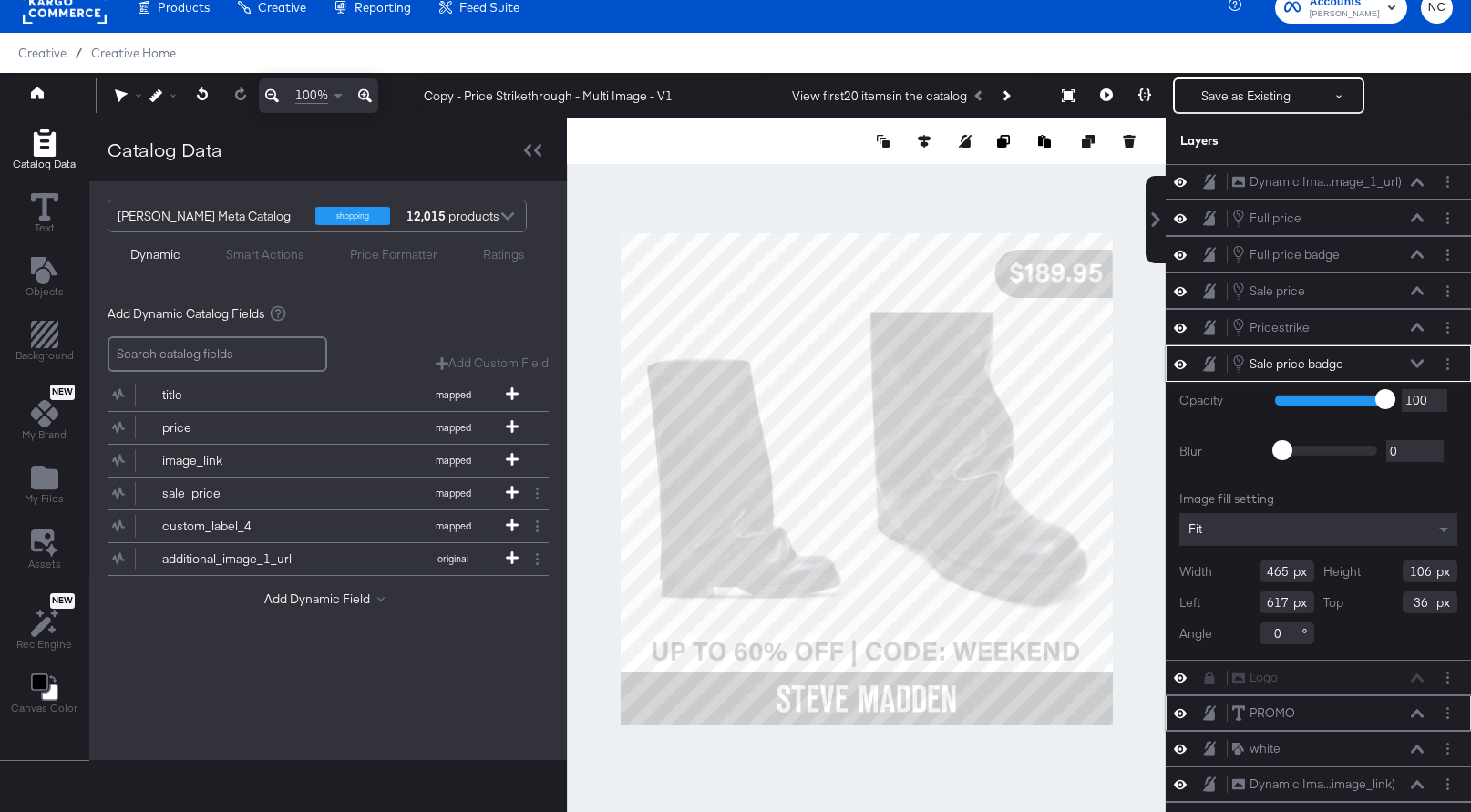
click at [1415, 359] on icon at bounding box center [1418, 363] width 13 height 9
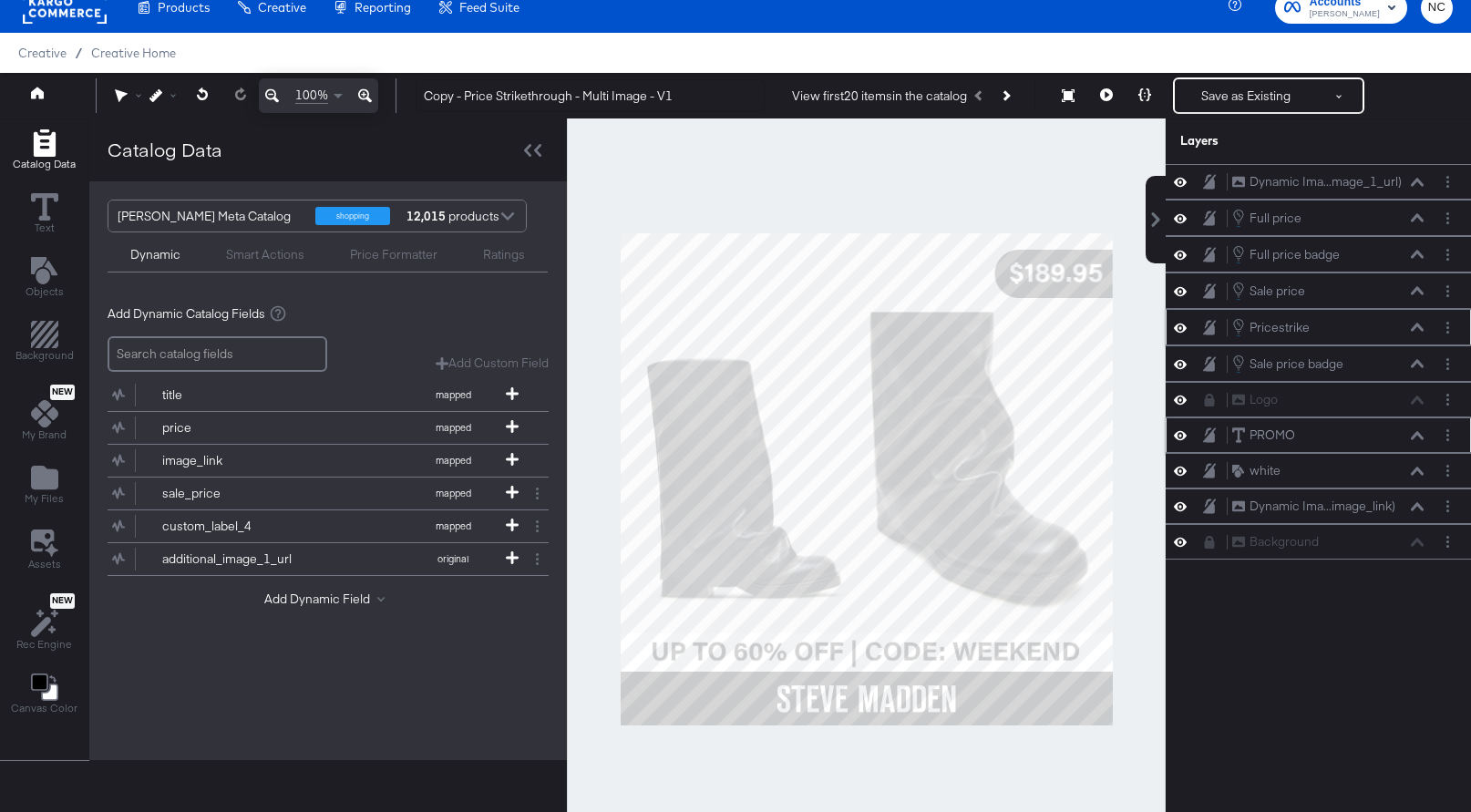
click at [1415, 327] on icon at bounding box center [1418, 326] width 13 height 8
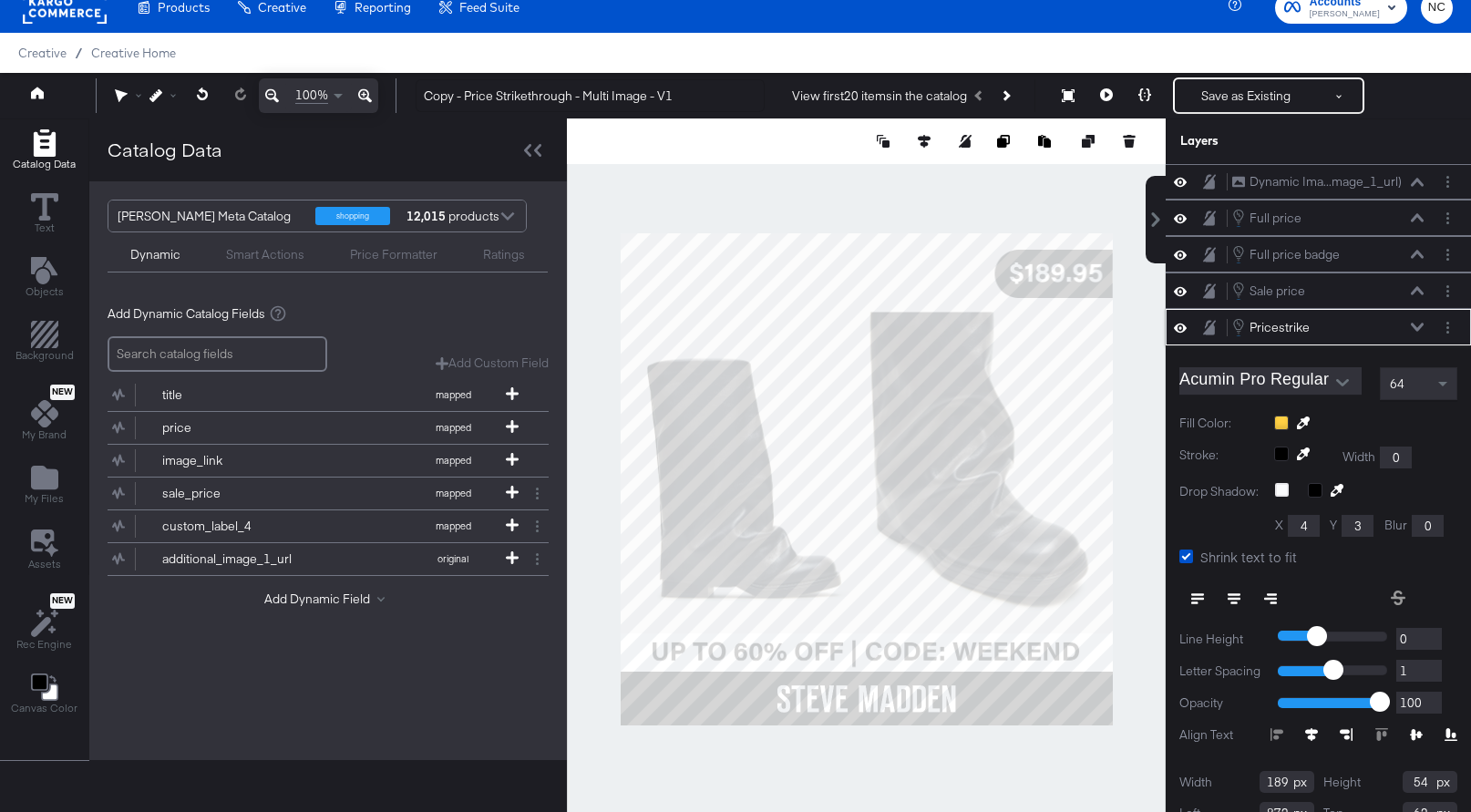
scroll to position [58, 0]
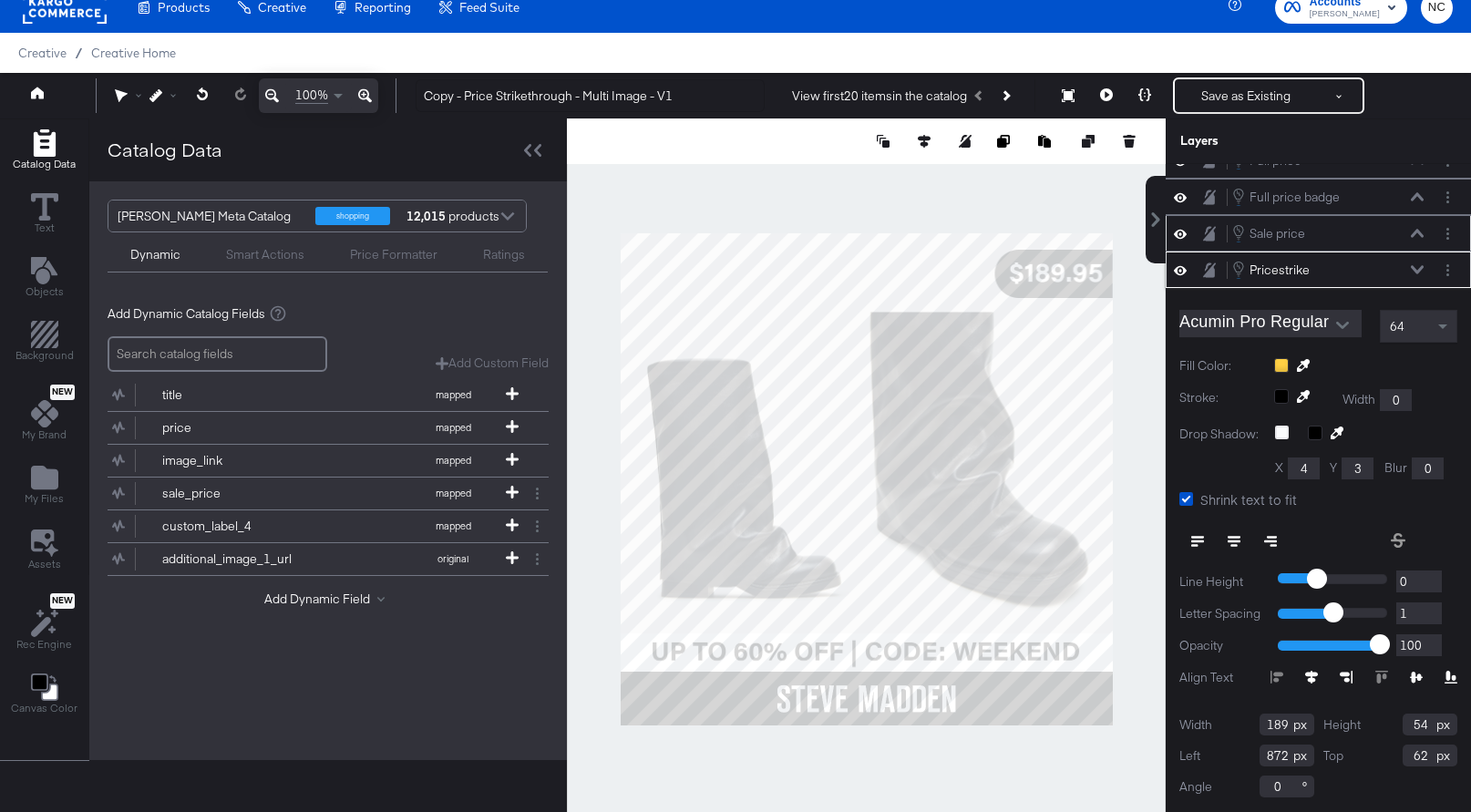
click at [1418, 237] on button at bounding box center [1418, 234] width 15 height 11
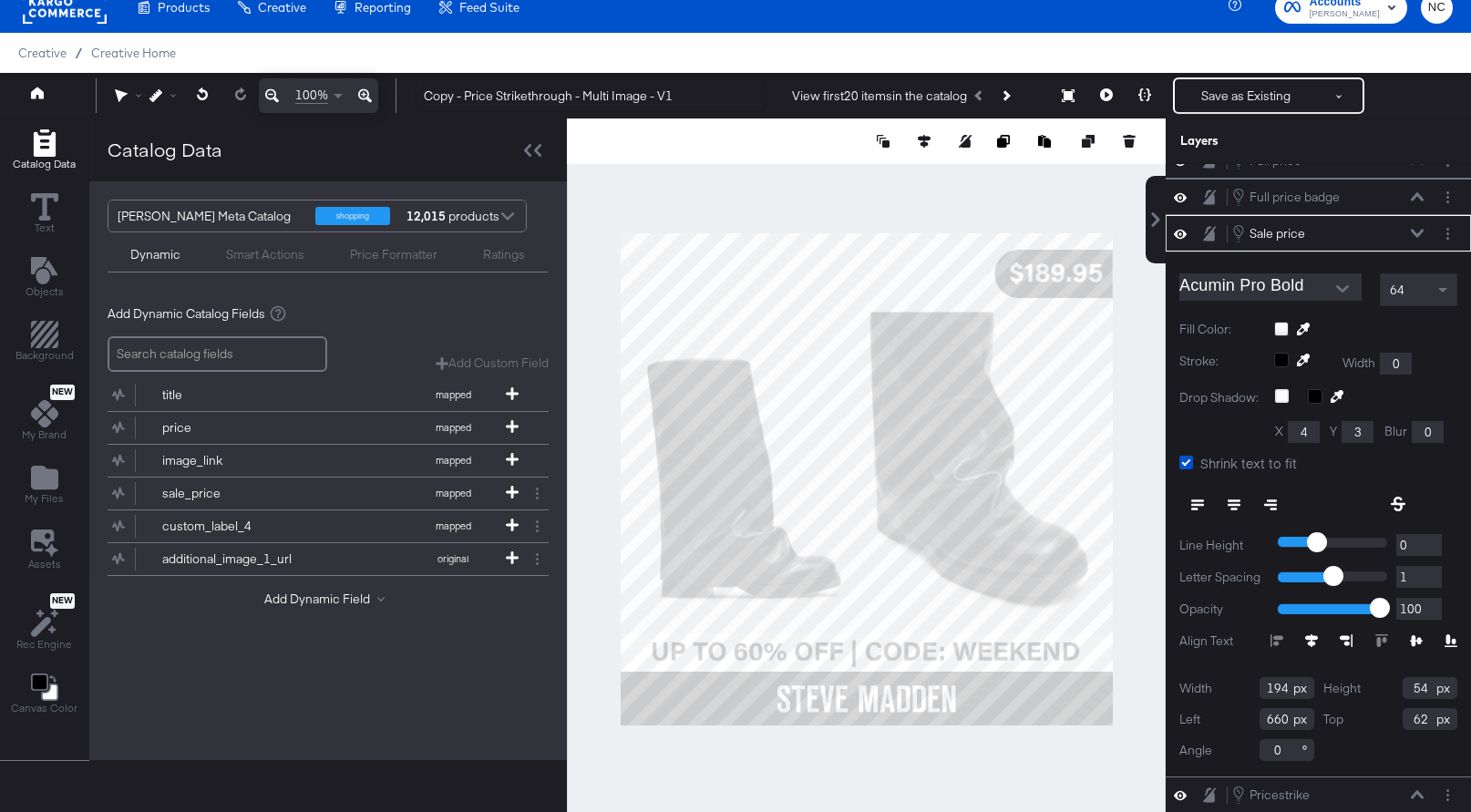
click at [1419, 231] on icon at bounding box center [1418, 234] width 13 height 9
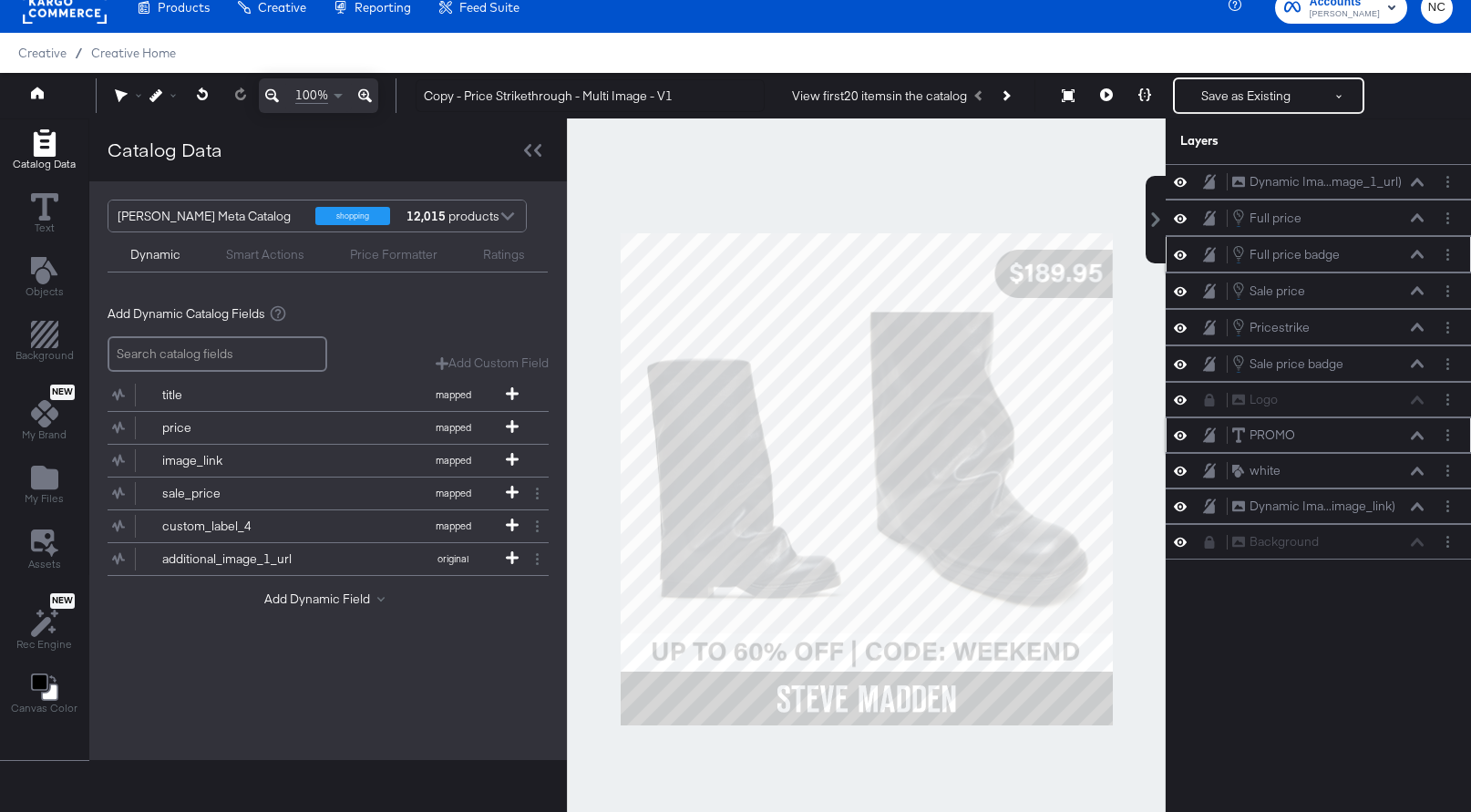
click at [1417, 250] on button at bounding box center [1418, 254] width 15 height 11
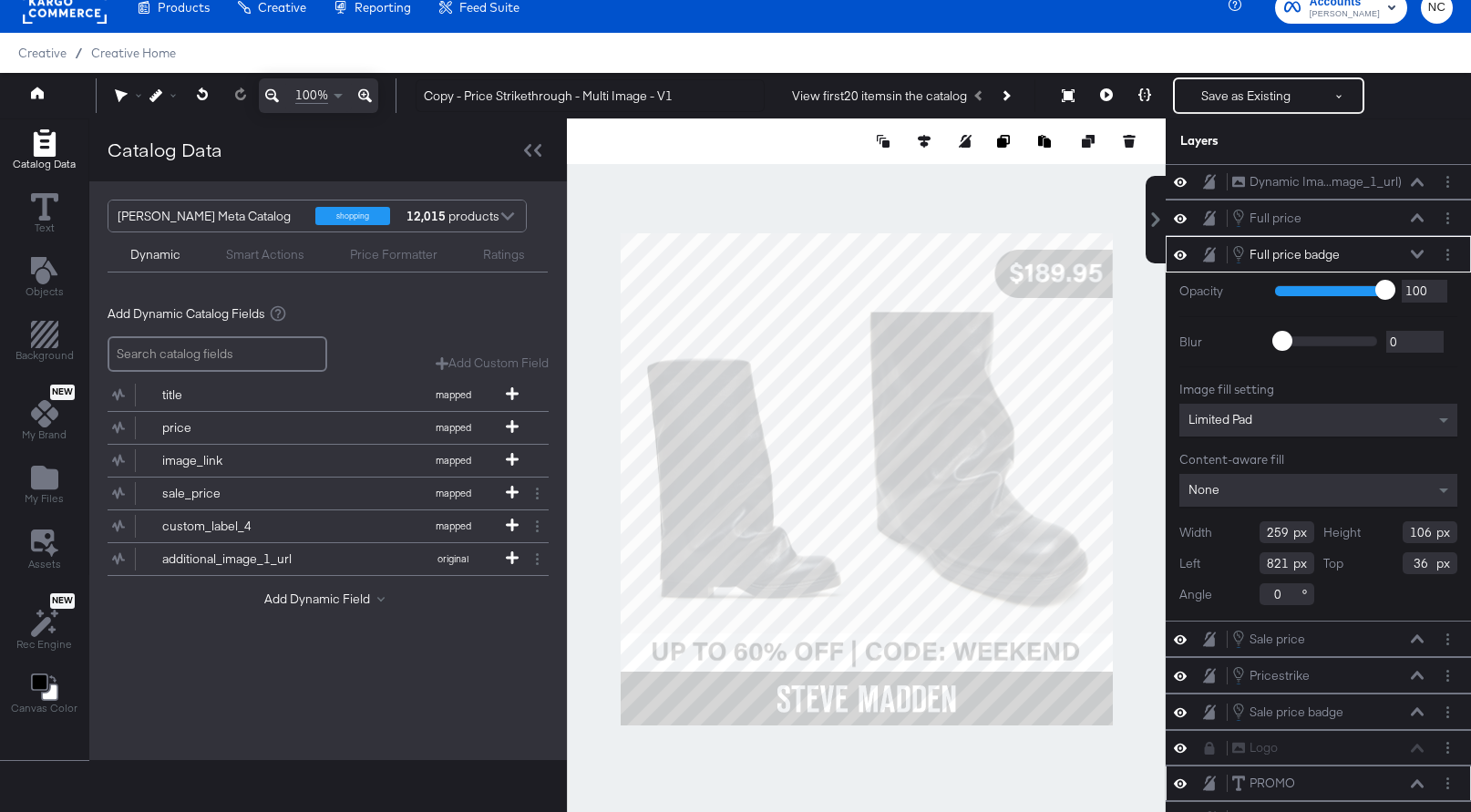
click at [1417, 250] on button at bounding box center [1418, 254] width 15 height 11
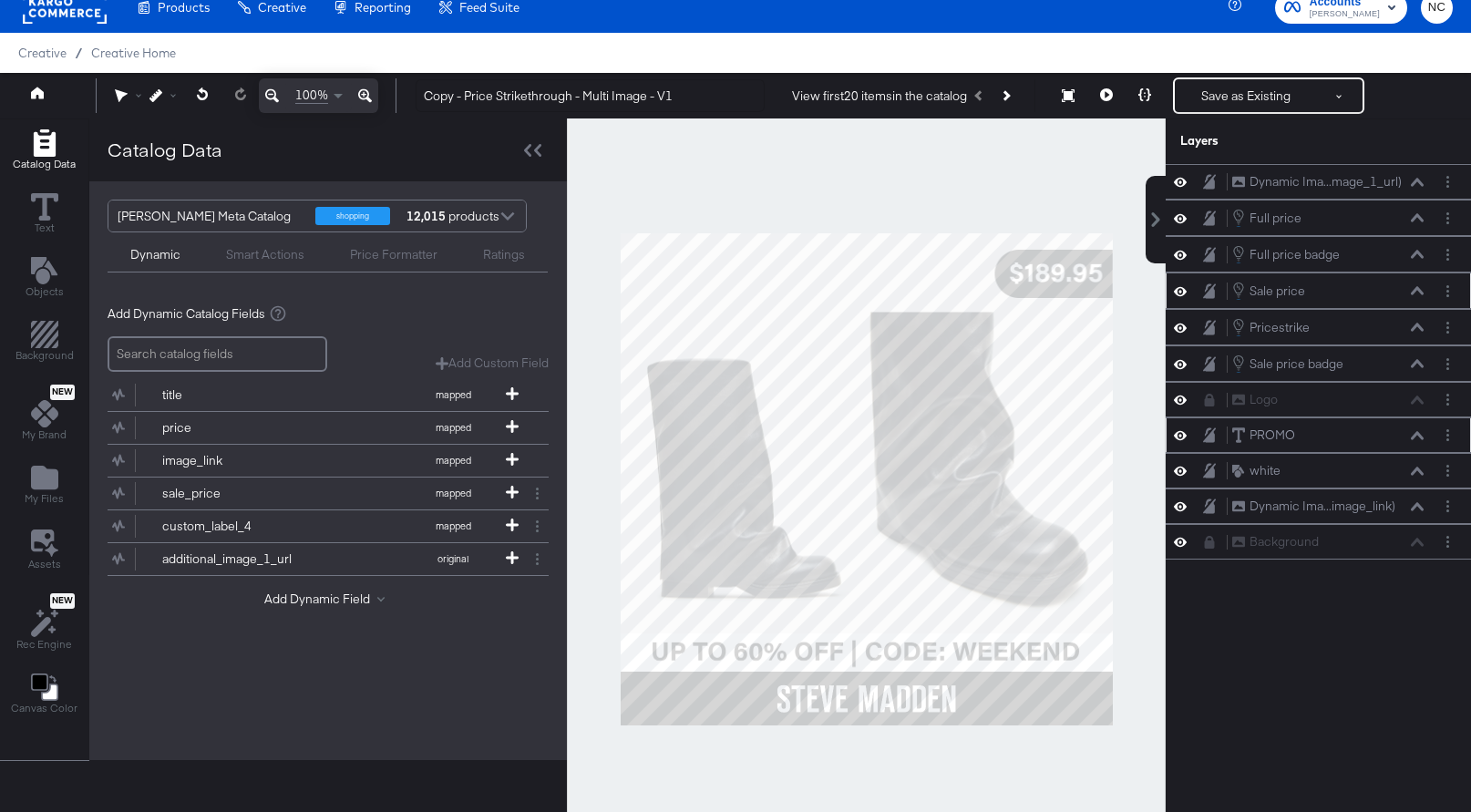
click at [1421, 291] on icon at bounding box center [1418, 290] width 13 height 8
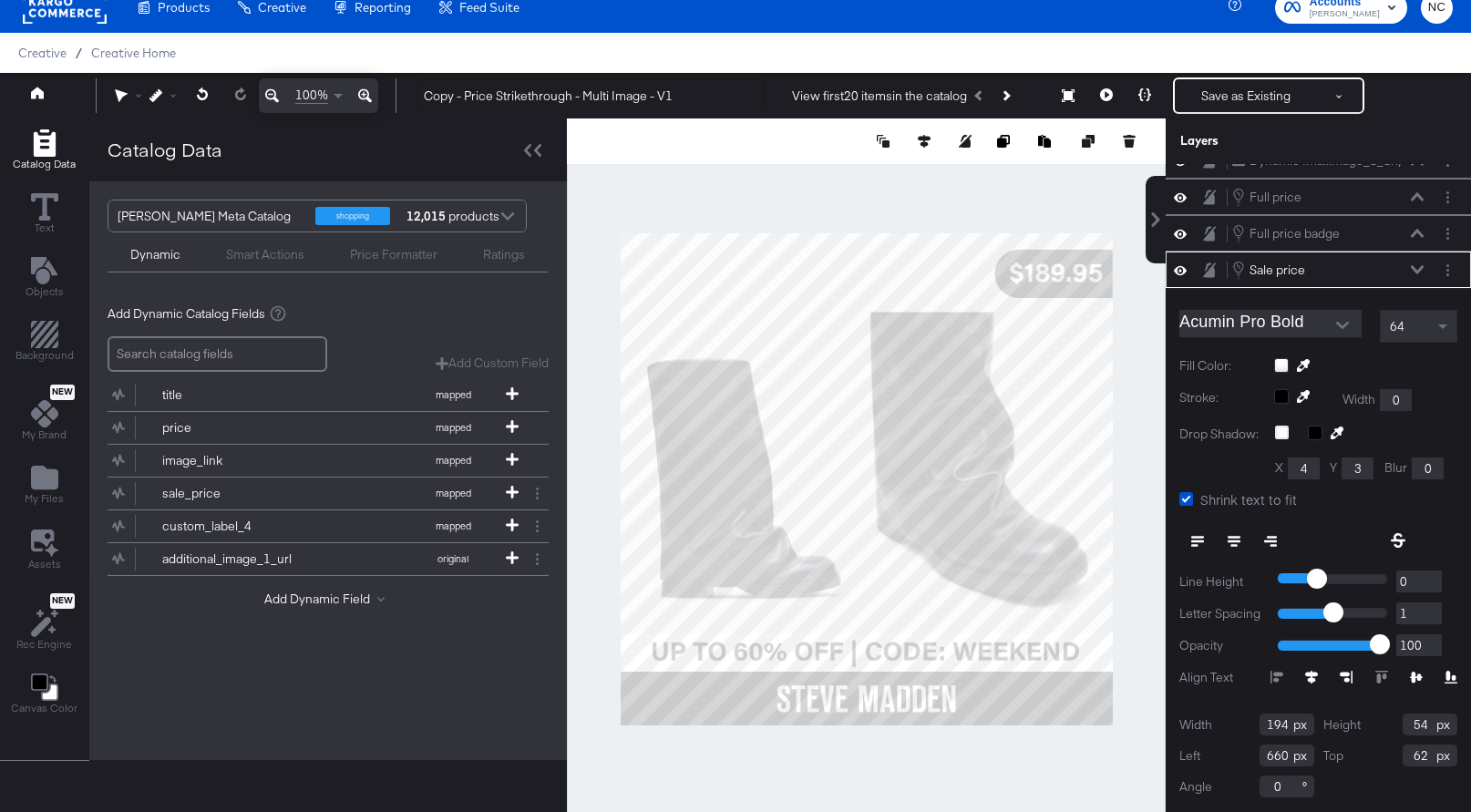
click at [1418, 257] on div "Sale price Sale price" at bounding box center [1318, 269] width 306 height 36
click at [1418, 268] on icon at bounding box center [1418, 270] width 13 height 9
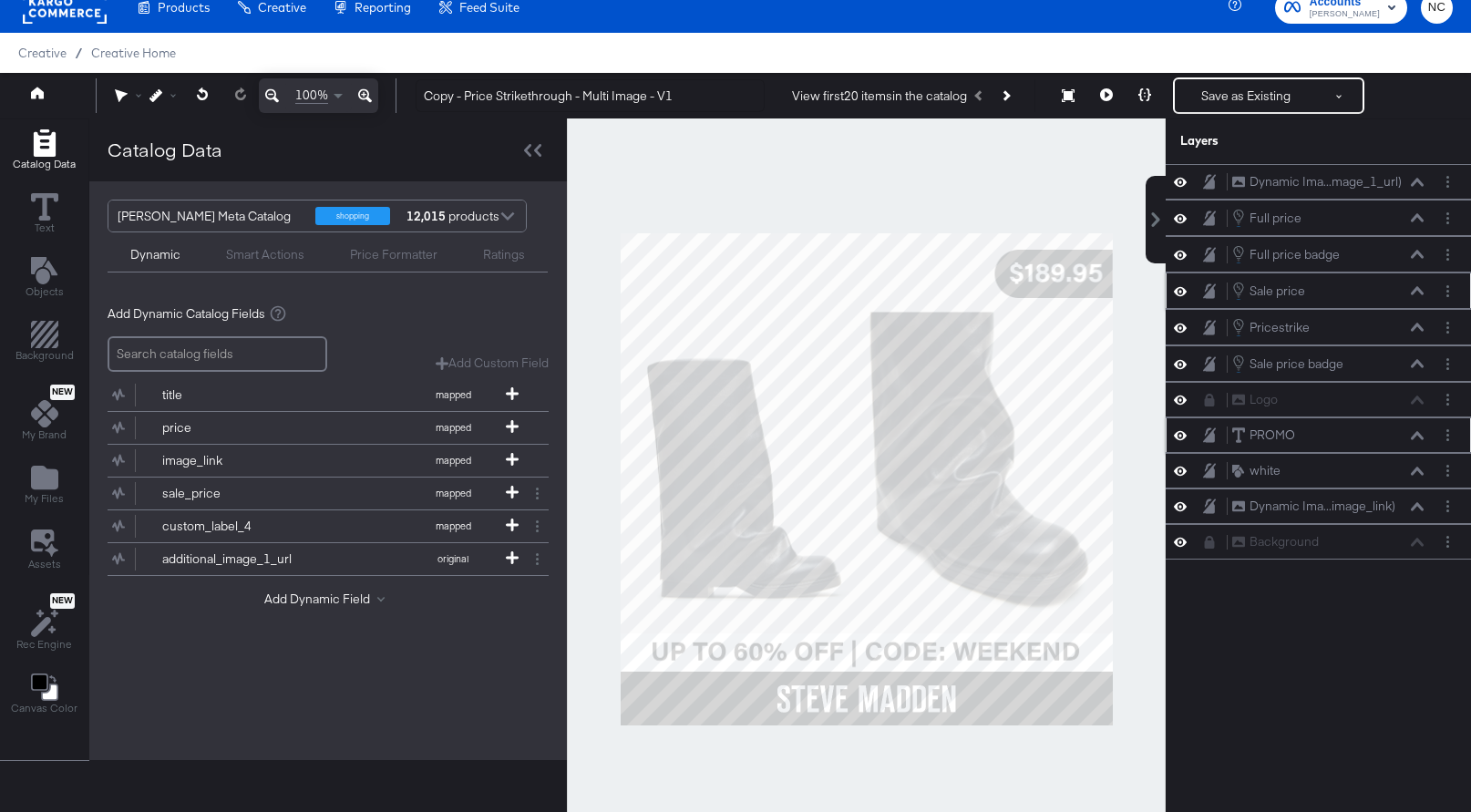
scroll to position [0, 0]
click at [1413, 325] on icon at bounding box center [1418, 327] width 13 height 9
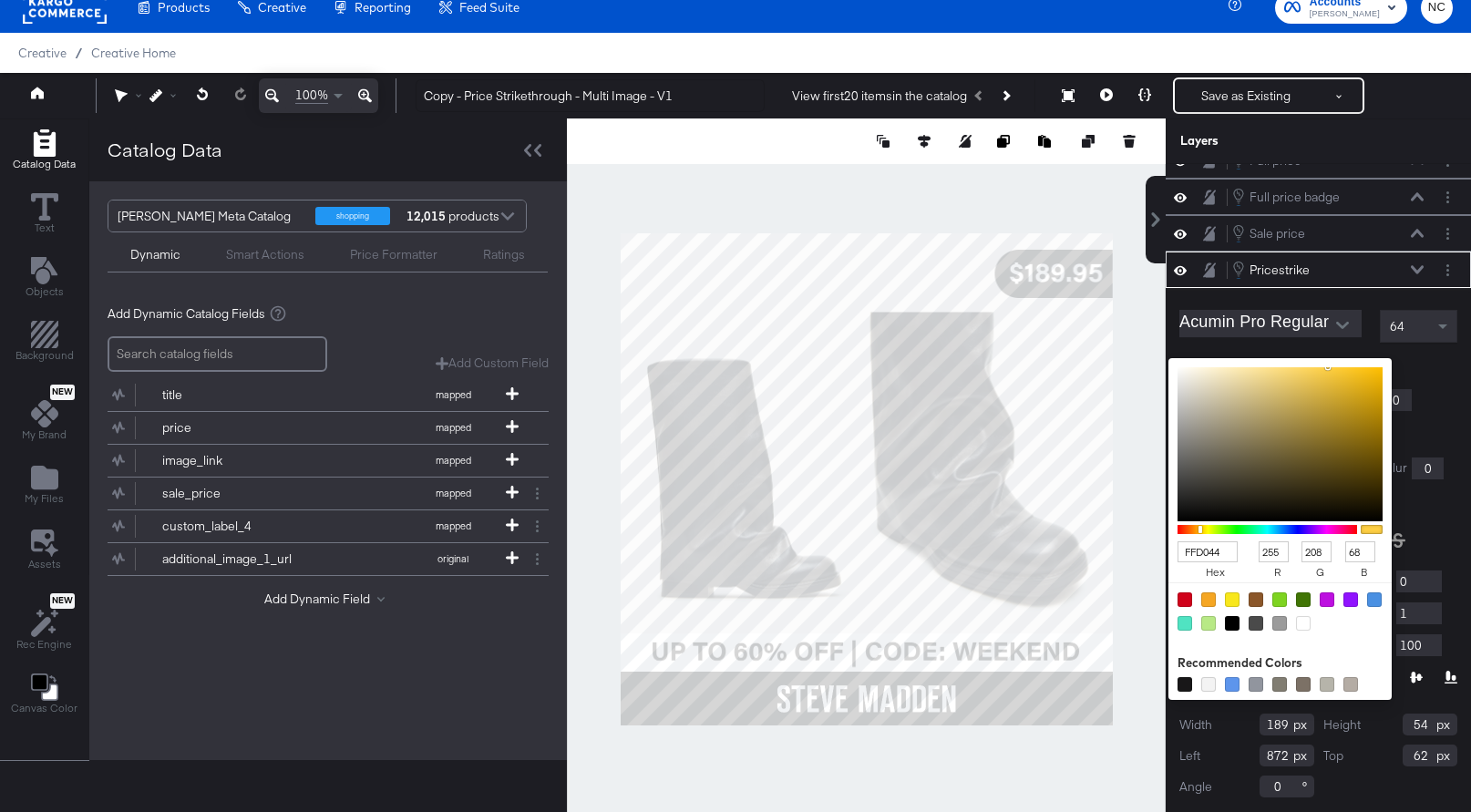
click at [1280, 364] on div "FFD044 hex 255 r 208 g 68 b 100 a Recommended Colors" at bounding box center [1366, 366] width 184 height 15
click at [1218, 554] on input "FFD044" at bounding box center [1207, 551] width 61 height 21
click at [1351, 685] on div at bounding box center [1351, 684] width 15 height 15
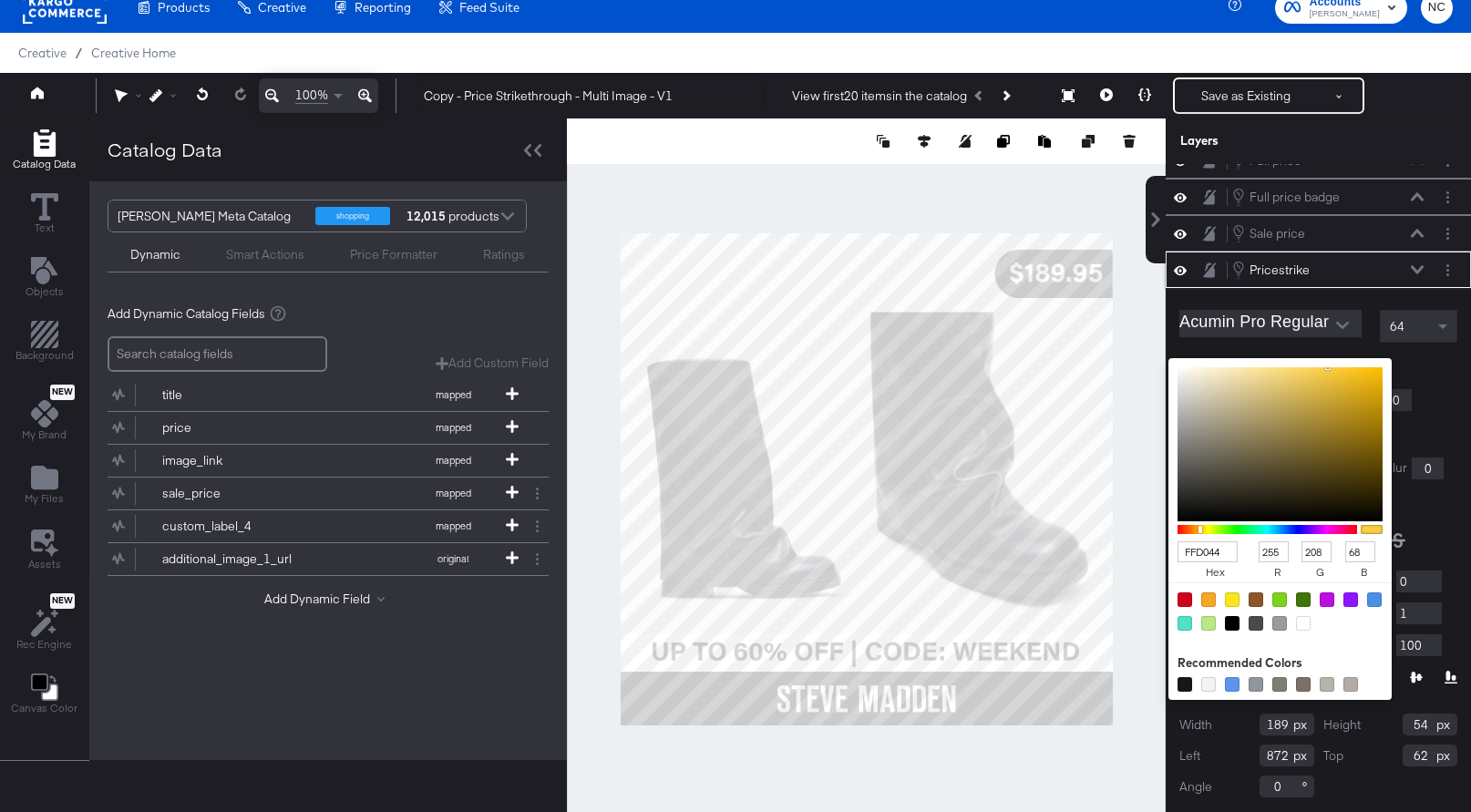
type input "B4ACA4"
type input "180"
type input "172"
type input "164"
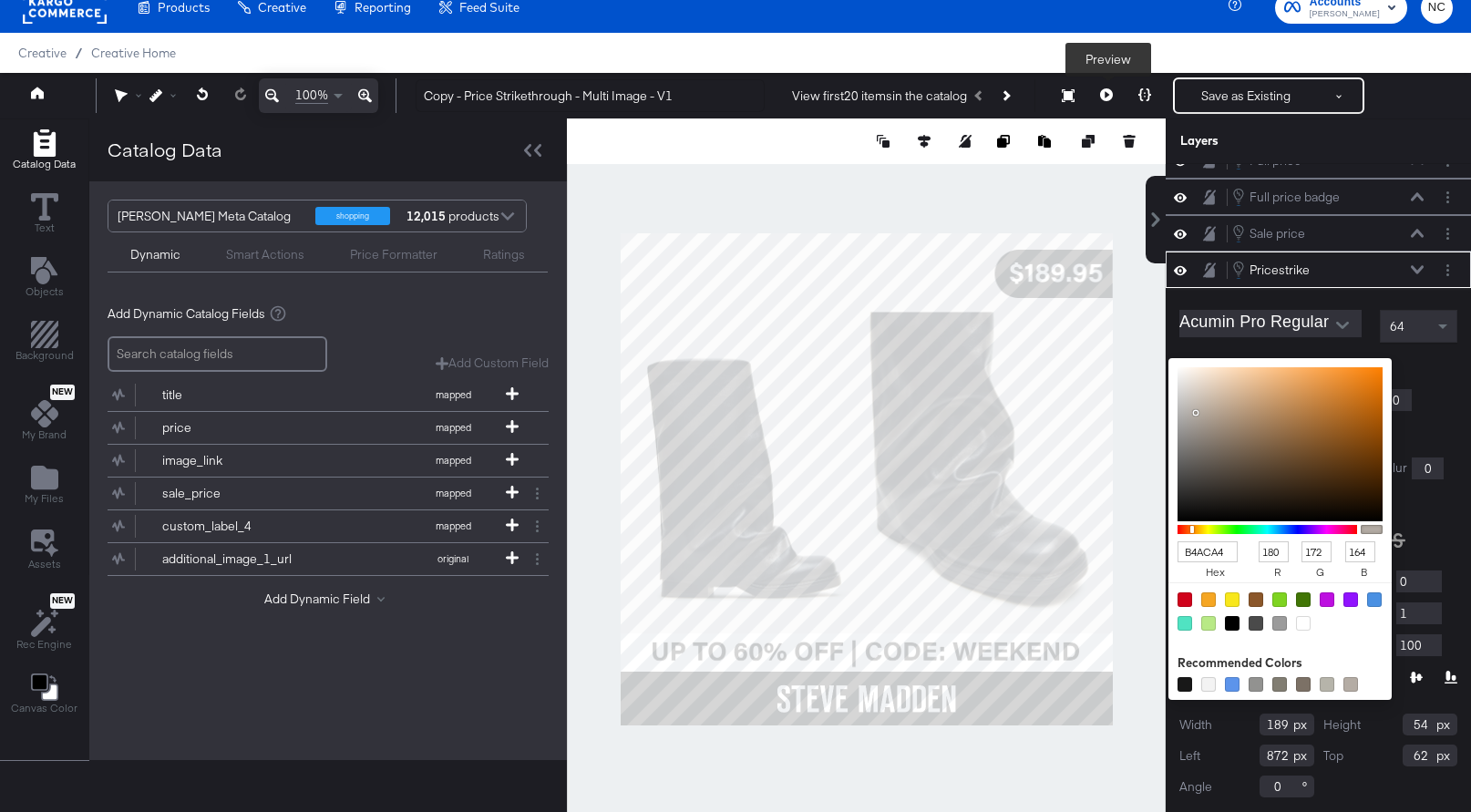
click at [1110, 92] on icon at bounding box center [1107, 95] width 13 height 13
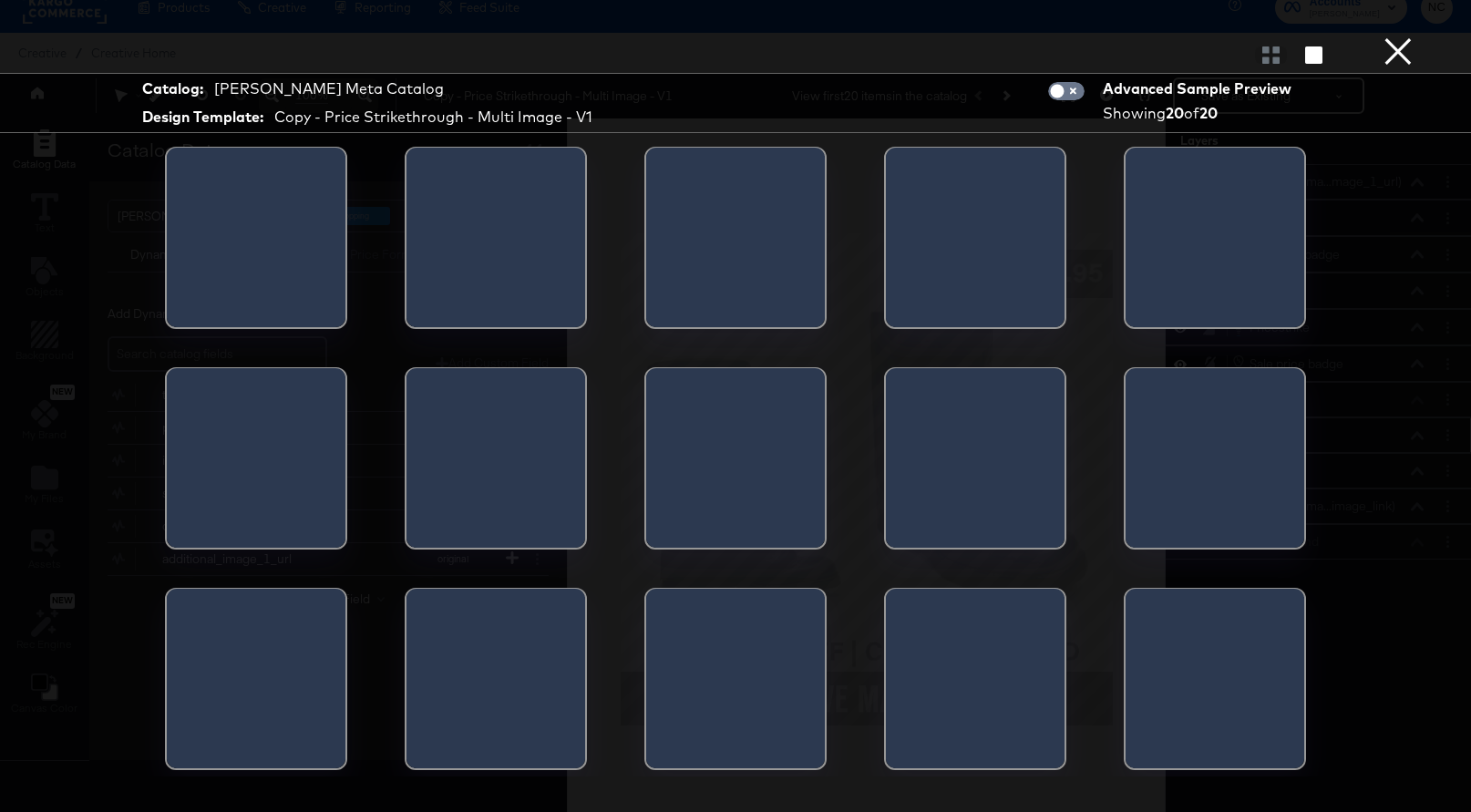
scroll to position [0, 0]
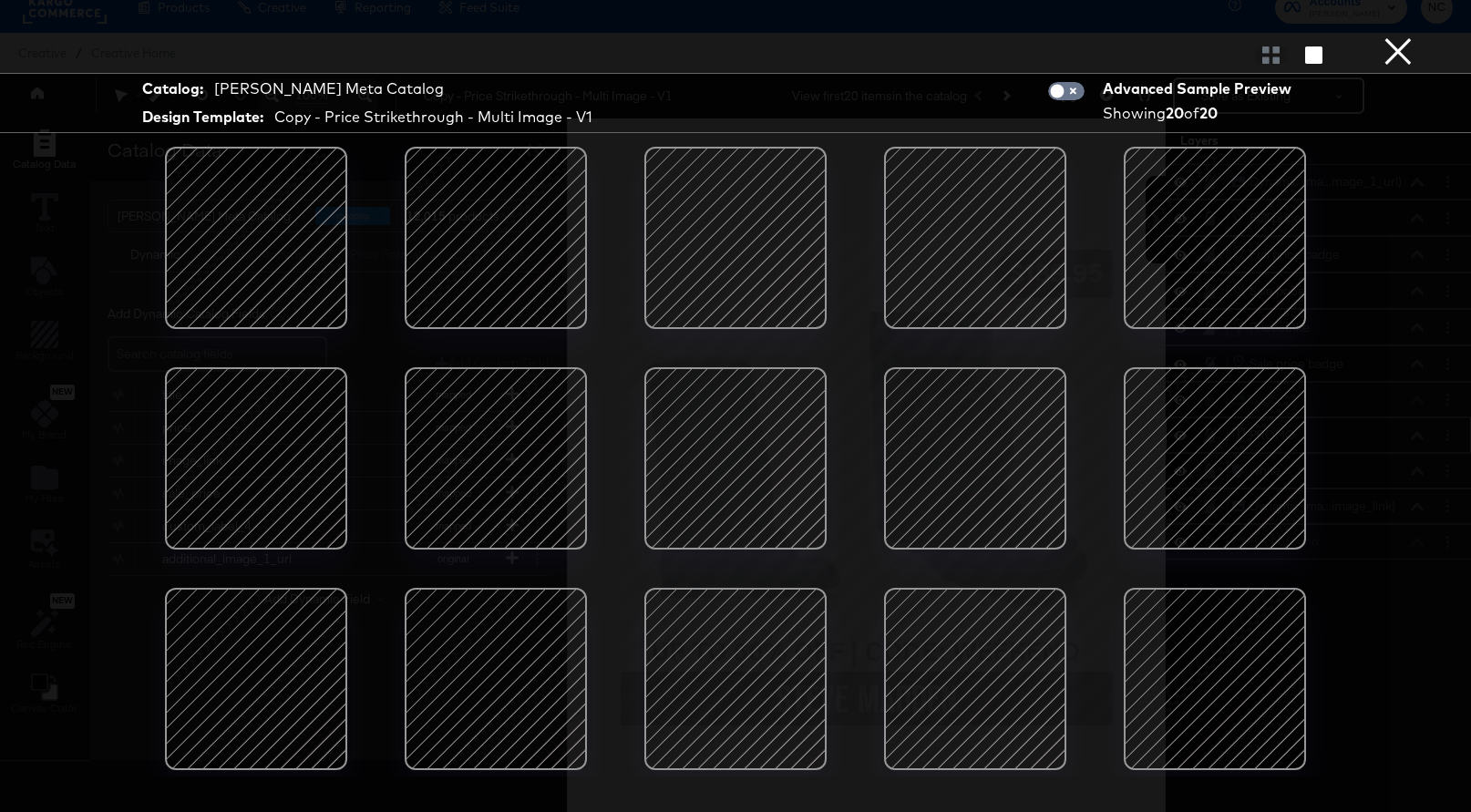
click at [1399, 36] on button "×" at bounding box center [1397, 18] width 36 height 36
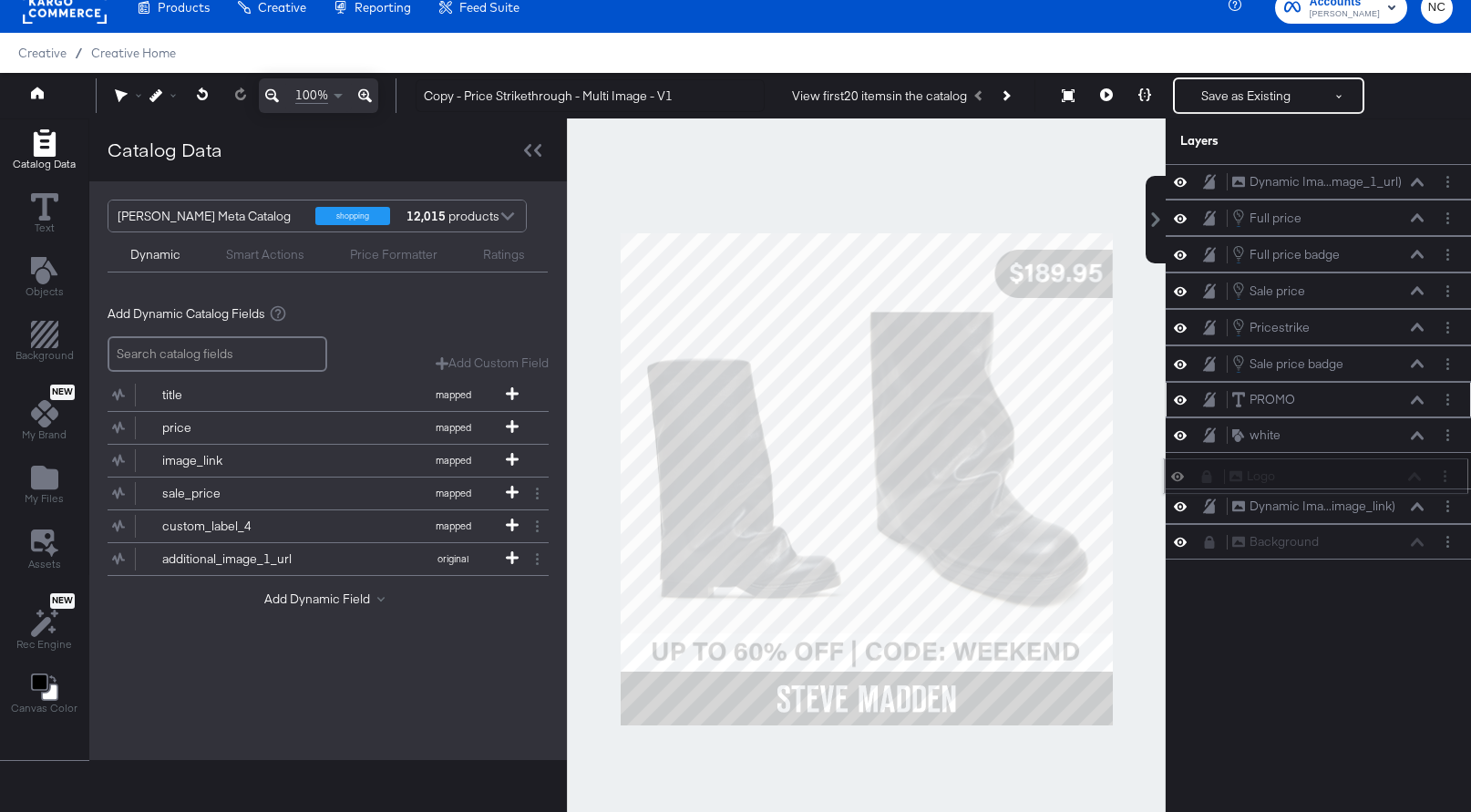
drag, startPoint x: 1250, startPoint y: 398, endPoint x: 1246, endPoint y: 480, distance: 82.1
click at [1246, 480] on div "Logo Logo" at bounding box center [1325, 476] width 193 height 20
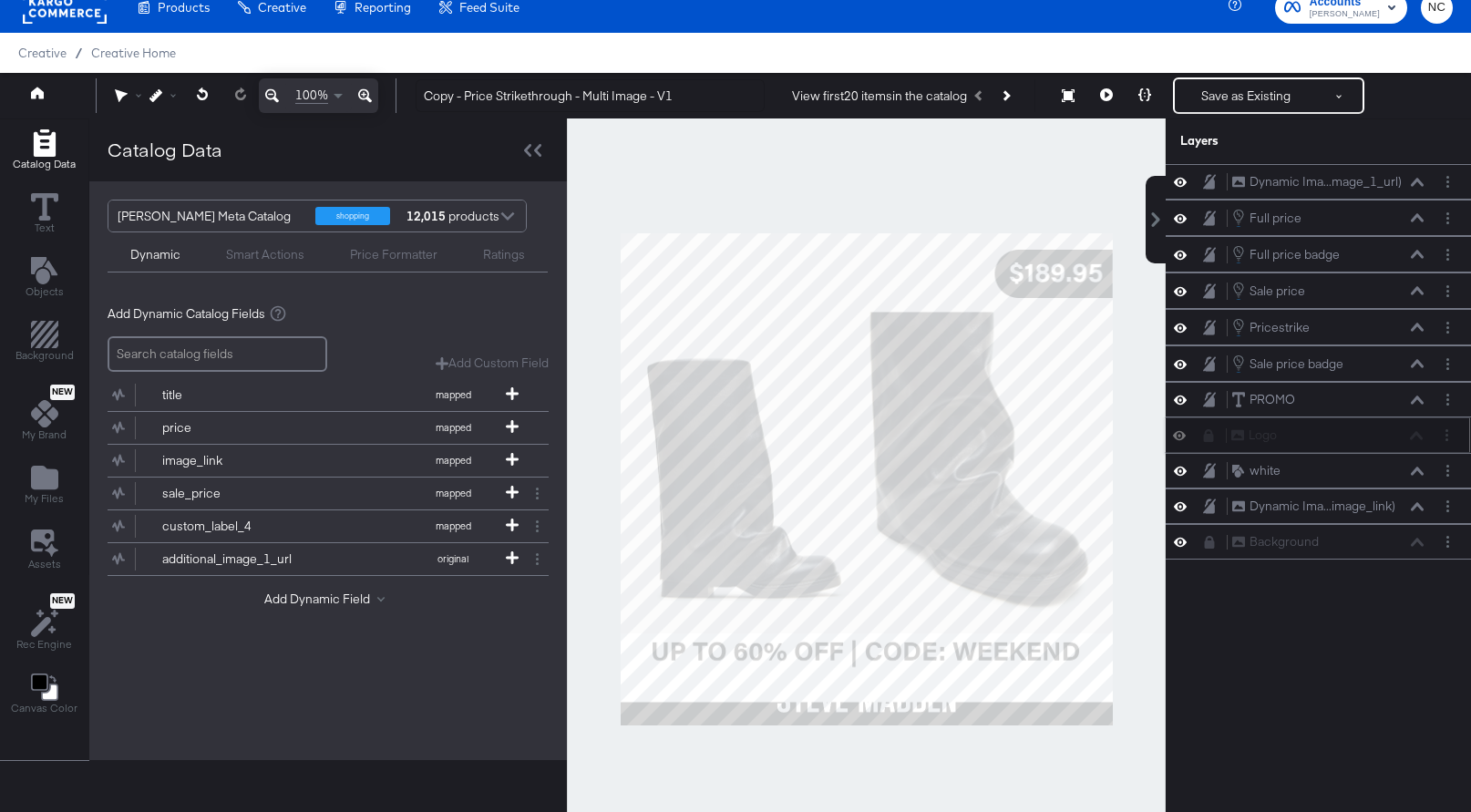
drag, startPoint x: 1268, startPoint y: 472, endPoint x: 1267, endPoint y: 431, distance: 41.0
click at [1267, 431] on div "Logo Logo" at bounding box center [1327, 435] width 193 height 20
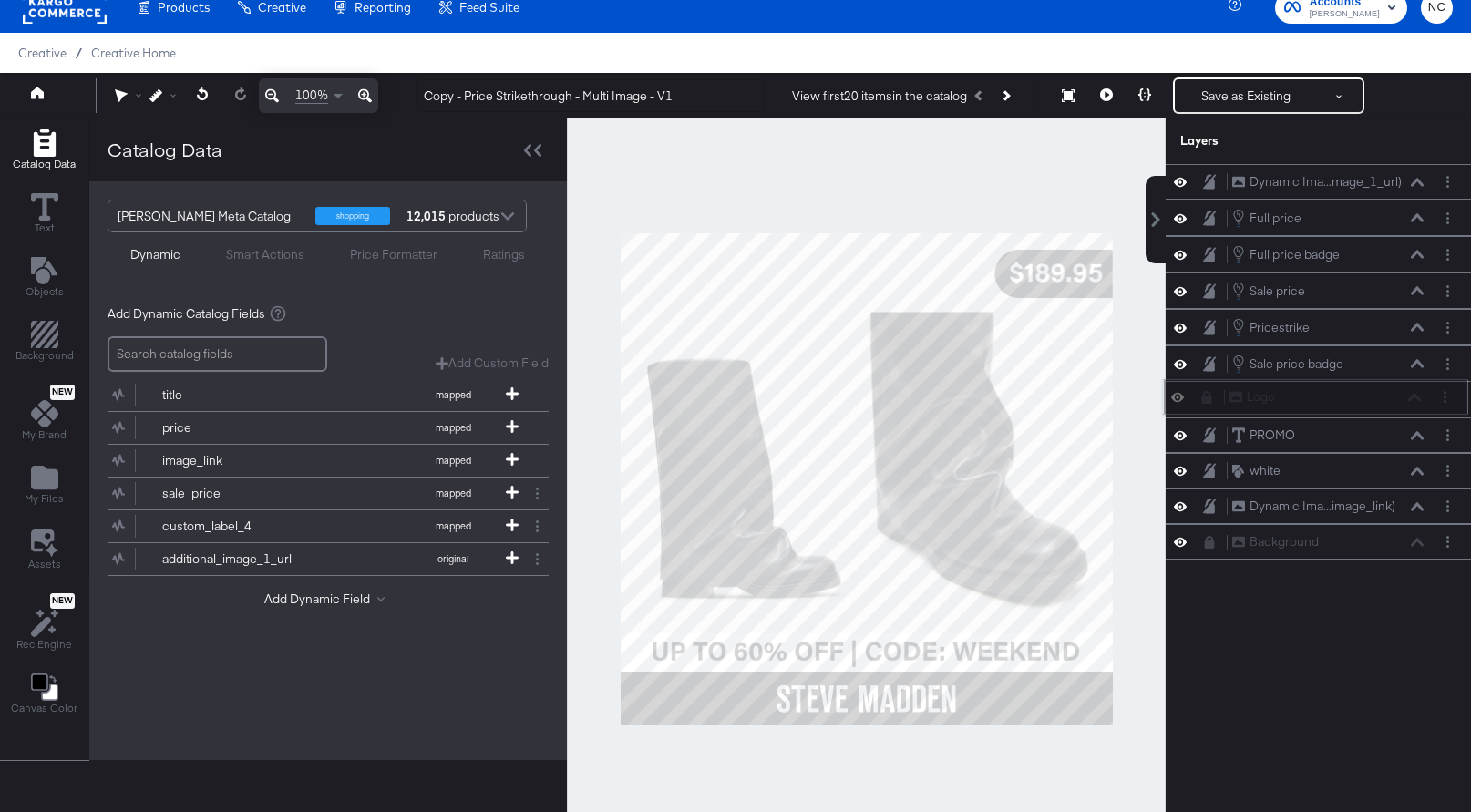
drag, startPoint x: 1268, startPoint y: 431, endPoint x: 1265, endPoint y: 388, distance: 43.1
click at [1265, 388] on div "Logo Logo" at bounding box center [1325, 397] width 193 height 20
click at [1181, 183] on icon at bounding box center [1180, 183] width 13 height 9
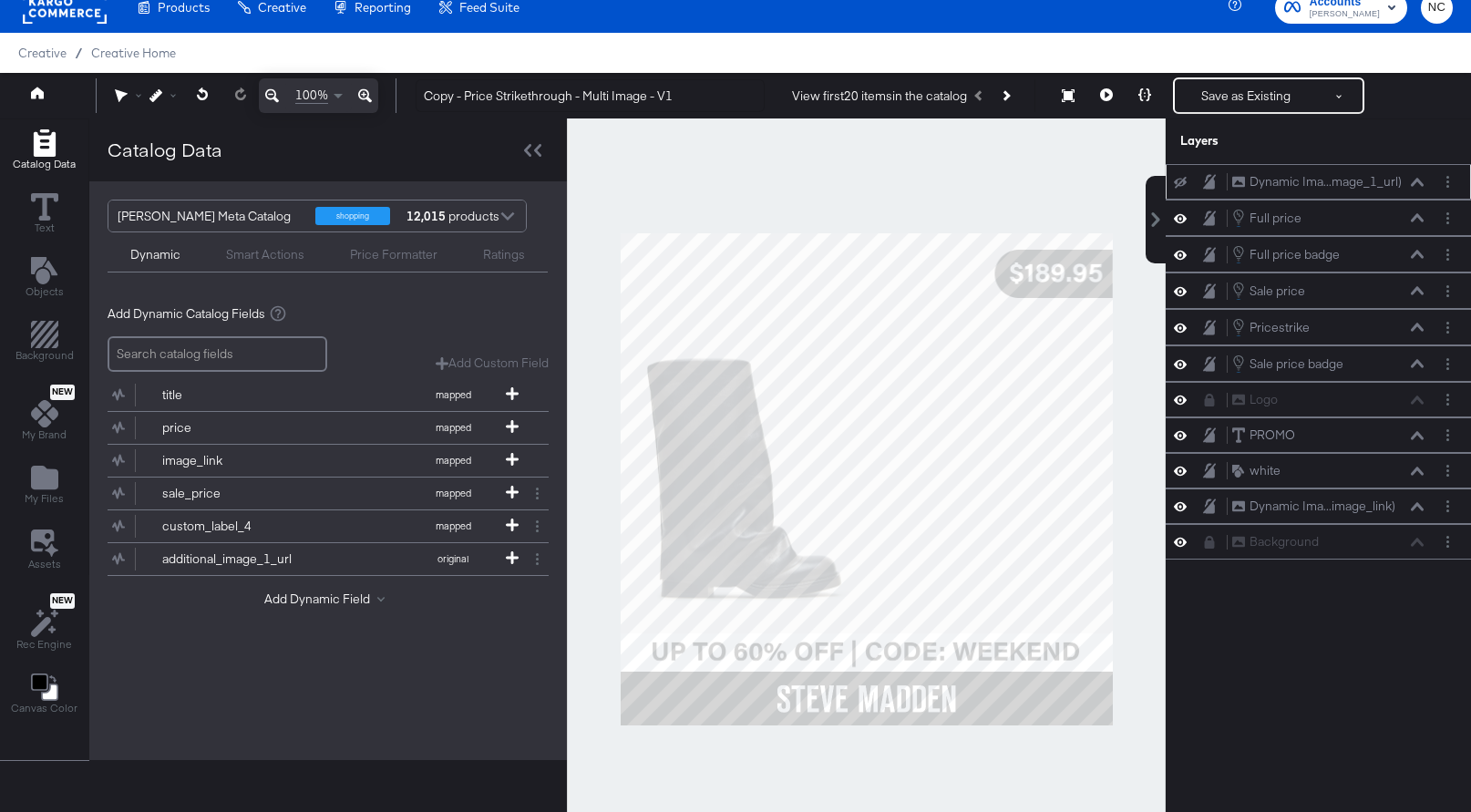
click at [1181, 183] on icon at bounding box center [1180, 183] width 13 height 12
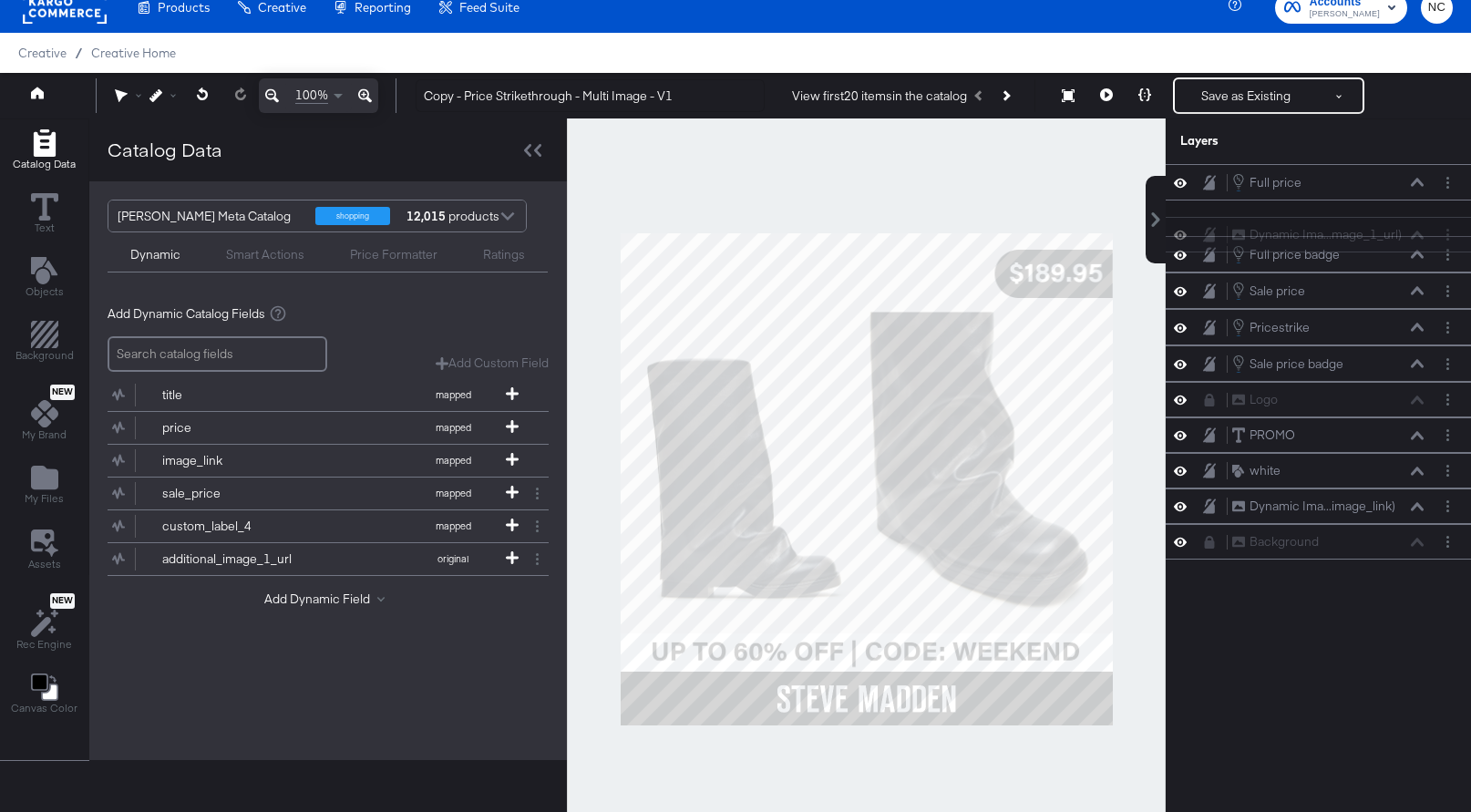
scroll to position [15, 0]
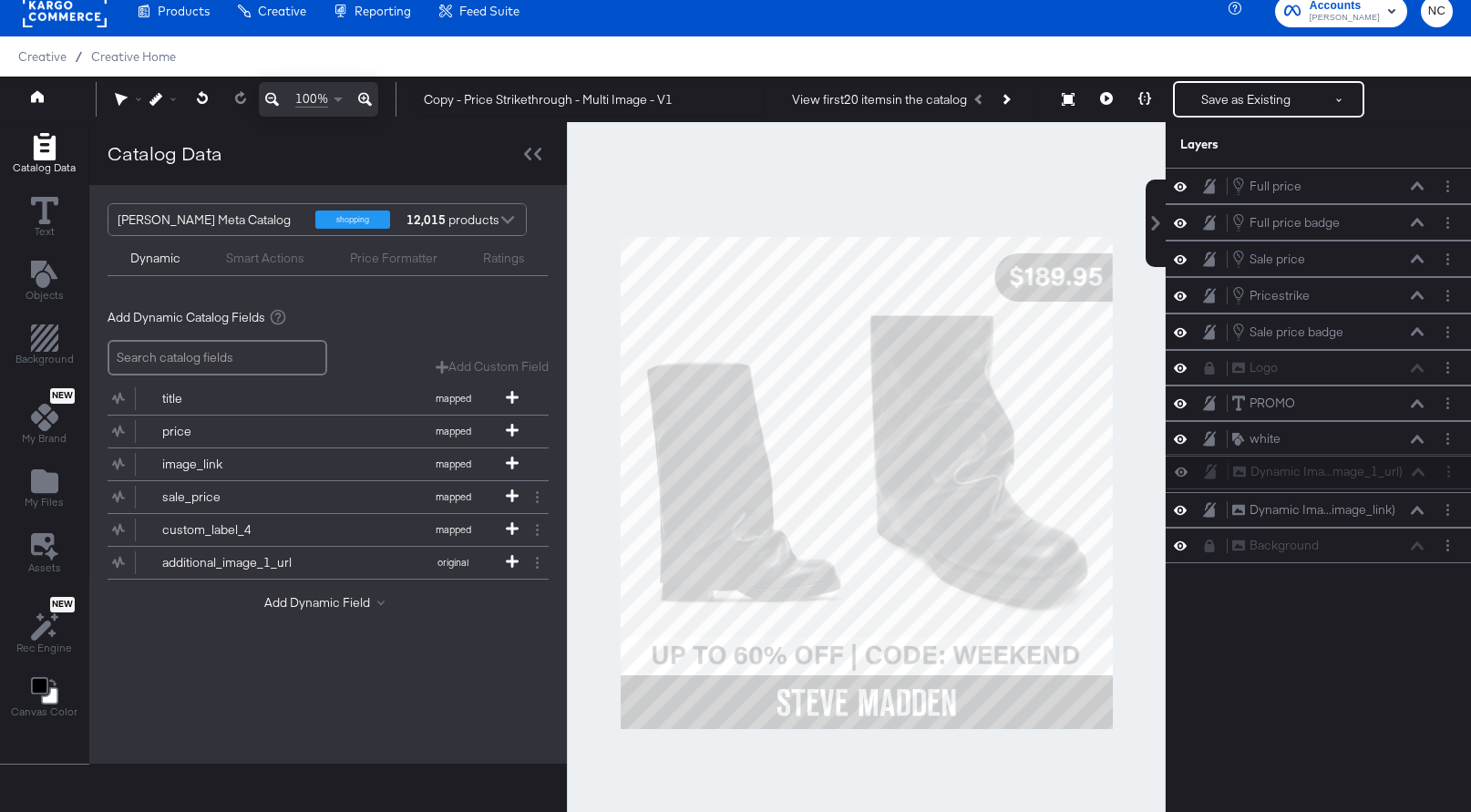
drag, startPoint x: 1240, startPoint y: 170, endPoint x: 1241, endPoint y: 465, distance: 295.0
click at [1242, 466] on div "Dynamic Ima...mage_1_url) Dynamic Image (additional_image_1_url)" at bounding box center [1319, 471] width 306 height 35
click at [1208, 519] on div "Dynamic Ima...image_link) Dynamic Image (image_link)" at bounding box center [1318, 509] width 291 height 20
click at [1208, 471] on icon at bounding box center [1210, 474] width 13 height 16
click at [1210, 514] on icon at bounding box center [1210, 509] width 13 height 15
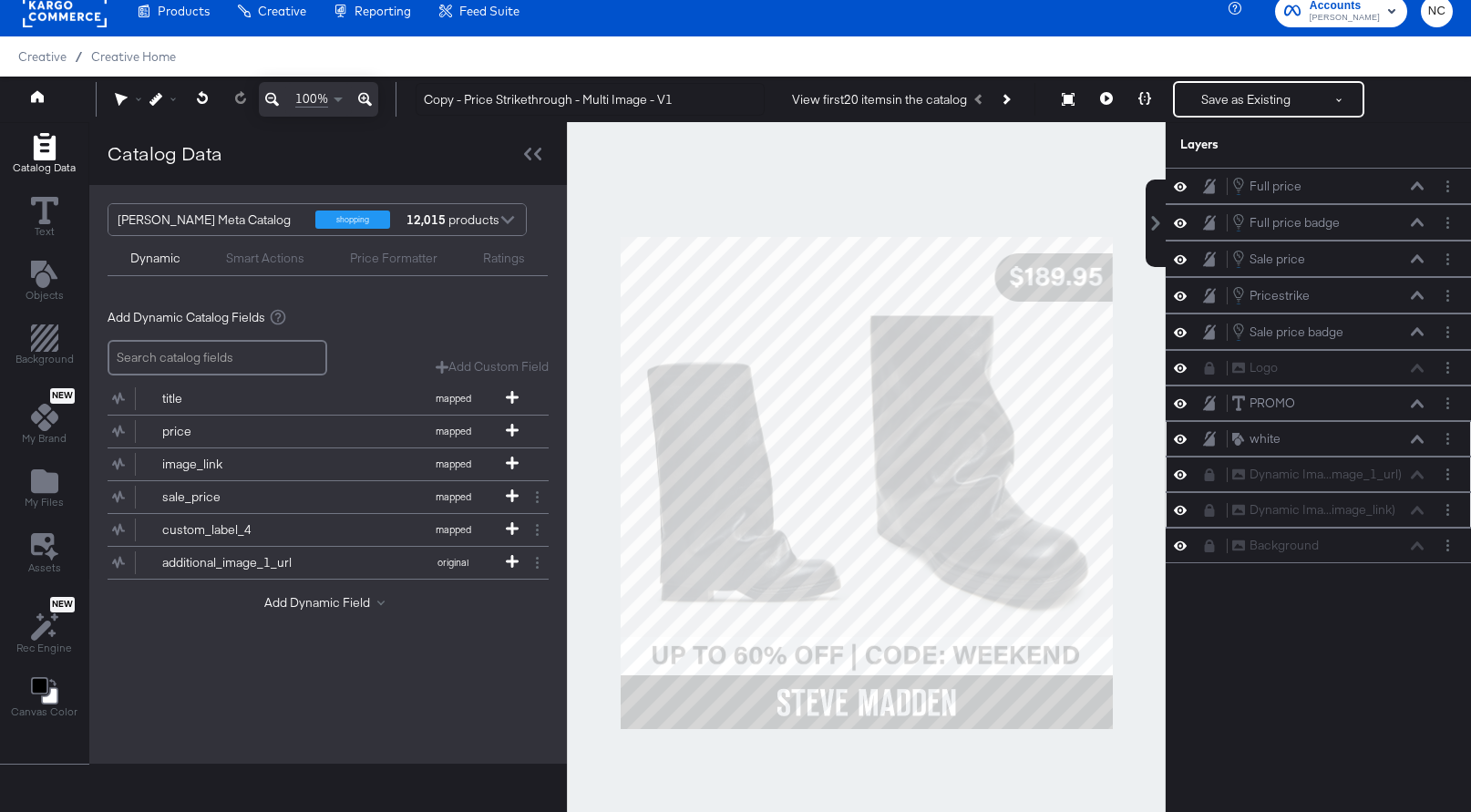
click at [1208, 445] on icon at bounding box center [1210, 439] width 13 height 15
click at [1235, 93] on button "Save as Existing" at bounding box center [1246, 99] width 143 height 33
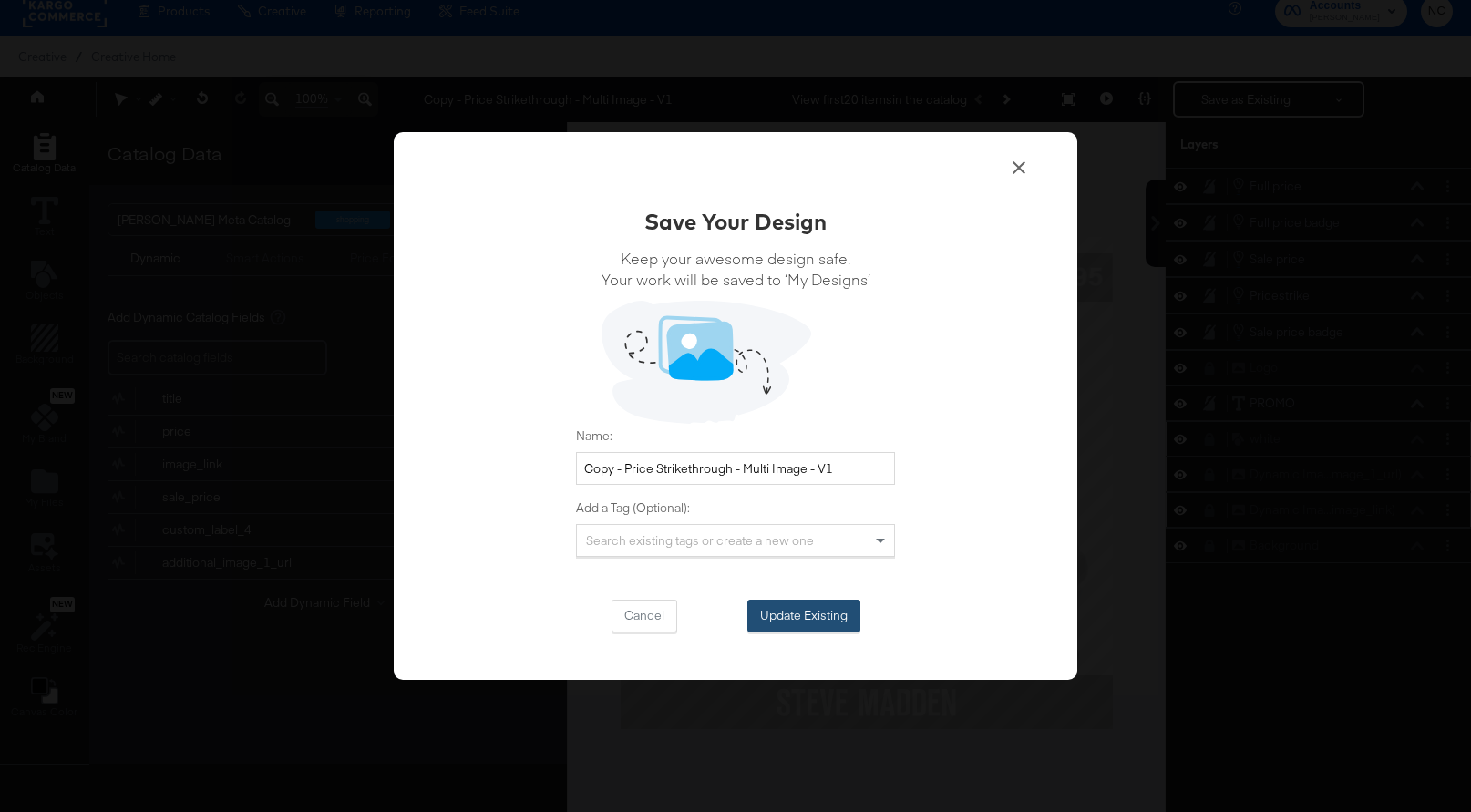
click at [833, 618] on button "Update Existing" at bounding box center [803, 616] width 113 height 33
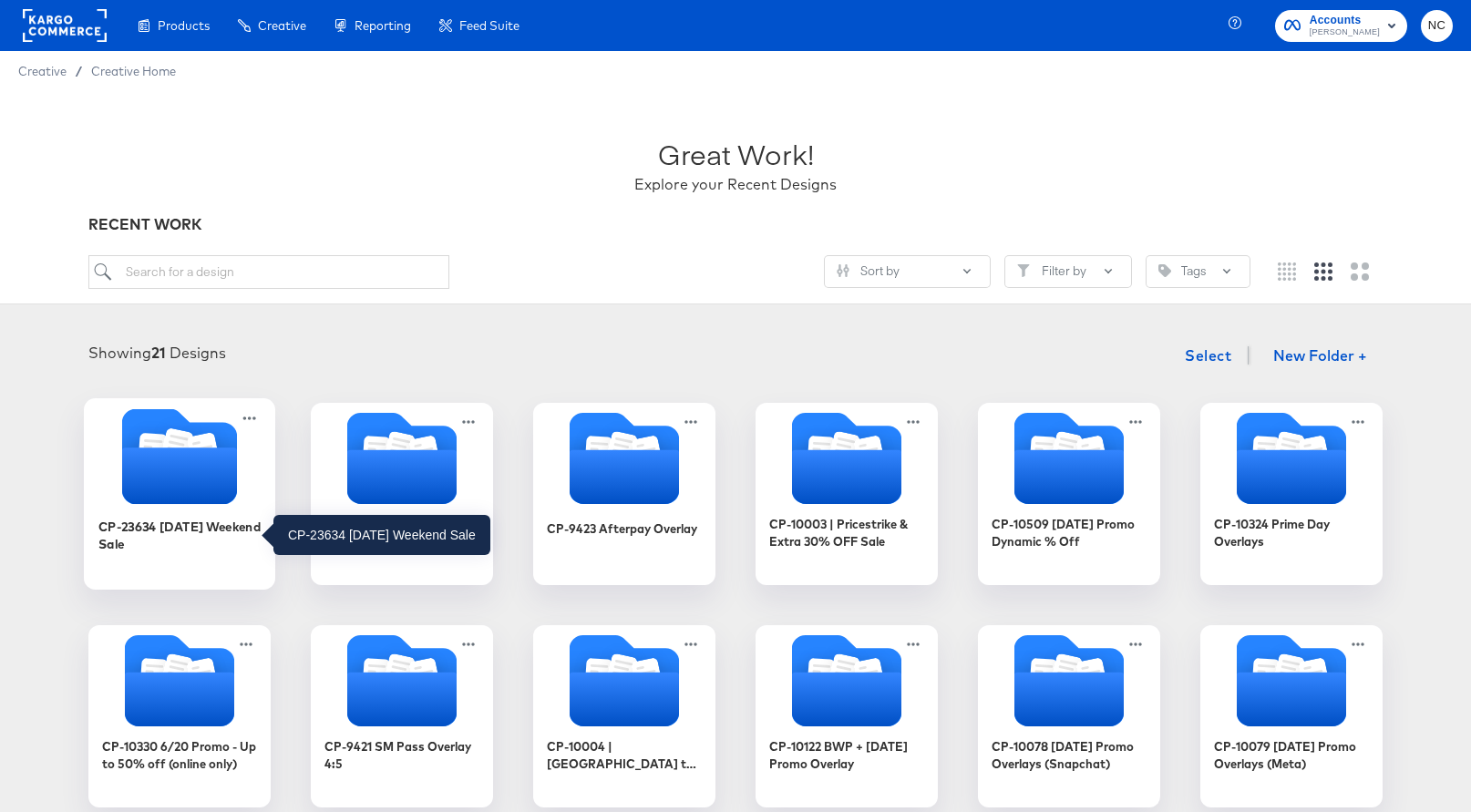
click at [216, 521] on div "CP-23634 [DATE] Weekend Sale" at bounding box center [180, 535] width 163 height 35
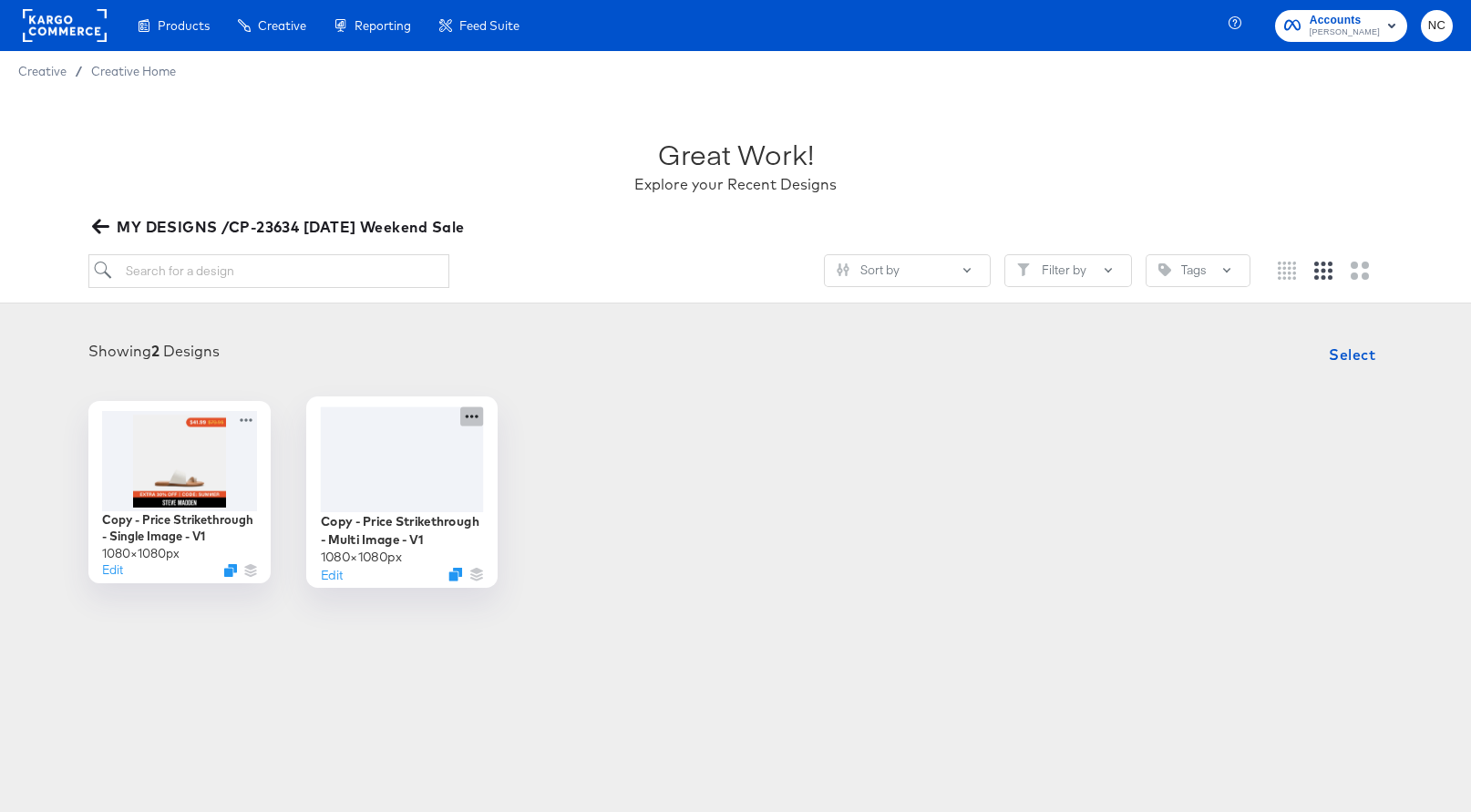
click at [482, 413] on icon at bounding box center [471, 415] width 22 height 20
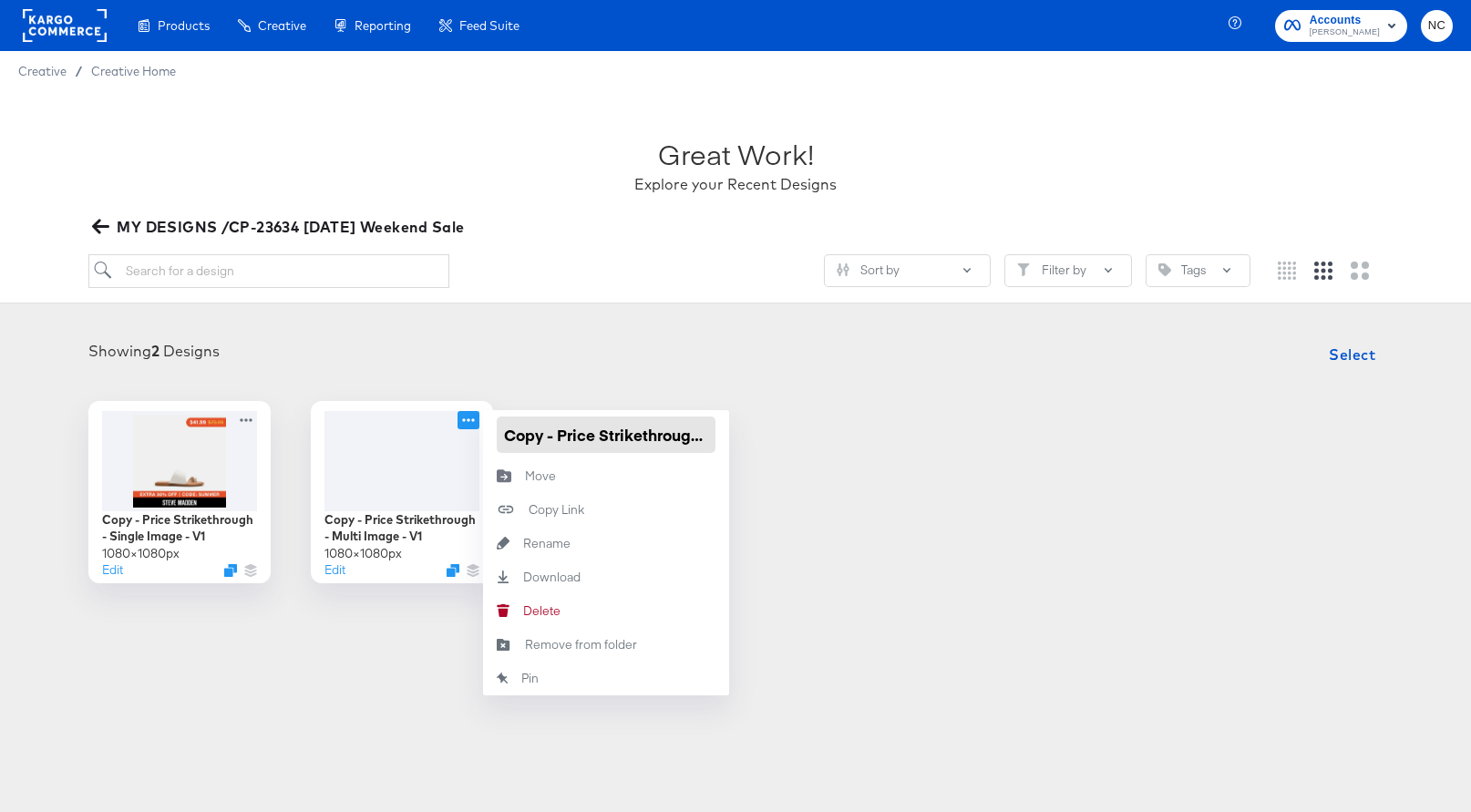
click at [552, 438] on input "Copy - Price Strikethrough - Multi Image - V1" at bounding box center [606, 434] width 219 height 36
paste input "P-23634 Labor Day Weekend Sale"
click at [581, 436] on input "CP-23634 Labor Day Weekend Sale_Multi" at bounding box center [606, 434] width 219 height 36
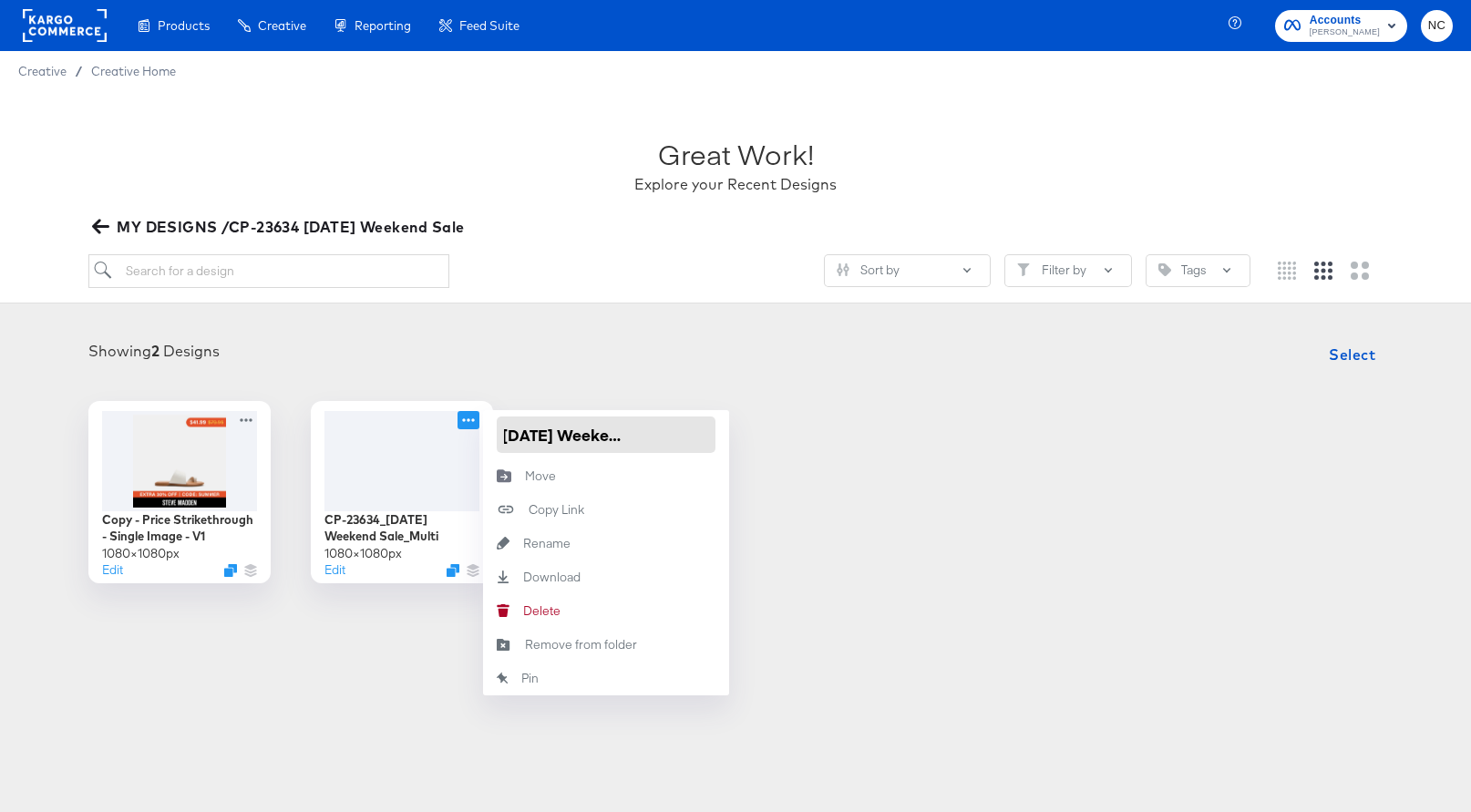
scroll to position [0, 105]
click at [675, 434] on input "CP-23634_Labor Day Weekend Sale_Multi" at bounding box center [606, 434] width 219 height 36
type input "CP-23634_[DATE] Weekend Sale_Price Strike_Multi"
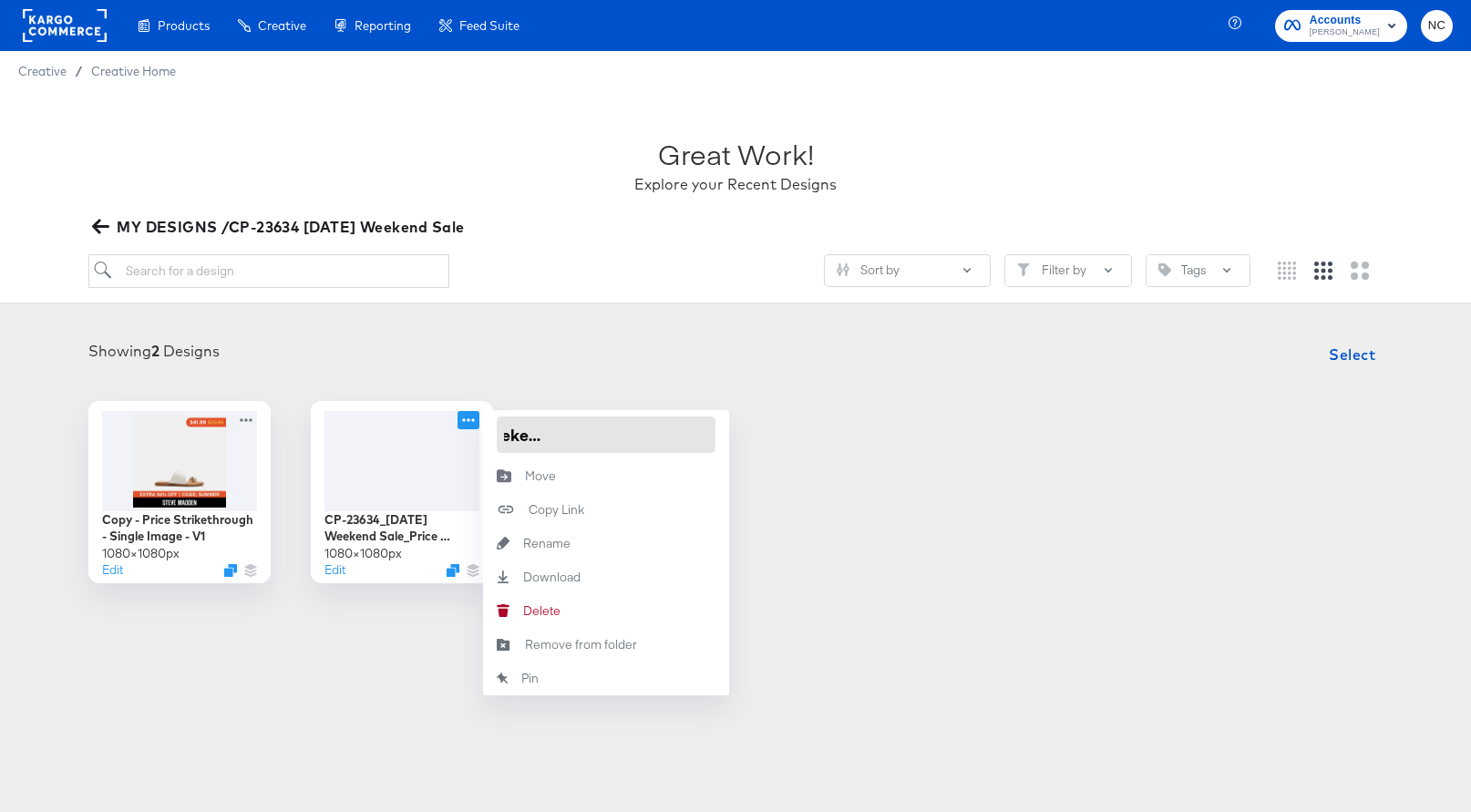
click at [688, 438] on input "CP-23634_[DATE] Weekend Sale_Price Strike_Multi" at bounding box center [606, 434] width 219 height 36
click at [799, 426] on div "Copy - Price Strikethrough - Single Image - V1 1080 × 1080 px Edit CP-23634_Lab…" at bounding box center [736, 493] width 1435 height 183
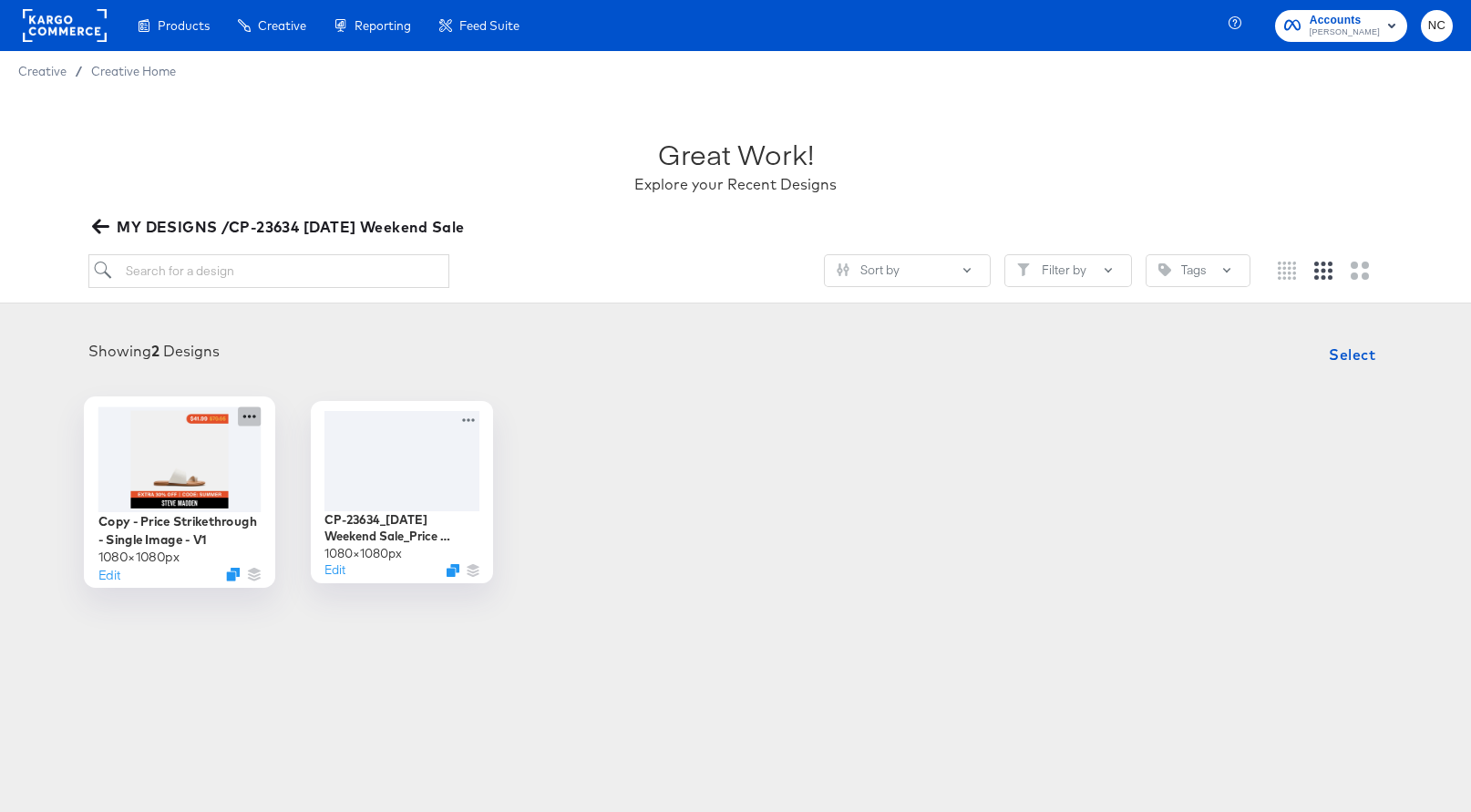
click at [252, 413] on icon at bounding box center [249, 415] width 22 height 20
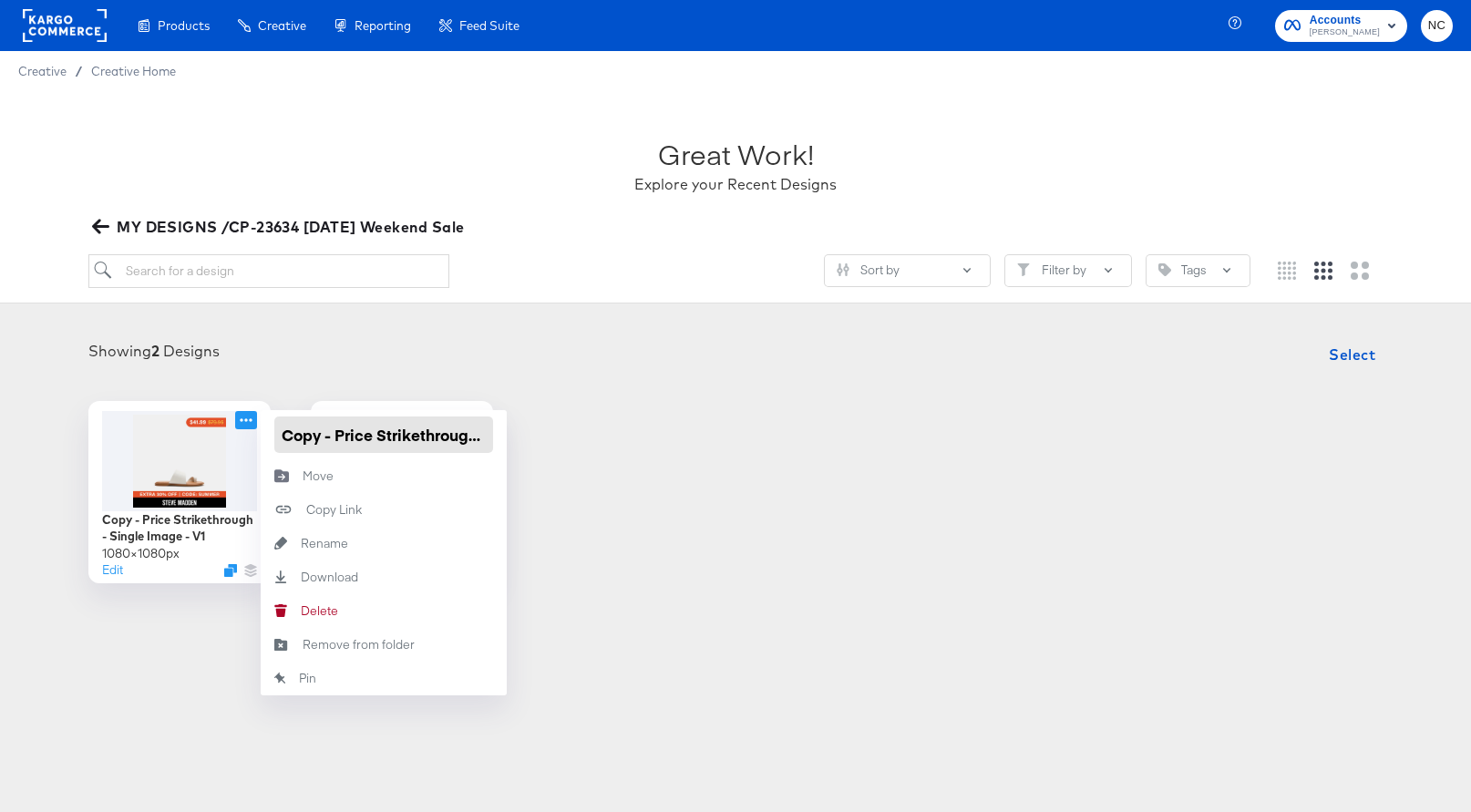
click at [339, 436] on input "Copy - Price Strikethrough - Single Image - V1" at bounding box center [384, 434] width 219 height 36
paste input "P-23634_Labor Day Weekend Sale_Price Strike_Multi"
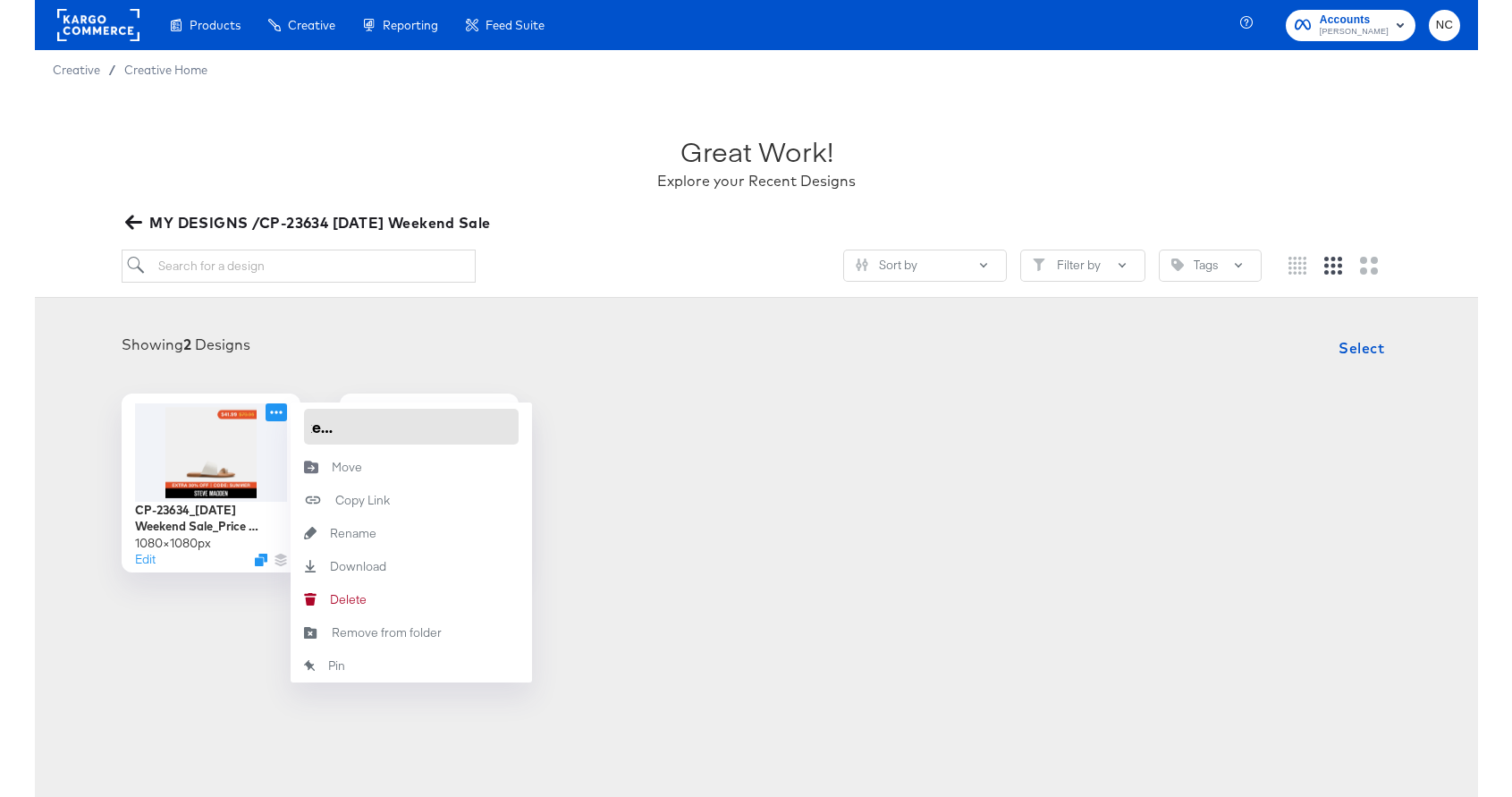
scroll to position [0, 205]
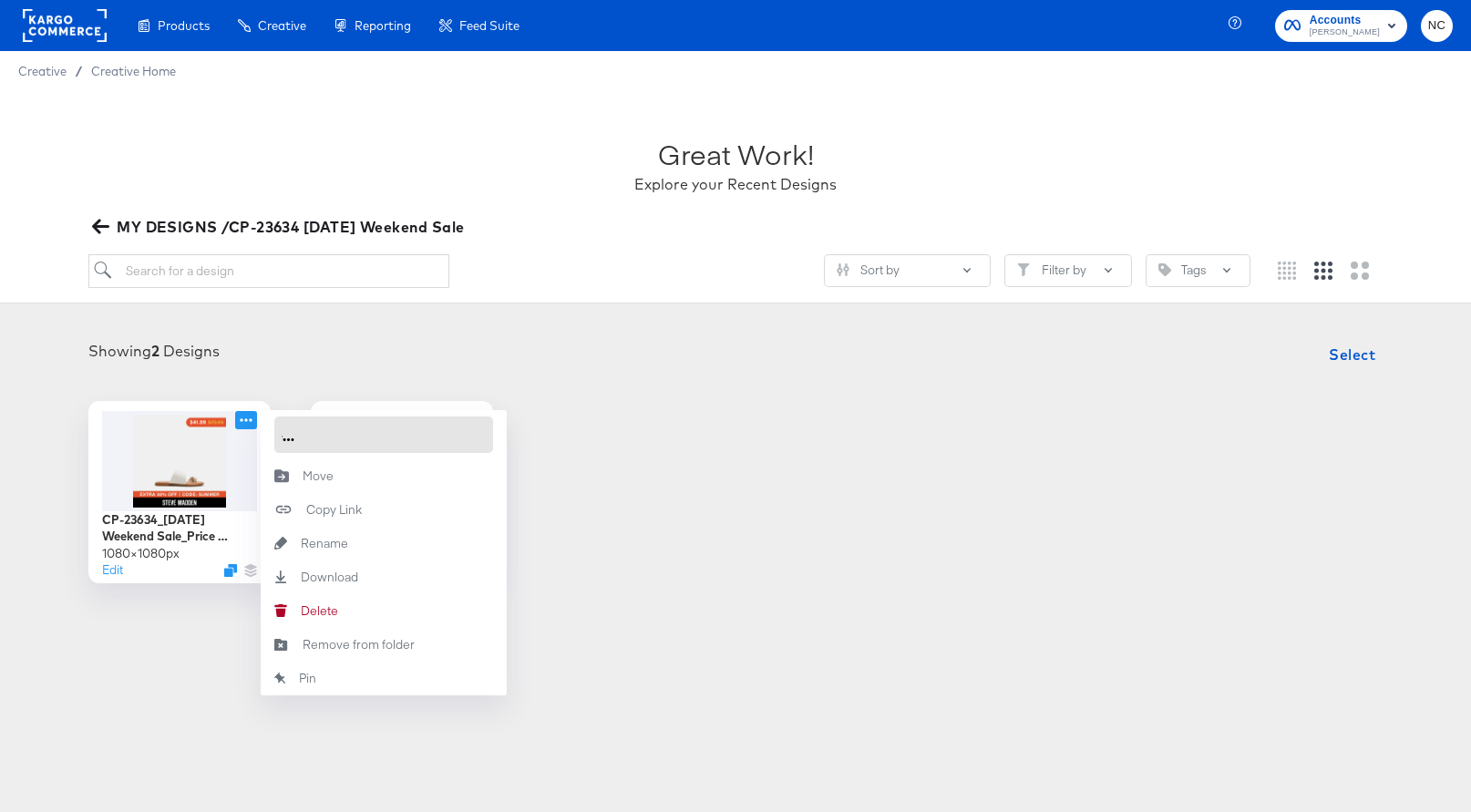
type input "CP-23634_Labor Day Weekend Sale_Price Strike_Single"
click at [398, 362] on div "Showing 2 Designs Select" at bounding box center [736, 354] width 1435 height 36
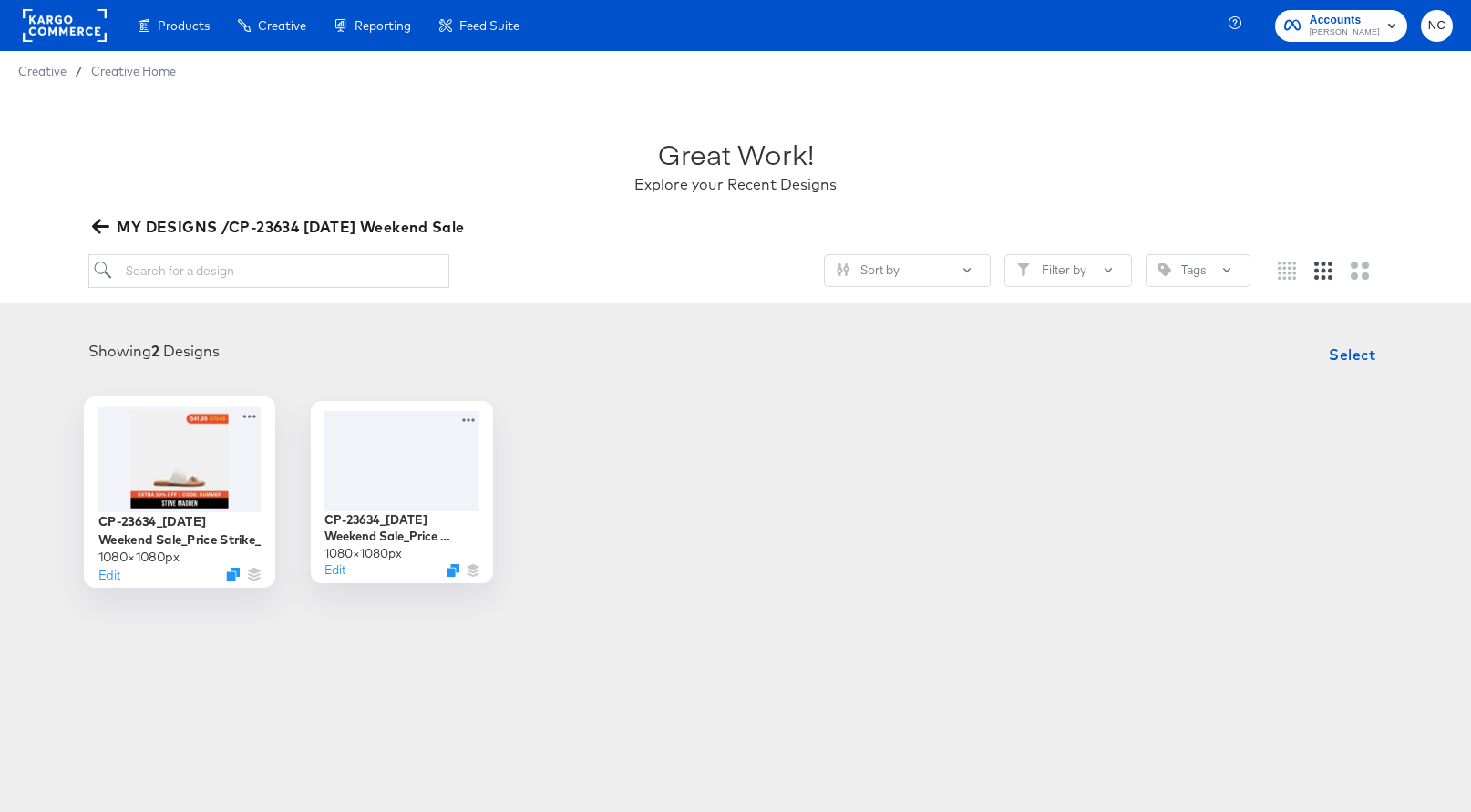
click at [184, 441] on div at bounding box center [180, 458] width 163 height 105
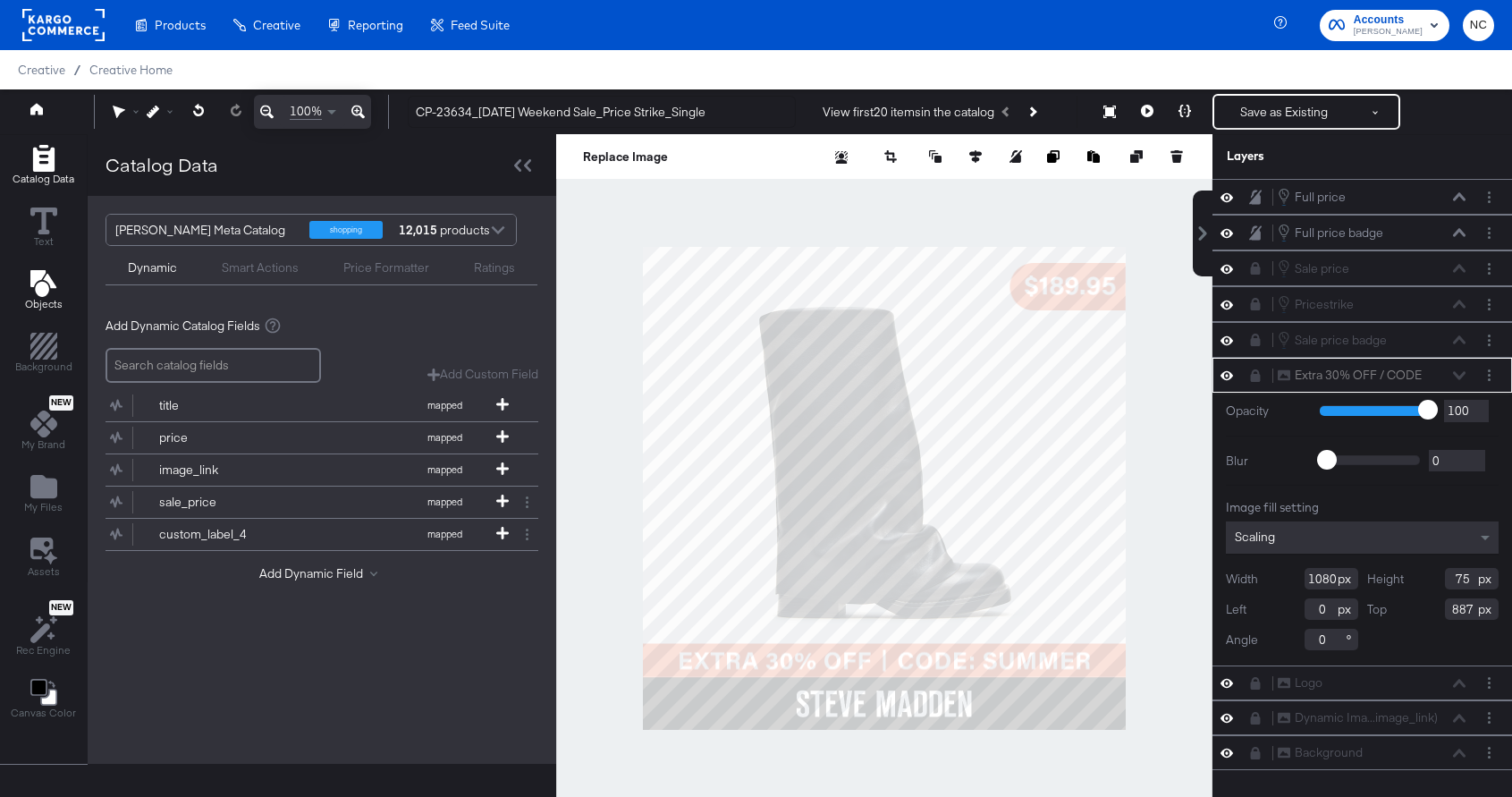
click at [47, 274] on icon "Add Text" at bounding box center [42, 282] width 26 height 27
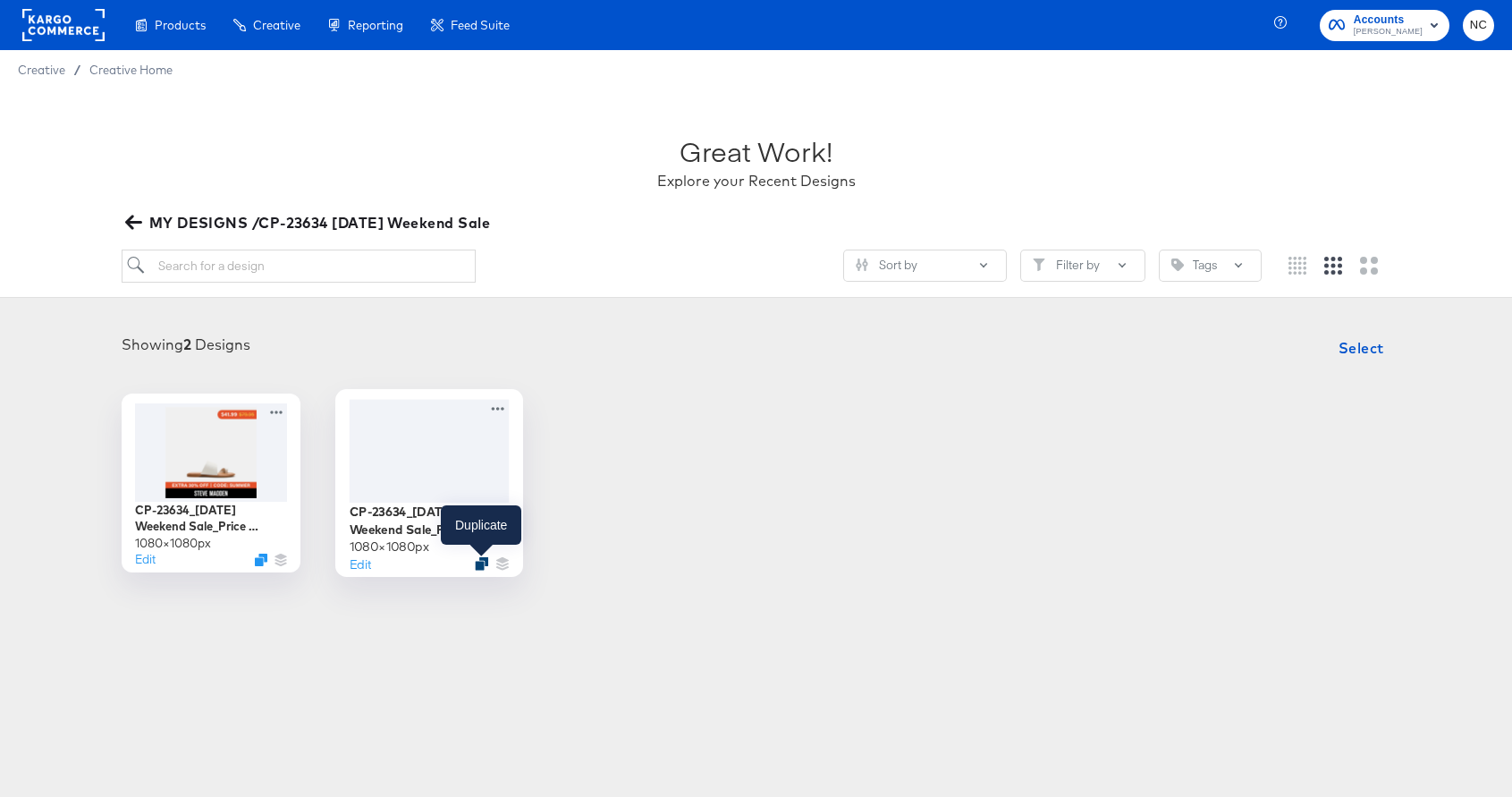
click at [482, 558] on icon "Duplicate" at bounding box center [482, 563] width 14 height 14
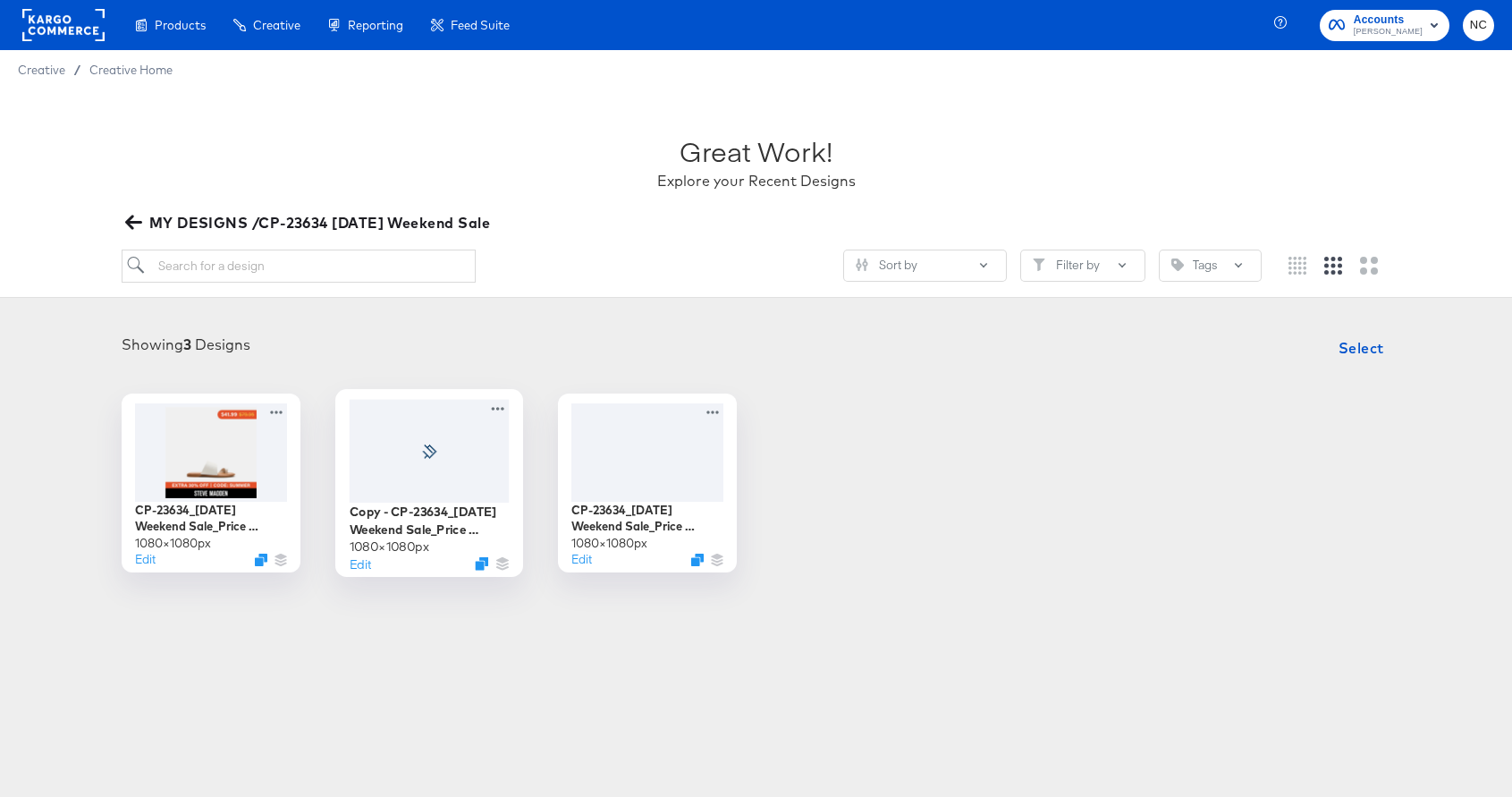
click at [426, 446] on icon at bounding box center [429, 451] width 33 height 15
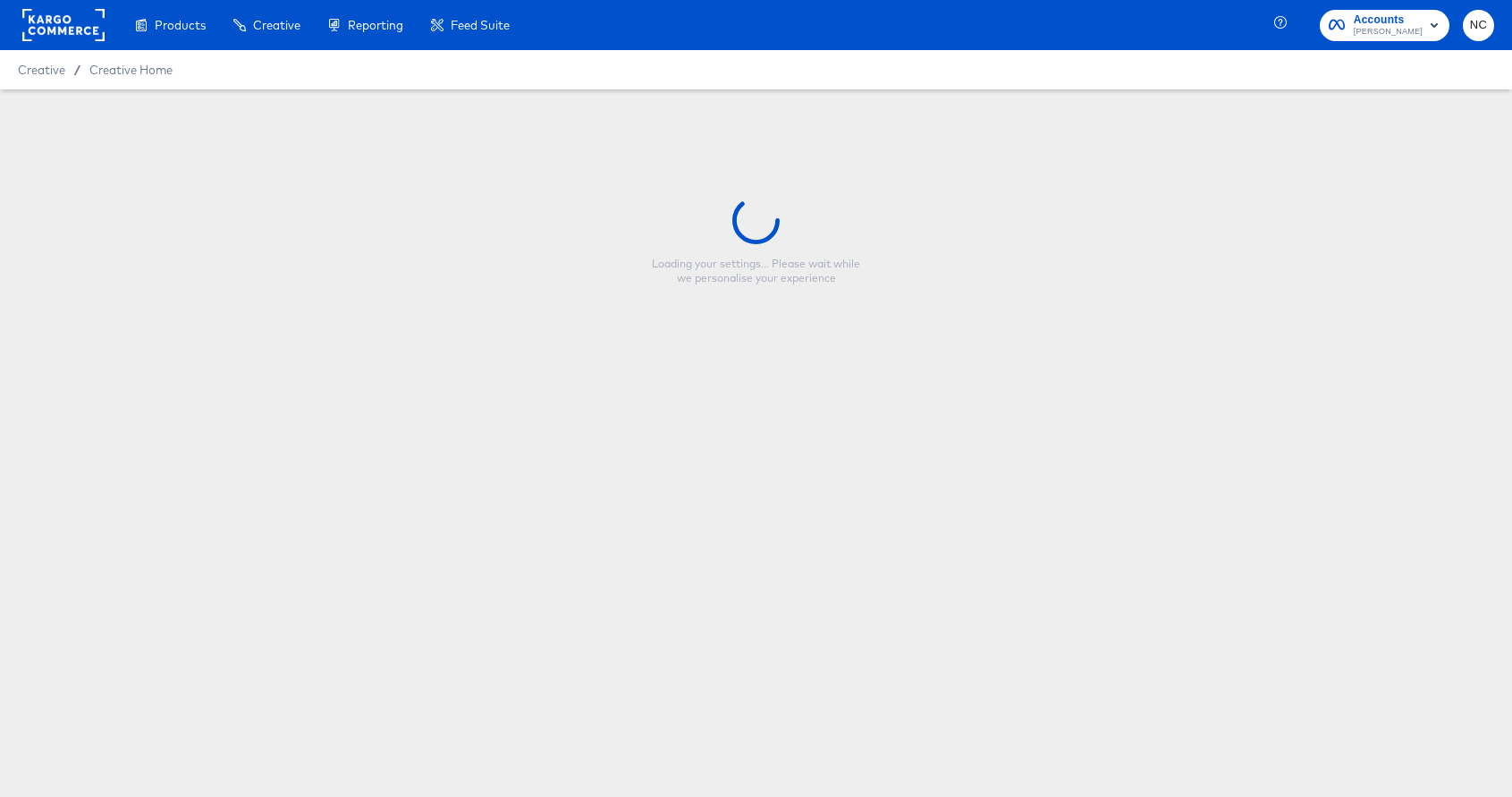
type input "Copy - CP-23634_Labor Day Weekend Sale_Price Strike_Multi"
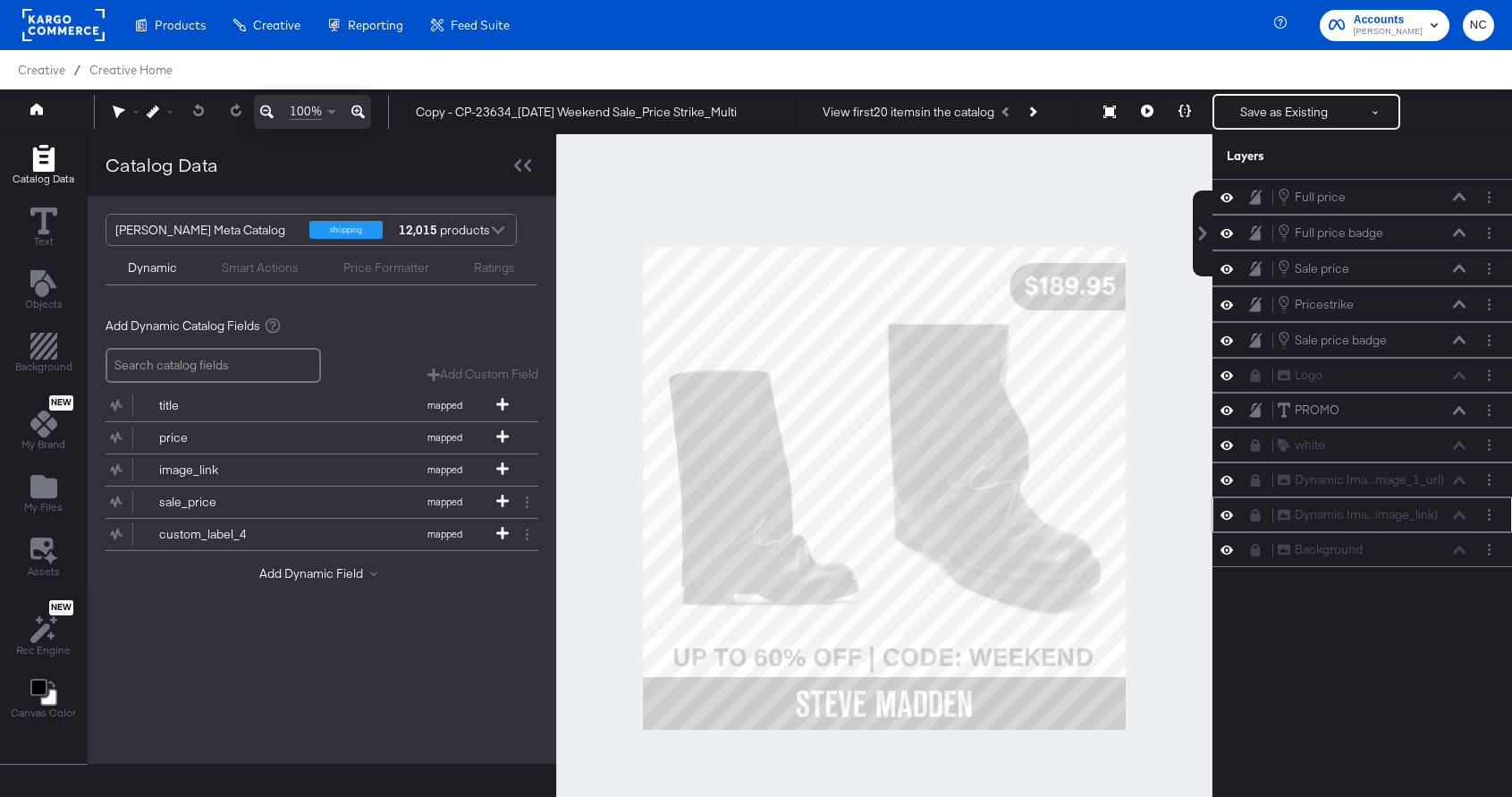
click at [1233, 515] on button at bounding box center [1228, 515] width 15 height 17
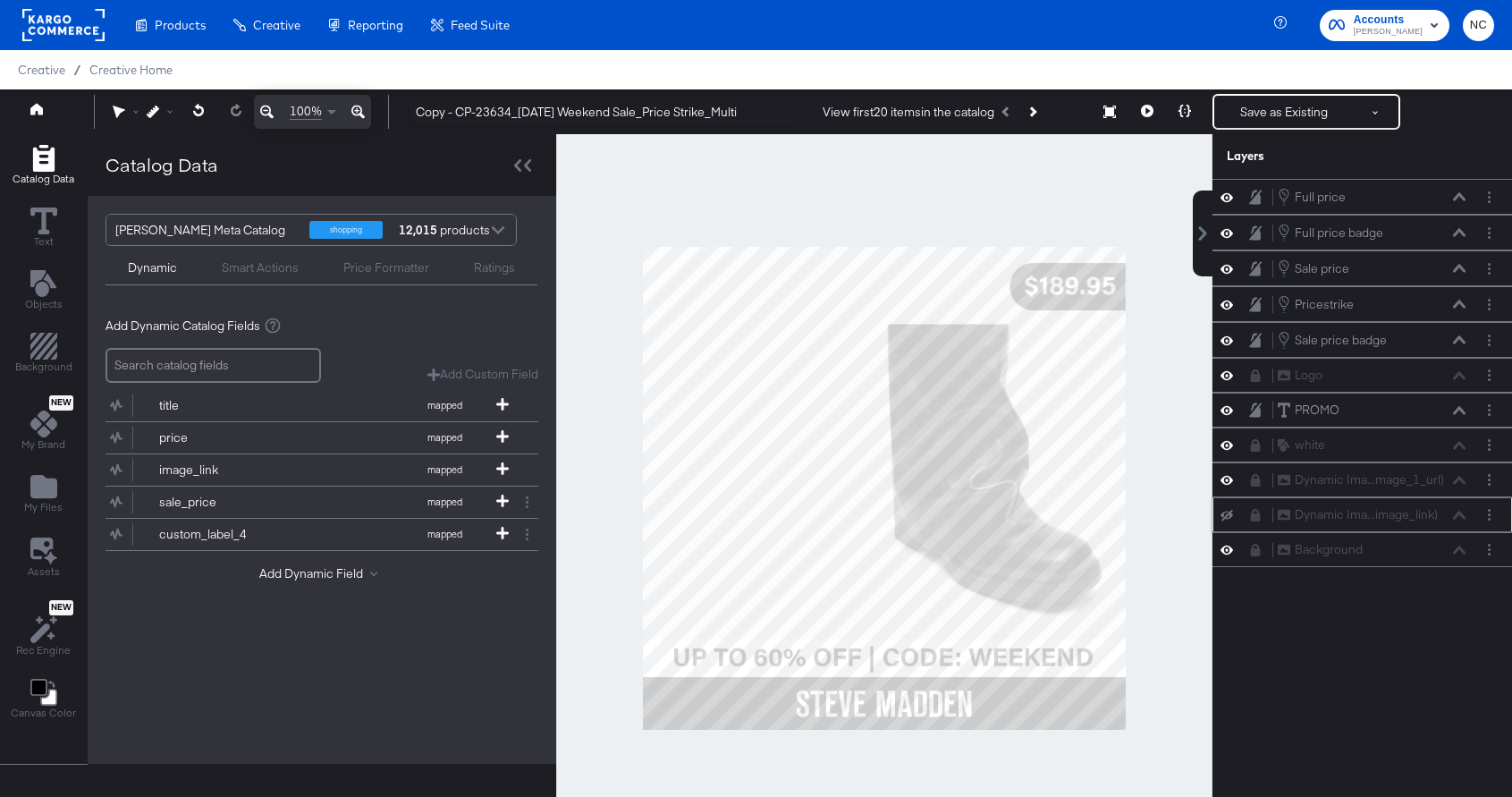
click at [1225, 518] on icon at bounding box center [1228, 515] width 13 height 12
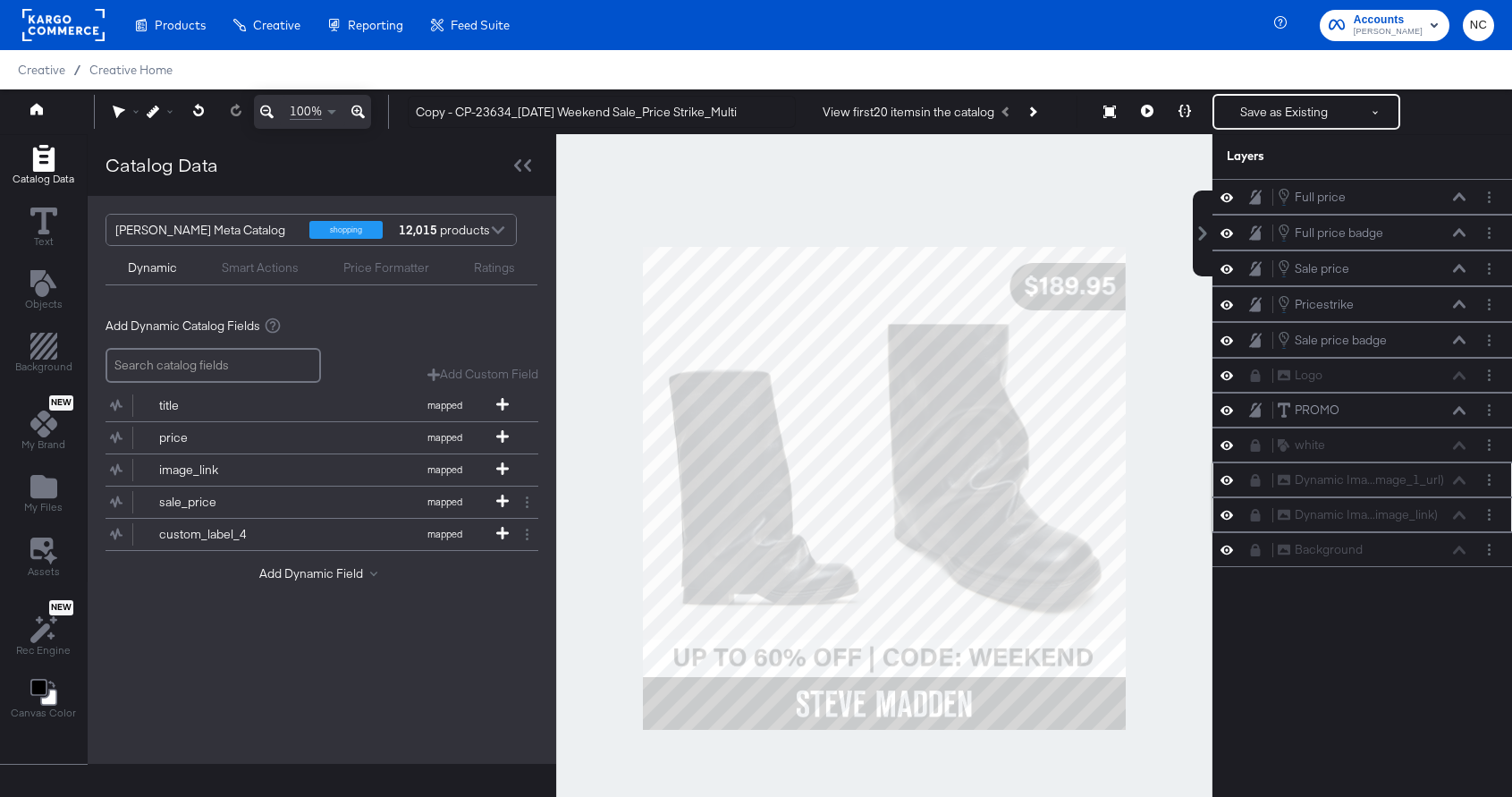
click at [1227, 485] on icon at bounding box center [1228, 480] width 13 height 16
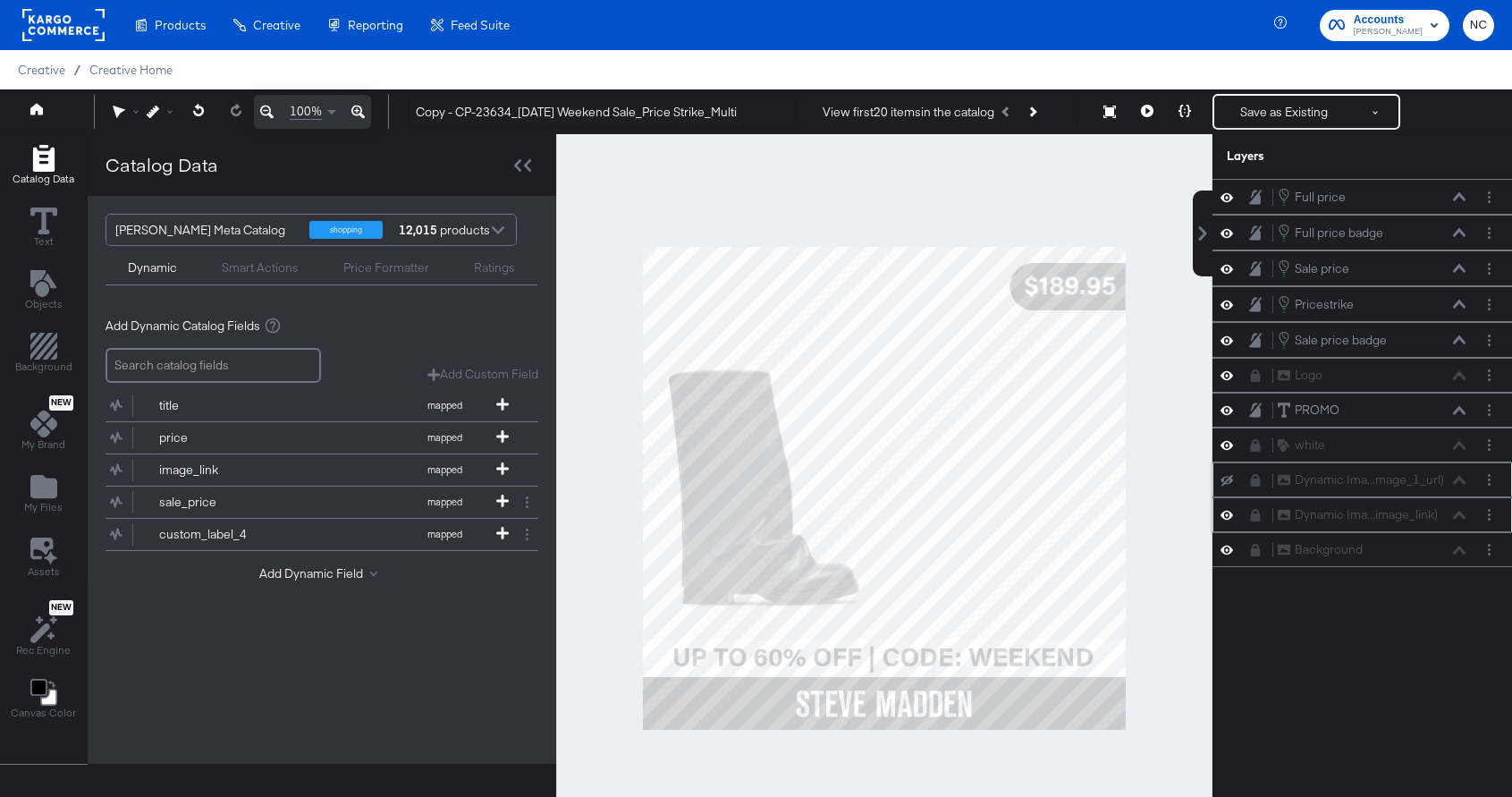
click at [1227, 485] on icon at bounding box center [1228, 481] width 13 height 12
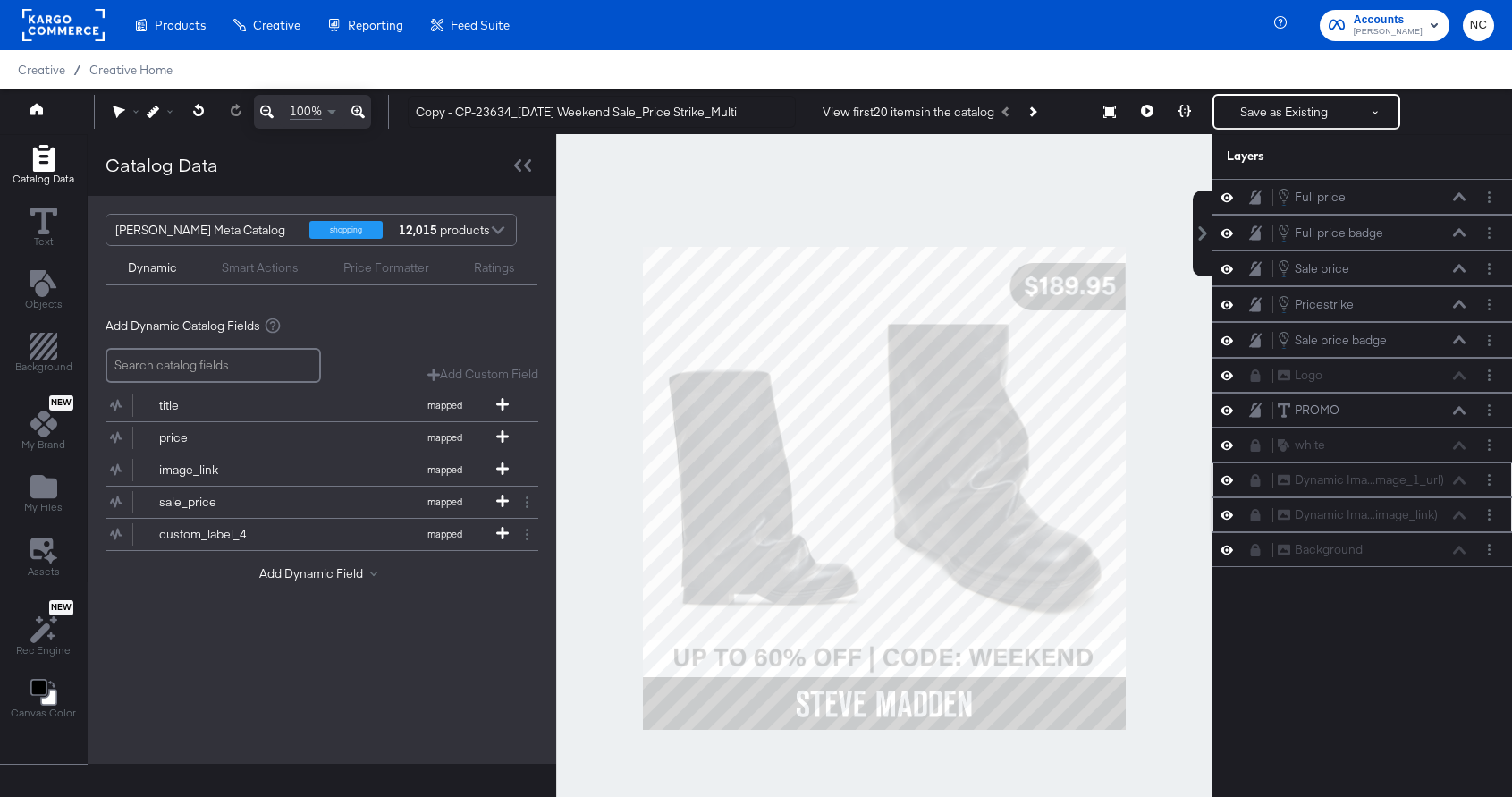
click at [1254, 484] on icon at bounding box center [1256, 481] width 10 height 13
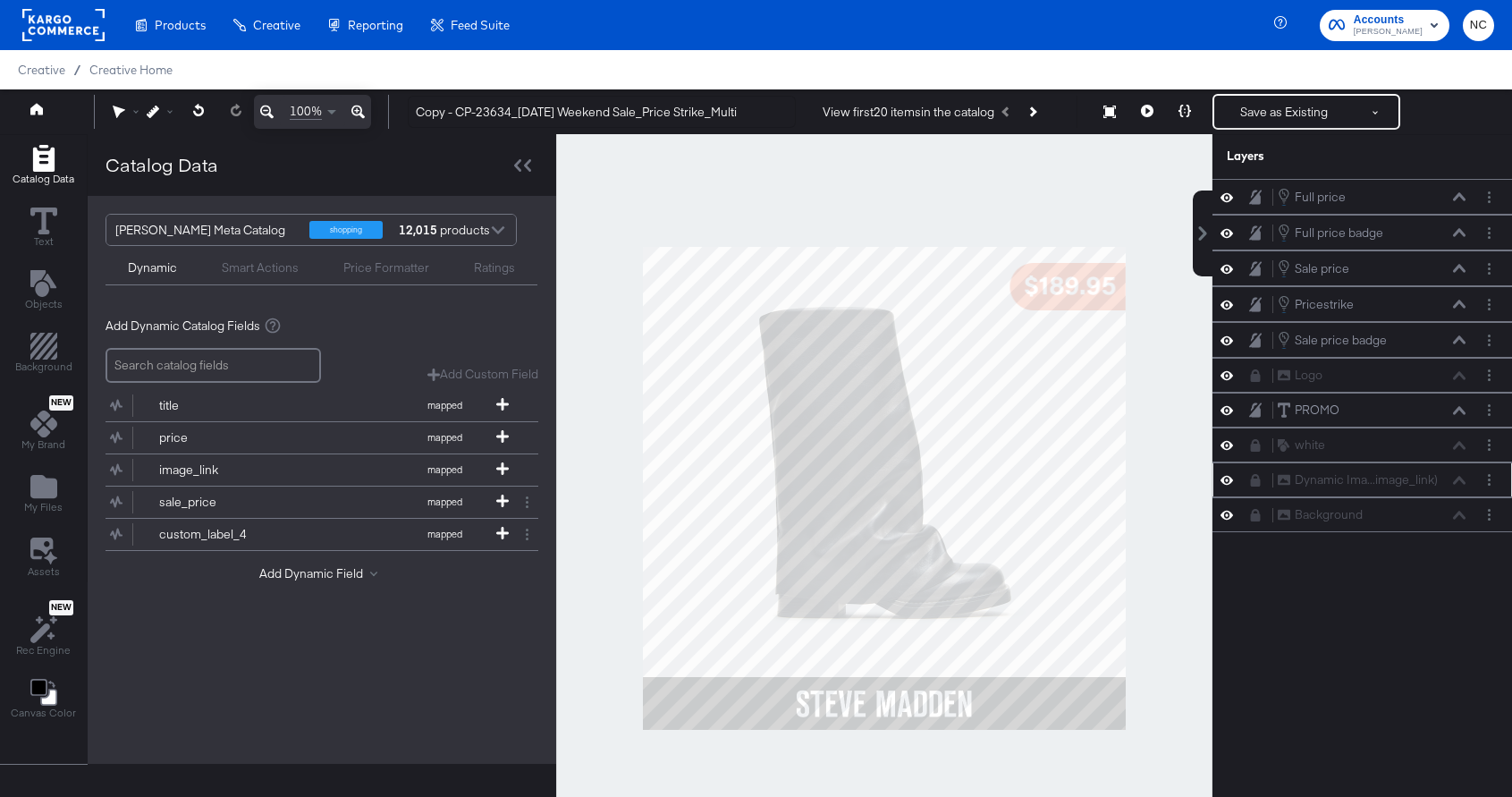
click at [1263, 483] on div at bounding box center [1261, 481] width 25 height 15
click at [1254, 484] on icon at bounding box center [1256, 481] width 10 height 13
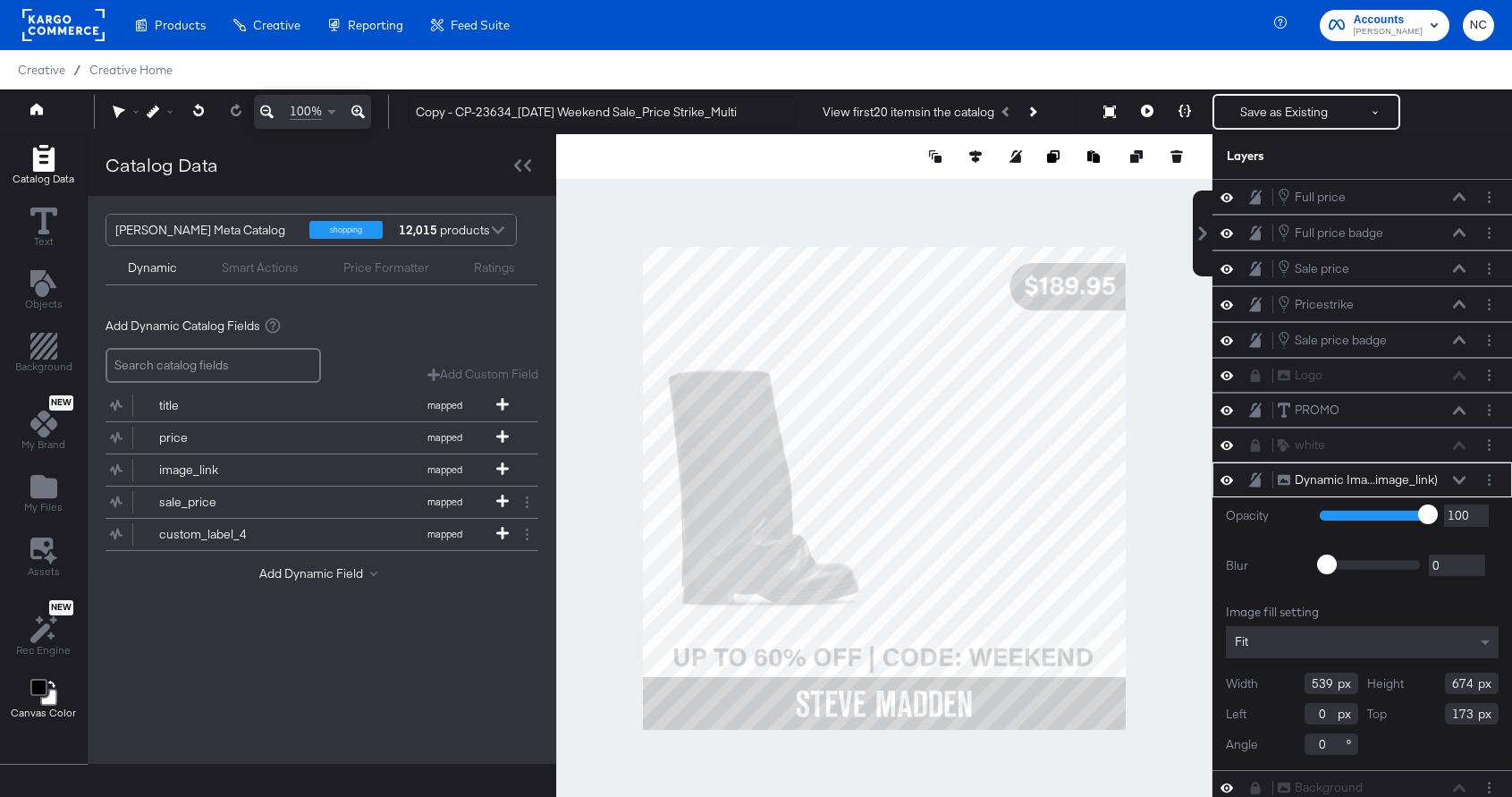
click at [37, 704] on icon "Change Background" at bounding box center [43, 692] width 27 height 27
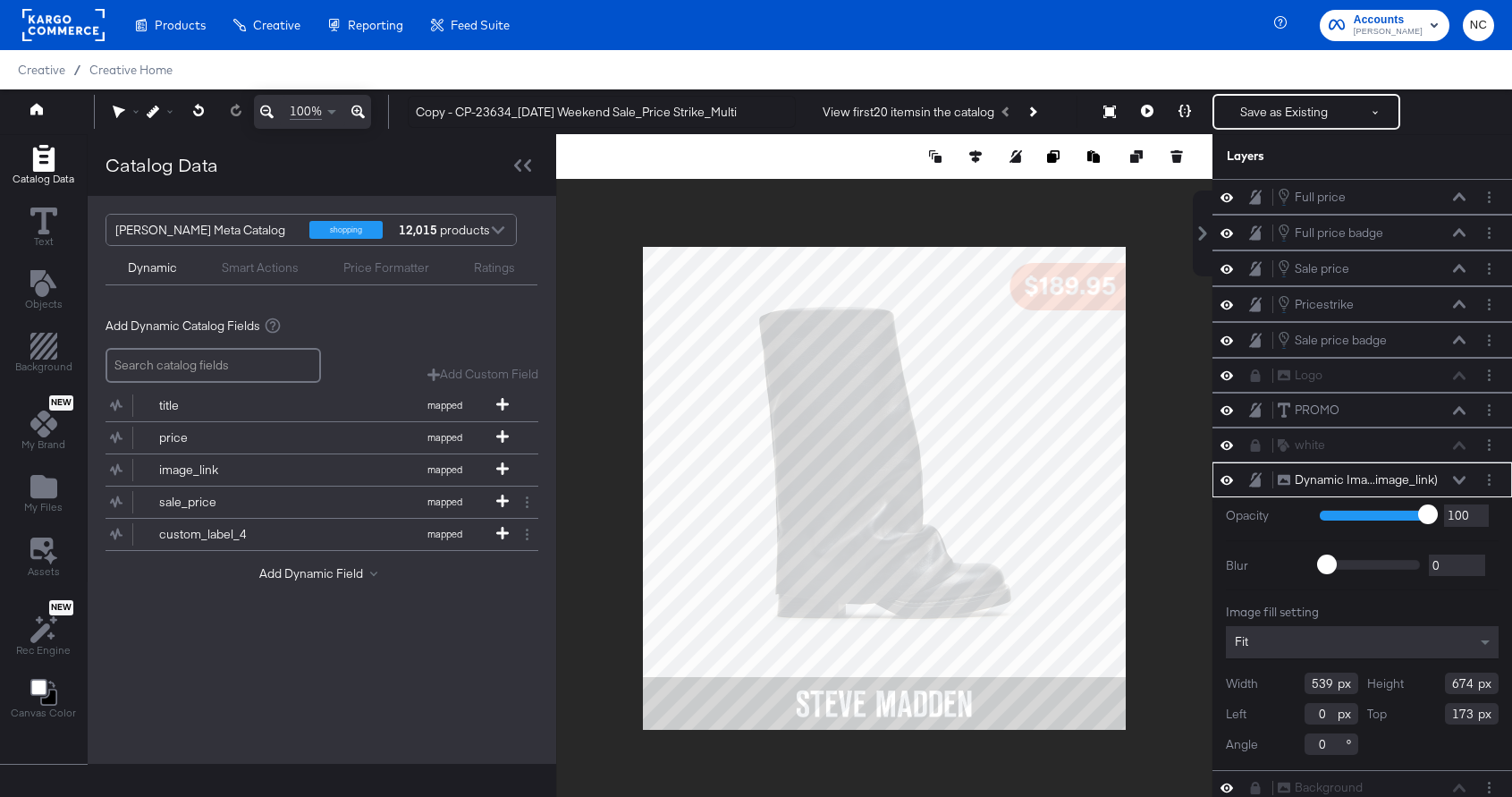
type input "677"
type input "847"
type input "0"
type input "685"
type input "857"
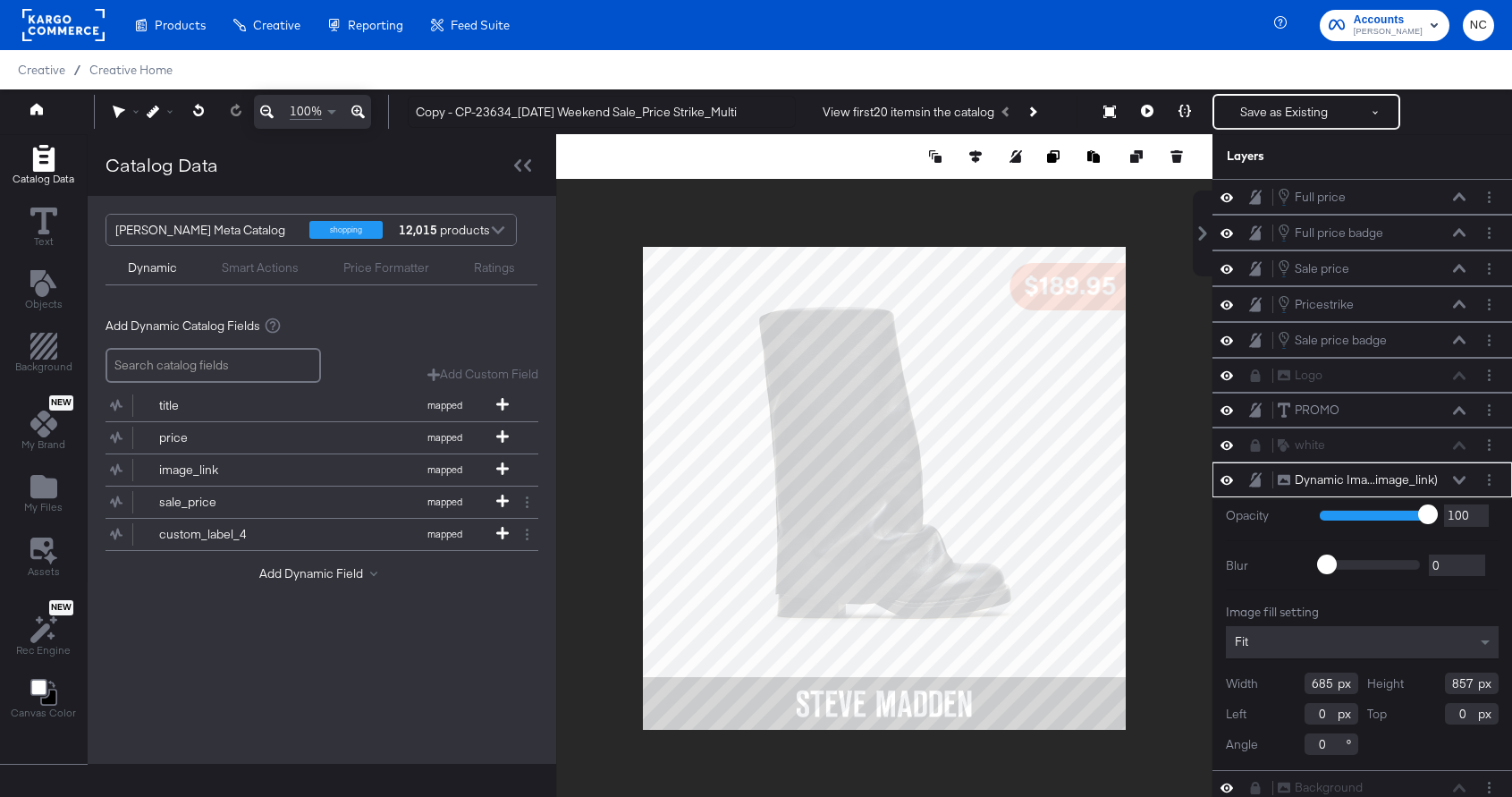
type input "708"
type input "874"
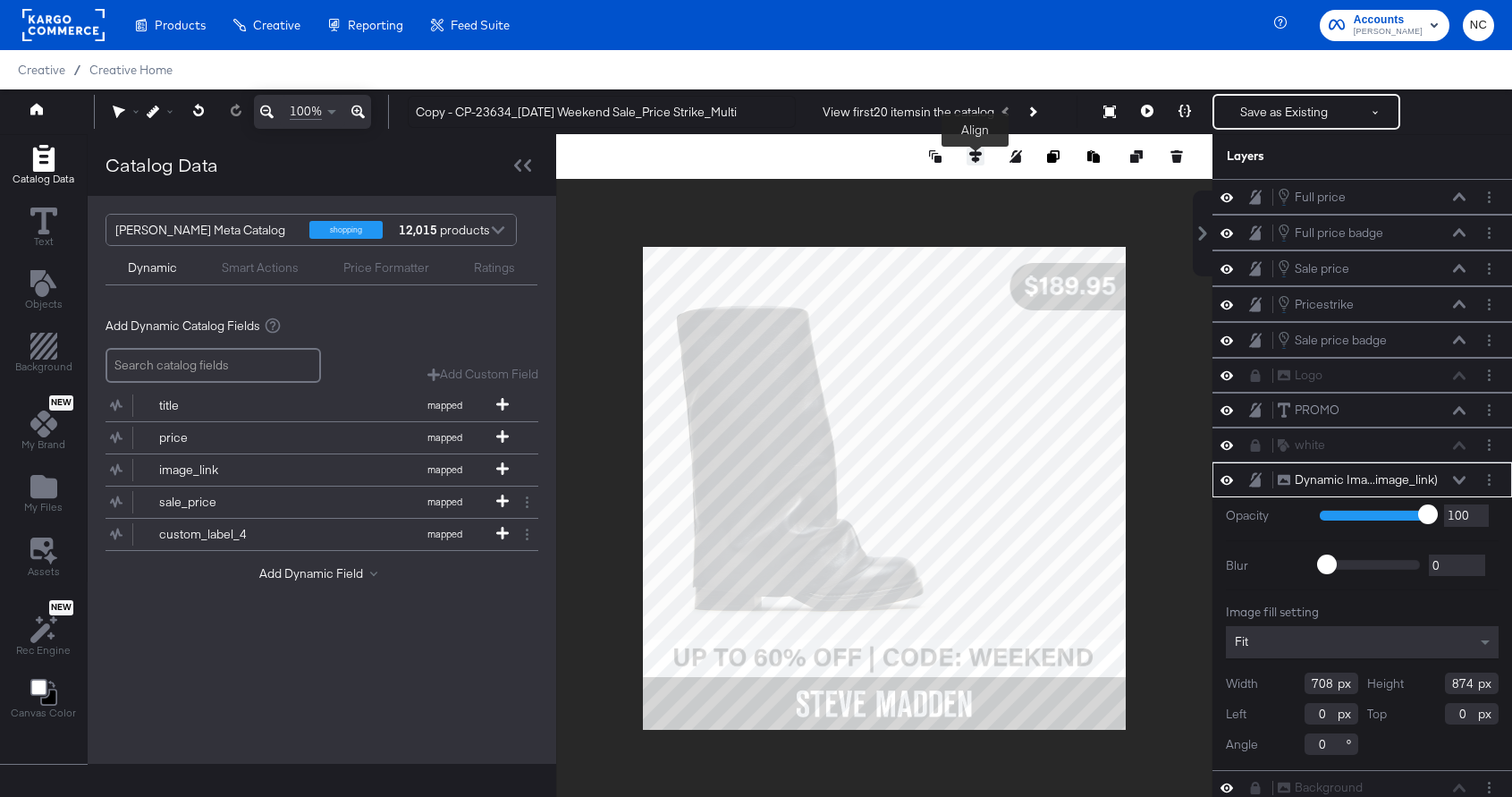
click at [972, 160] on icon at bounding box center [976, 156] width 13 height 13
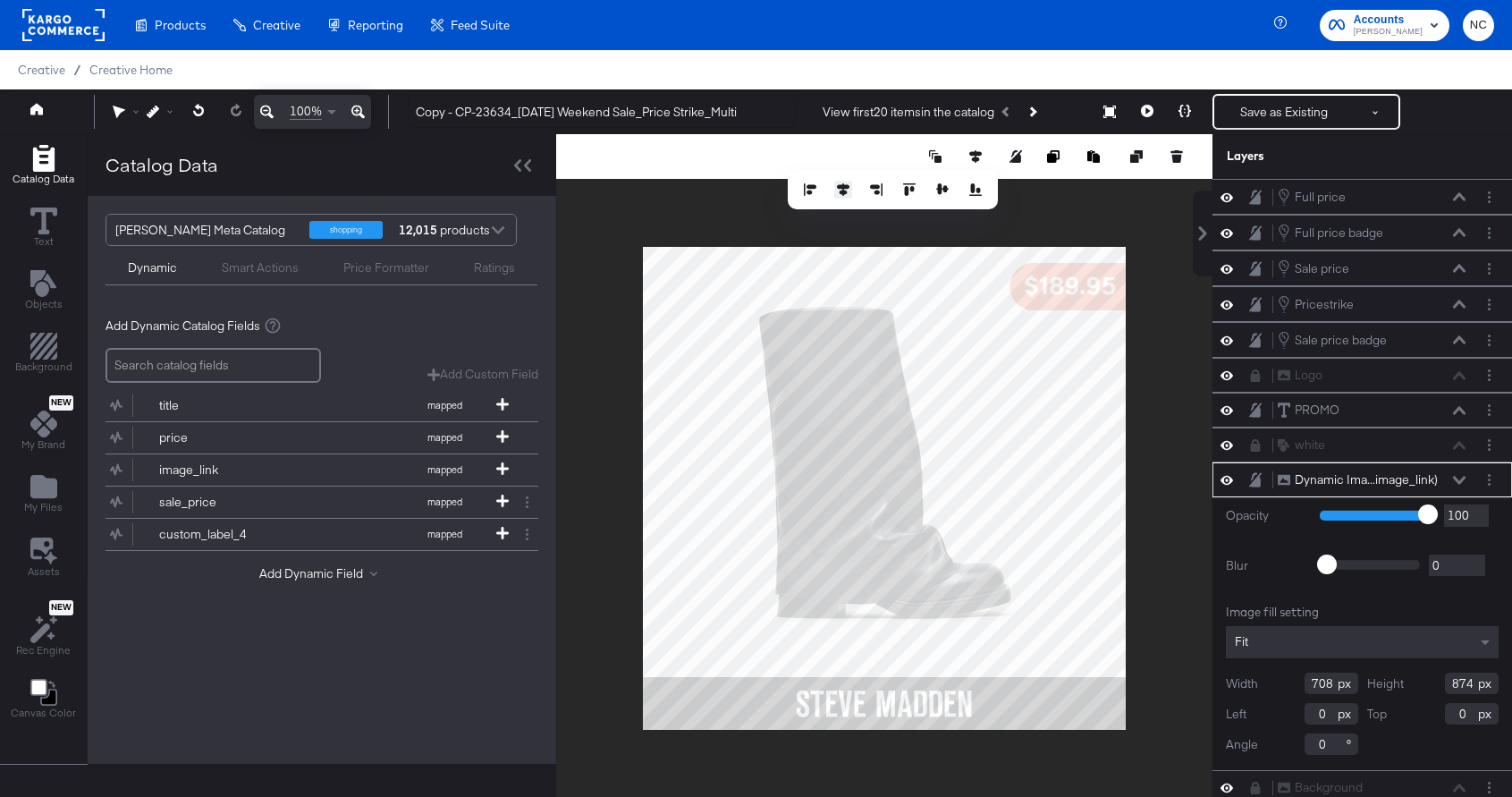
click at [849, 190] on button at bounding box center [844, 190] width 18 height 18
type input "186"
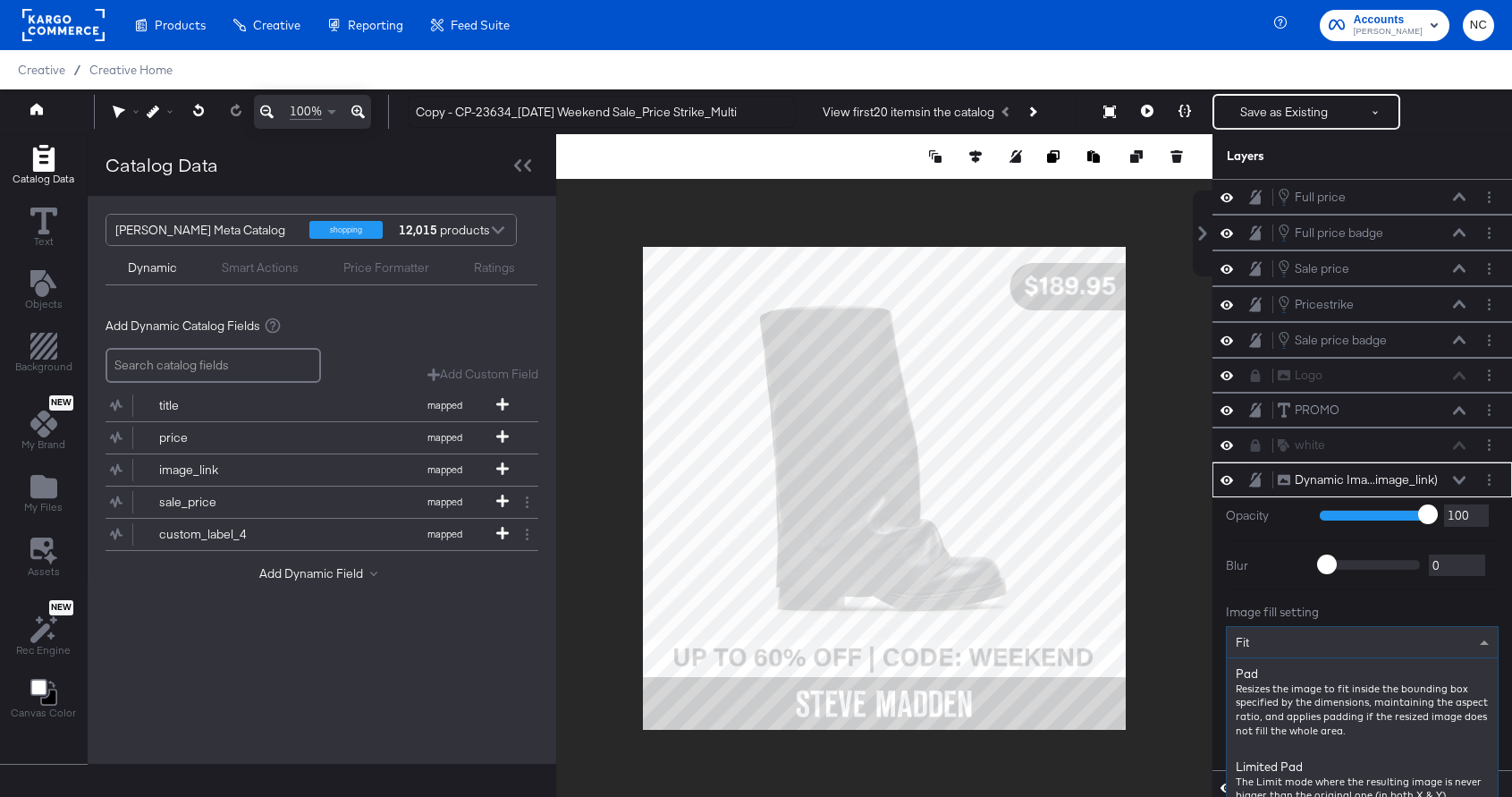
click at [1349, 643] on div "Fit Pad Resizes the image to fit inside the bounding box specified by the dimen…" at bounding box center [1362, 642] width 272 height 32
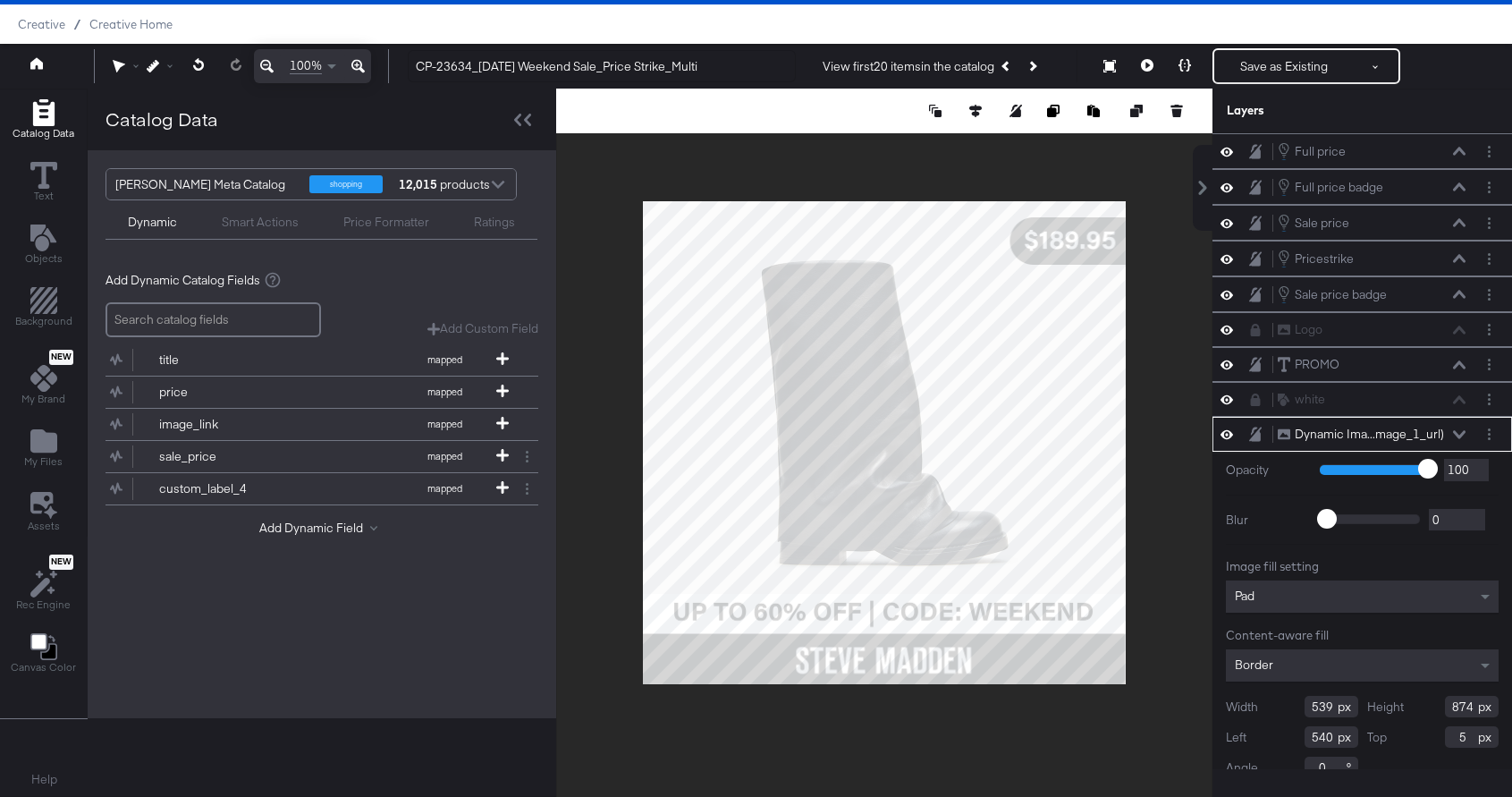
scroll to position [24, 0]
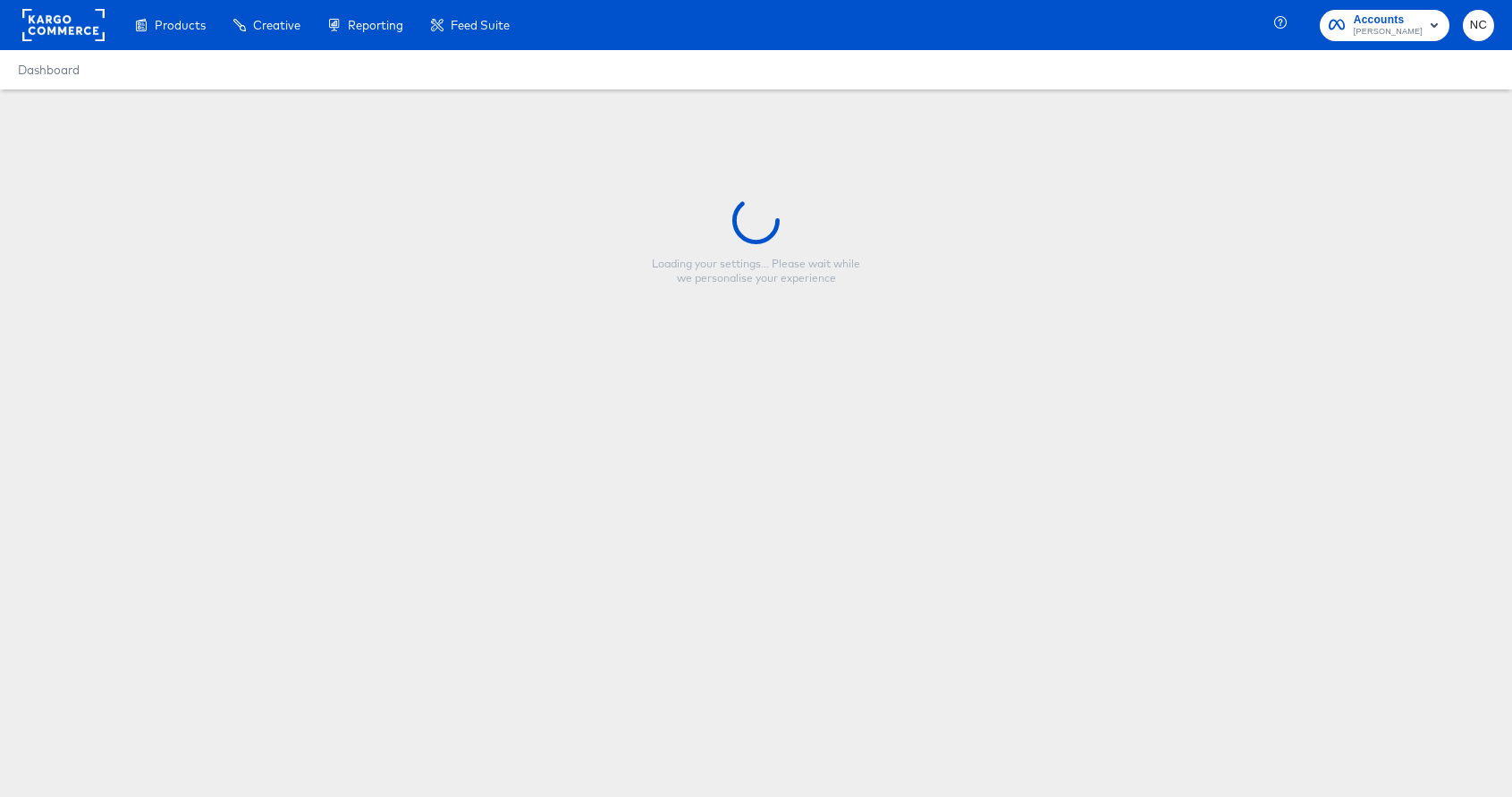
type input "CP-23634_[DATE] Weekend Sale_Price Strike_Multi"
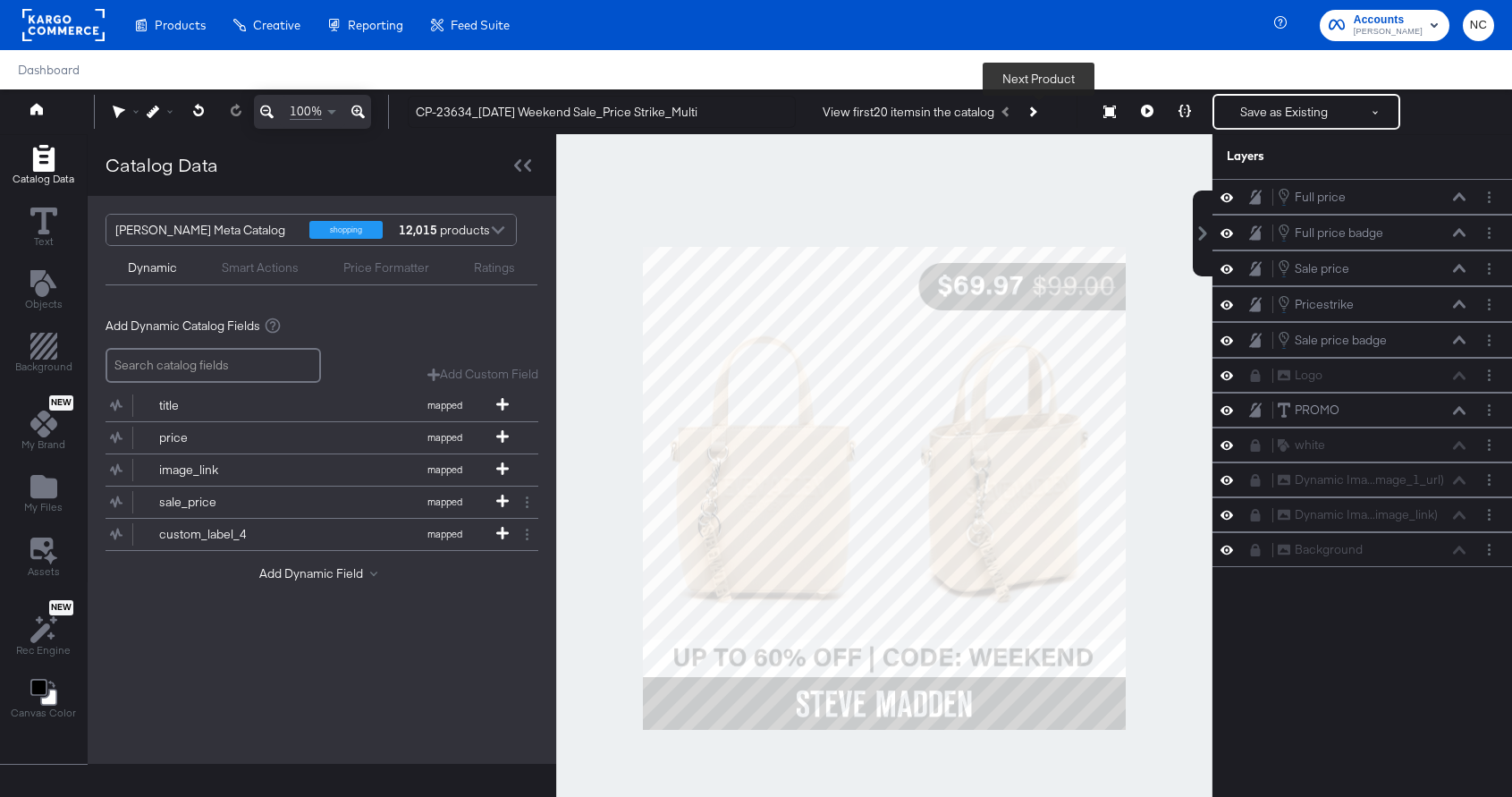
click at [1042, 110] on button "Next Product" at bounding box center [1031, 112] width 25 height 32
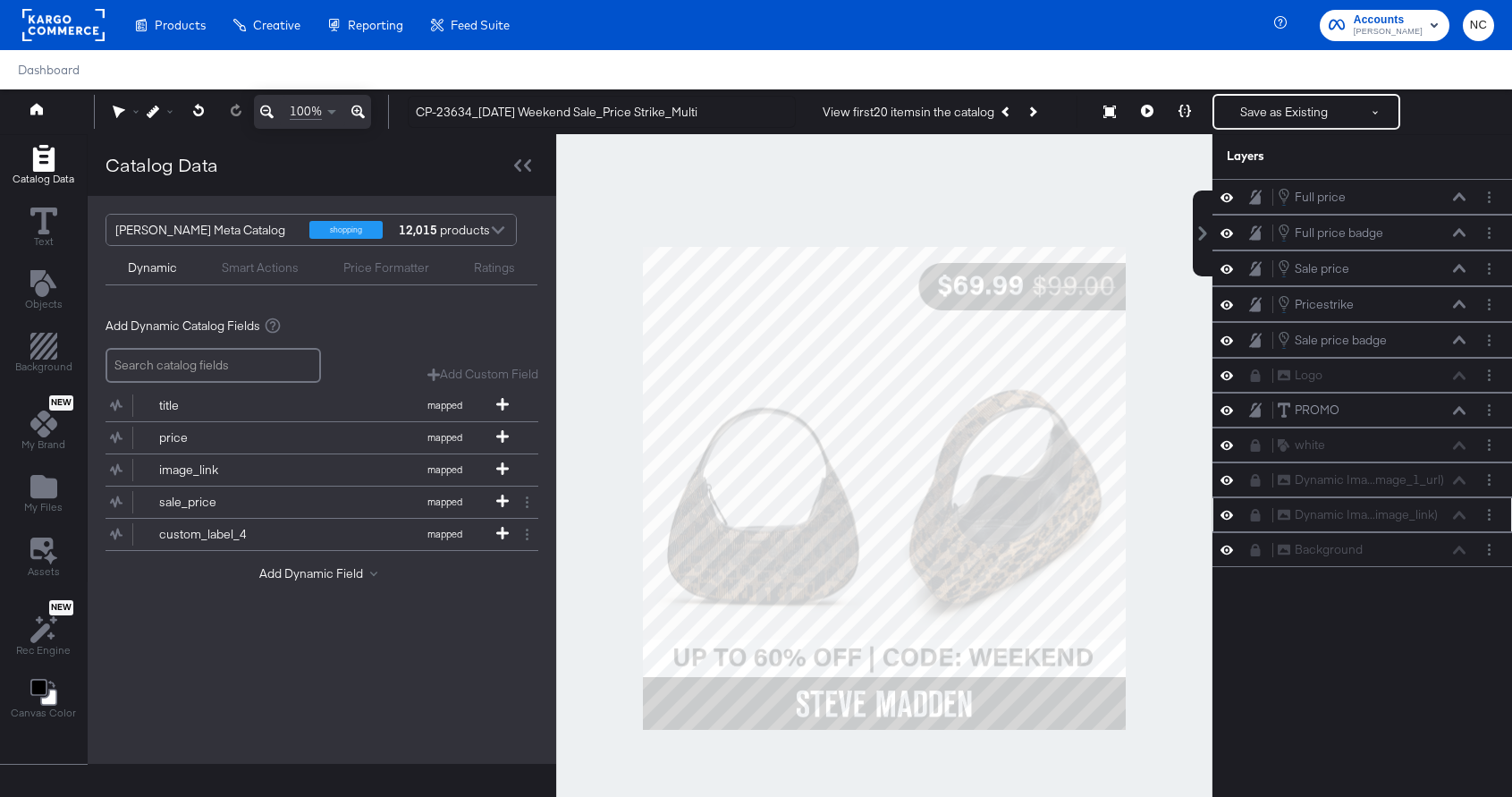
click at [1257, 515] on icon at bounding box center [1256, 515] width 10 height 13
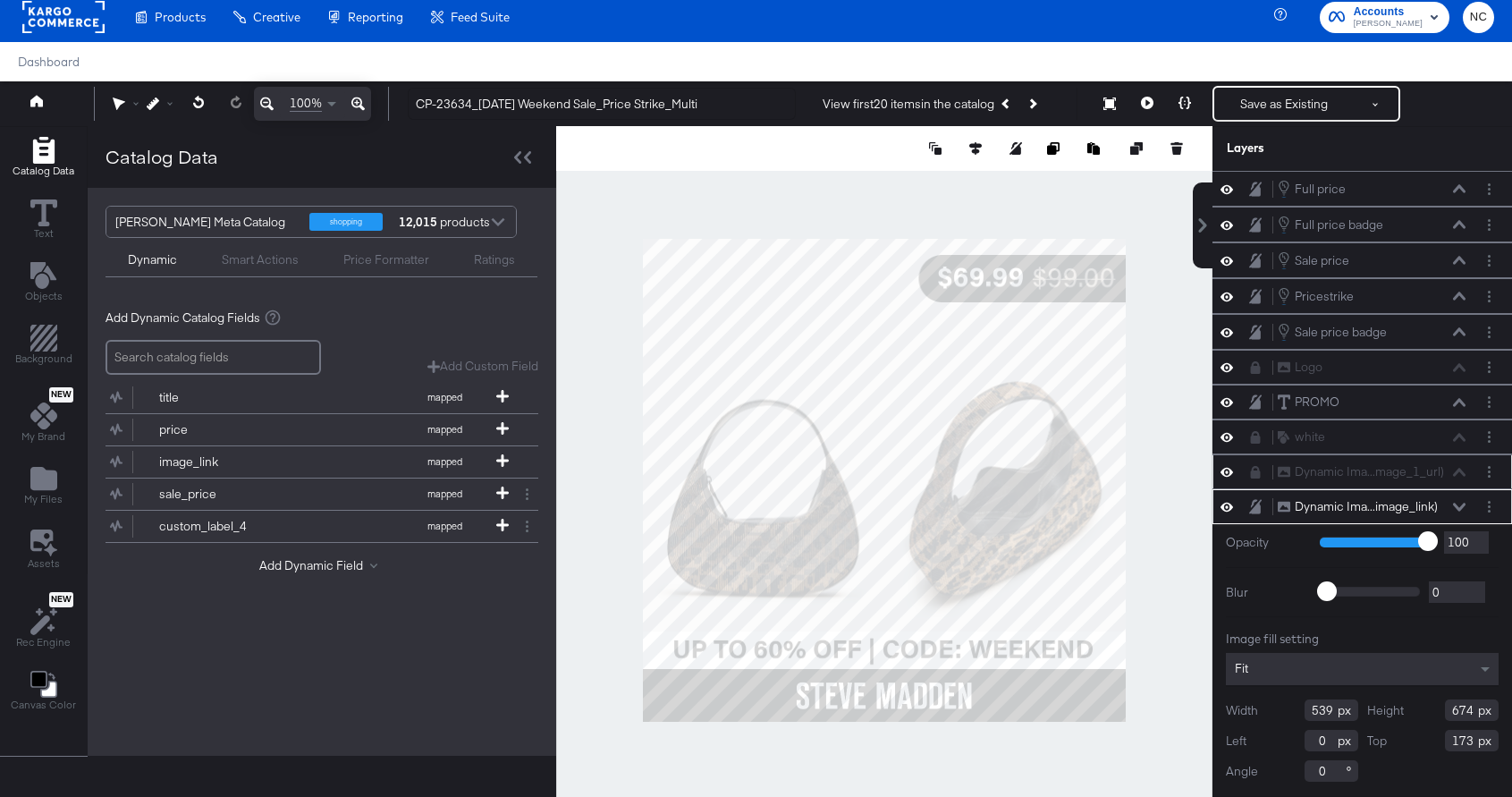
click at [1257, 481] on div "Dynamic Ima...mage_1_url) Dynamic Image (additional_image_1_url)" at bounding box center [1363, 472] width 300 height 35
click at [1257, 475] on icon at bounding box center [1256, 473] width 10 height 13
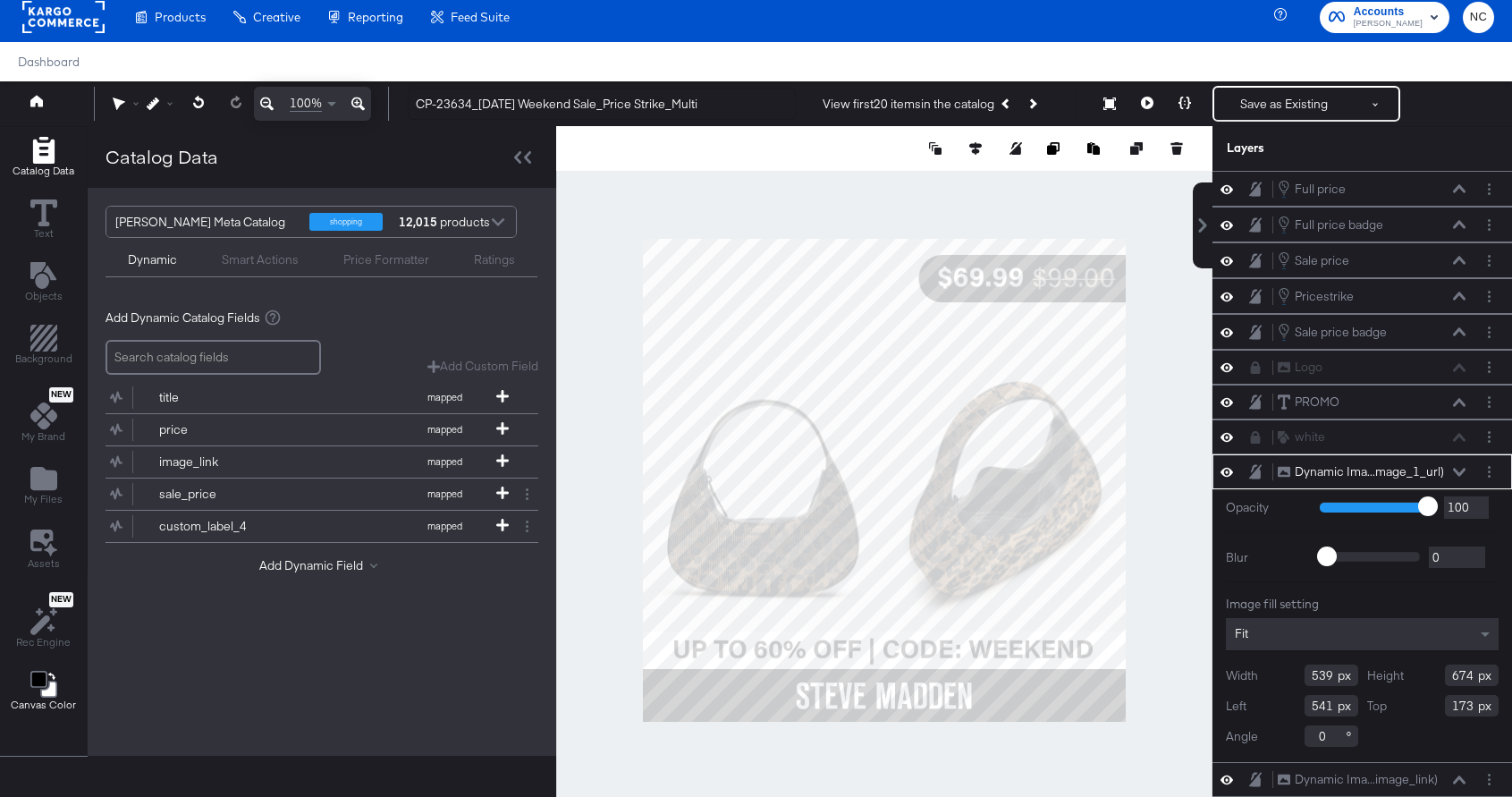
click at [31, 691] on icon "Change Background" at bounding box center [43, 684] width 27 height 27
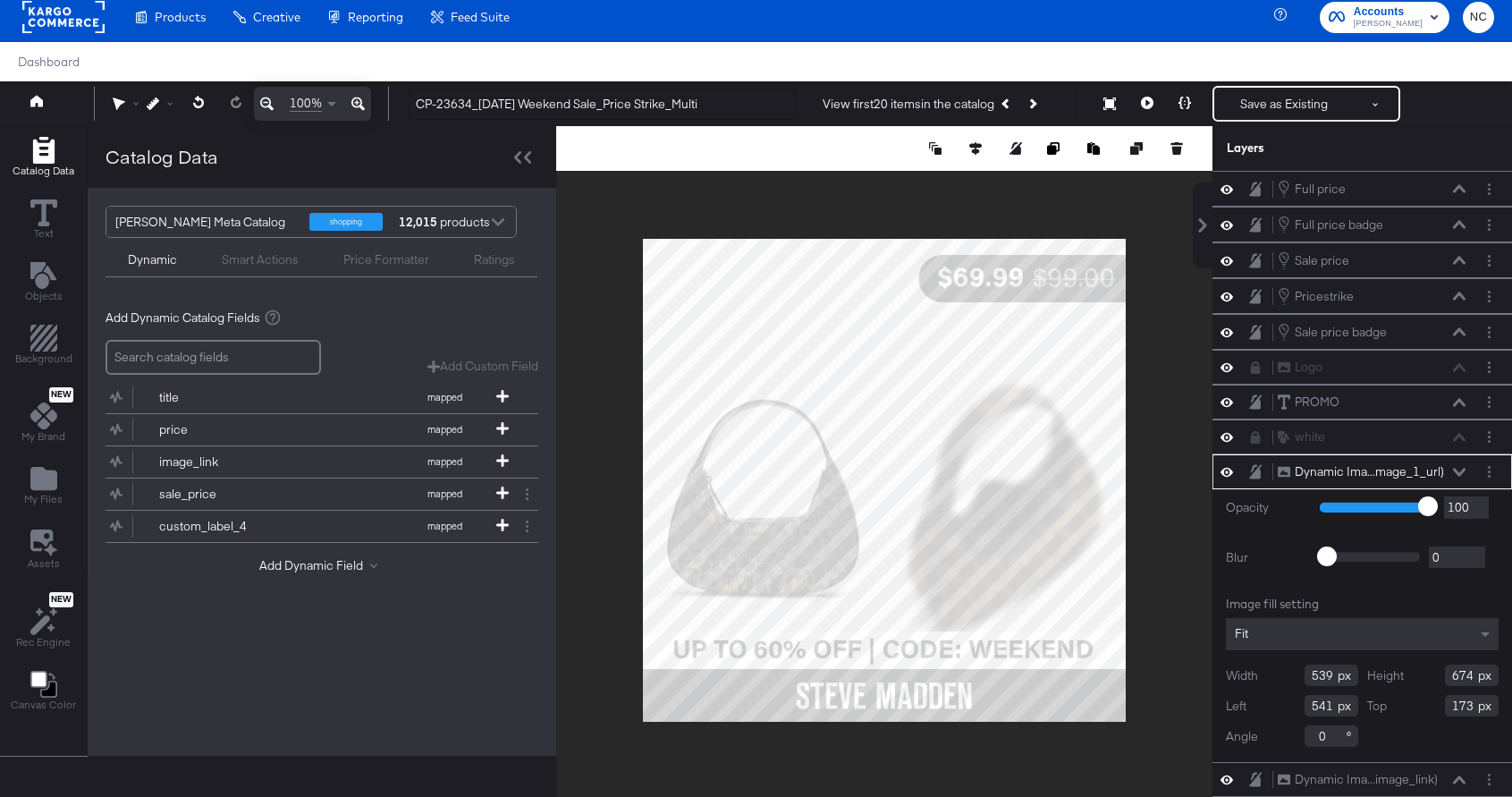
type input "752"
type input "164"
type input "916"
type input "0"
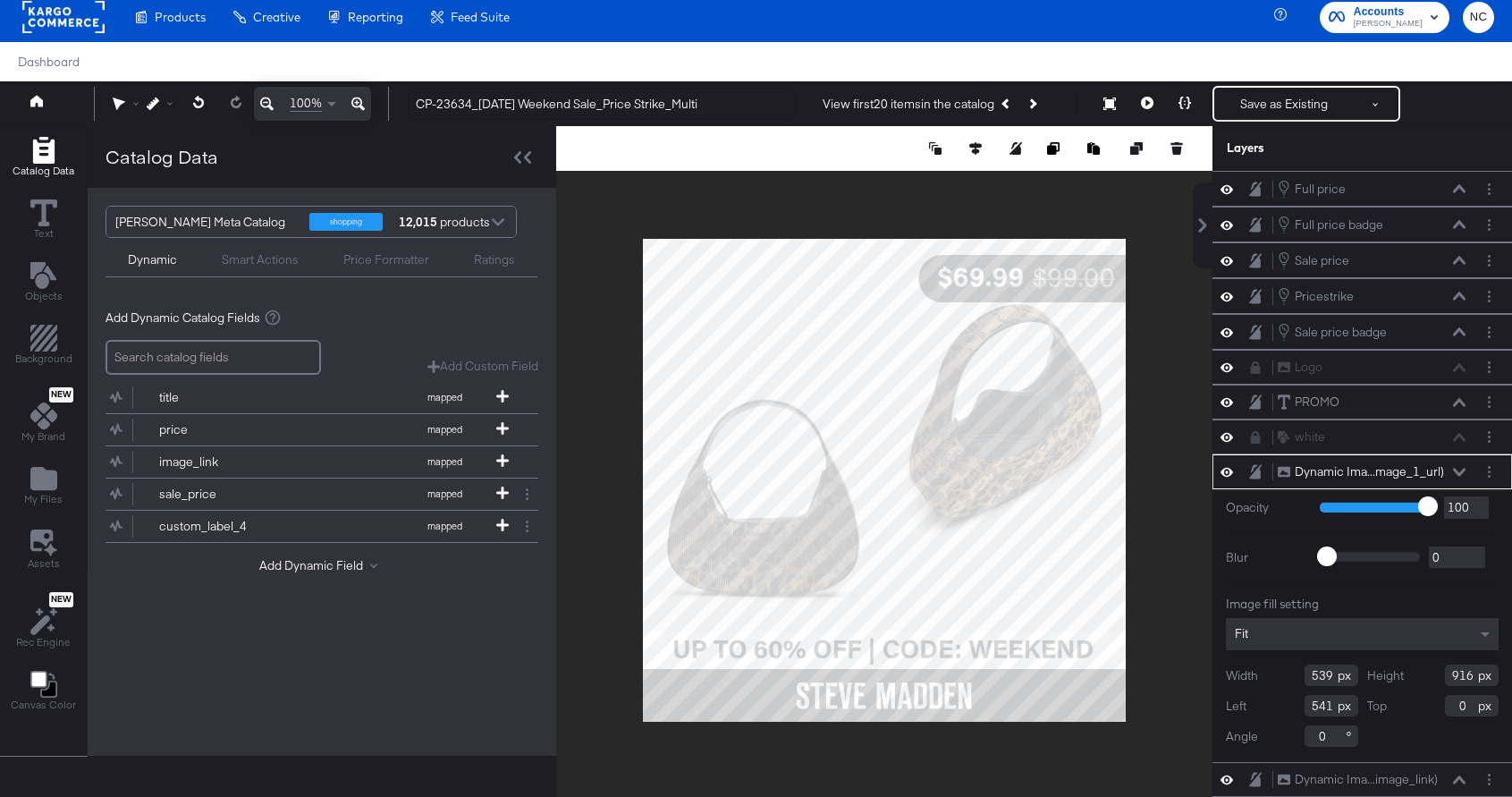
click at [1132, 443] on div at bounding box center [885, 480] width 656 height 708
type input "554"
click at [1303, 634] on div "Fit" at bounding box center [1362, 633] width 272 height 32
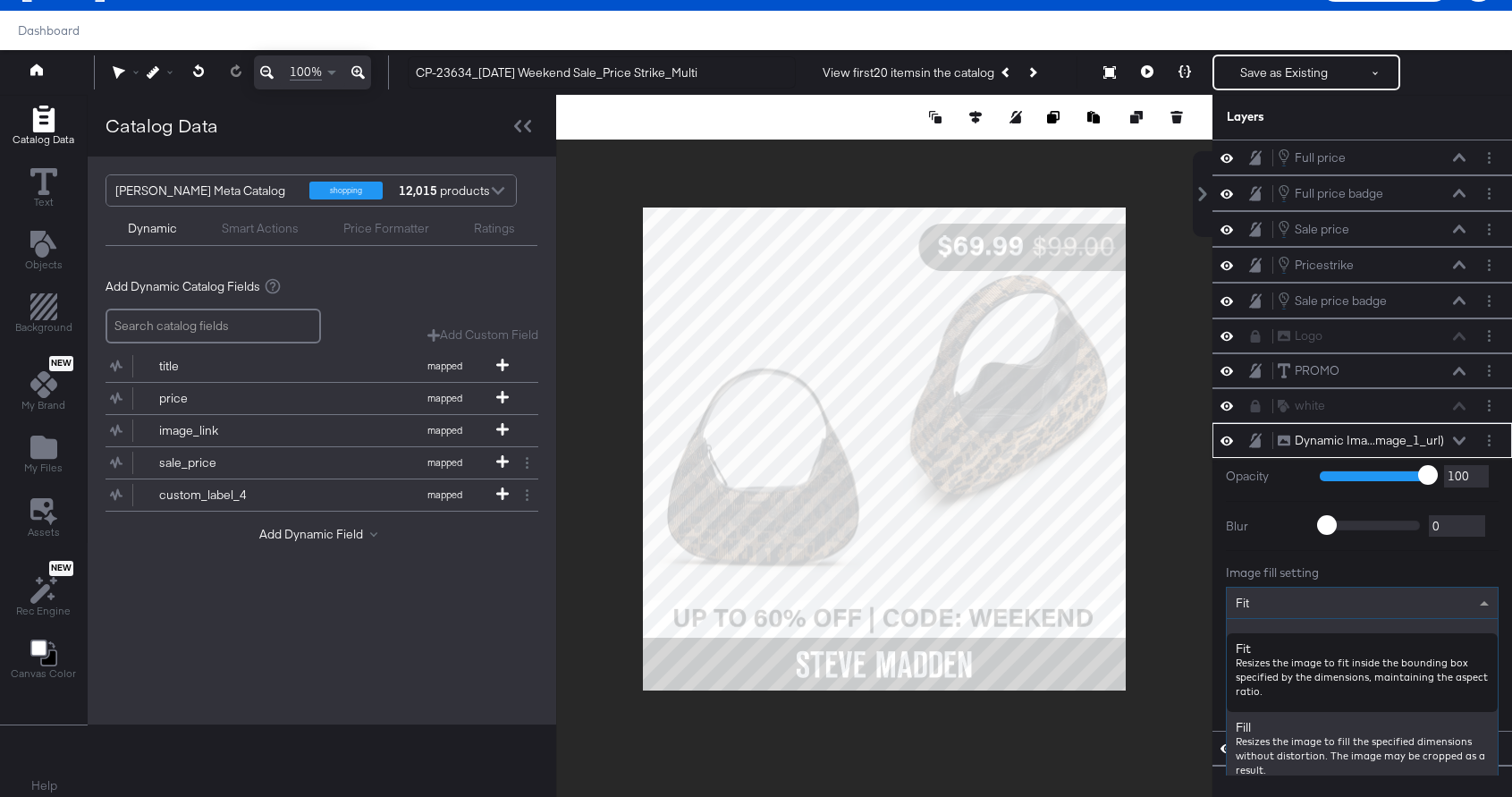
scroll to position [0, 0]
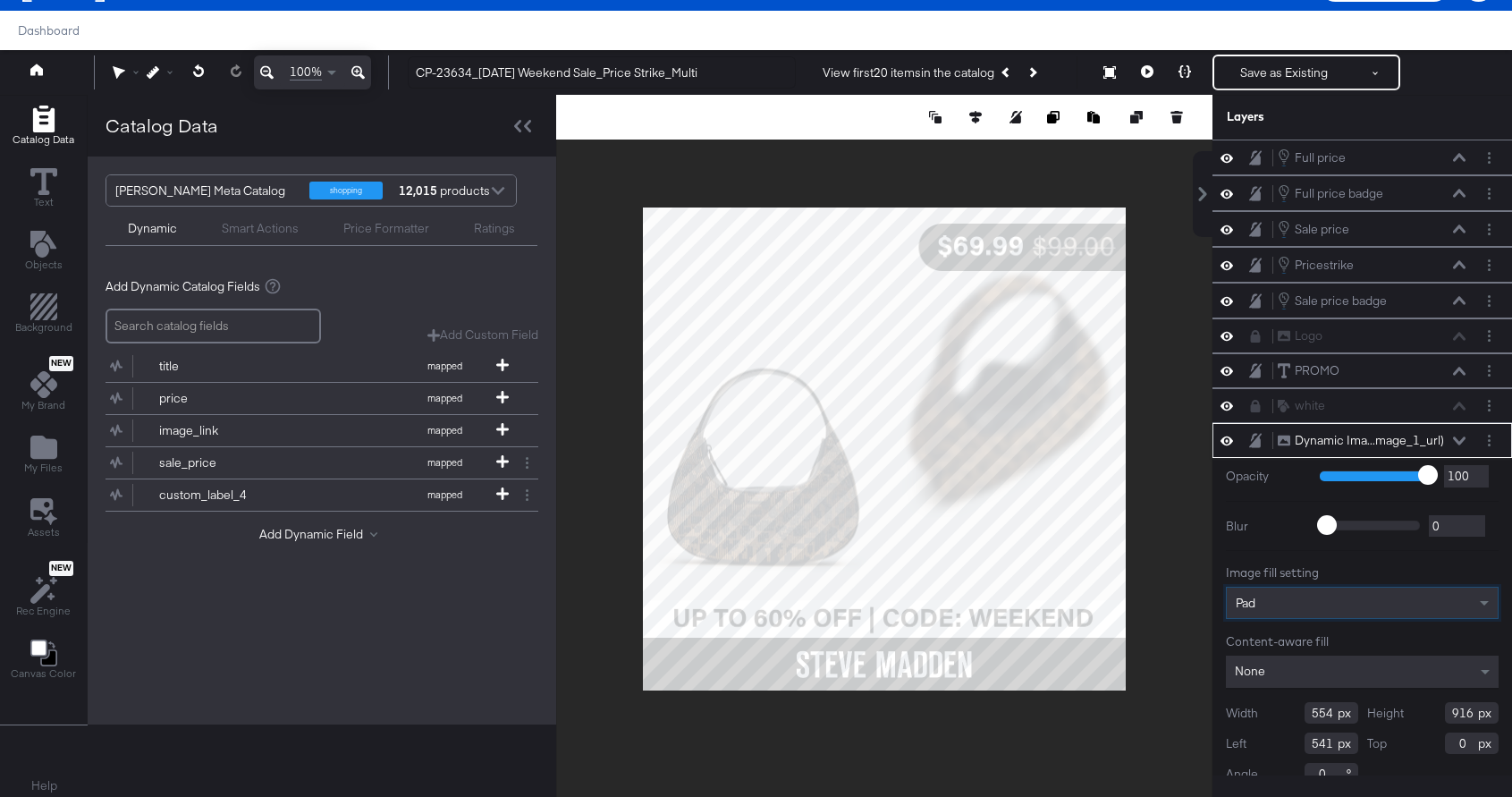
click at [1298, 655] on div "None" at bounding box center [1362, 671] width 272 height 32
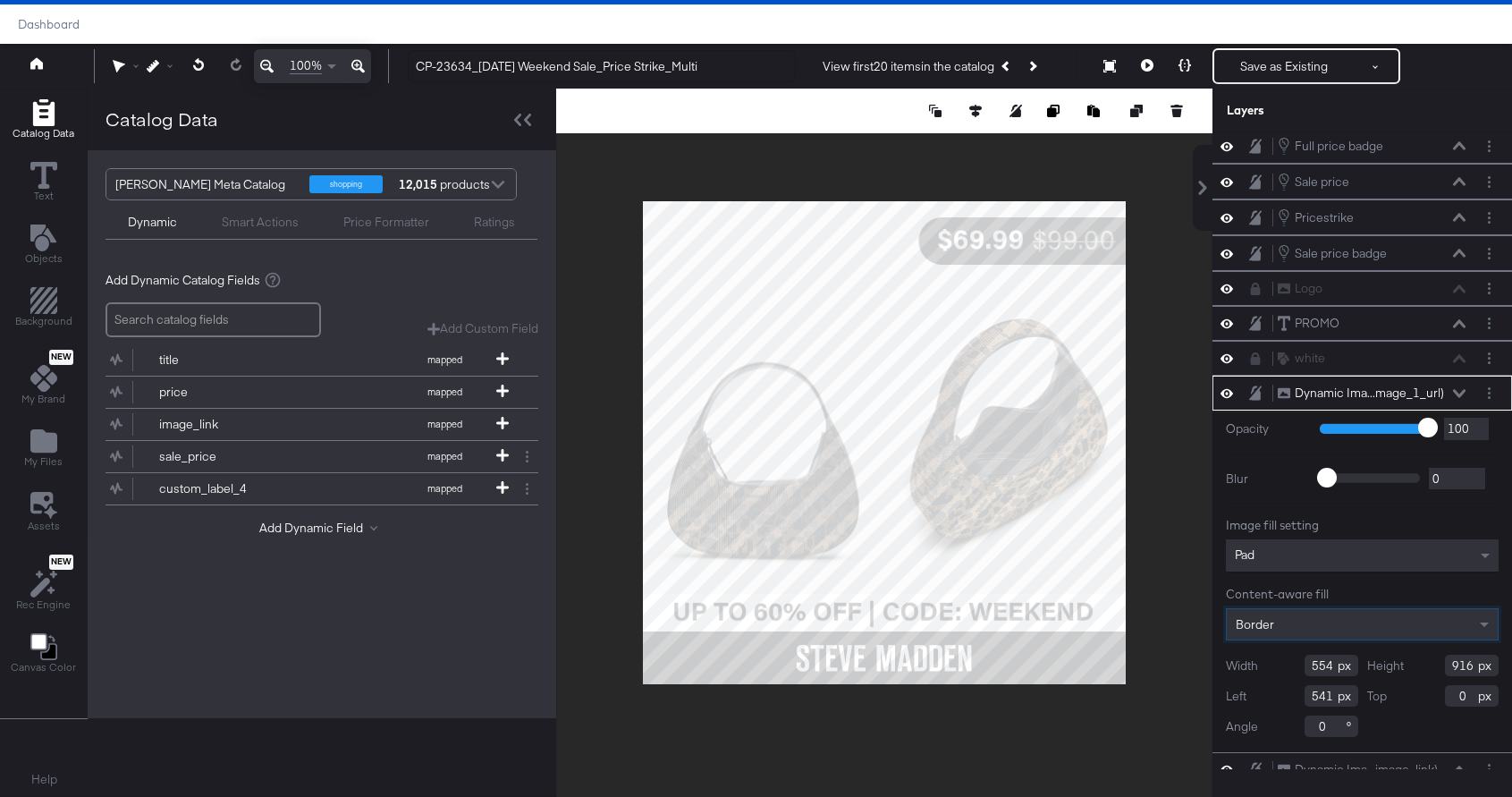
scroll to position [25, 0]
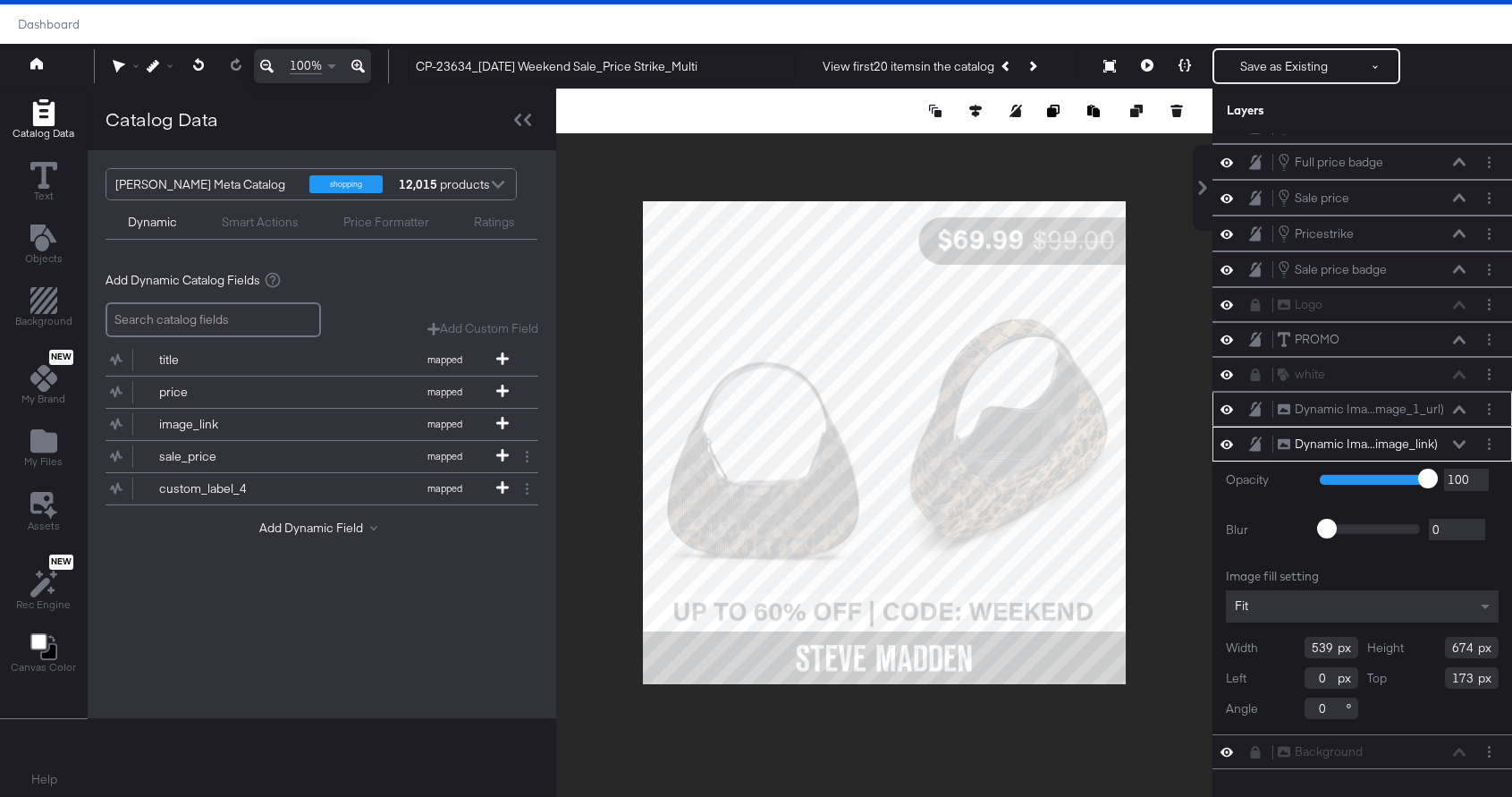
click at [1458, 645] on input "674" at bounding box center [1472, 647] width 54 height 21
type input "916"
click at [1335, 638] on input "539" at bounding box center [1332, 647] width 54 height 21
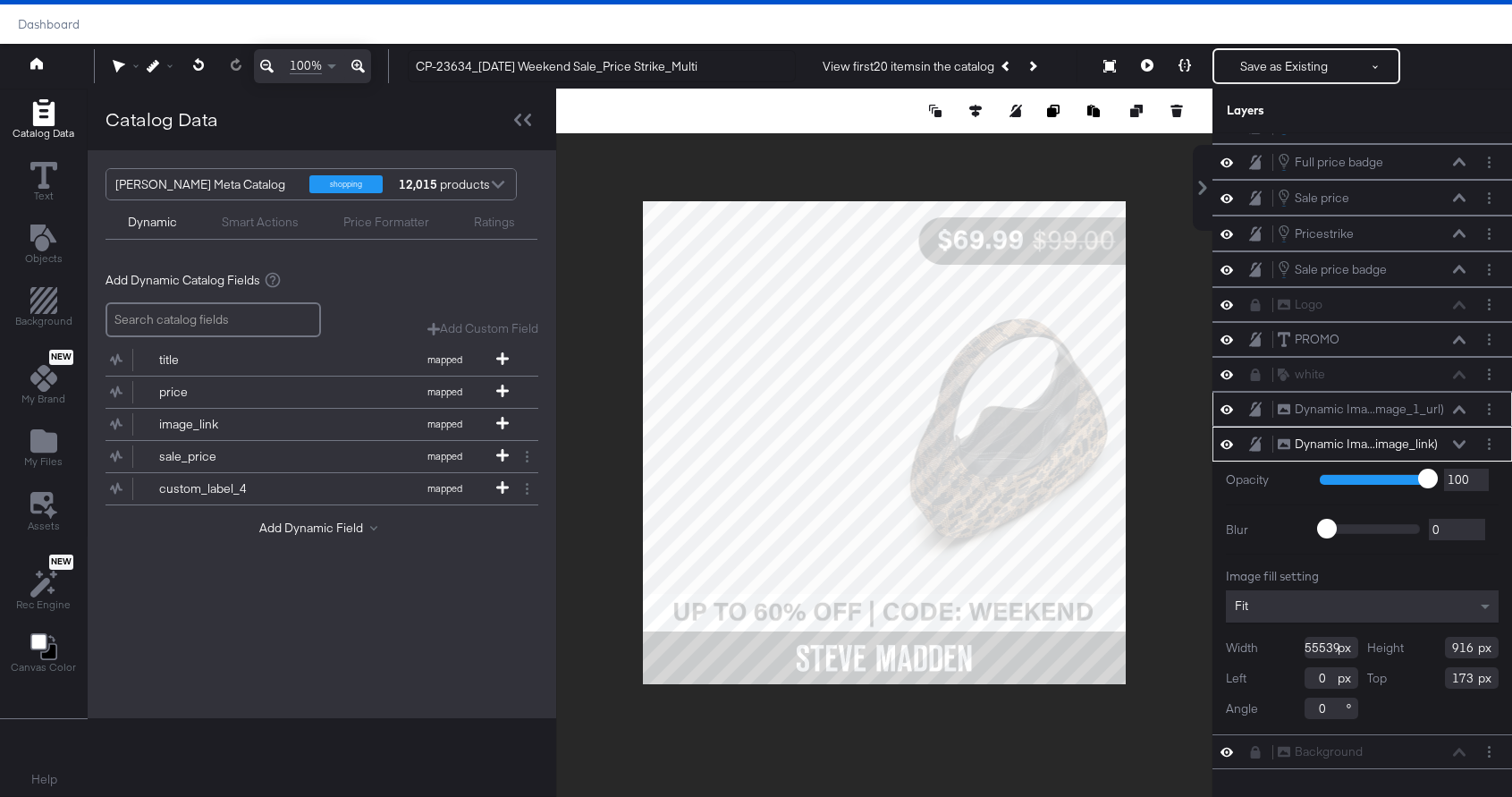
click at [1321, 640] on input "55539" at bounding box center [1332, 647] width 54 height 21
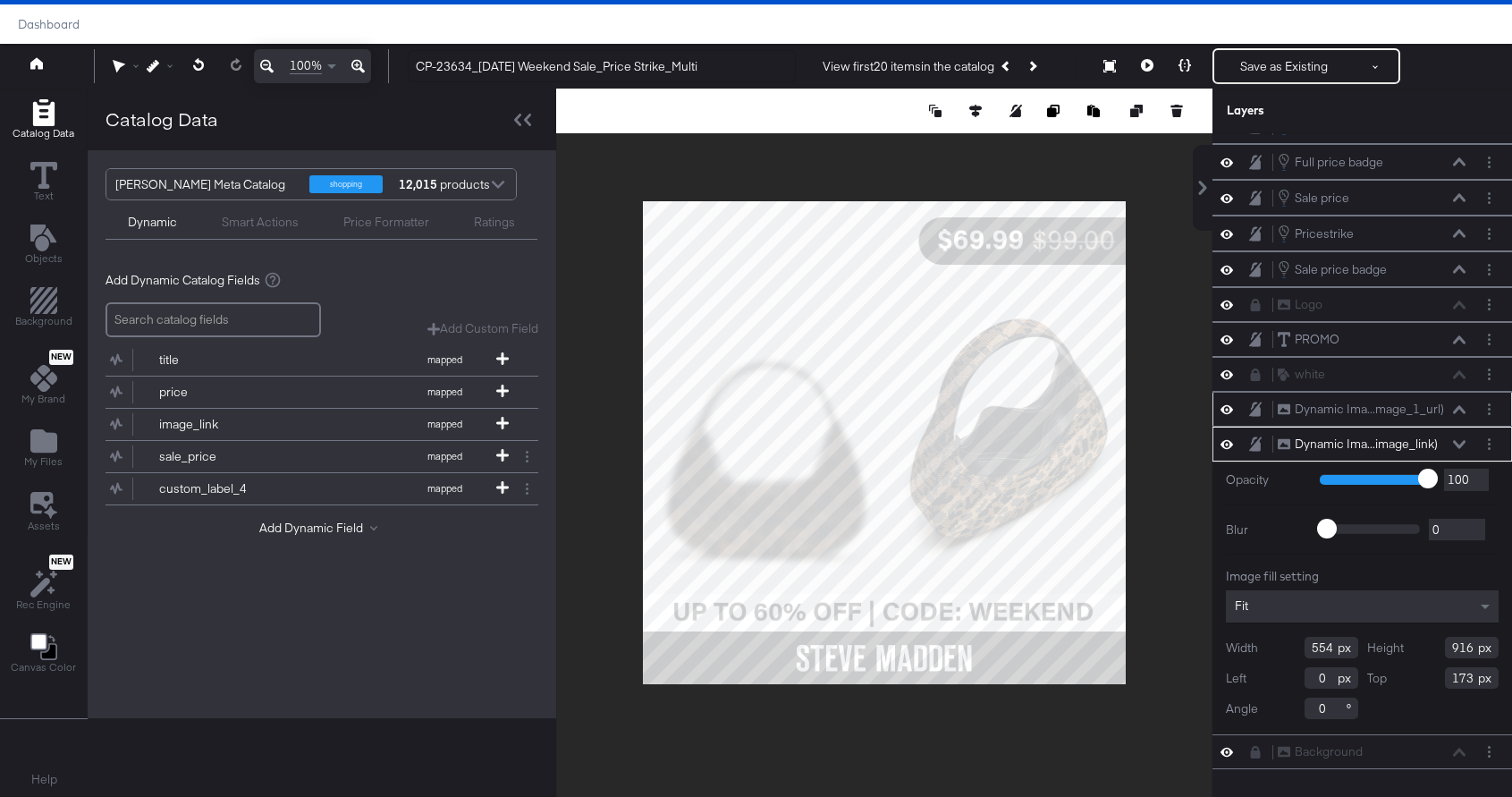
type input "554"
click at [1295, 611] on div "Fit" at bounding box center [1362, 606] width 272 height 32
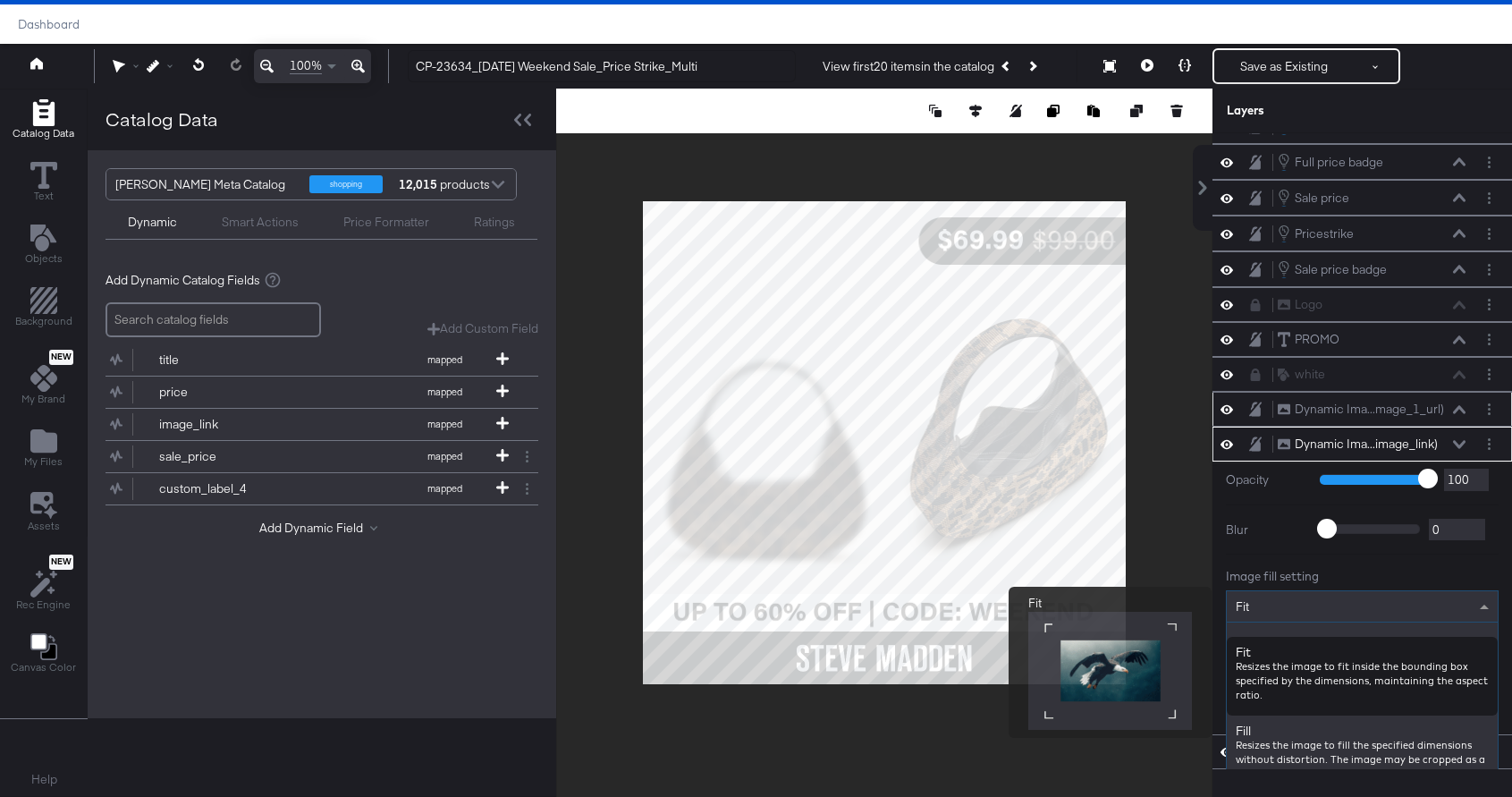
scroll to position [0, 0]
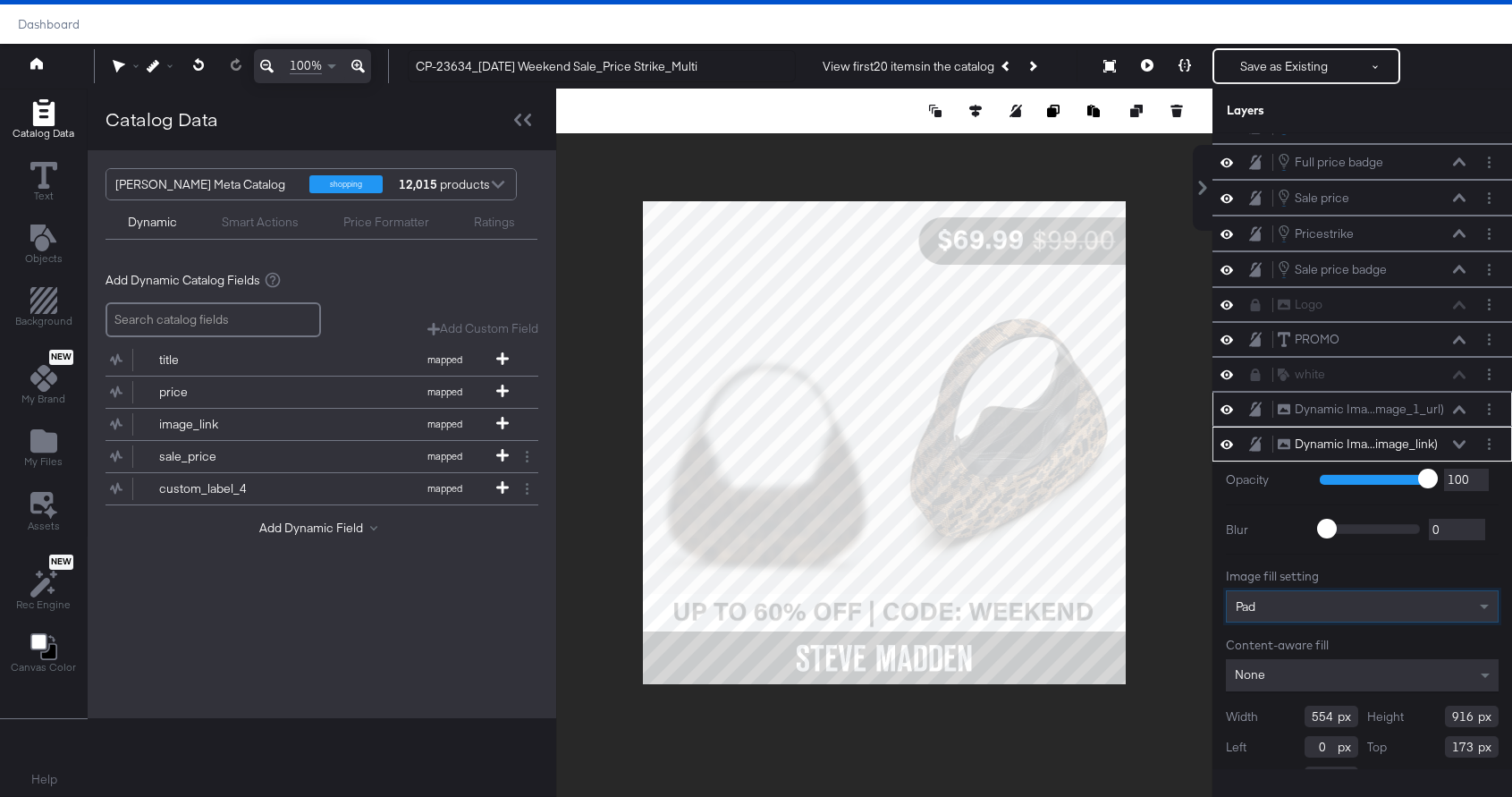
click at [1301, 665] on div "None" at bounding box center [1362, 675] width 272 height 32
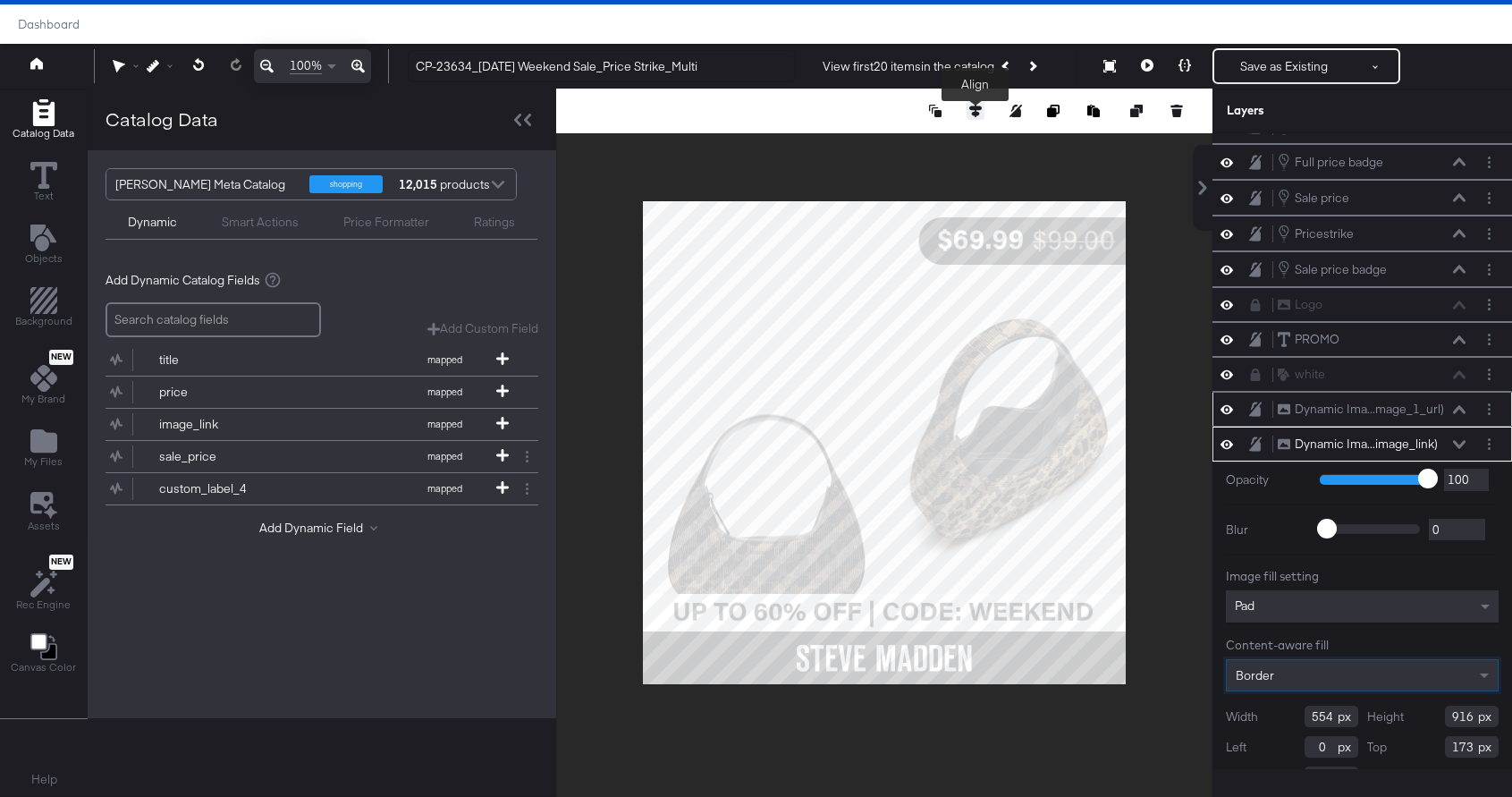
click at [974, 112] on icon at bounding box center [976, 111] width 13 height 13
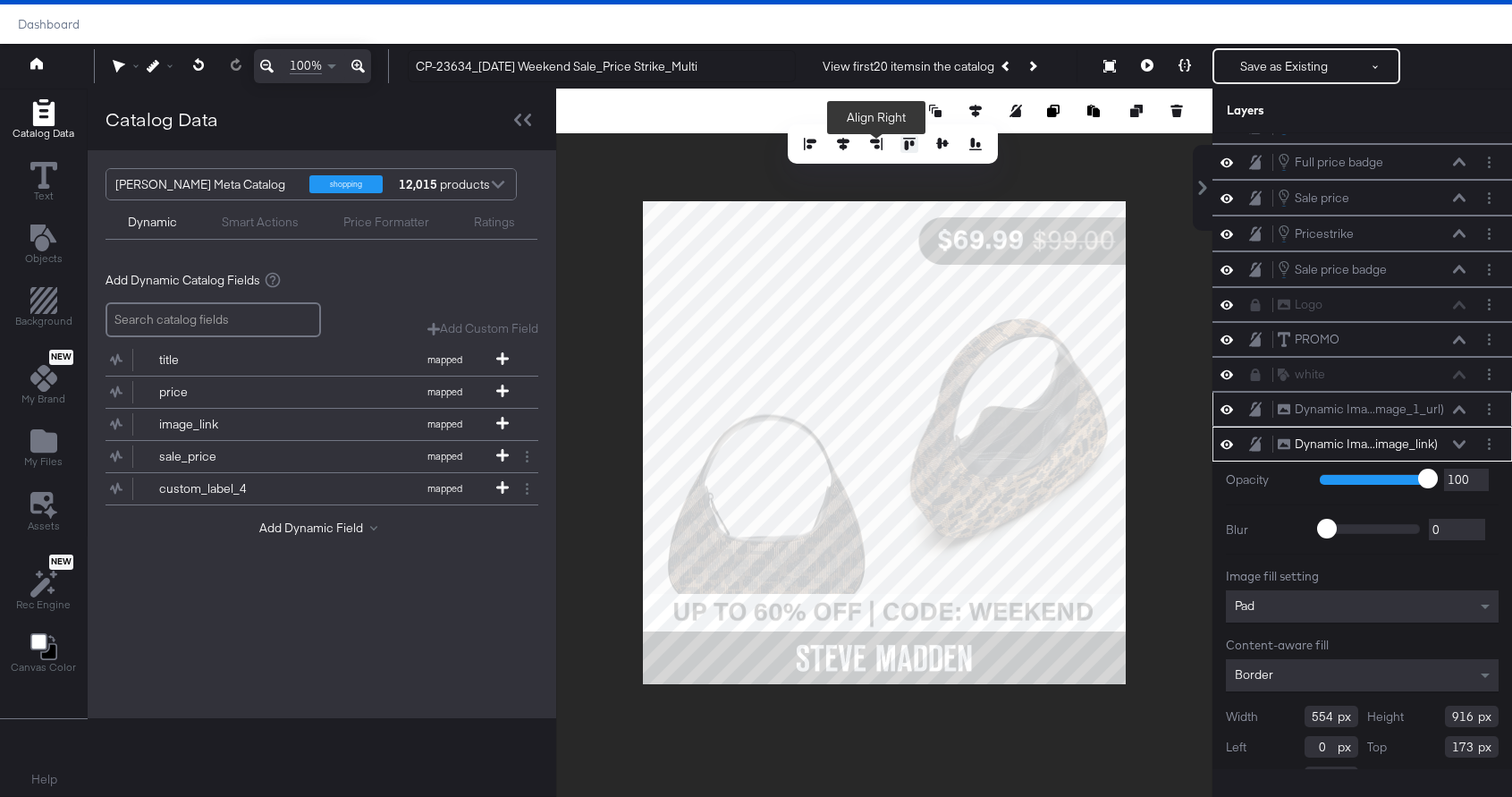
click at [900, 144] on div at bounding box center [893, 144] width 184 height 18
click at [911, 142] on icon at bounding box center [910, 144] width 13 height 13
type input "0"
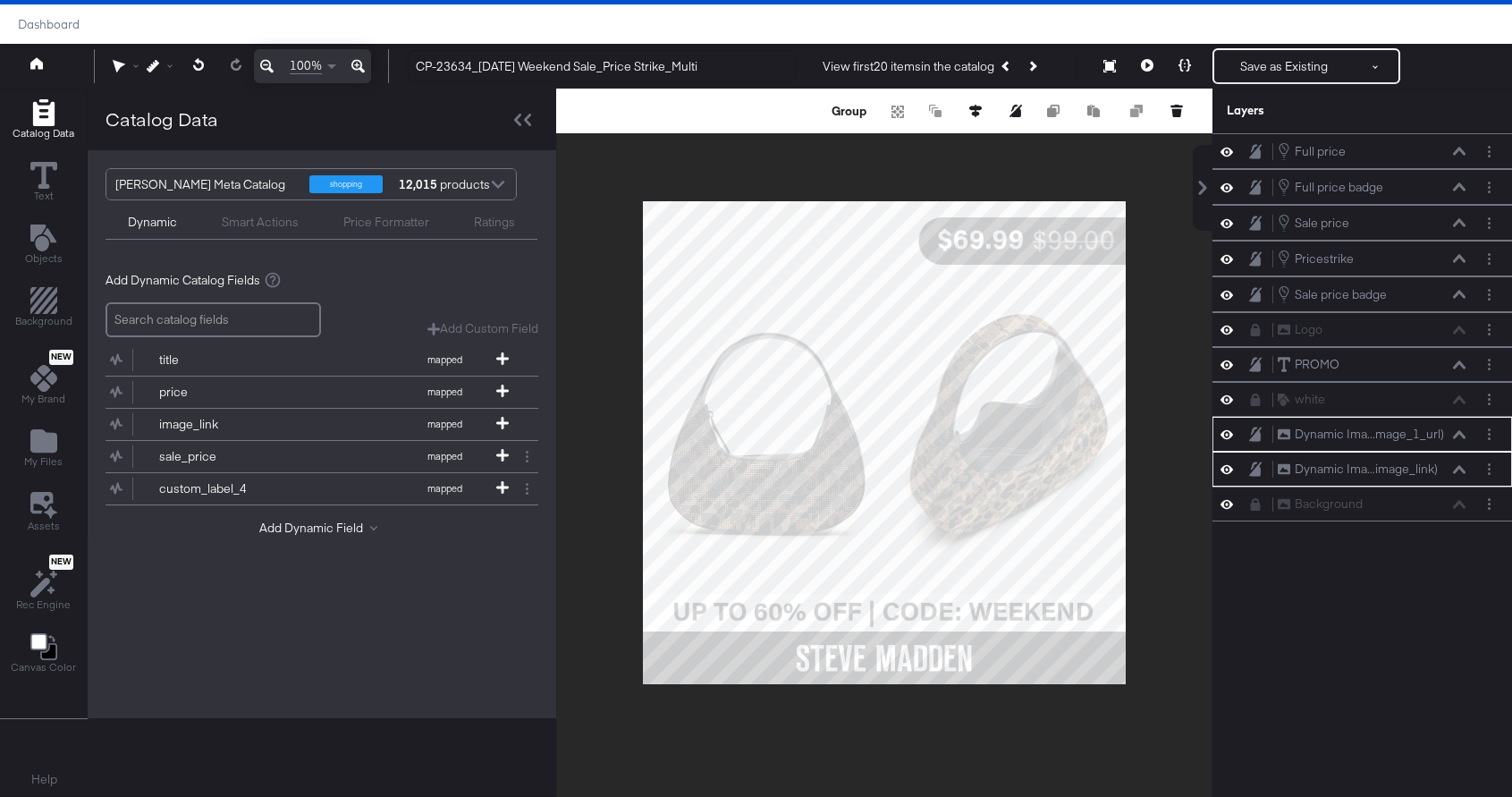
click at [1187, 314] on div at bounding box center [885, 442] width 656 height 708
click at [1178, 339] on div at bounding box center [885, 442] width 656 height 708
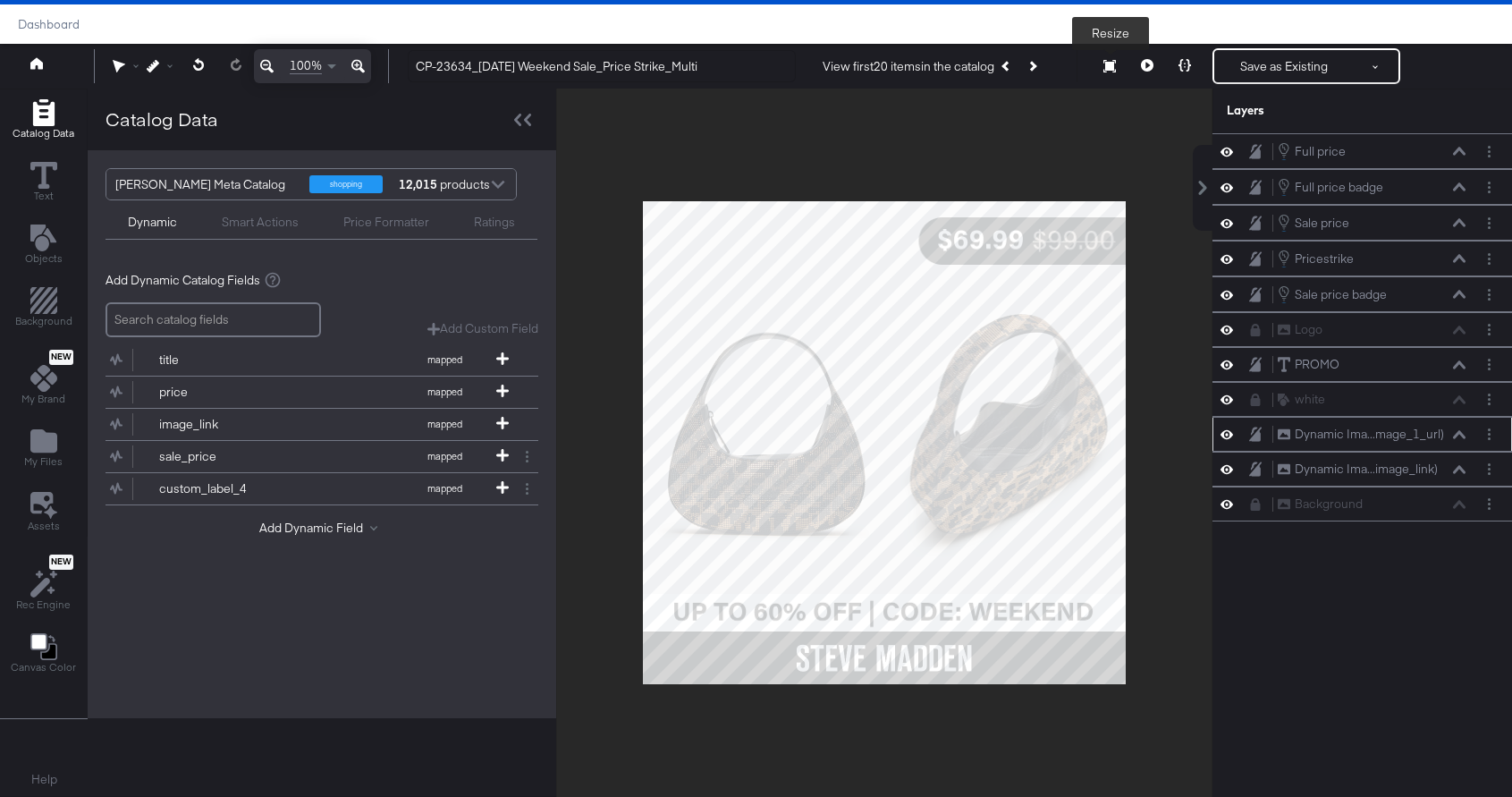
click at [1141, 62] on icon at bounding box center [1147, 66] width 13 height 13
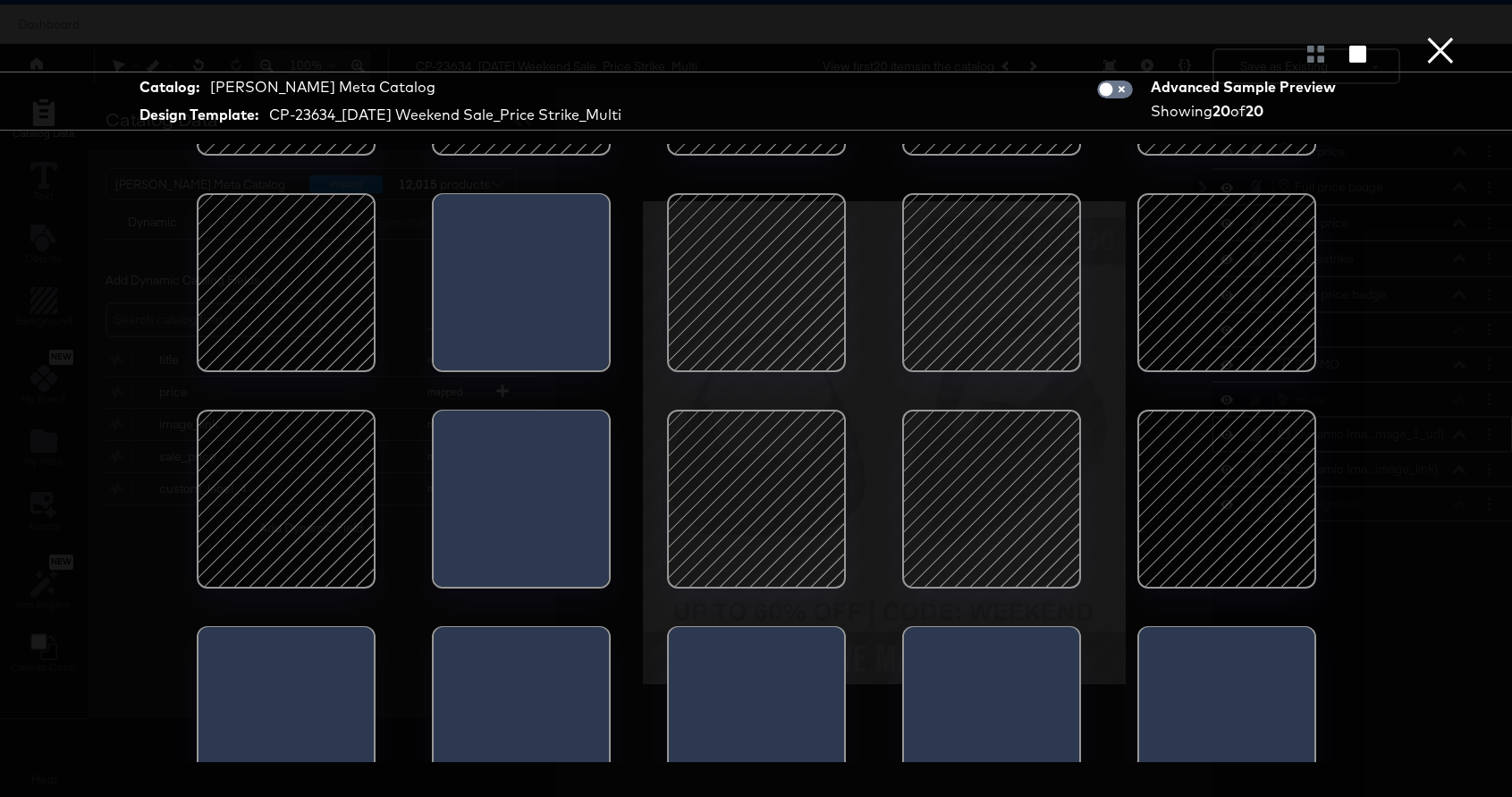
scroll to position [210, 0]
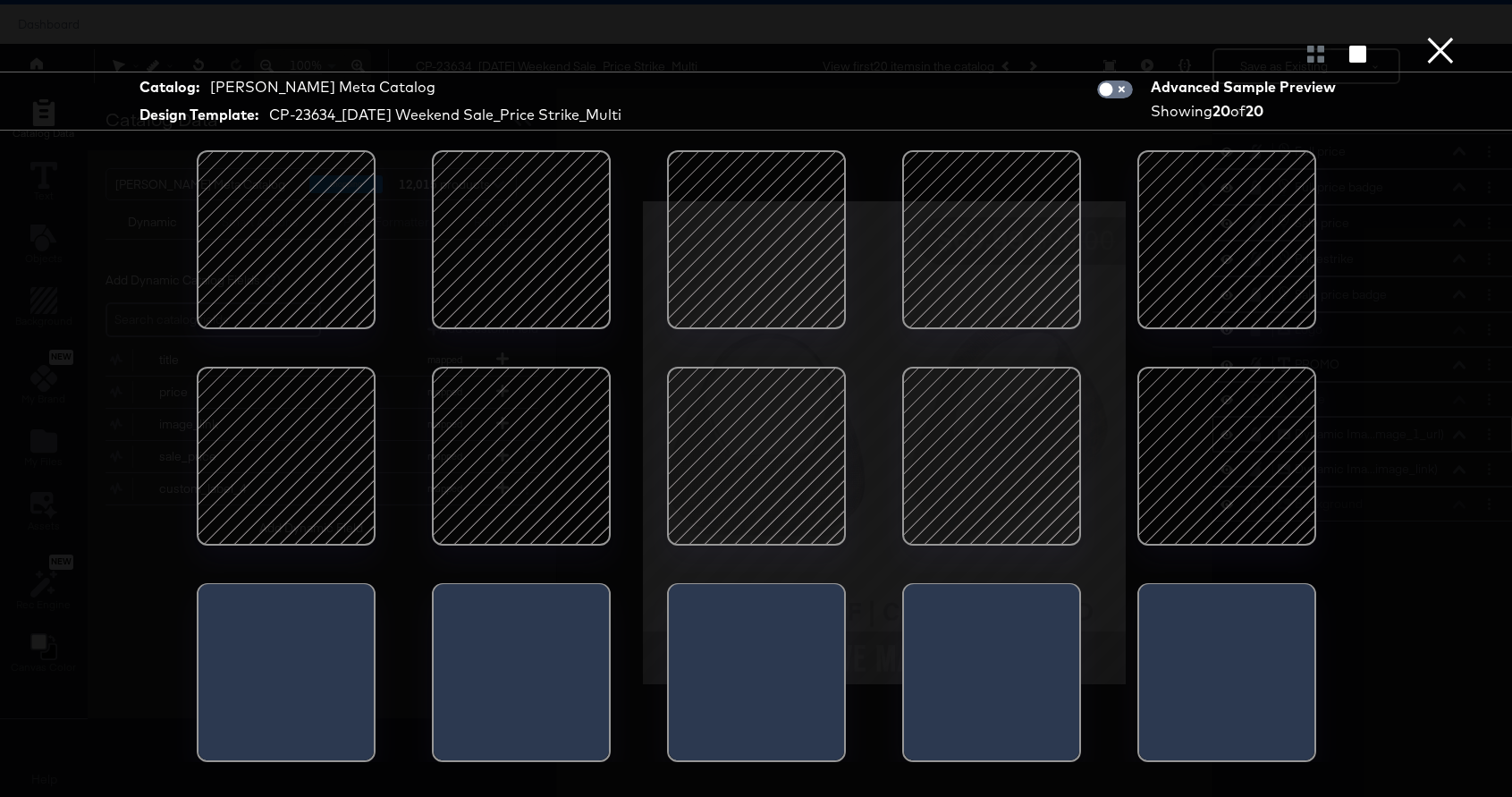
click at [1440, 36] on button "×" at bounding box center [1441, 17] width 36 height 36
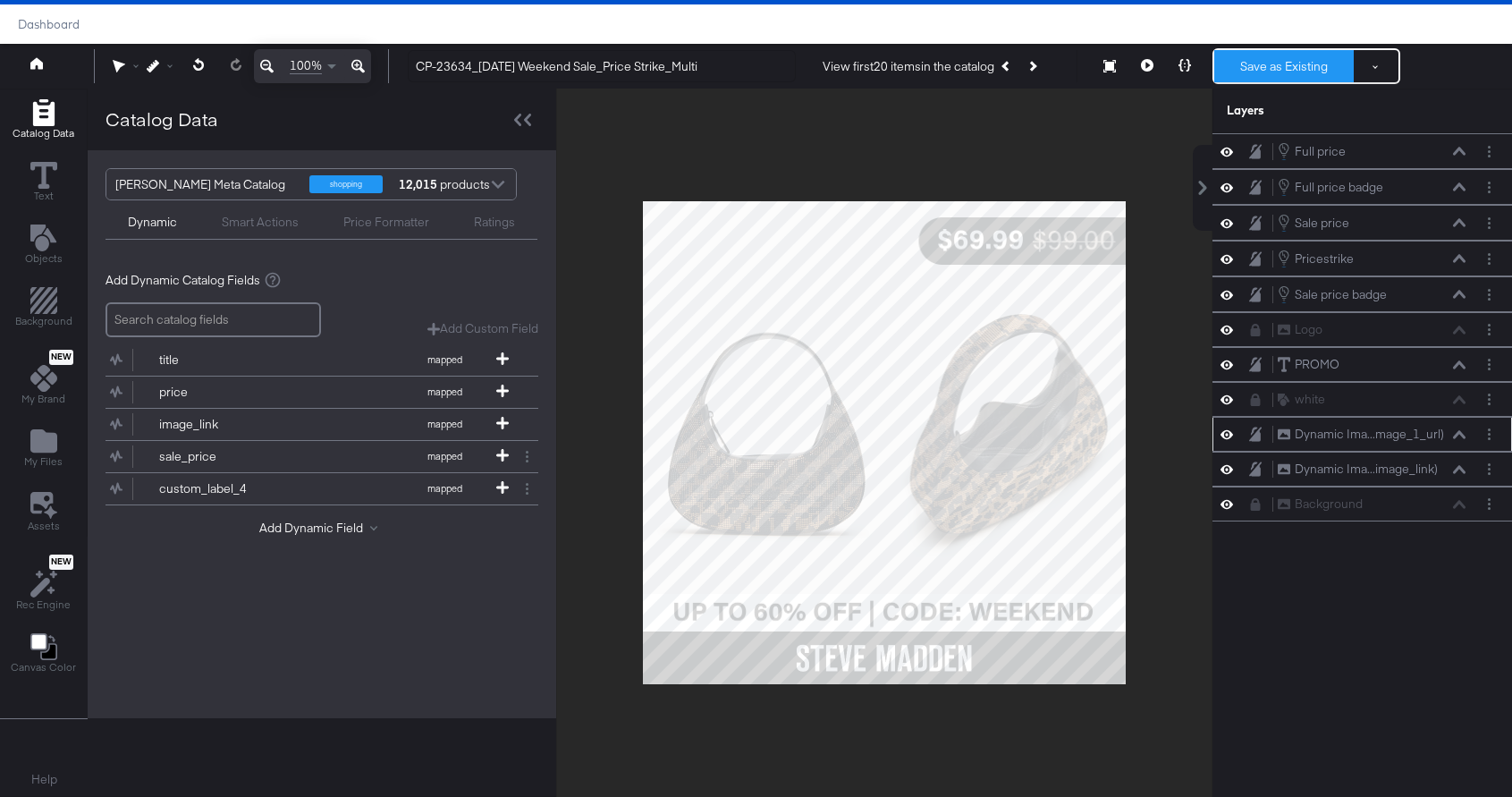
click at [1307, 67] on button "Save as Existing" at bounding box center [1284, 66] width 140 height 32
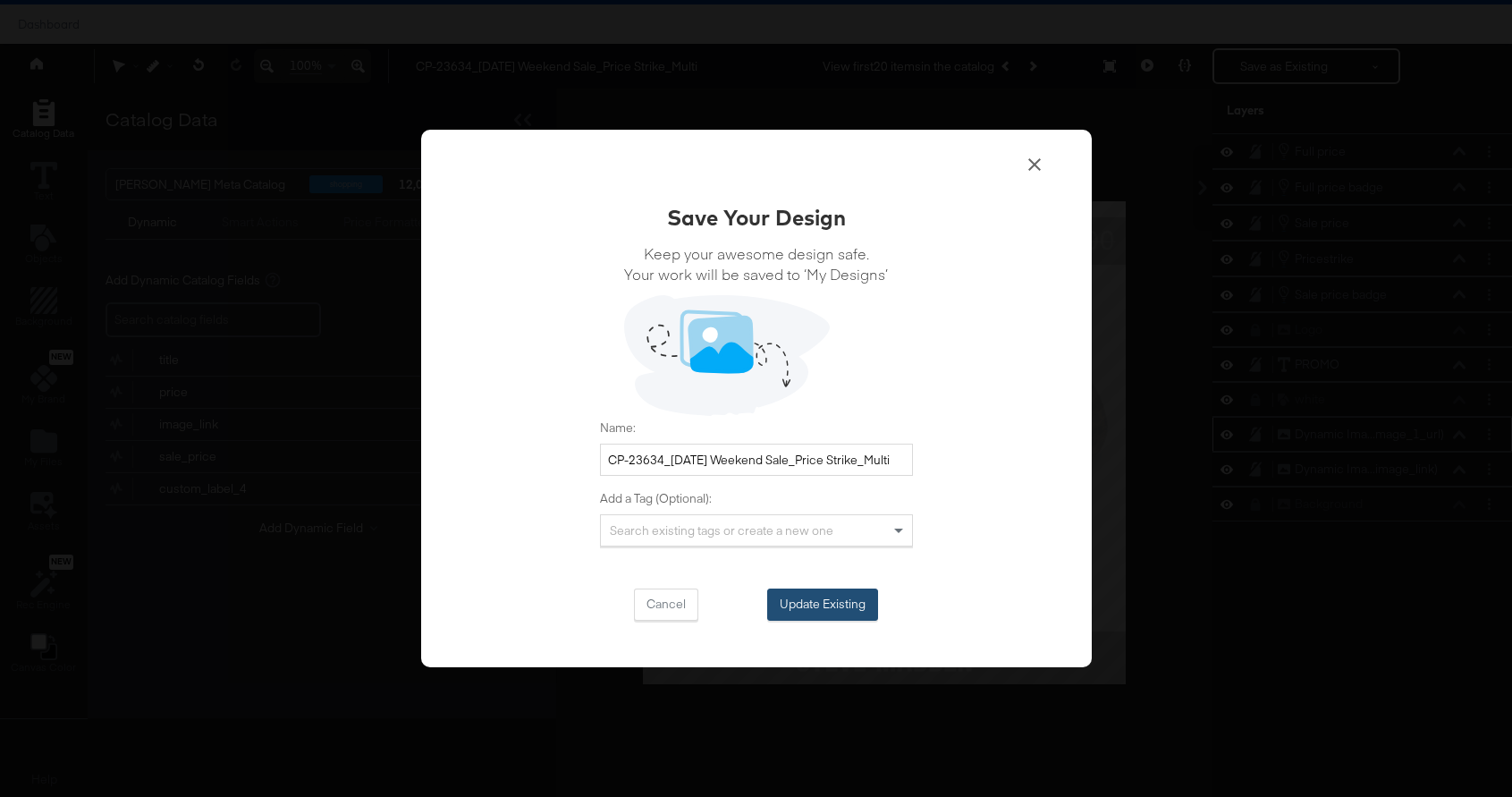
click at [857, 600] on button "Update Existing" at bounding box center [822, 604] width 111 height 32
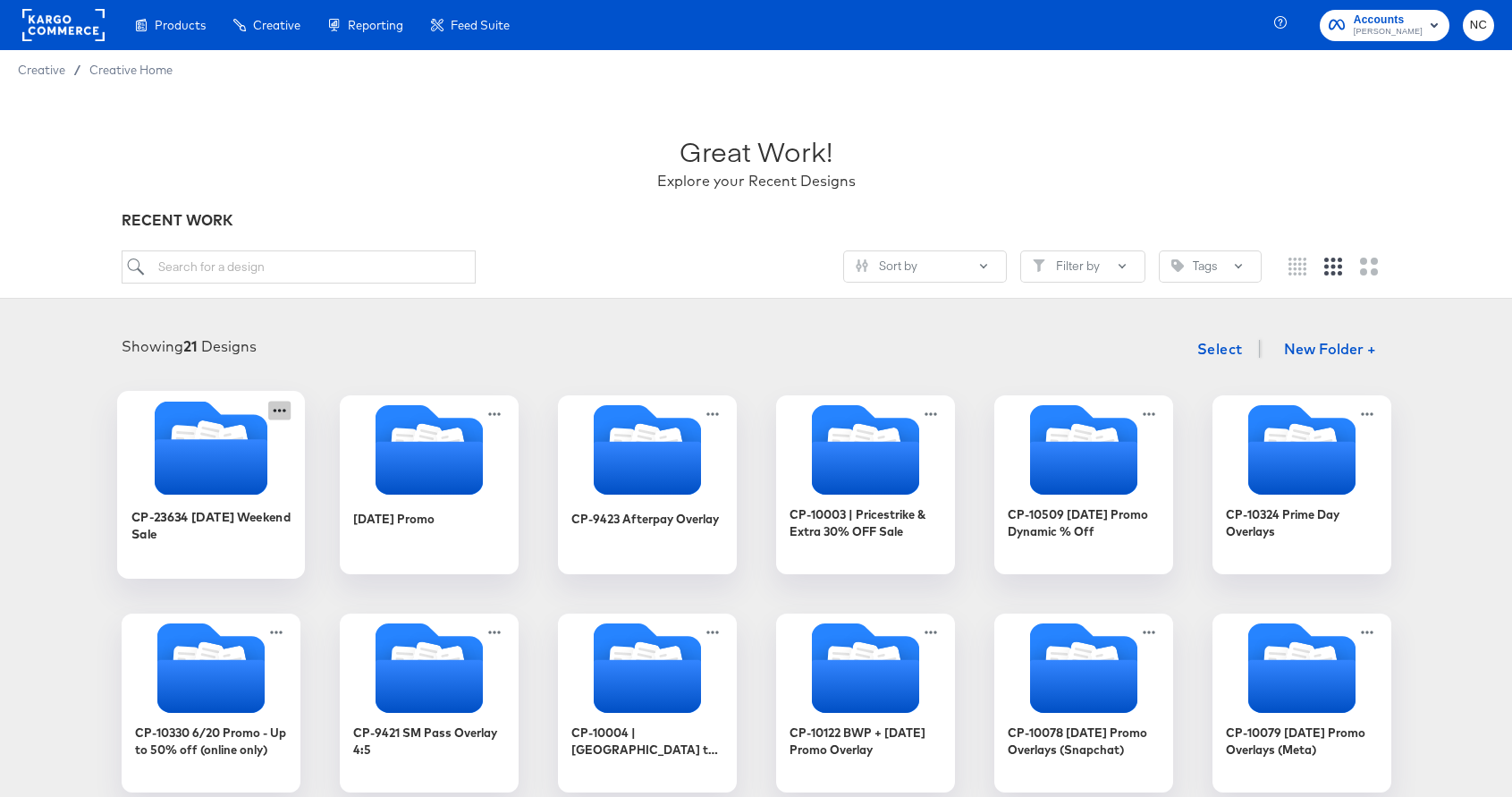
click at [276, 415] on icon at bounding box center [280, 409] width 22 height 19
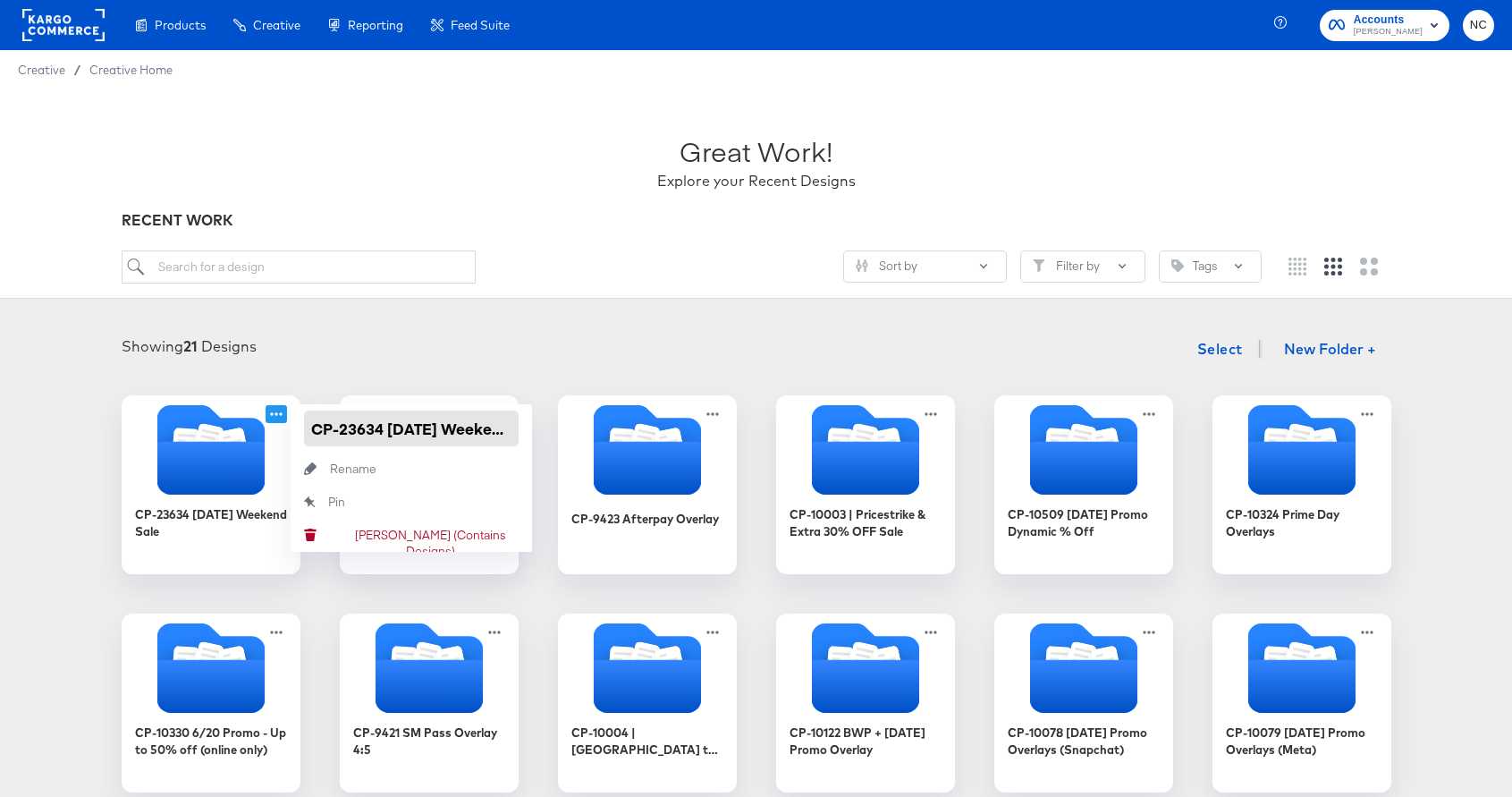
click at [365, 427] on input "CP-23634 [DATE] Weekend Sale" at bounding box center [411, 428] width 215 height 36
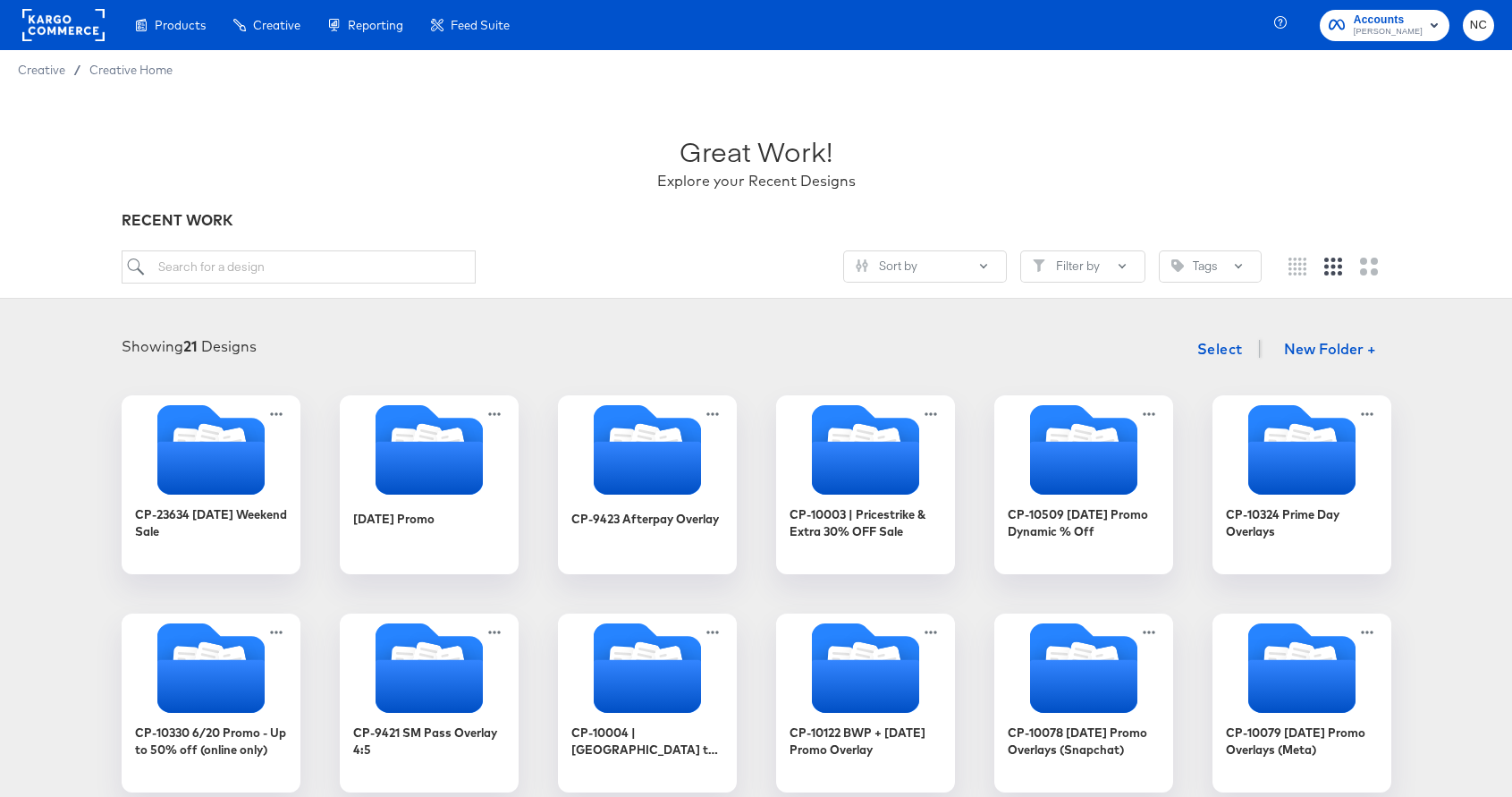
click at [490, 336] on div "Showing 21 Designs Select New Folder +" at bounding box center [756, 349] width 1476 height 37
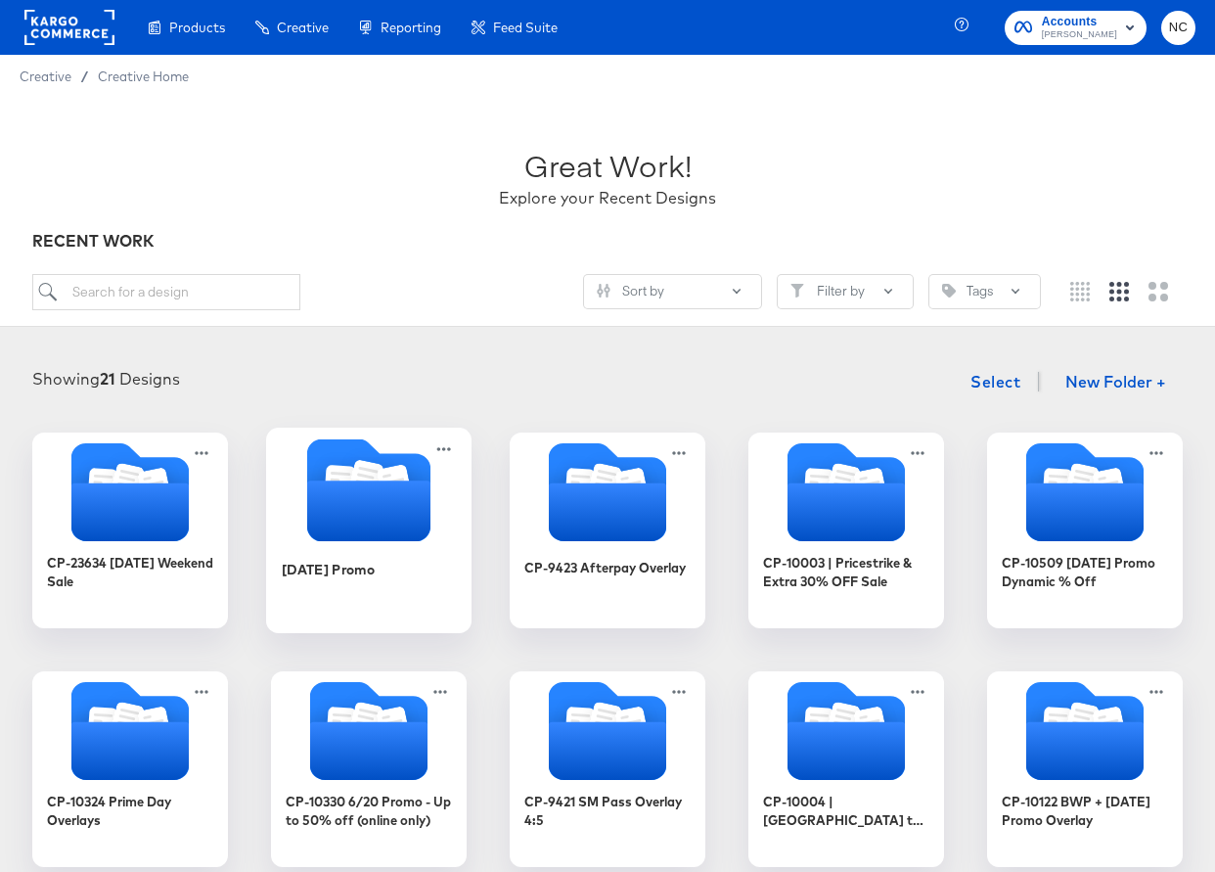
click at [364, 541] on div at bounding box center [368, 492] width 205 height 108
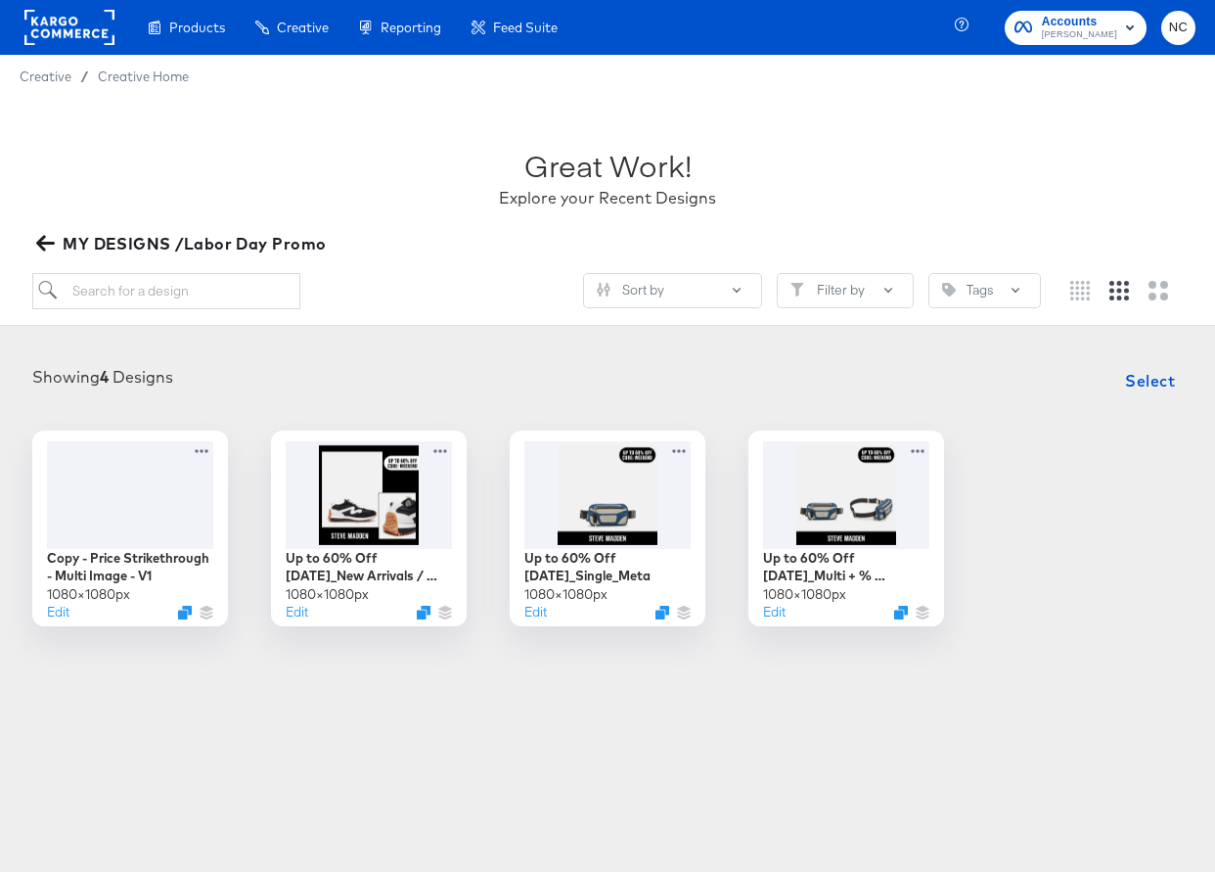
click at [43, 239] on icon "button" at bounding box center [45, 244] width 19 height 16
